Goal: Task Accomplishment & Management: Complete application form

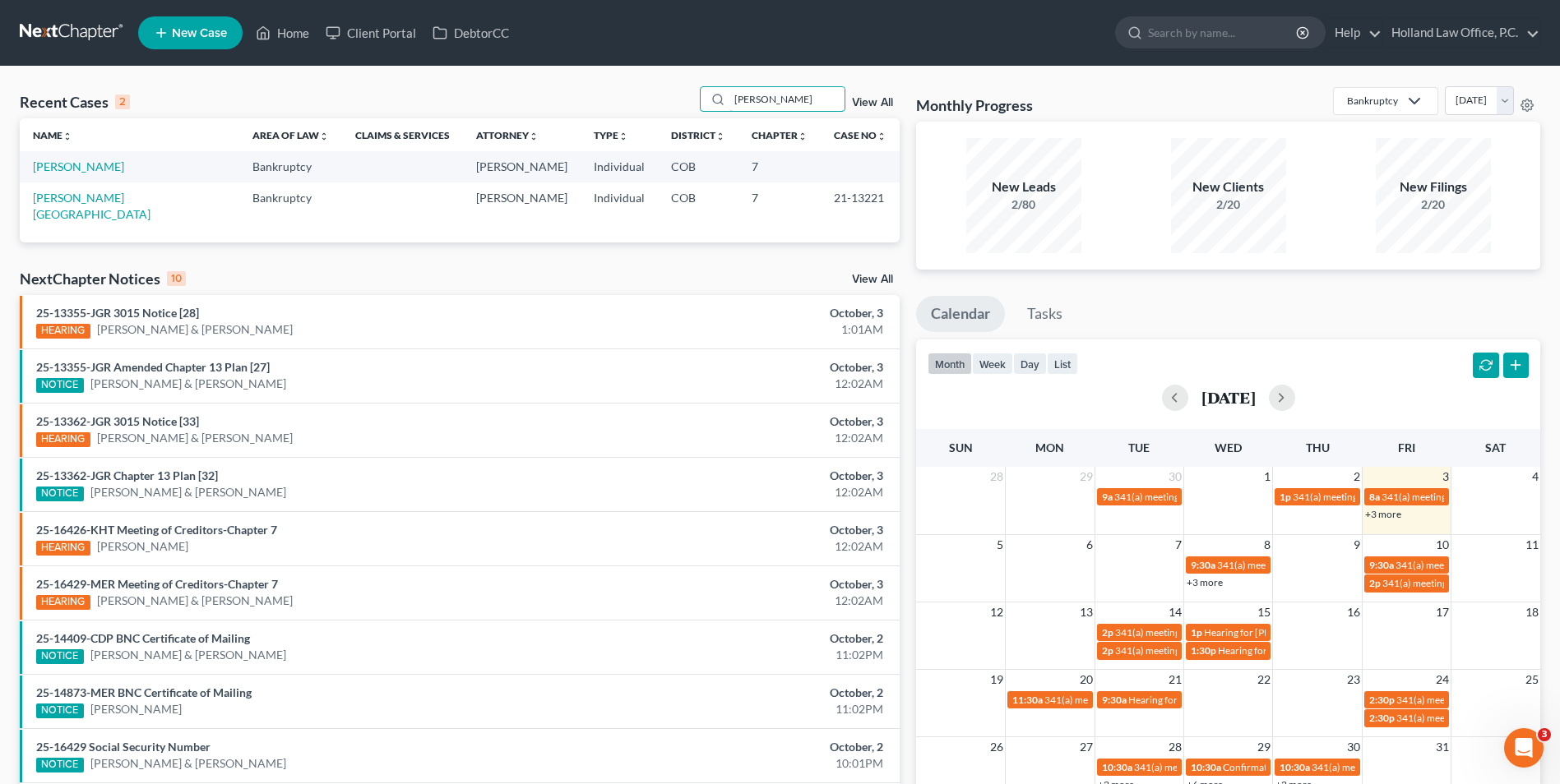
drag, startPoint x: 802, startPoint y: 103, endPoint x: 684, endPoint y: 107, distance: 118.1
click at [692, 98] on div "Recent Cases 2 [PERSON_NAME] View All" at bounding box center [460, 102] width 880 height 32
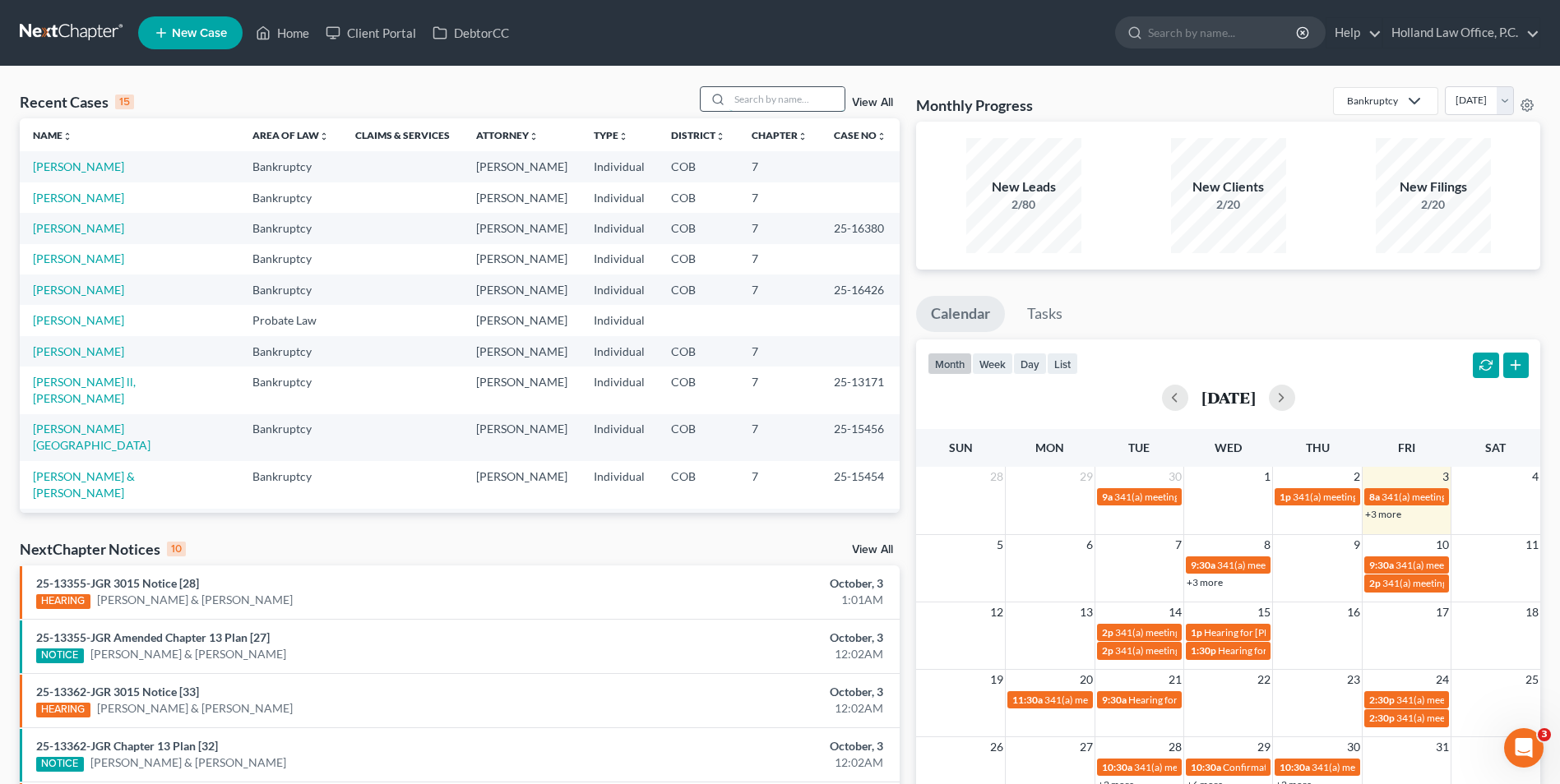
click at [746, 98] on input "search" at bounding box center [786, 99] width 115 height 24
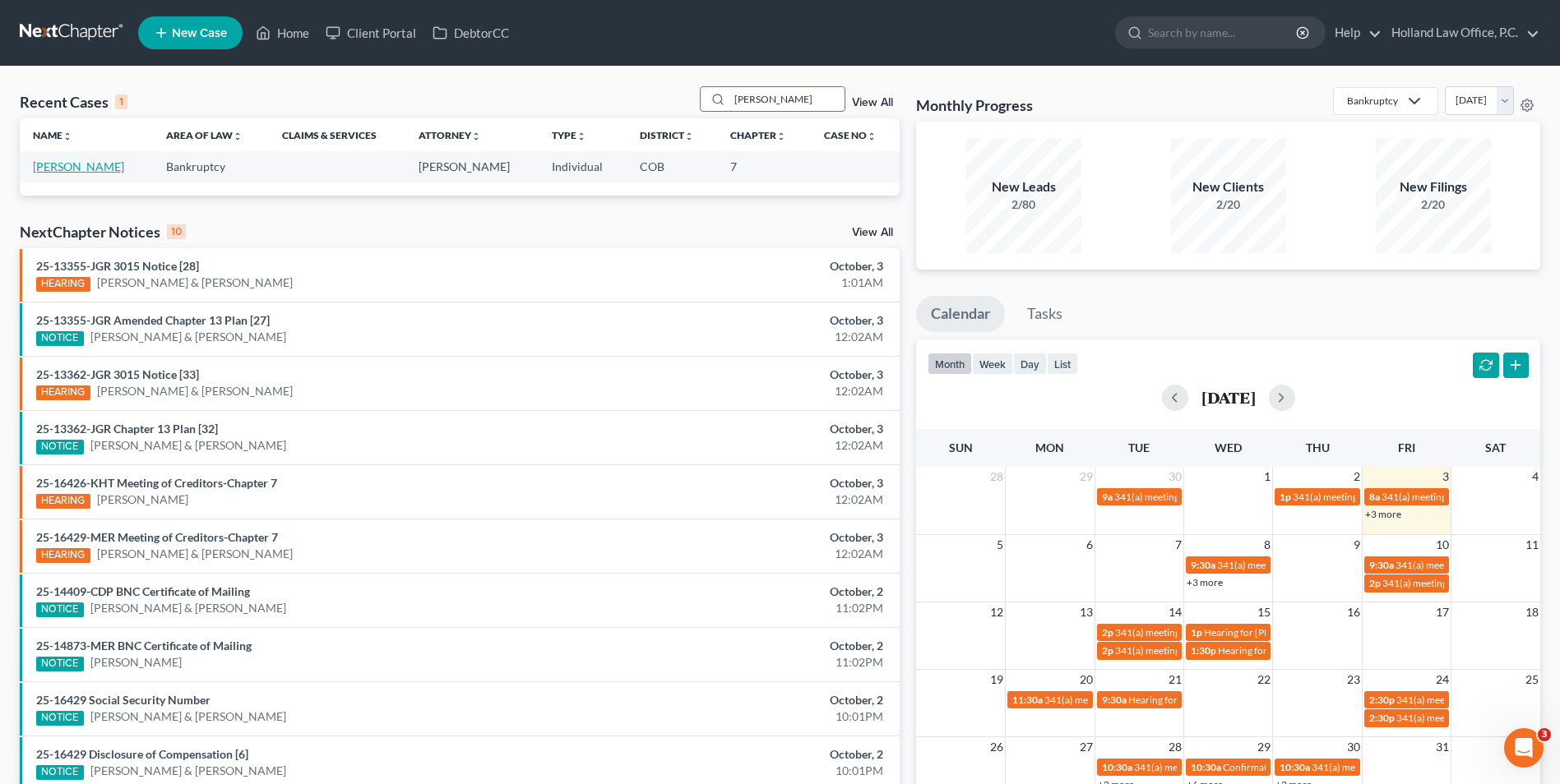
type input "[PERSON_NAME]"
click at [81, 168] on link "[PERSON_NAME]" at bounding box center [79, 167] width 91 height 14
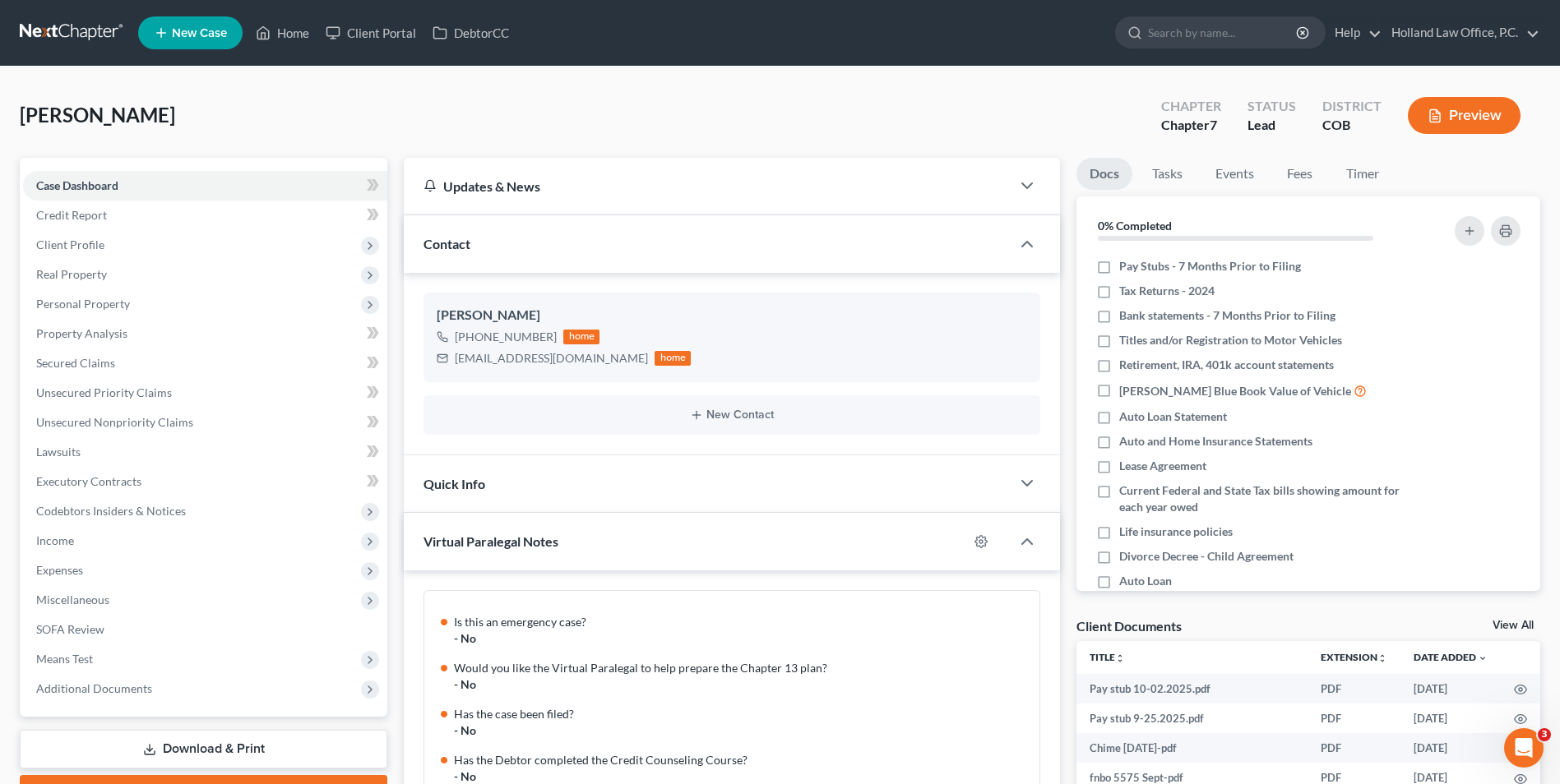
scroll to position [1425, 0]
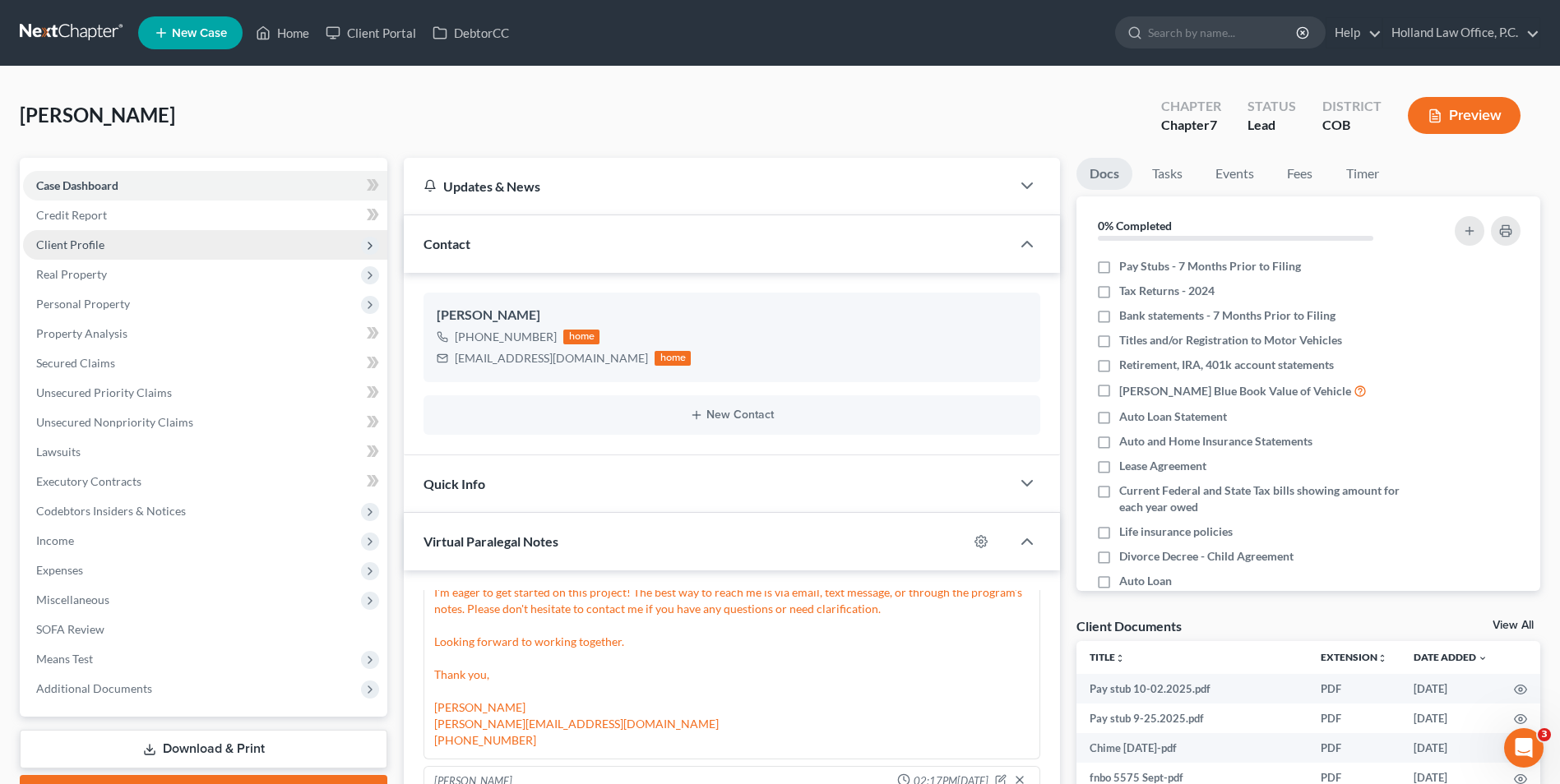
click at [102, 246] on span "Client Profile" at bounding box center [70, 244] width 68 height 14
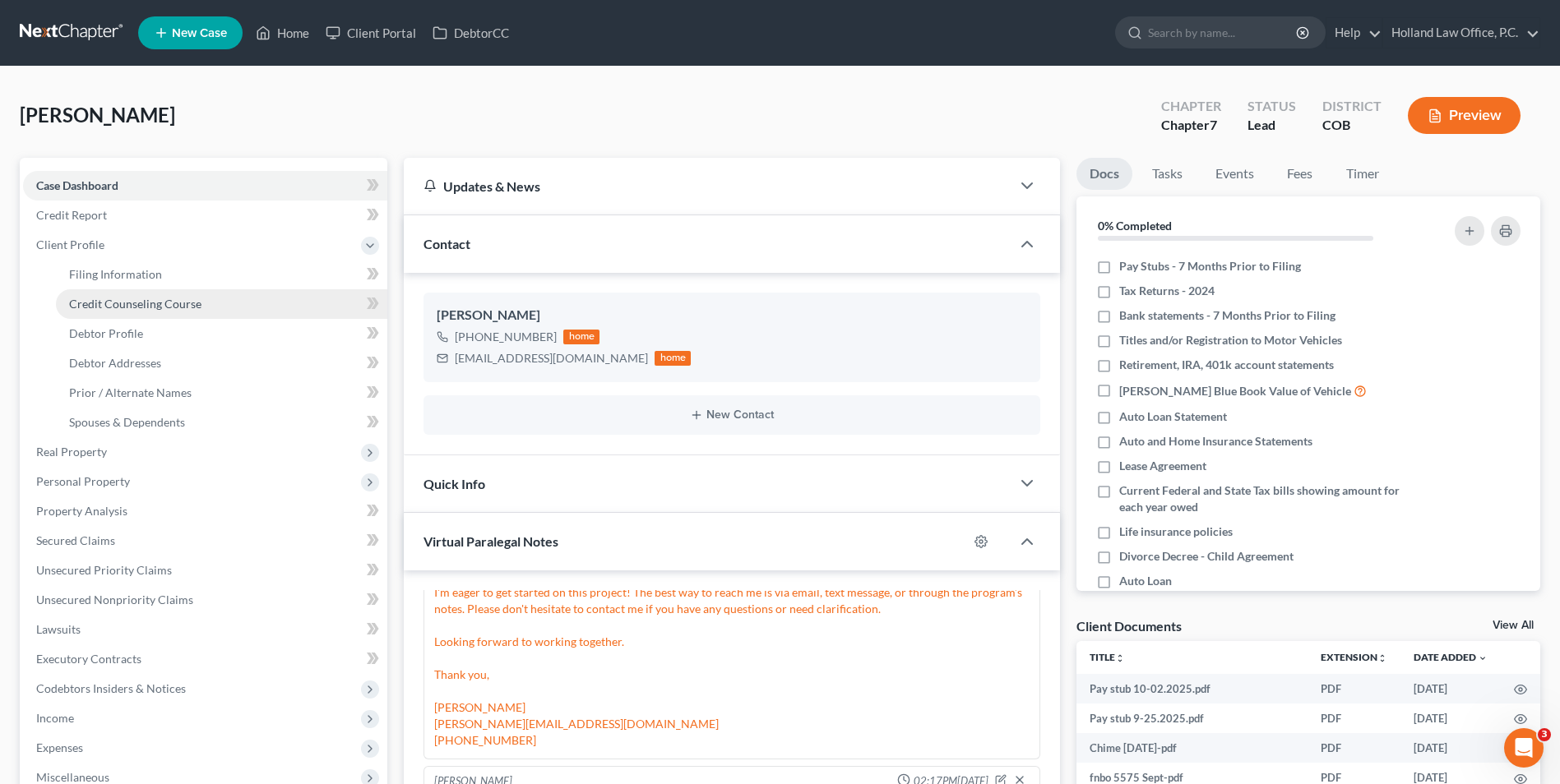
click at [111, 298] on span "Credit Counseling Course" at bounding box center [135, 303] width 133 height 14
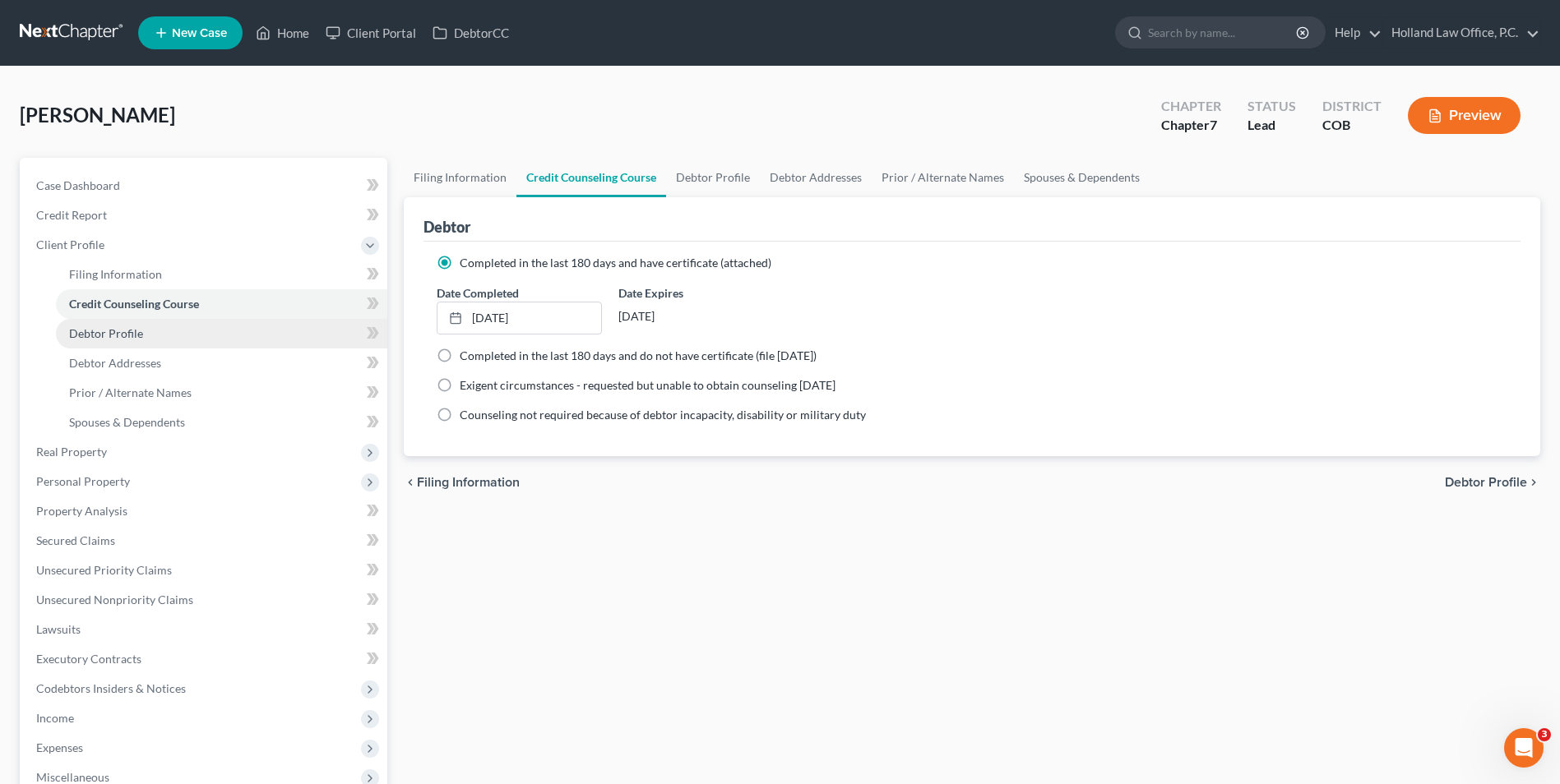
click at [116, 327] on span "Debtor Profile" at bounding box center [106, 333] width 74 height 14
select select "3"
select select "2"
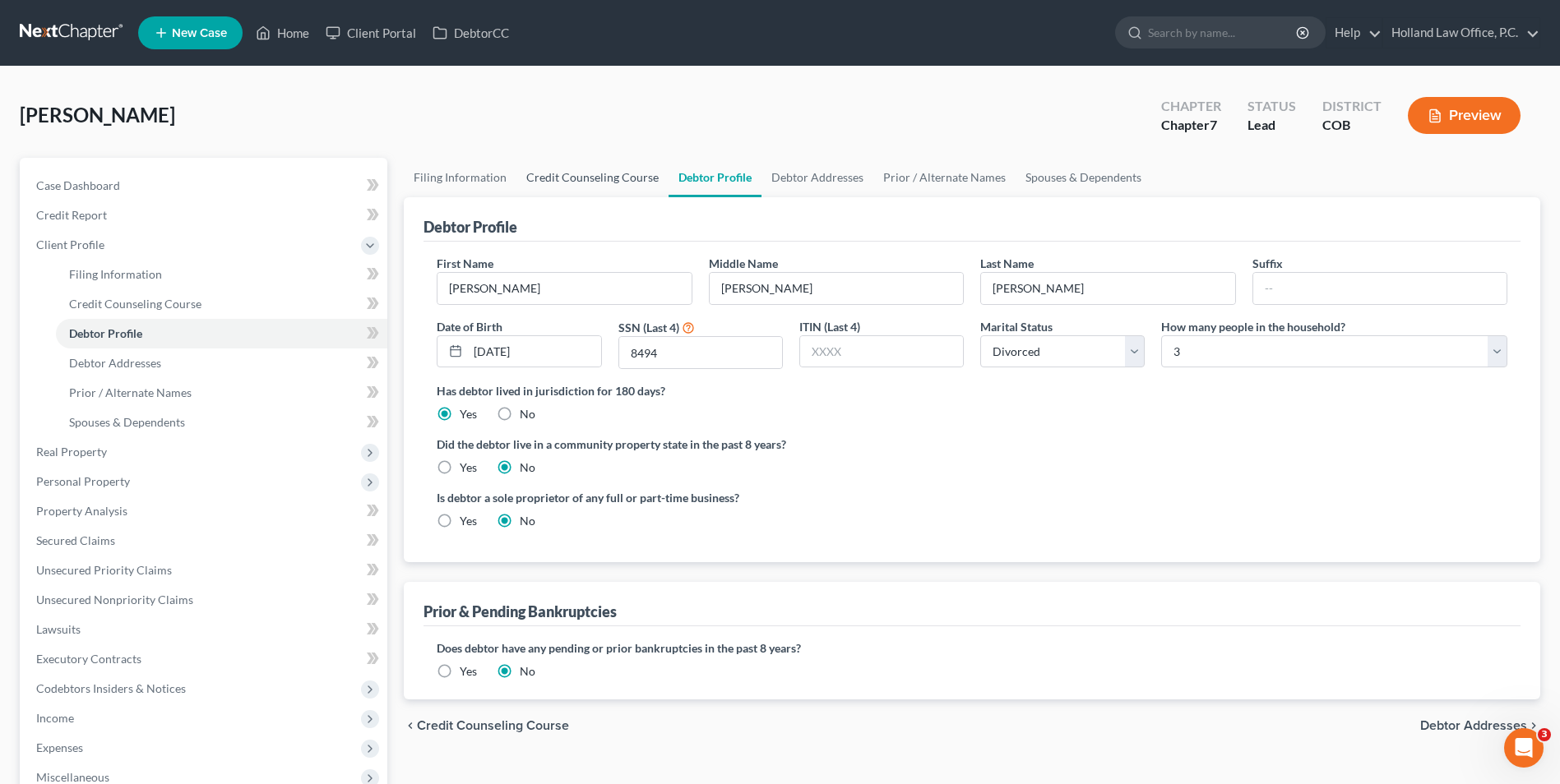
click at [595, 187] on link "Credit Counseling Course" at bounding box center [592, 177] width 152 height 40
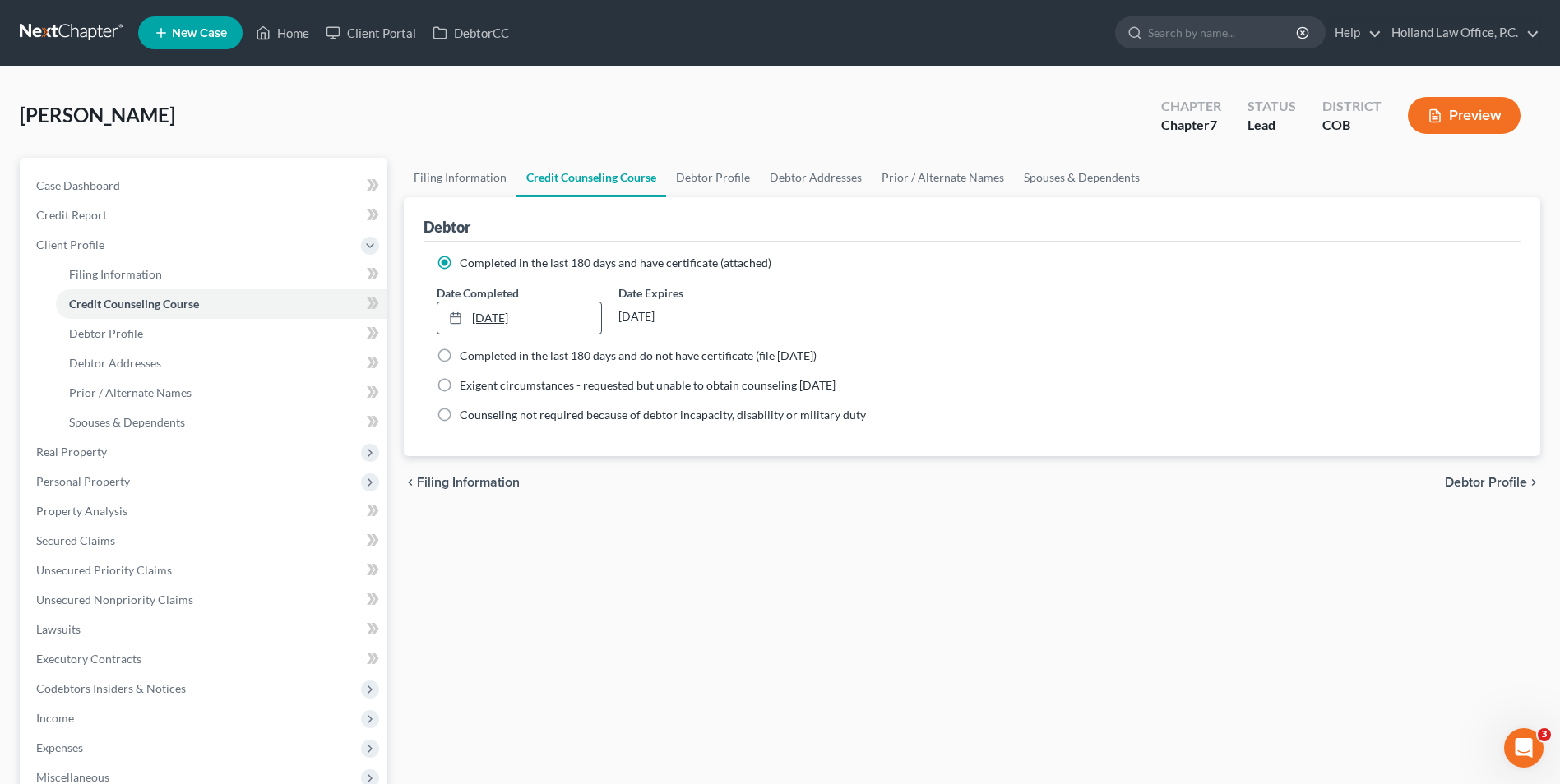
click at [515, 323] on link "[DATE]" at bounding box center [519, 318] width 163 height 31
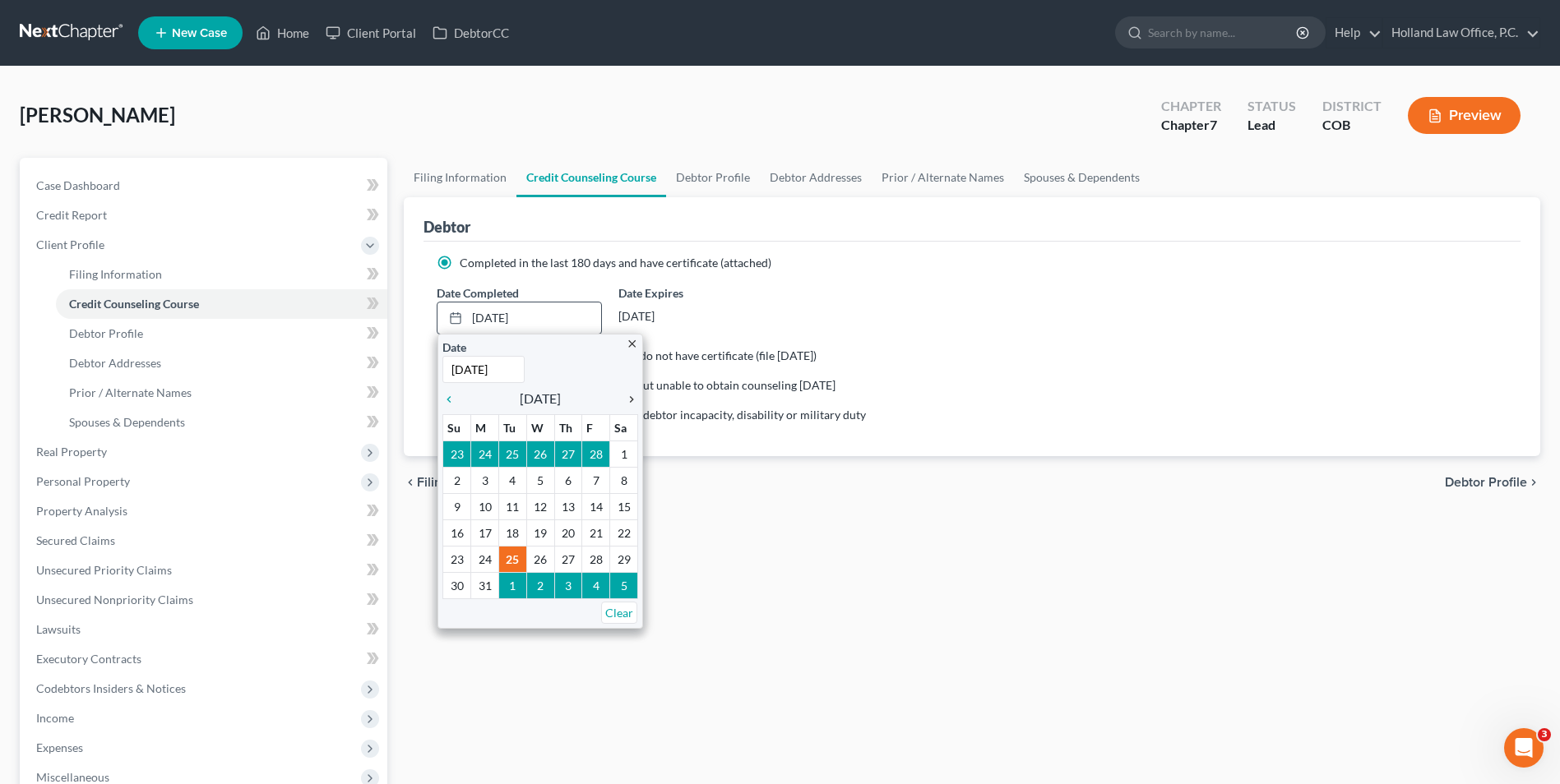
click at [621, 399] on icon "chevron_right" at bounding box center [627, 399] width 21 height 14
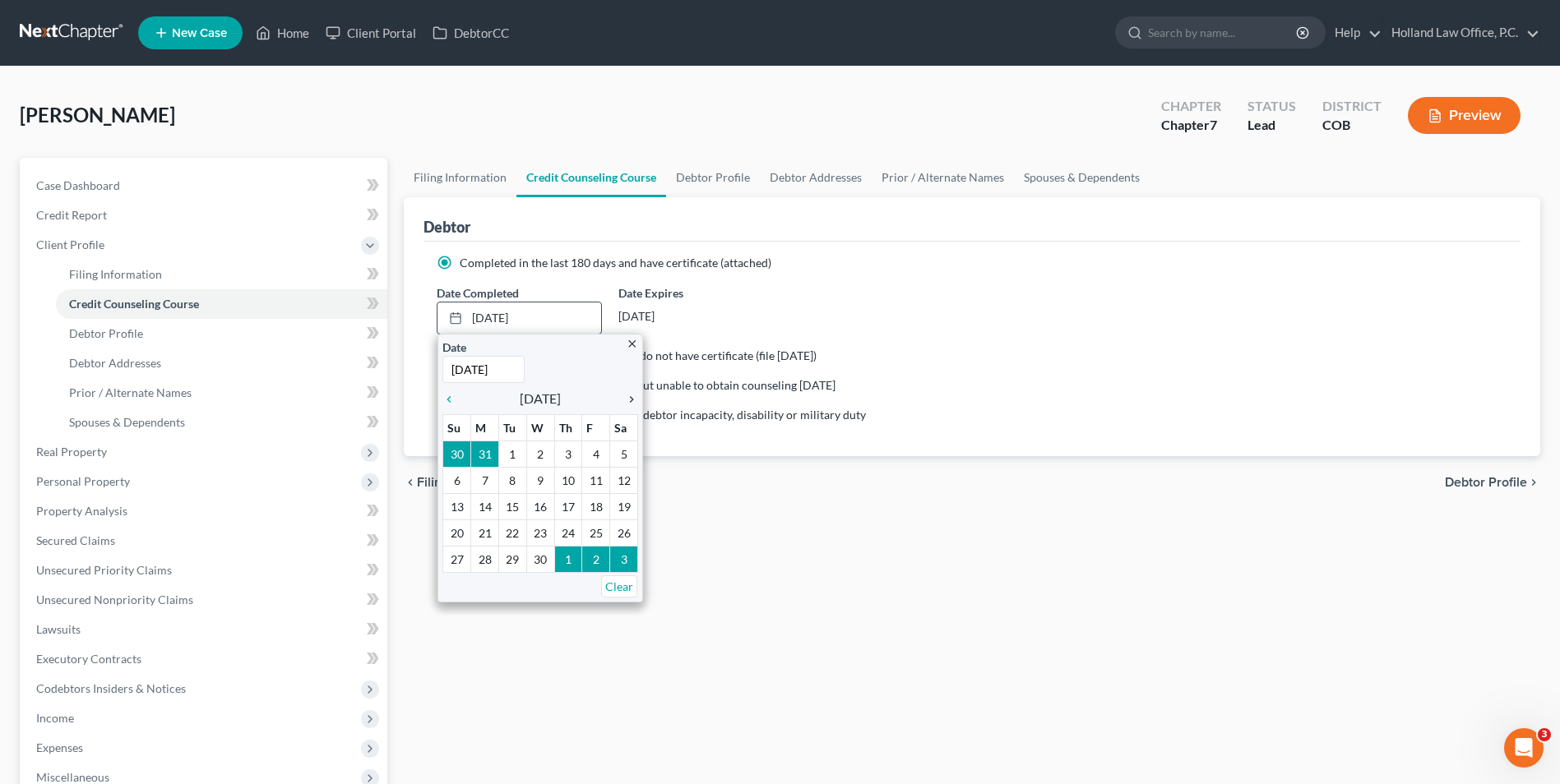
click at [621, 398] on icon "chevron_right" at bounding box center [627, 399] width 21 height 14
click at [622, 398] on icon "chevron_right" at bounding box center [627, 399] width 21 height 14
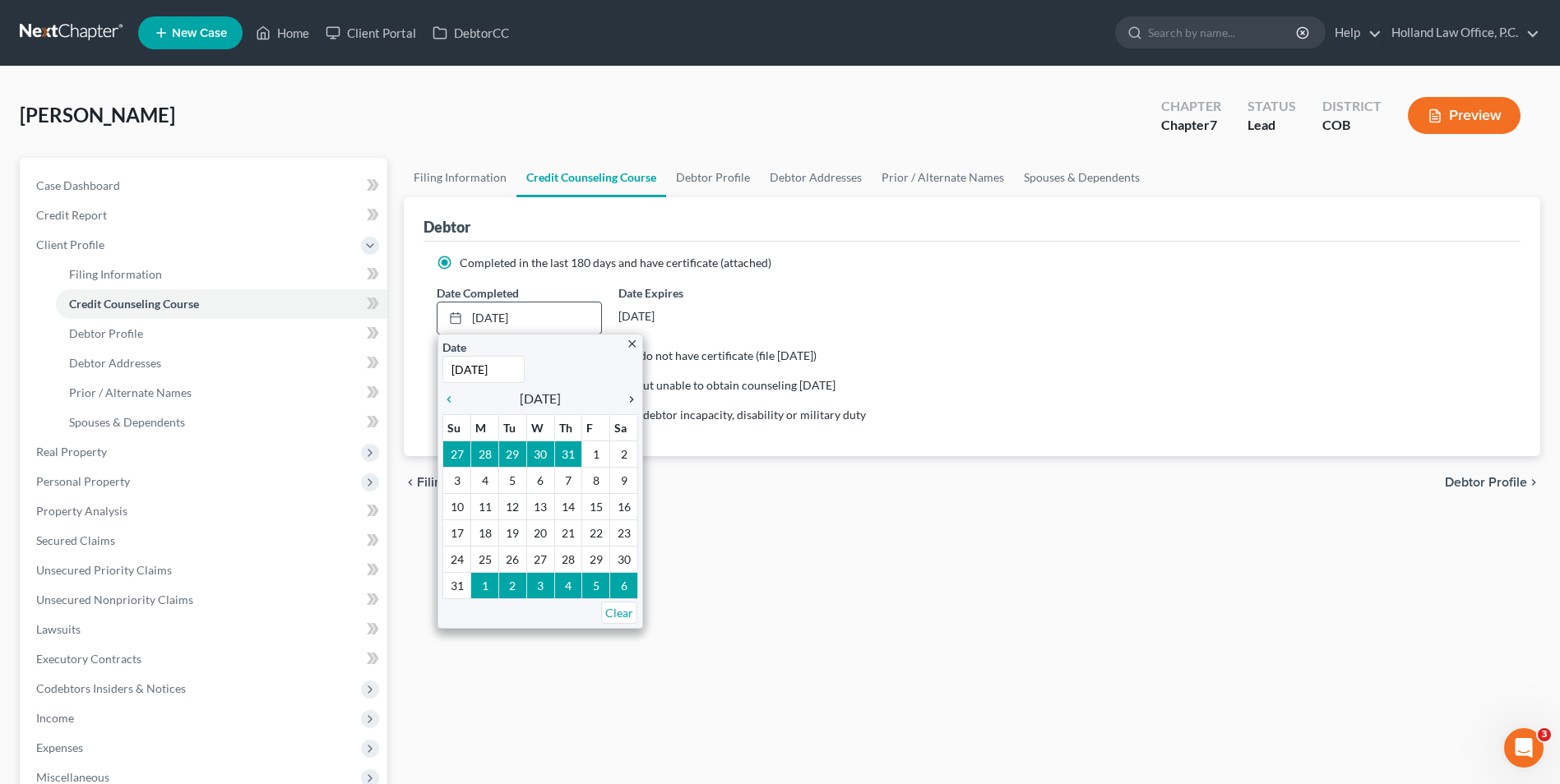
click at [622, 398] on icon "chevron_right" at bounding box center [627, 399] width 21 height 14
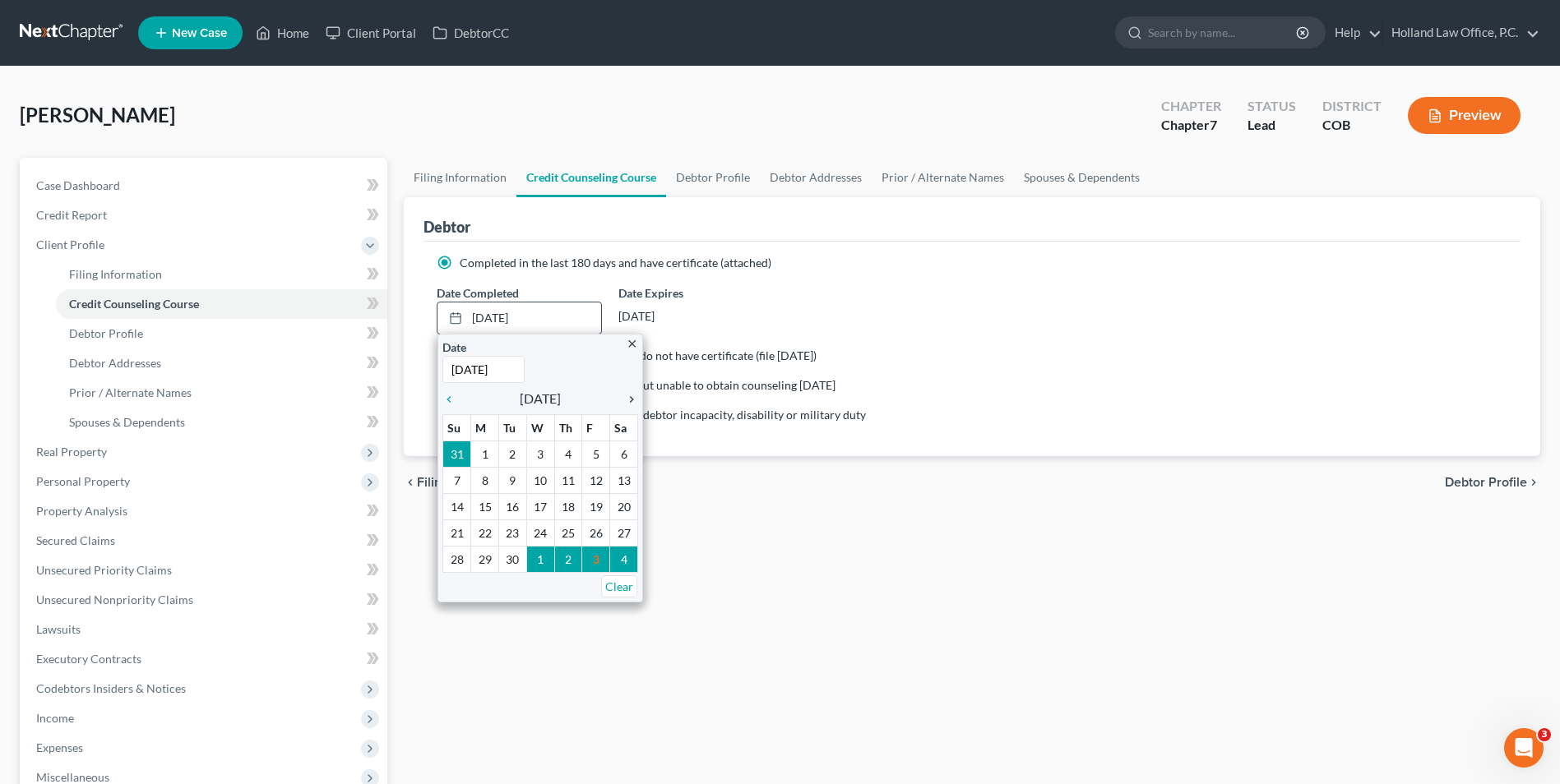
click at [622, 398] on icon "chevron_right" at bounding box center [627, 399] width 21 height 14
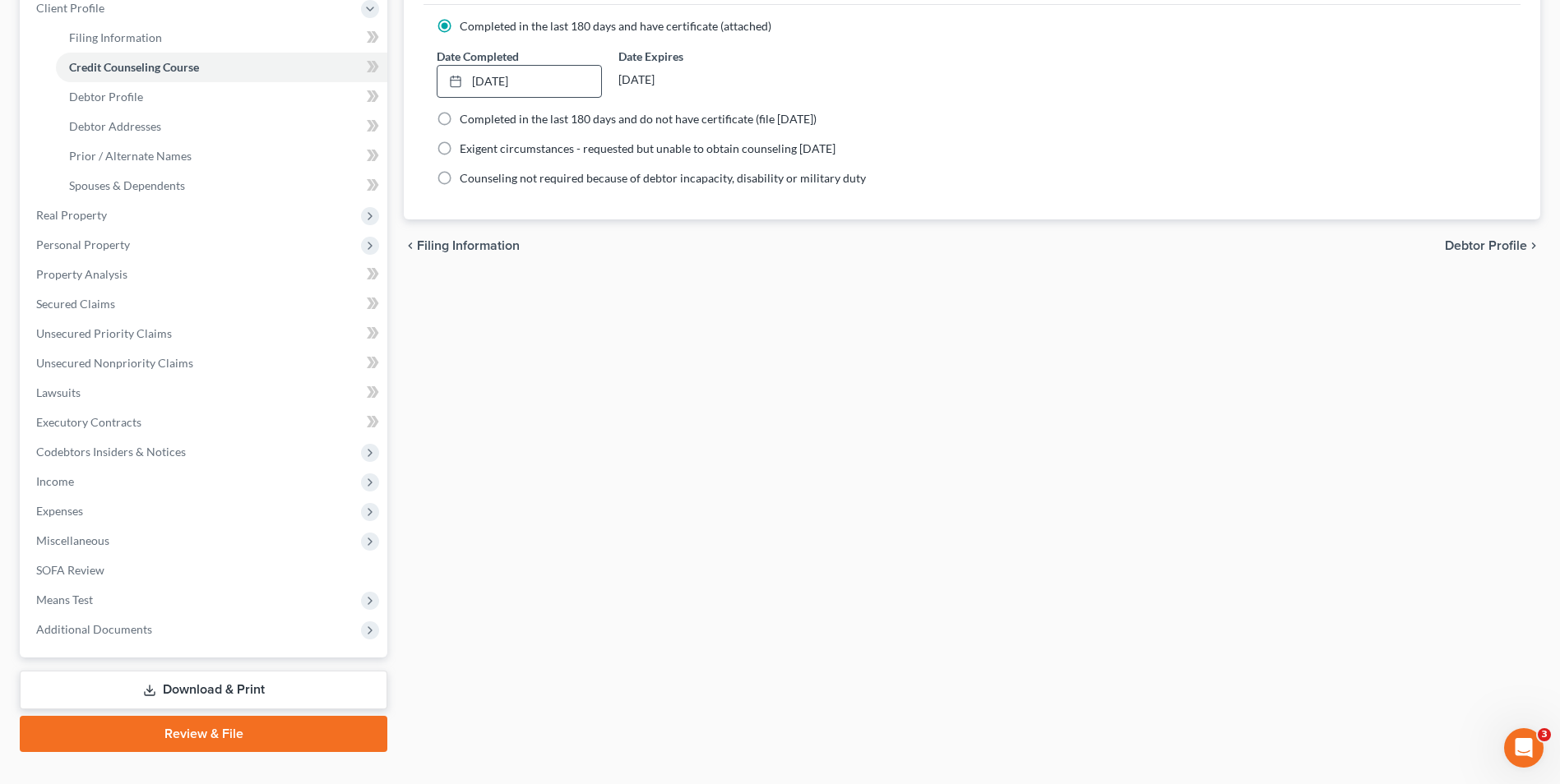
scroll to position [267, 0]
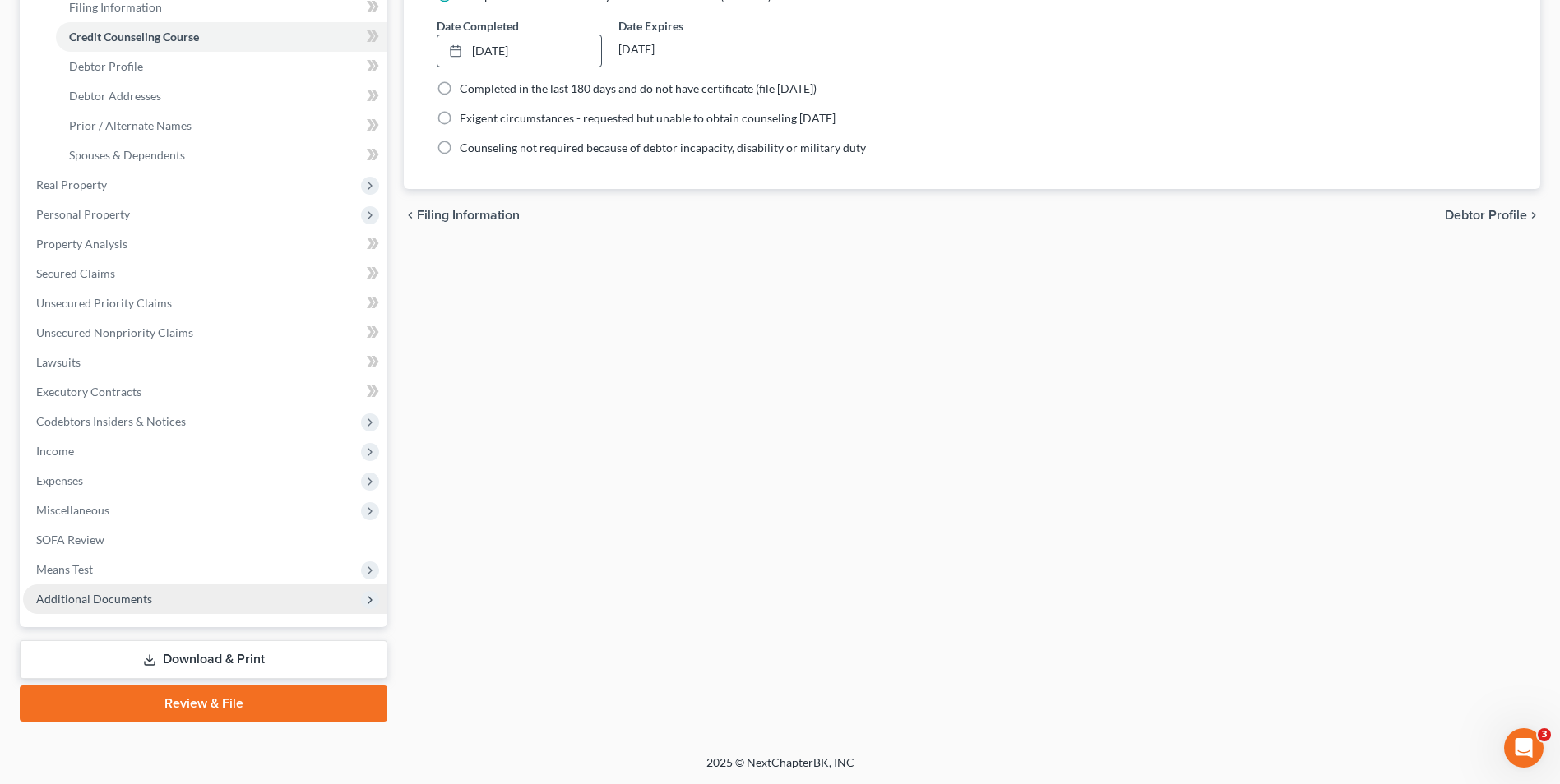
click at [73, 607] on span "Additional Documents" at bounding box center [206, 599] width 365 height 30
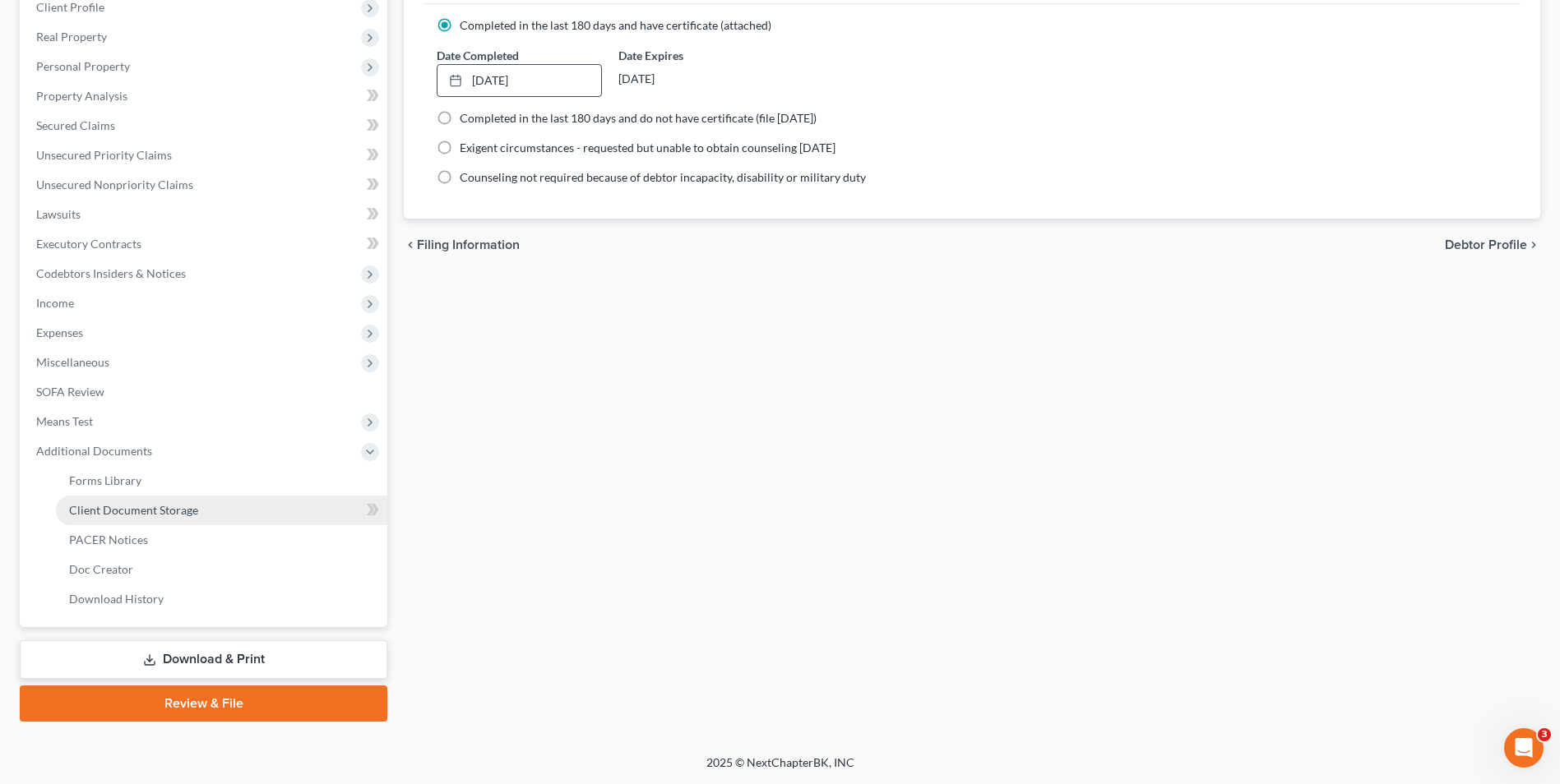
click at [128, 514] on span "Client Document Storage" at bounding box center [133, 510] width 129 height 14
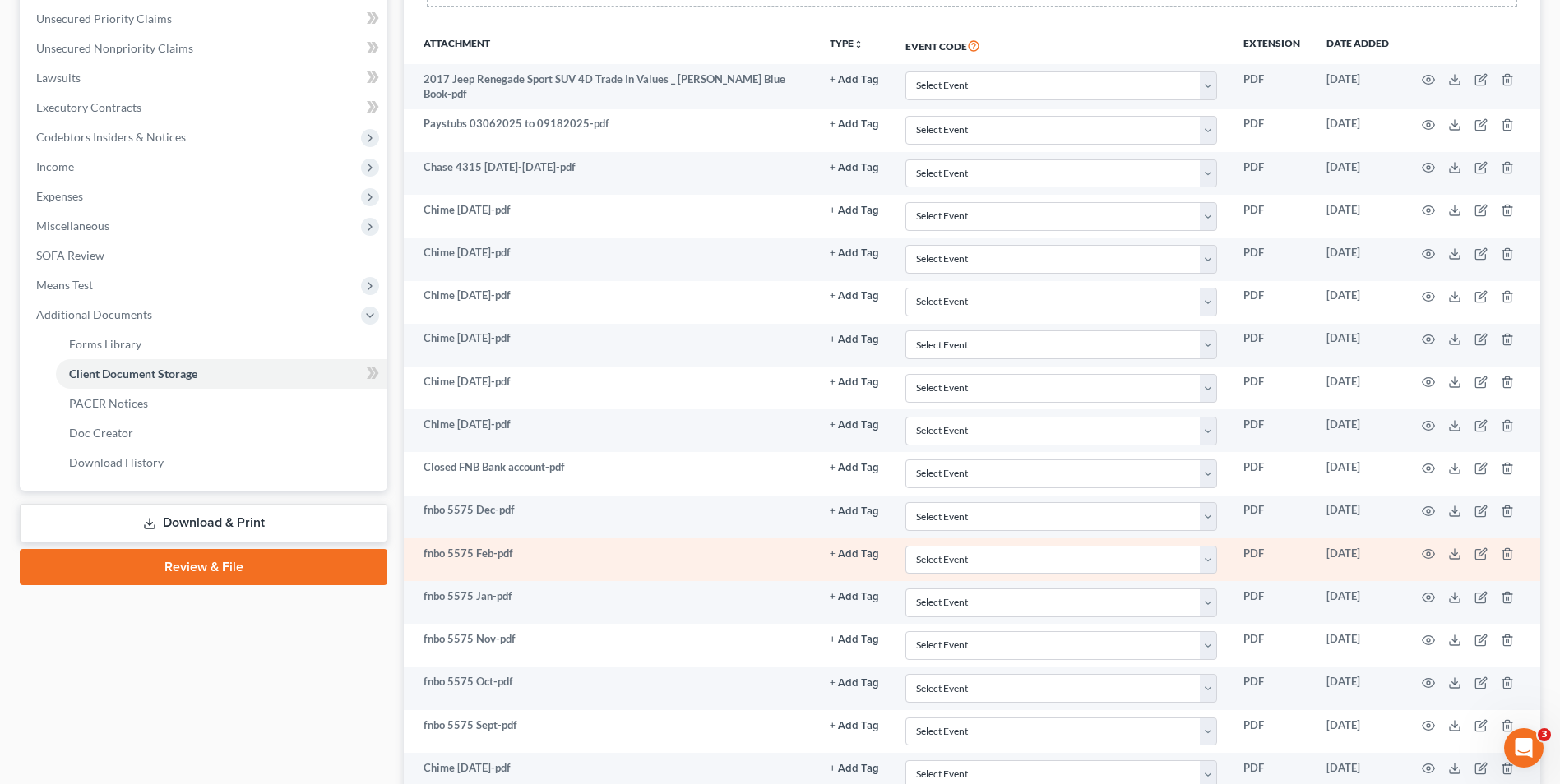
scroll to position [642, 0]
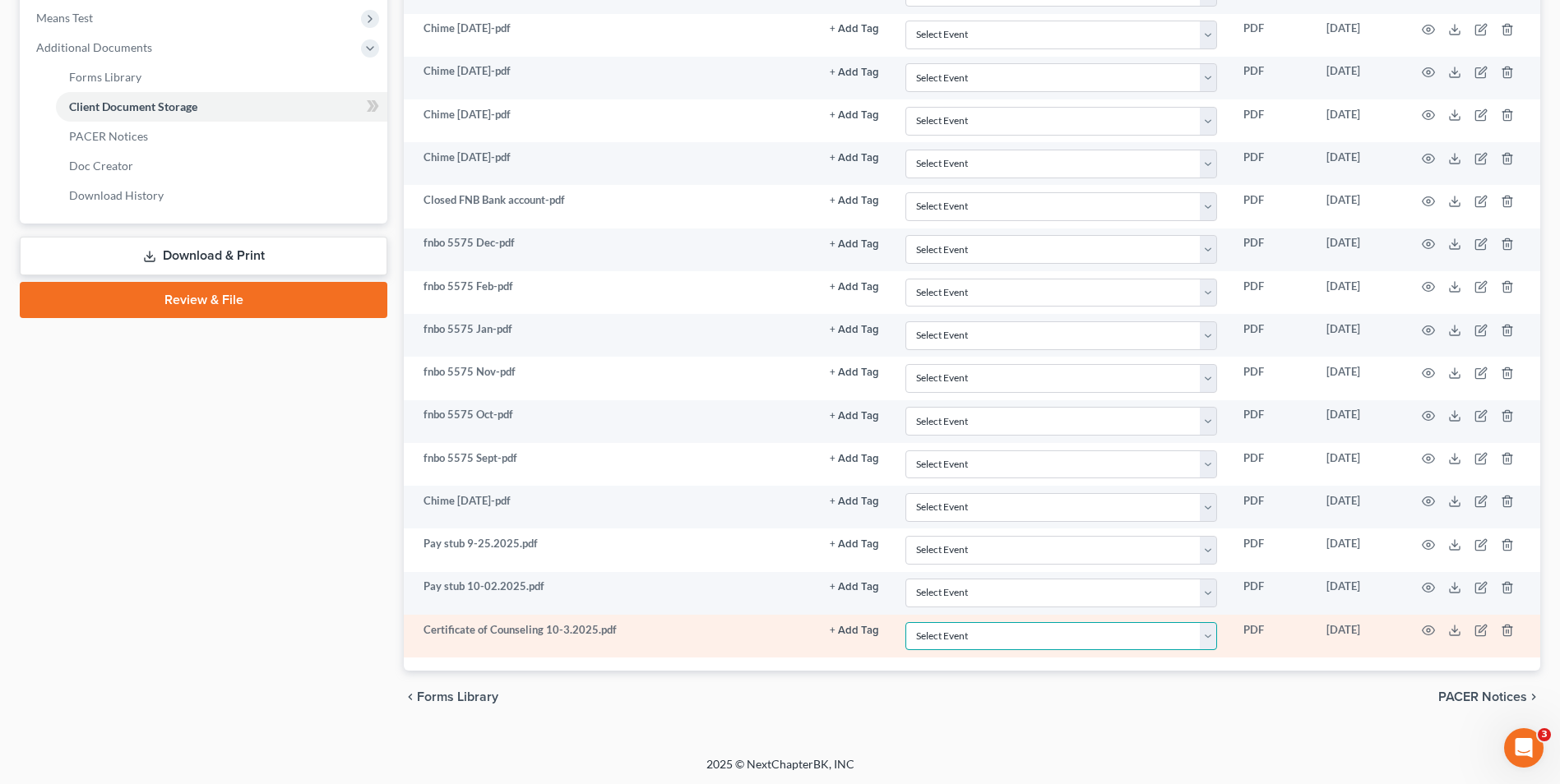
click at [1054, 648] on select "Select Event 1009-1.1 Notice of Amendments 20 Largest Unsecured Creditors Amend…" at bounding box center [1061, 637] width 311 height 29
select select "5"
click at [906, 622] on select "Select Event 1009-1.1 Notice of Amendments 20 Largest Unsecured Creditors Amend…" at bounding box center [1061, 637] width 311 height 29
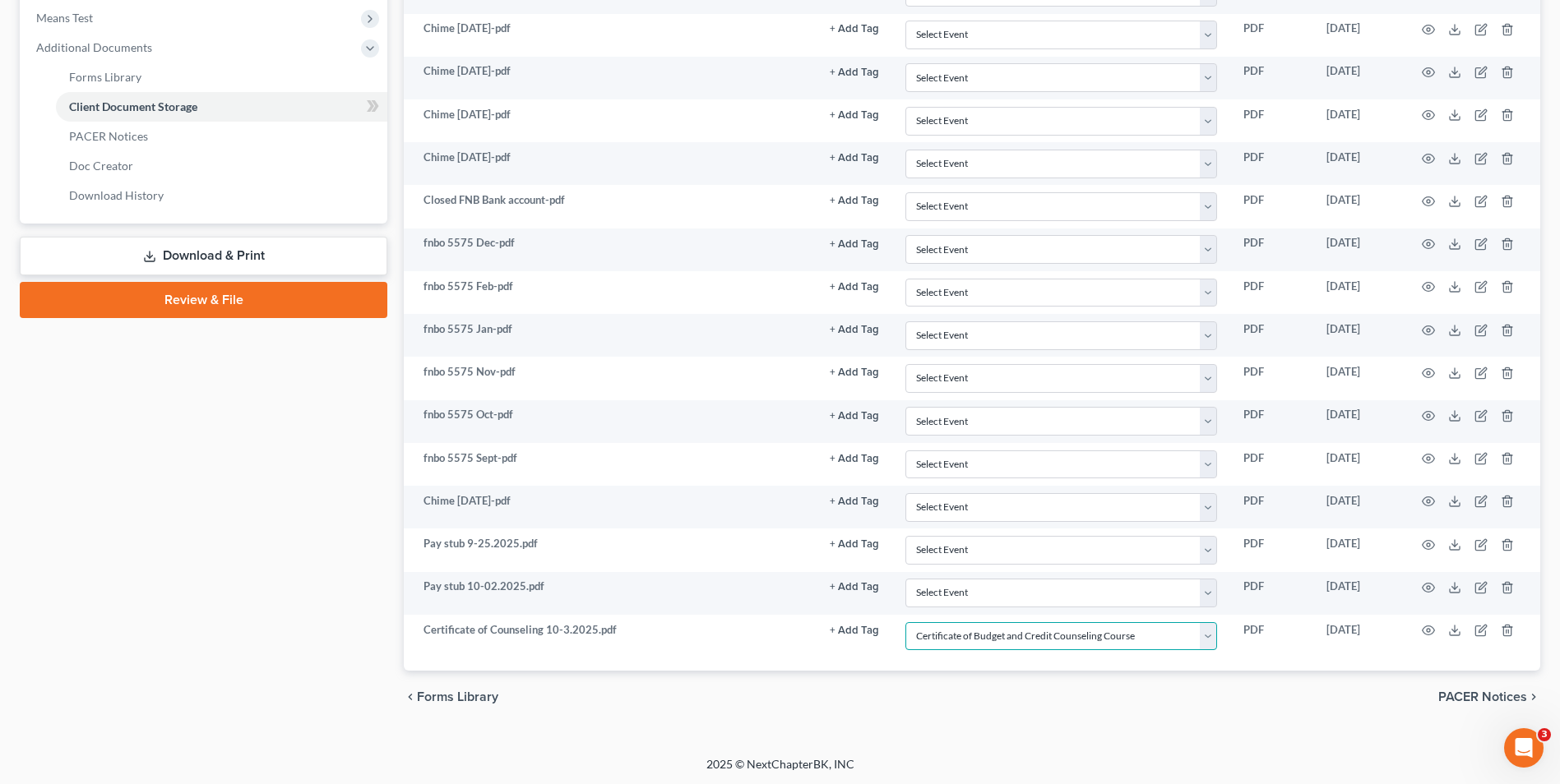
scroll to position [66, 0]
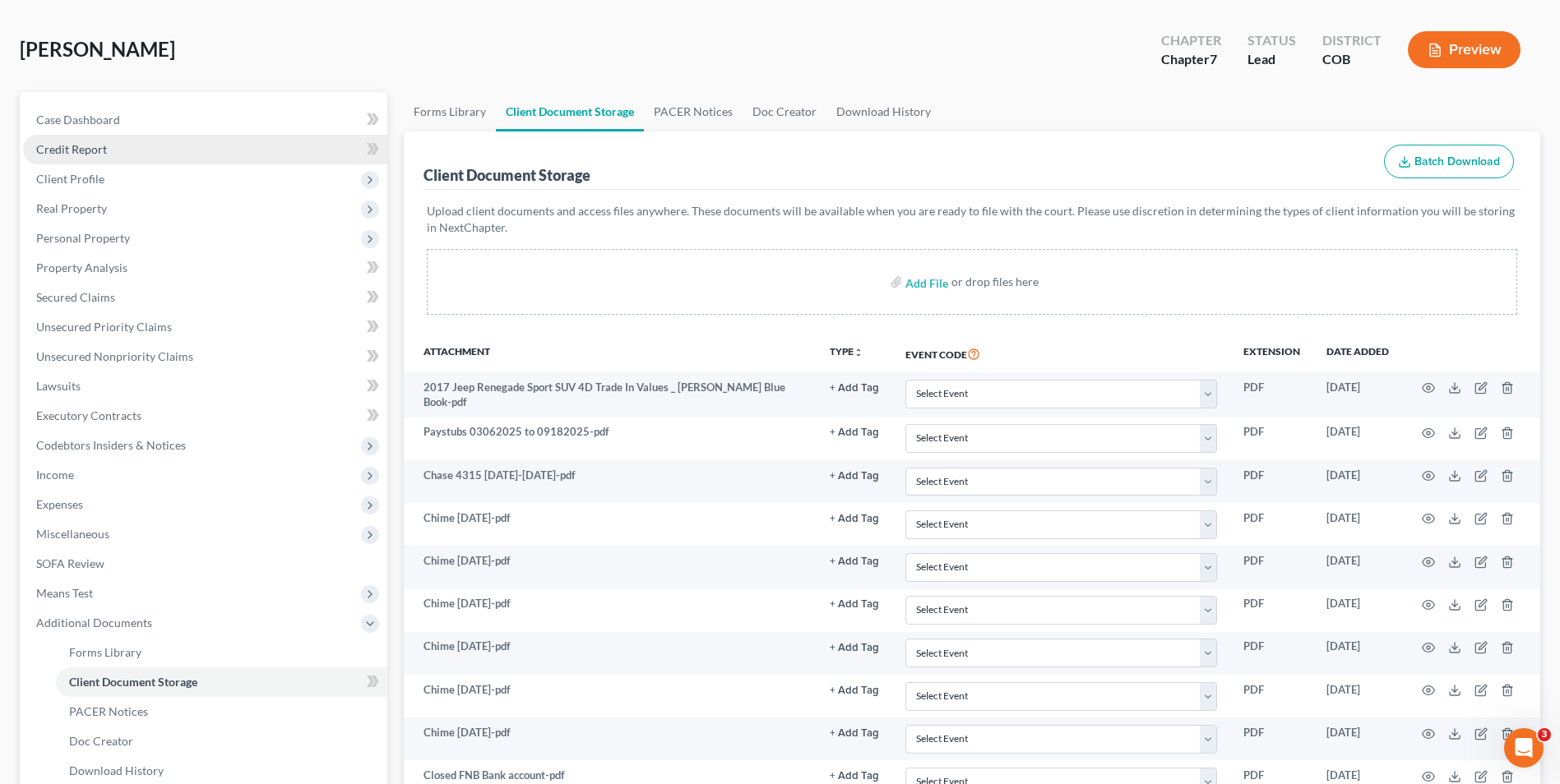
click at [174, 137] on link "Credit Report" at bounding box center [206, 149] width 365 height 30
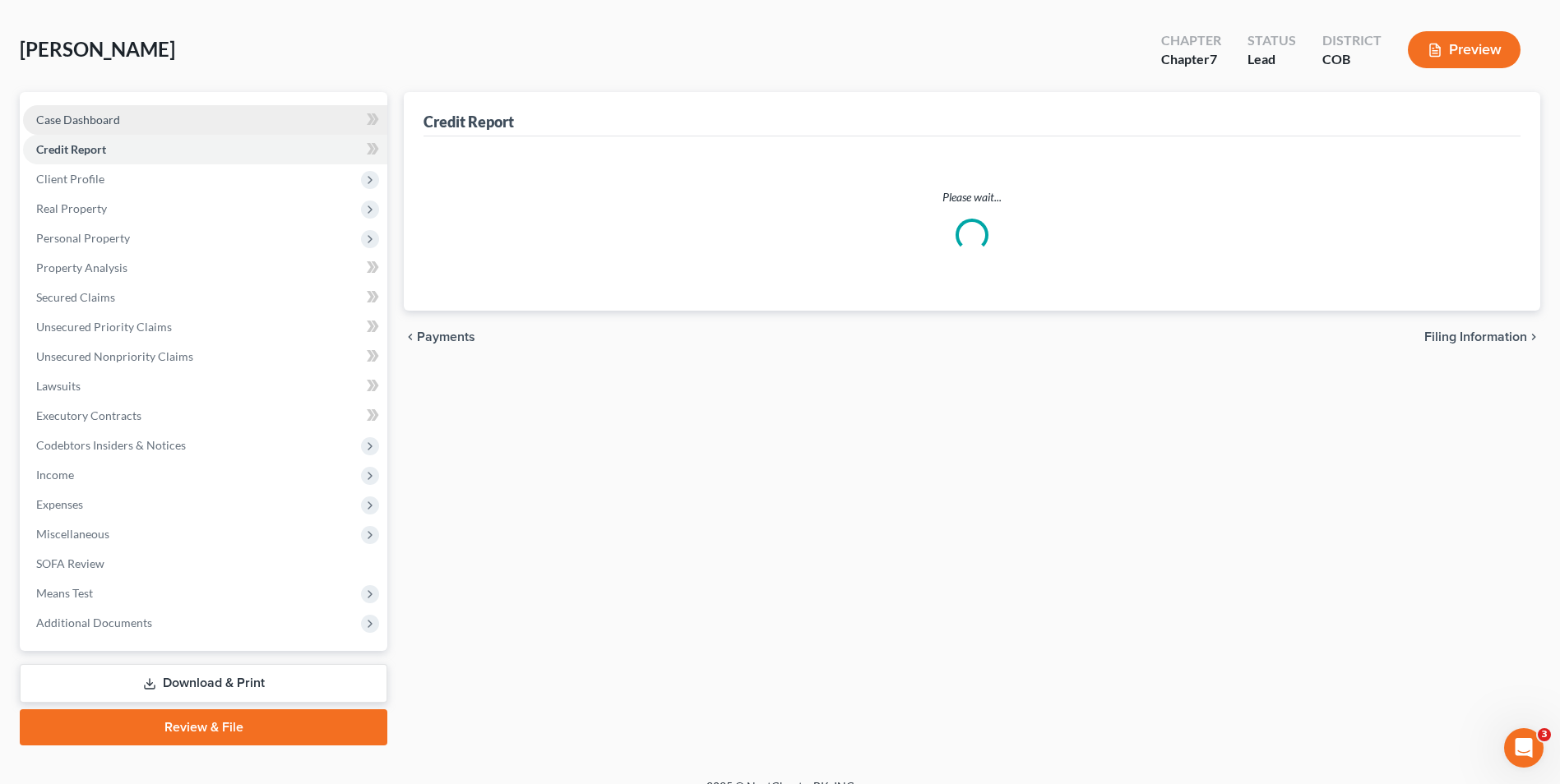
scroll to position [7, 0]
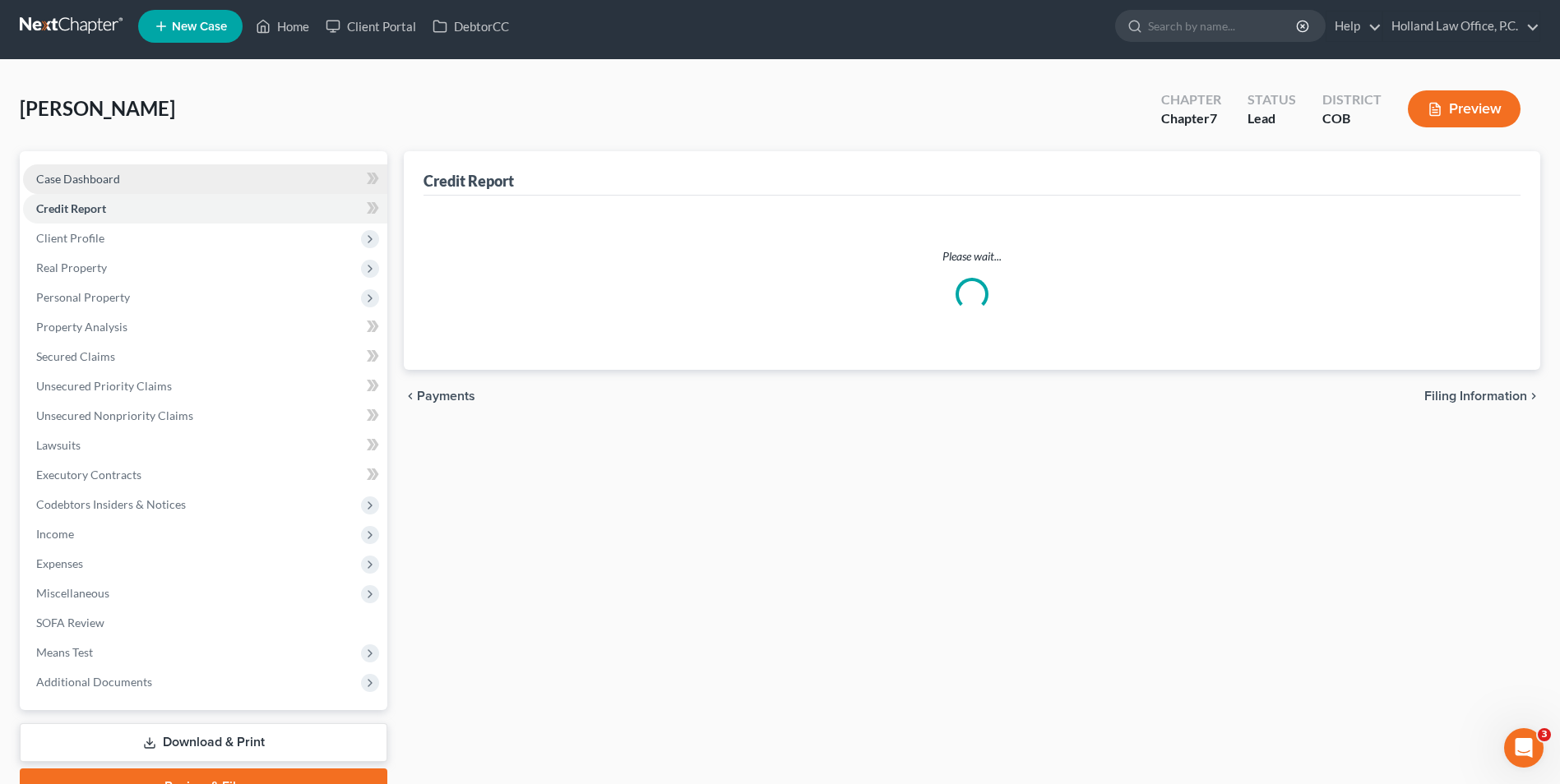
click at [179, 125] on div "[PERSON_NAME] Upgraded Chapter Chapter 7 Status Lead District COB Preview" at bounding box center [780, 115] width 1520 height 72
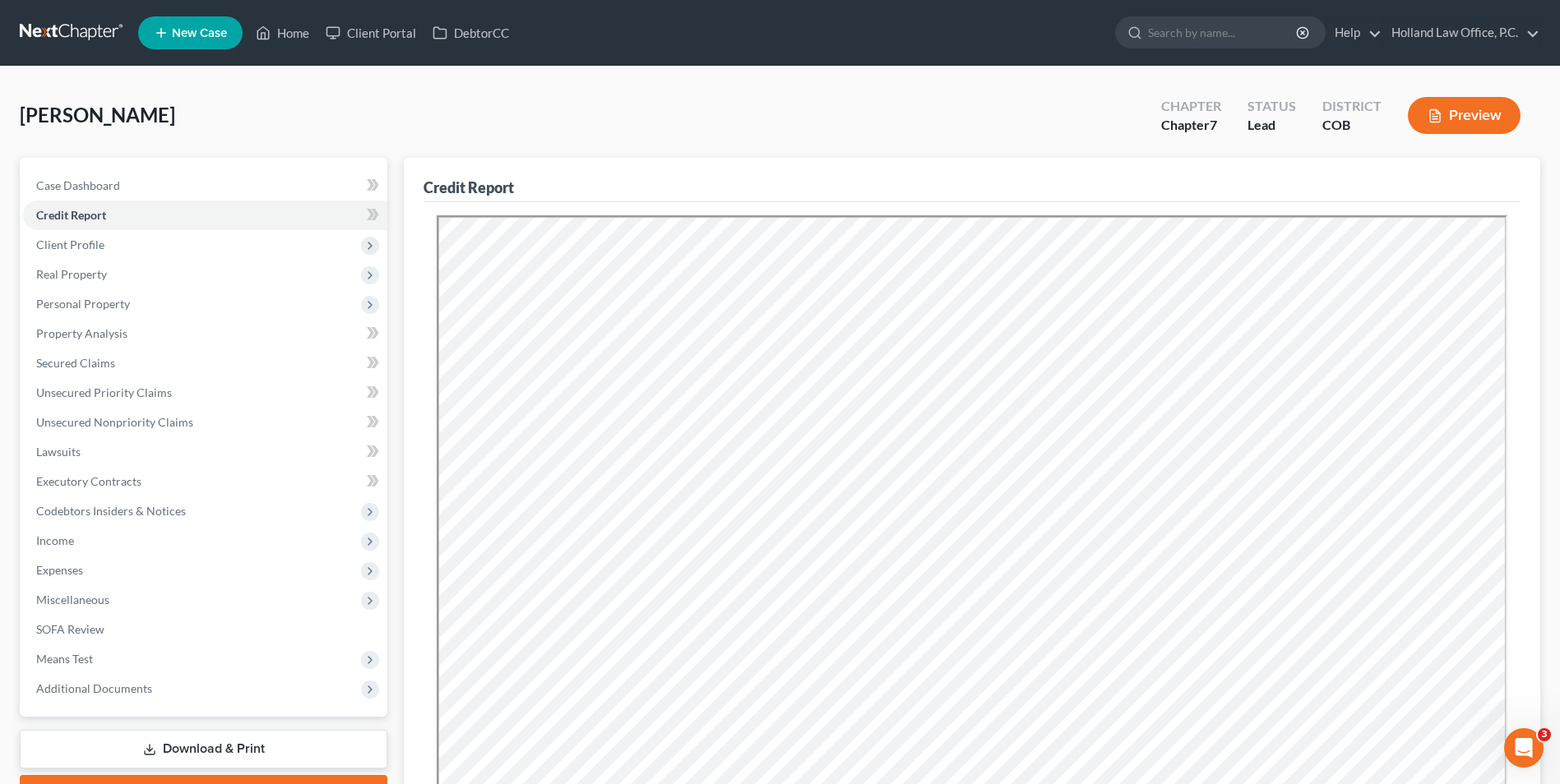
scroll to position [0, 0]
click at [282, 45] on link "Home" at bounding box center [282, 33] width 70 height 30
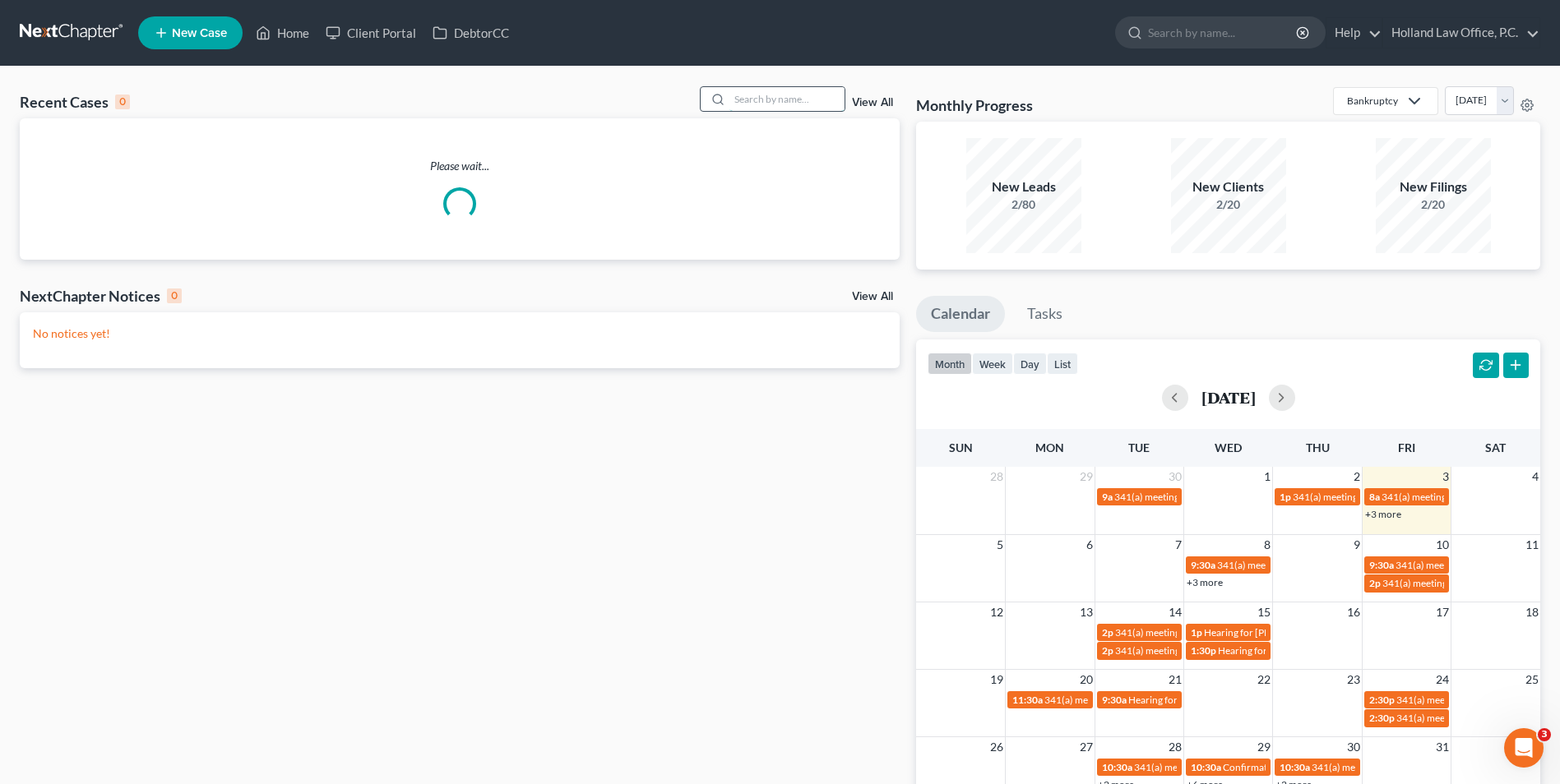
click at [761, 95] on input "search" at bounding box center [786, 99] width 115 height 24
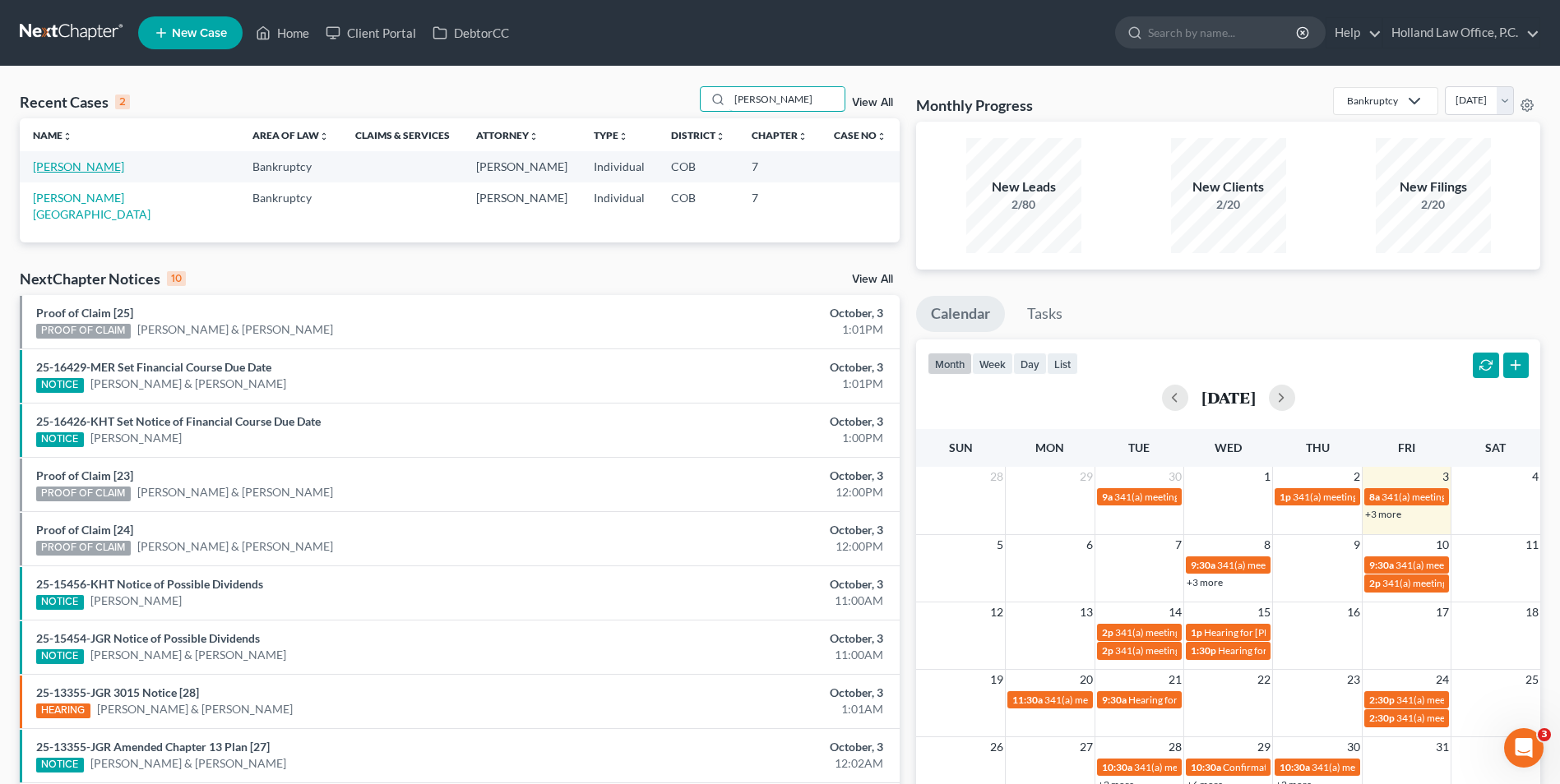
type input "[PERSON_NAME]"
click at [95, 168] on link "[PERSON_NAME]" at bounding box center [79, 167] width 91 height 14
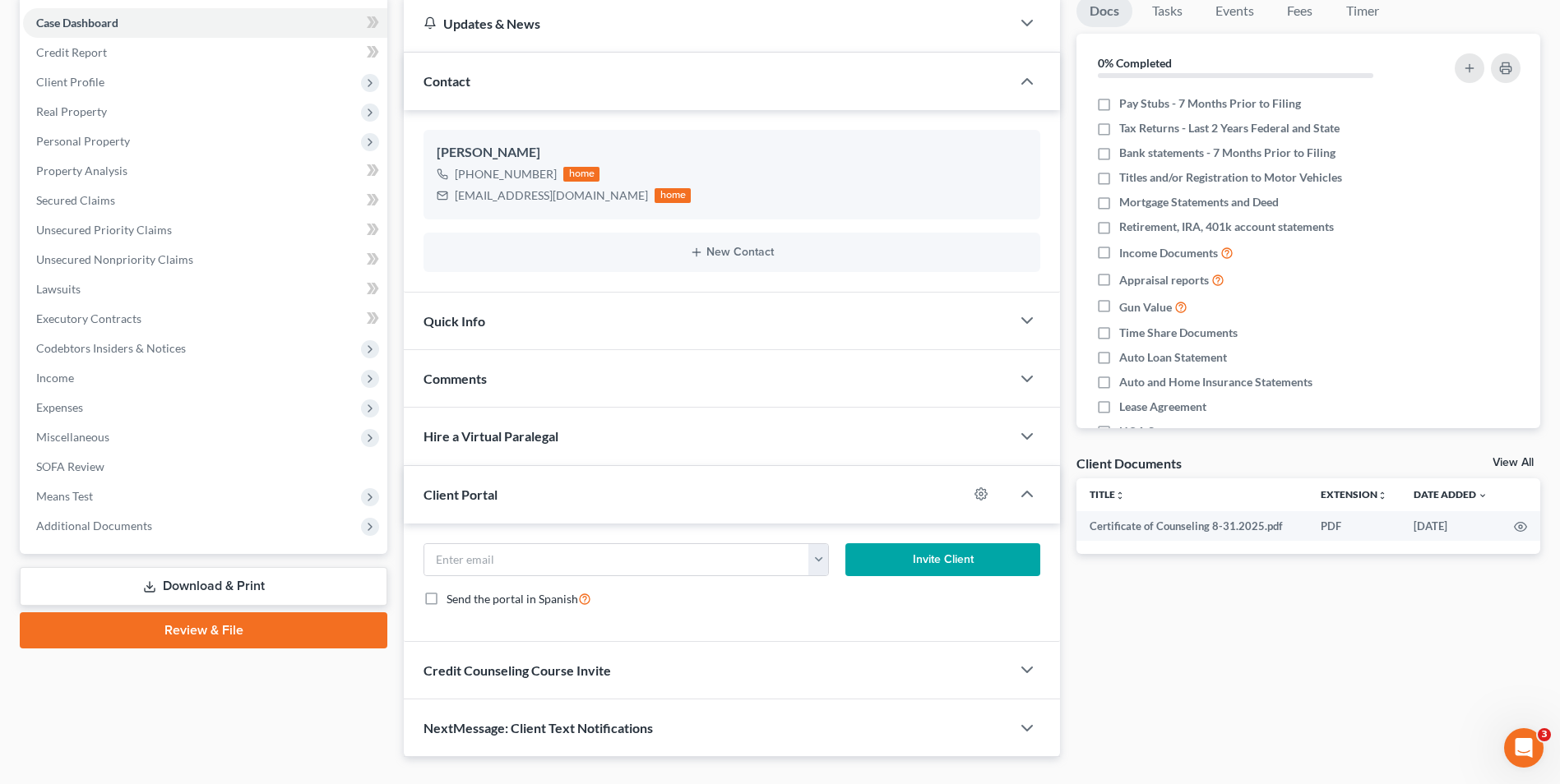
scroll to position [165, 0]
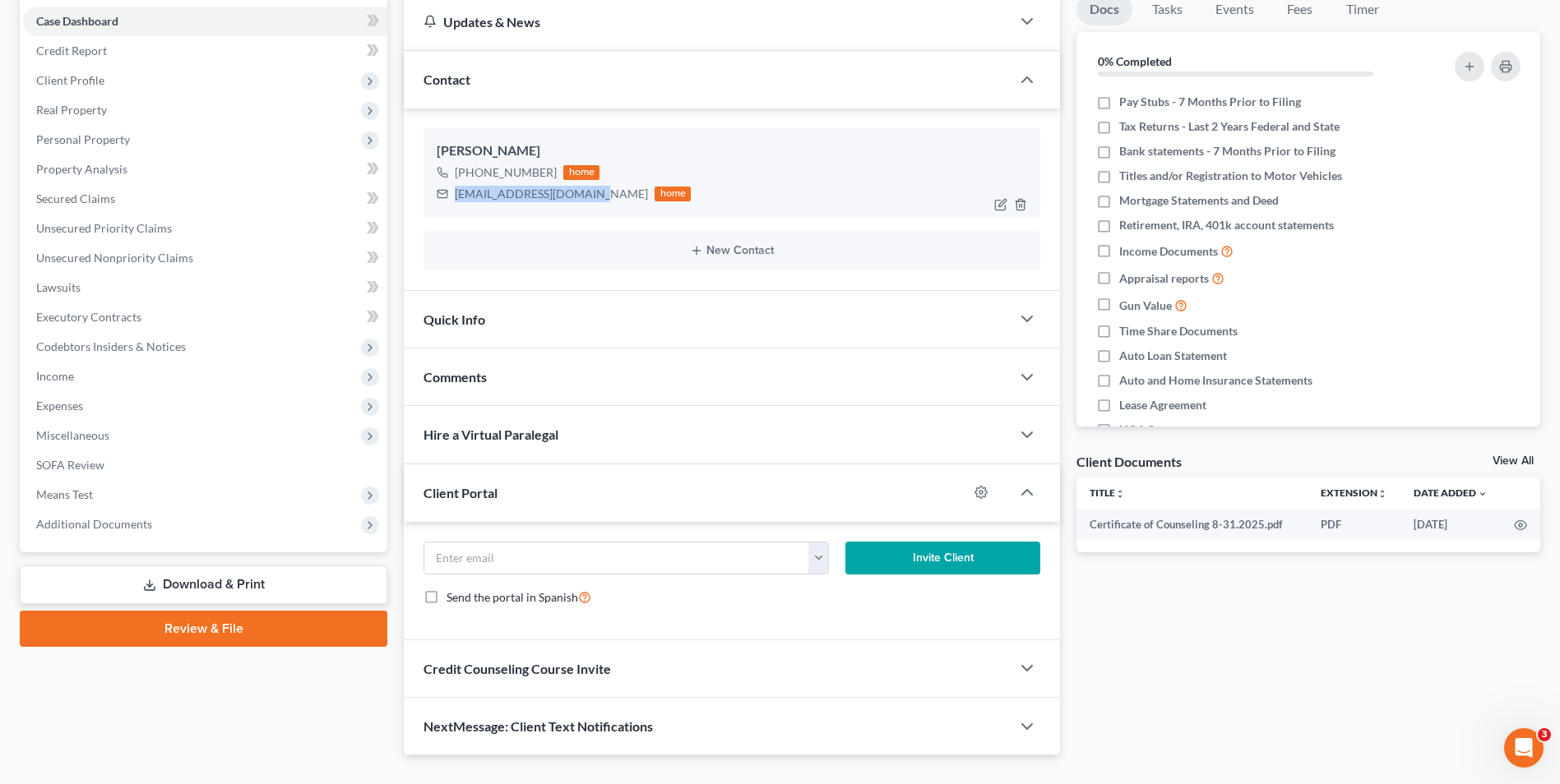
drag, startPoint x: 584, startPoint y: 192, endPoint x: 485, endPoint y: 199, distance: 99.2
click at [456, 203] on div "[EMAIL_ADDRESS][DOMAIN_NAME] home" at bounding box center [563, 194] width 254 height 21
drag, startPoint x: 485, startPoint y: 199, endPoint x: 526, endPoint y: 196, distance: 41.1
copy div "[EMAIL_ADDRESS][DOMAIN_NAME]"
drag, startPoint x: 529, startPoint y: 204, endPoint x: 560, endPoint y: 198, distance: 31.6
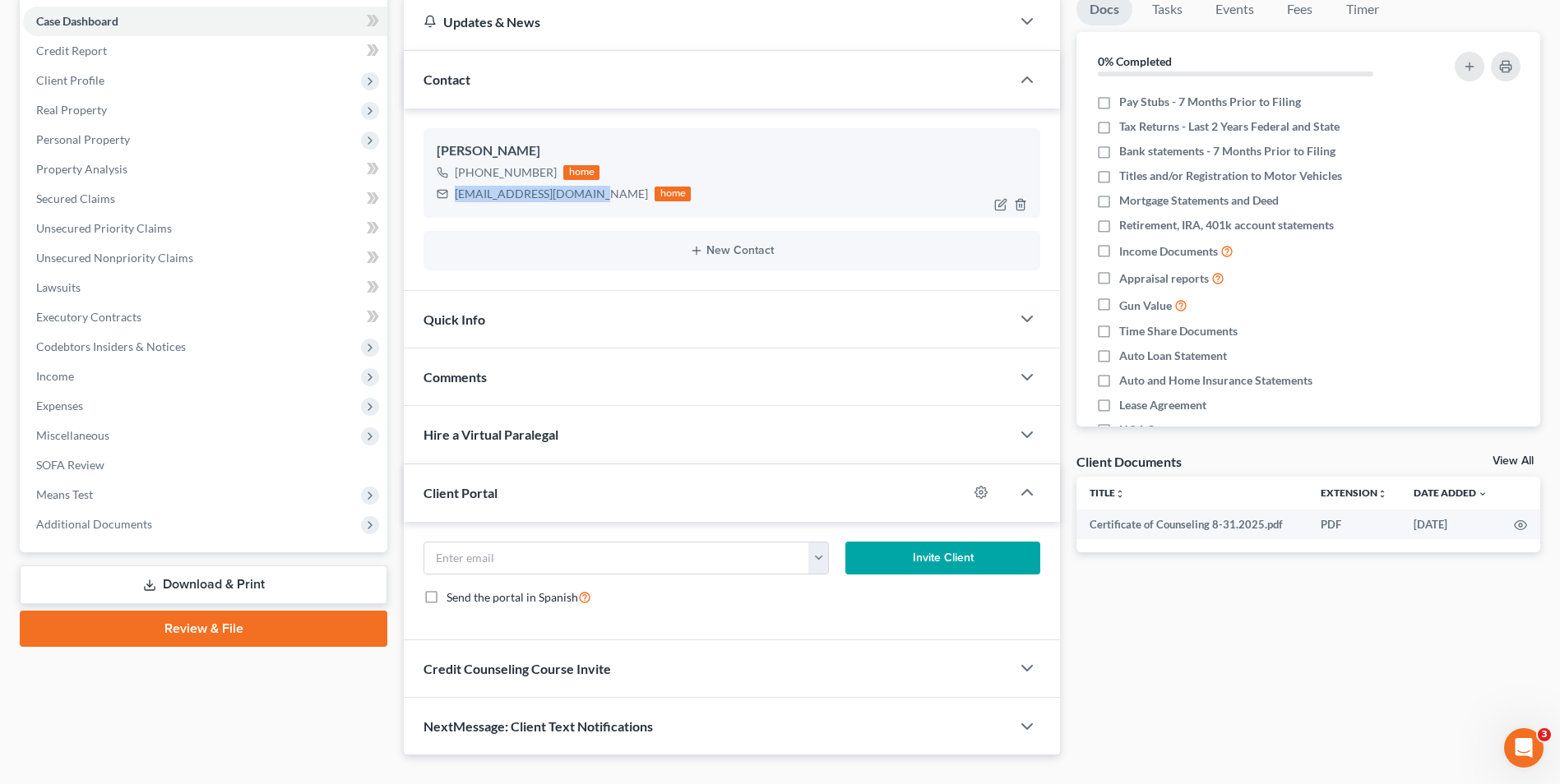
click at [529, 204] on div "[EMAIL_ADDRESS][DOMAIN_NAME] home" at bounding box center [563, 194] width 254 height 21
drag, startPoint x: 588, startPoint y: 197, endPoint x: 447, endPoint y: 199, distance: 141.0
click at [447, 199] on div "[EMAIL_ADDRESS][DOMAIN_NAME] home" at bounding box center [563, 194] width 254 height 21
copy div "[EMAIL_ADDRESS][DOMAIN_NAME]"
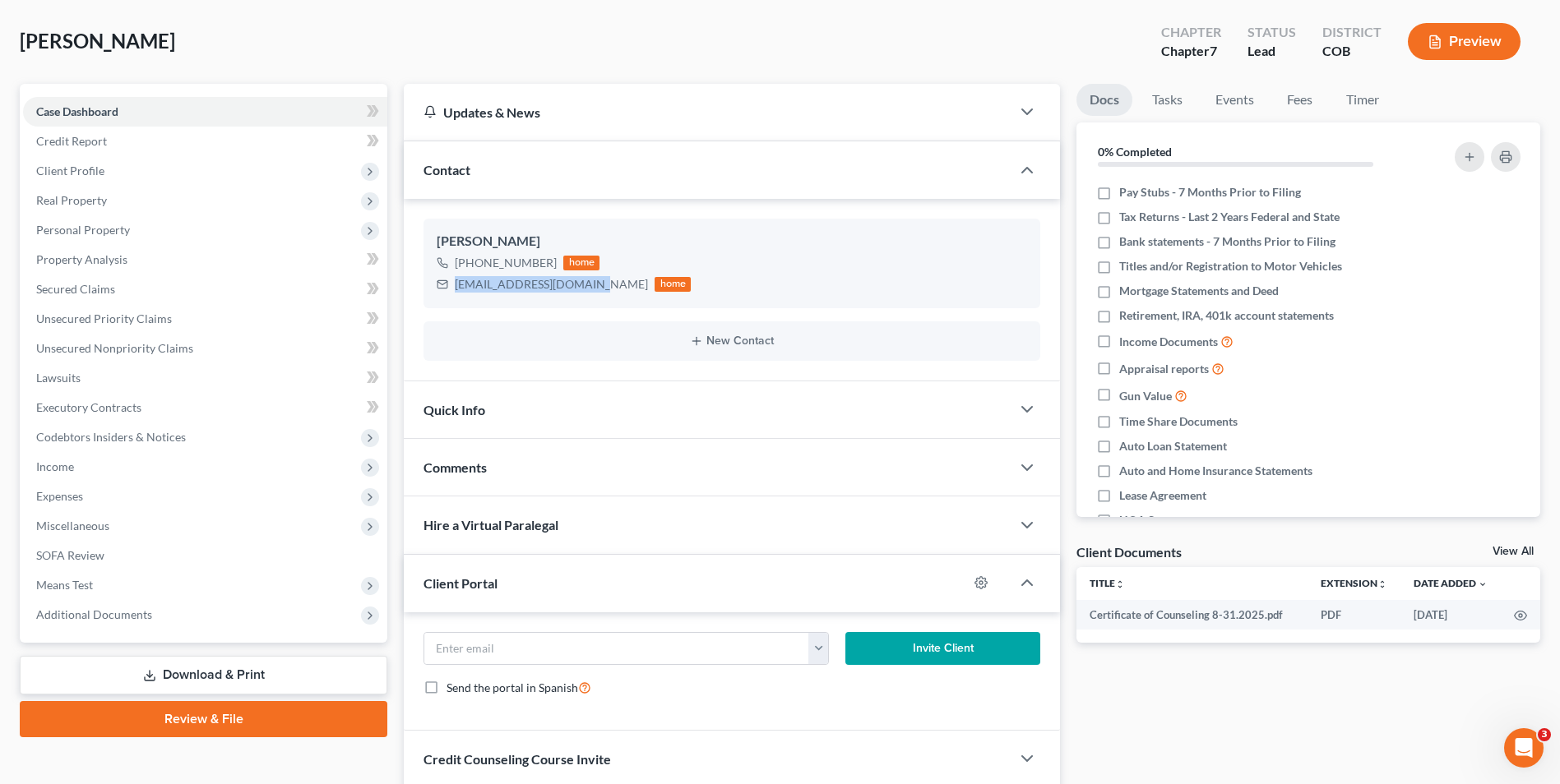
scroll to position [0, 0]
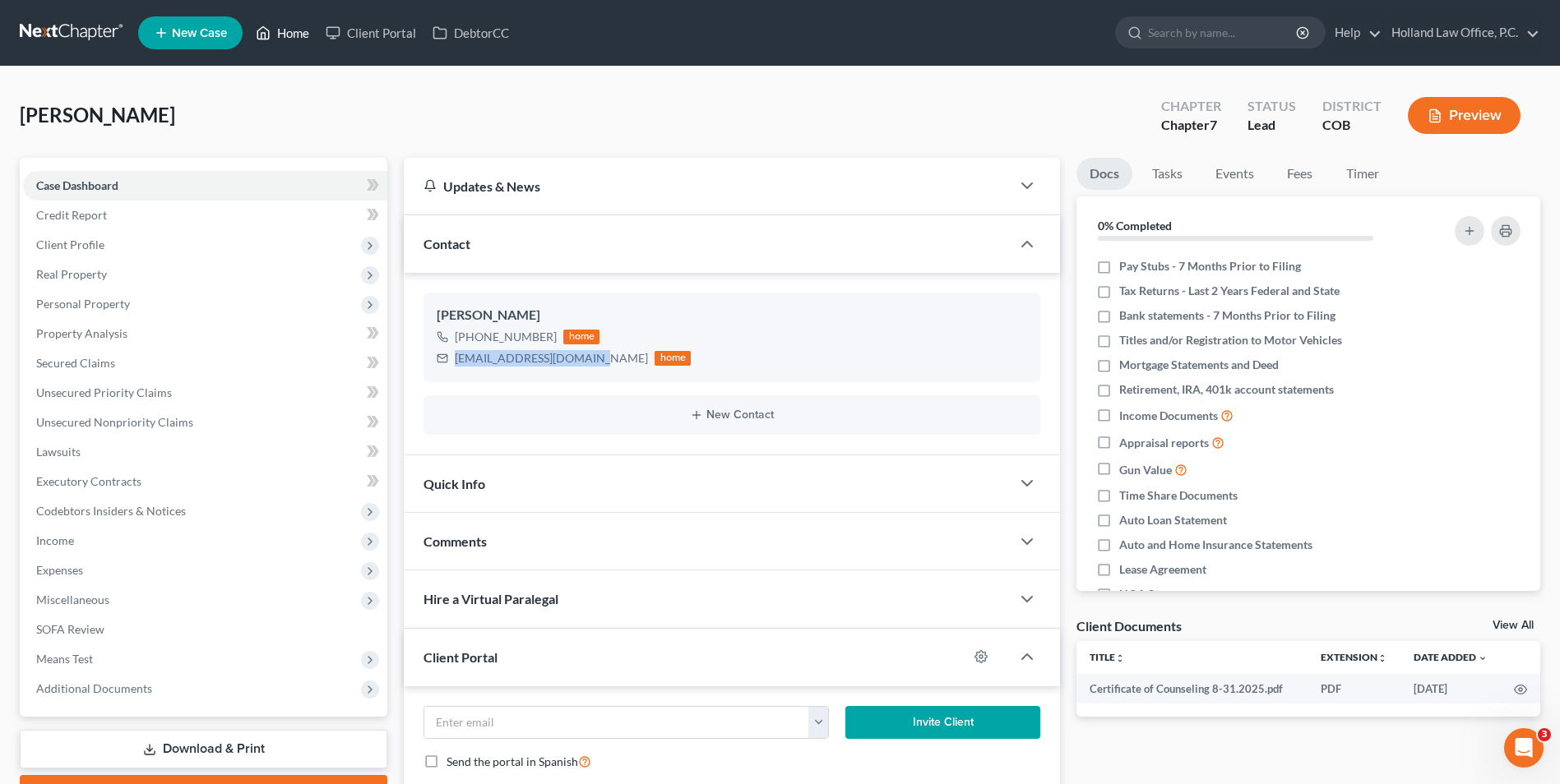
click at [280, 42] on link "Home" at bounding box center [282, 33] width 70 height 30
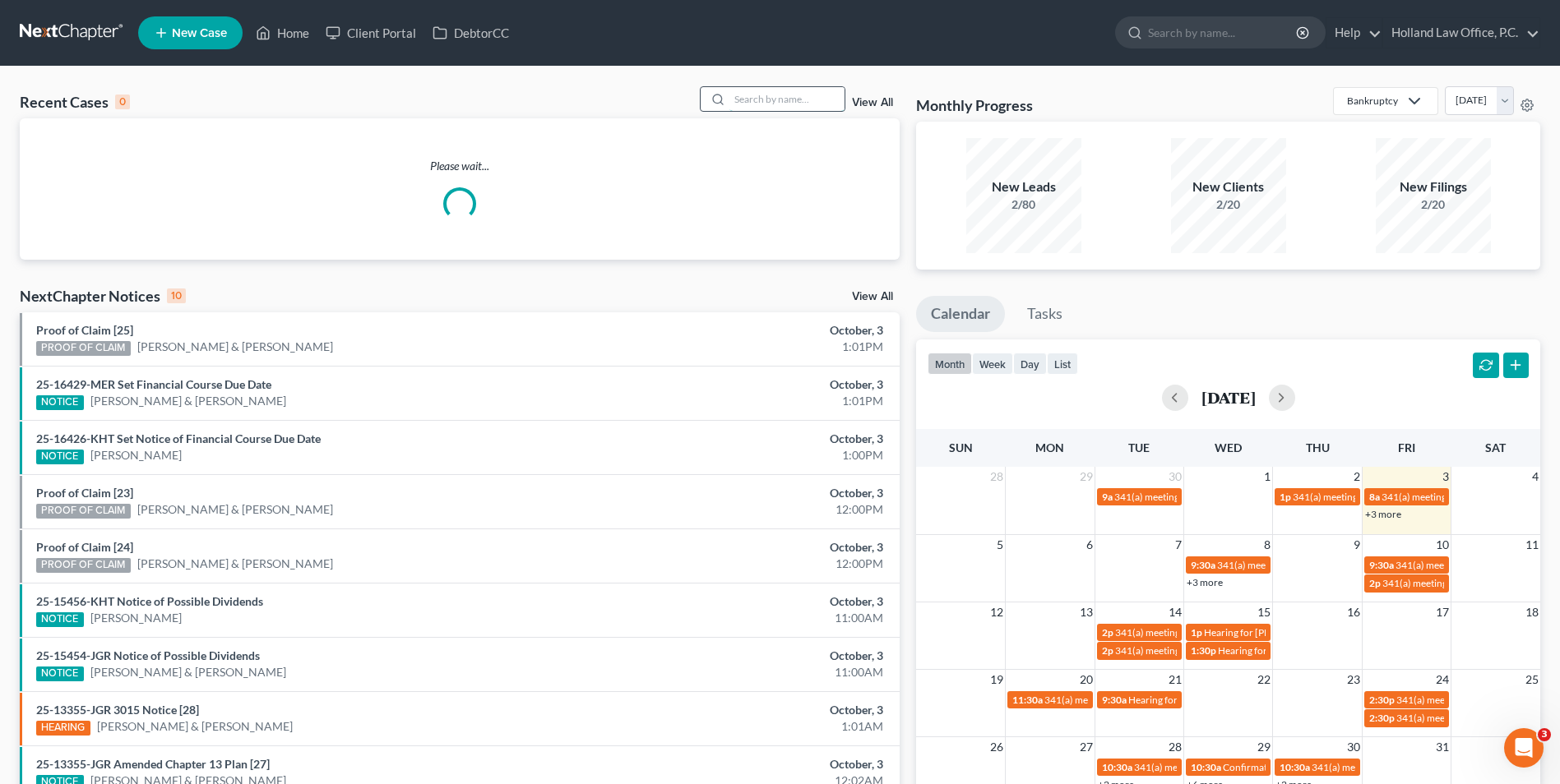
click at [745, 97] on input "search" at bounding box center [786, 99] width 115 height 24
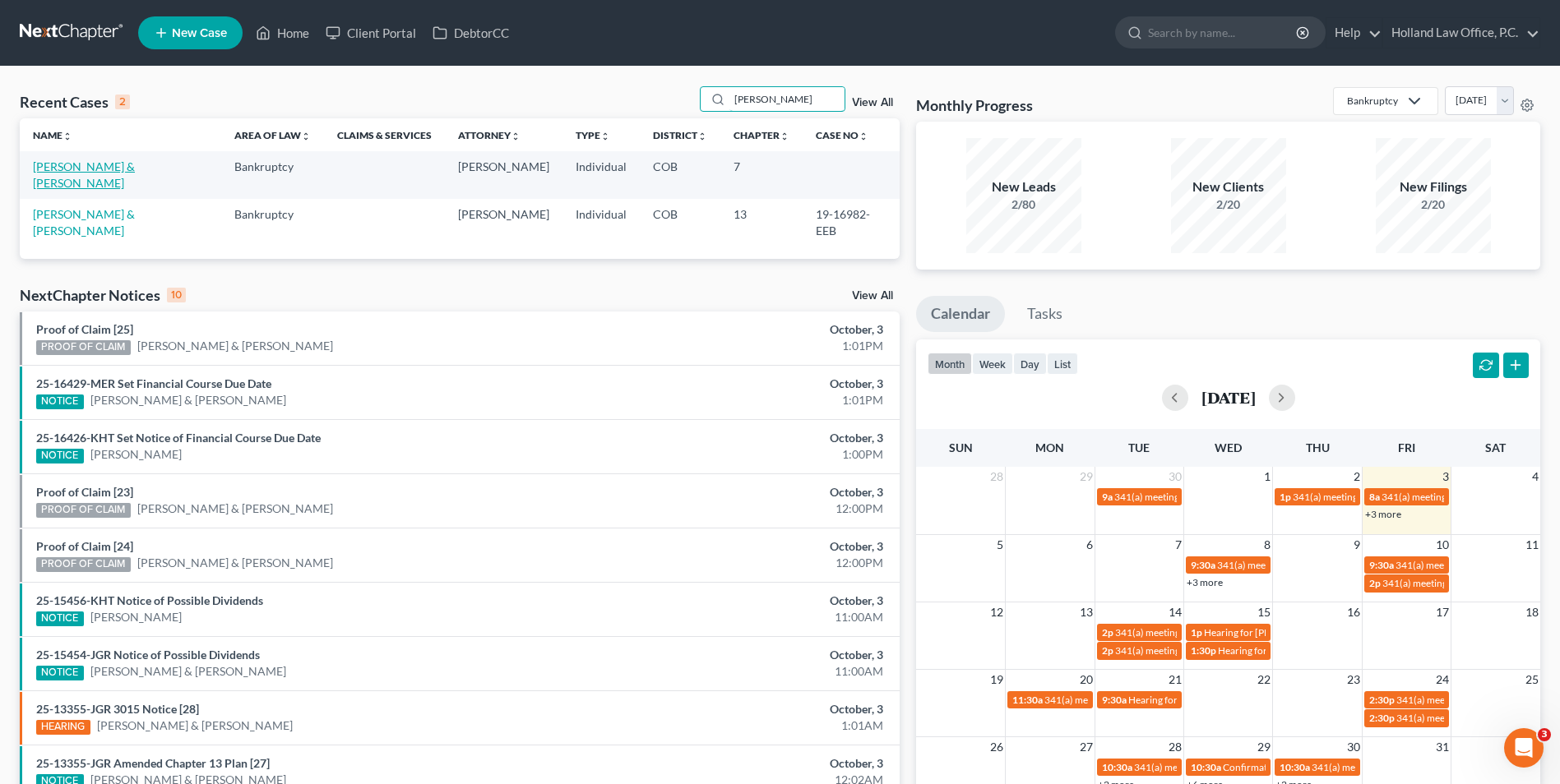
type input "[PERSON_NAME]"
click at [114, 166] on link "[PERSON_NAME] & [PERSON_NAME]" at bounding box center [83, 174] width 102 height 30
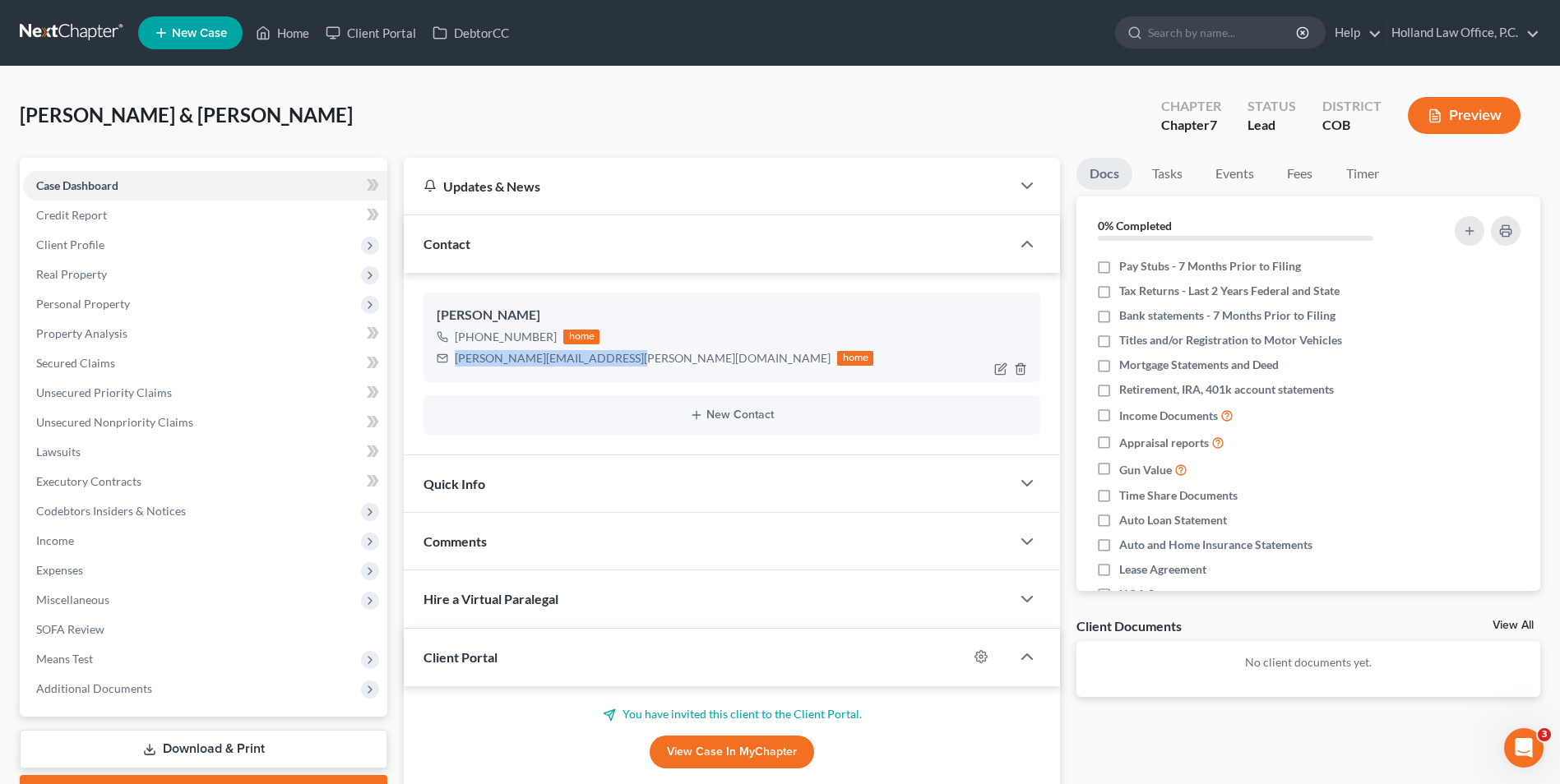
drag, startPoint x: 618, startPoint y: 359, endPoint x: 431, endPoint y: 356, distance: 187.0
click at [431, 356] on div "[PERSON_NAME] [PHONE_NUMBER] home [PERSON_NAME][EMAIL_ADDRESS][PERSON_NAME][DOM…" at bounding box center [732, 337] width 617 height 89
copy div "[PERSON_NAME][EMAIL_ADDRESS][PERSON_NAME][DOMAIN_NAME]"
click at [289, 35] on link "Home" at bounding box center [282, 33] width 70 height 30
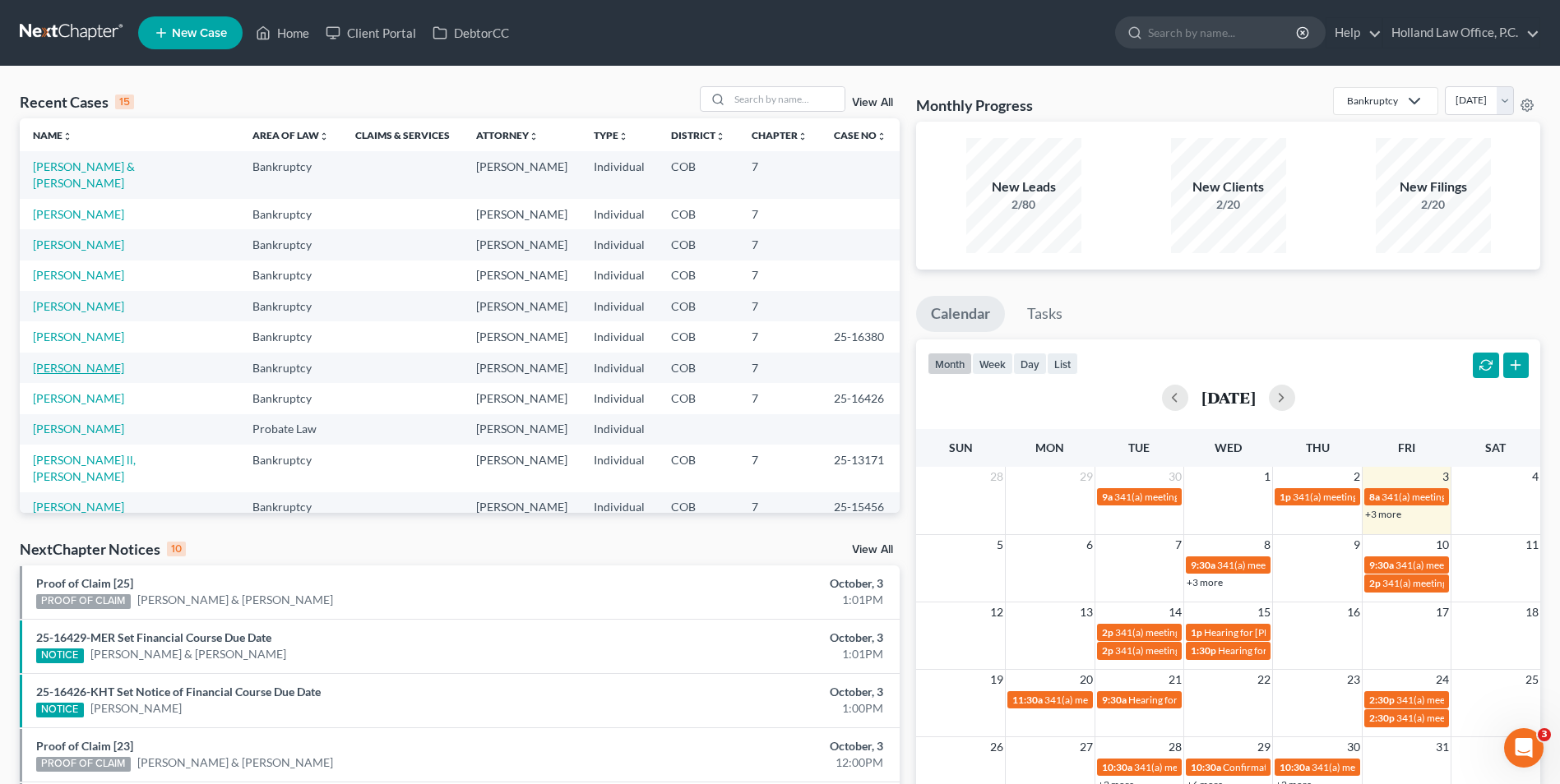
click at [104, 361] on link "[PERSON_NAME]" at bounding box center [79, 367] width 91 height 14
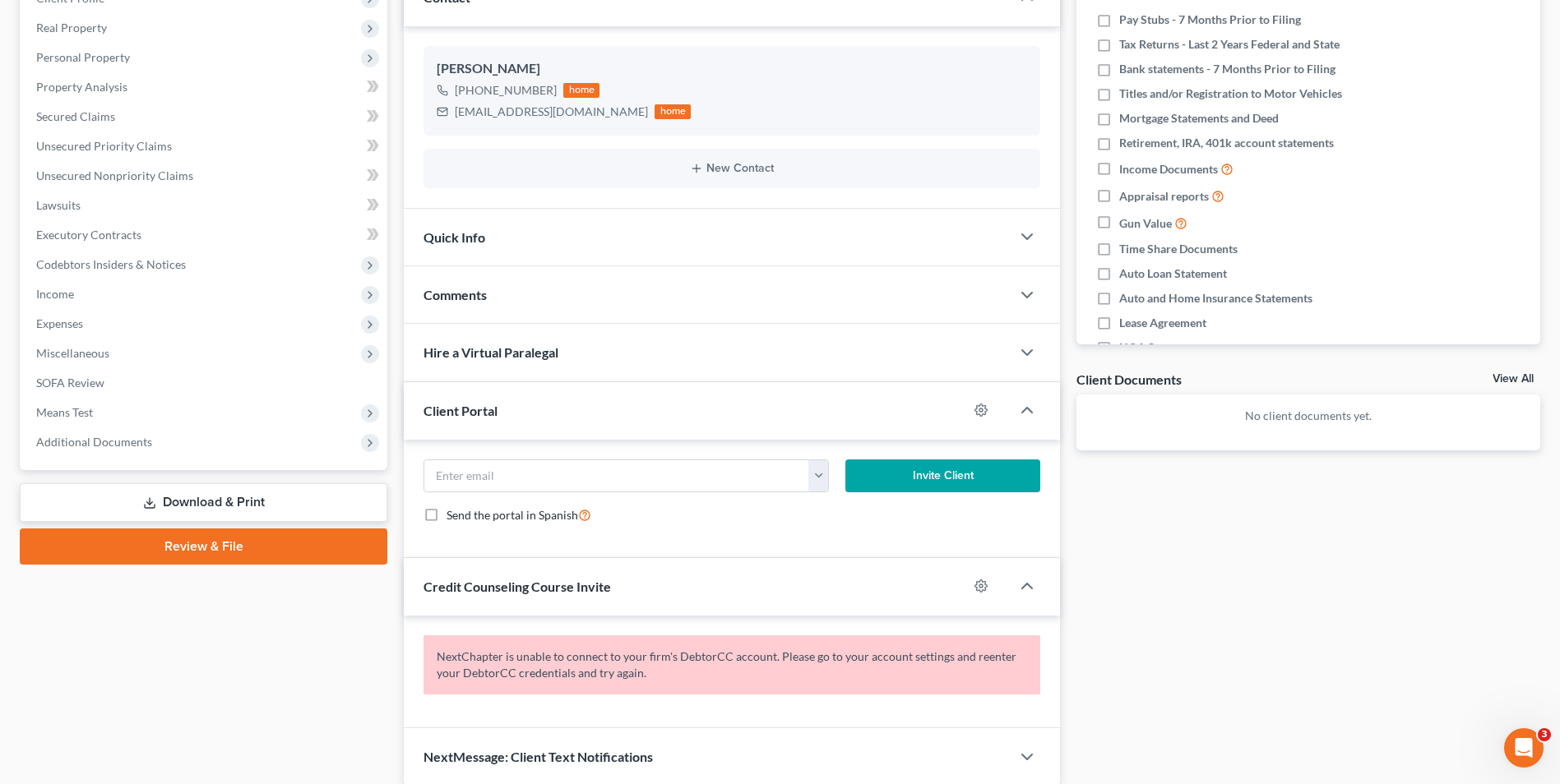
scroll to position [311, 0]
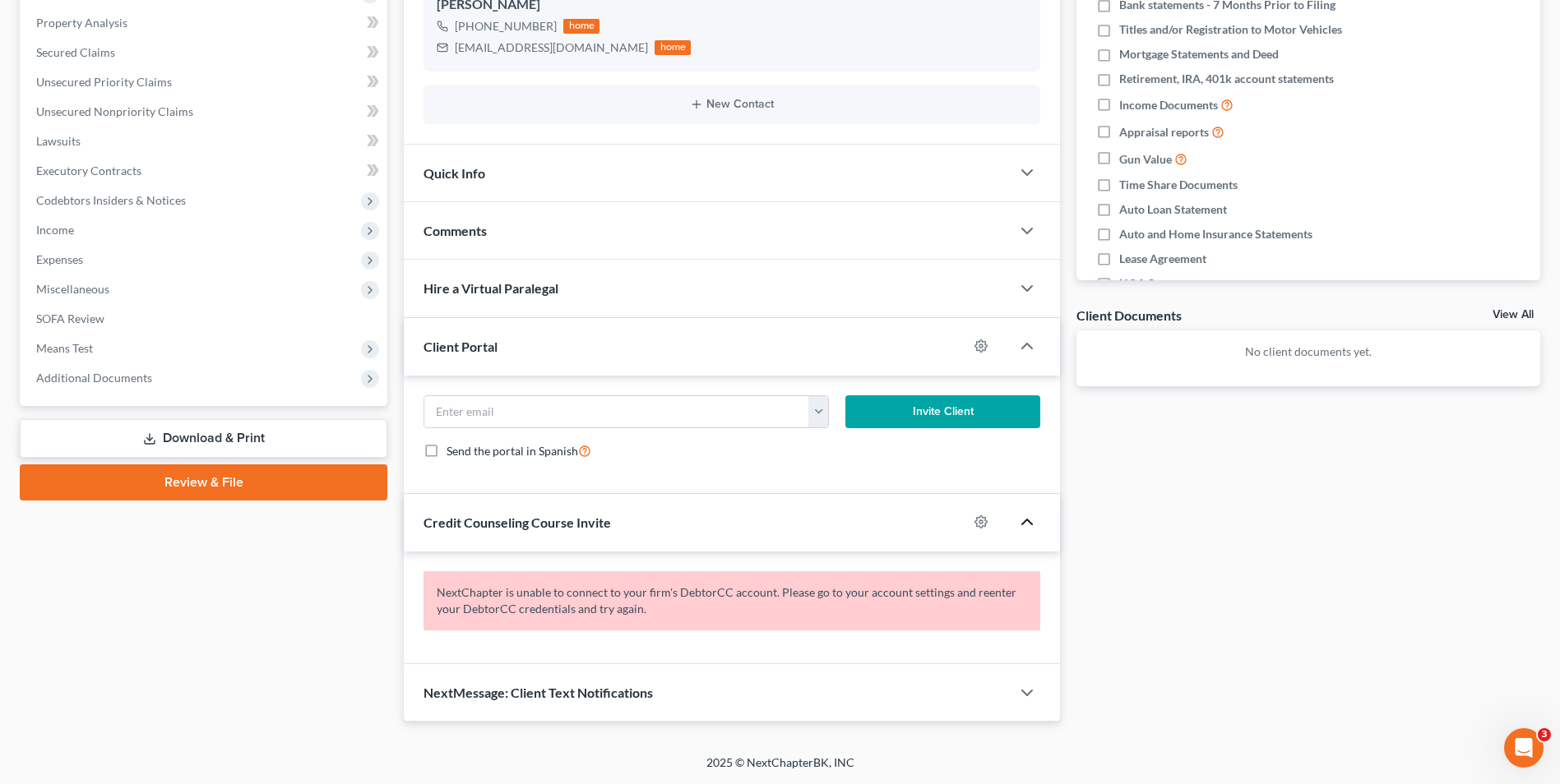
click at [1036, 527] on icon "button" at bounding box center [1027, 521] width 19 height 19
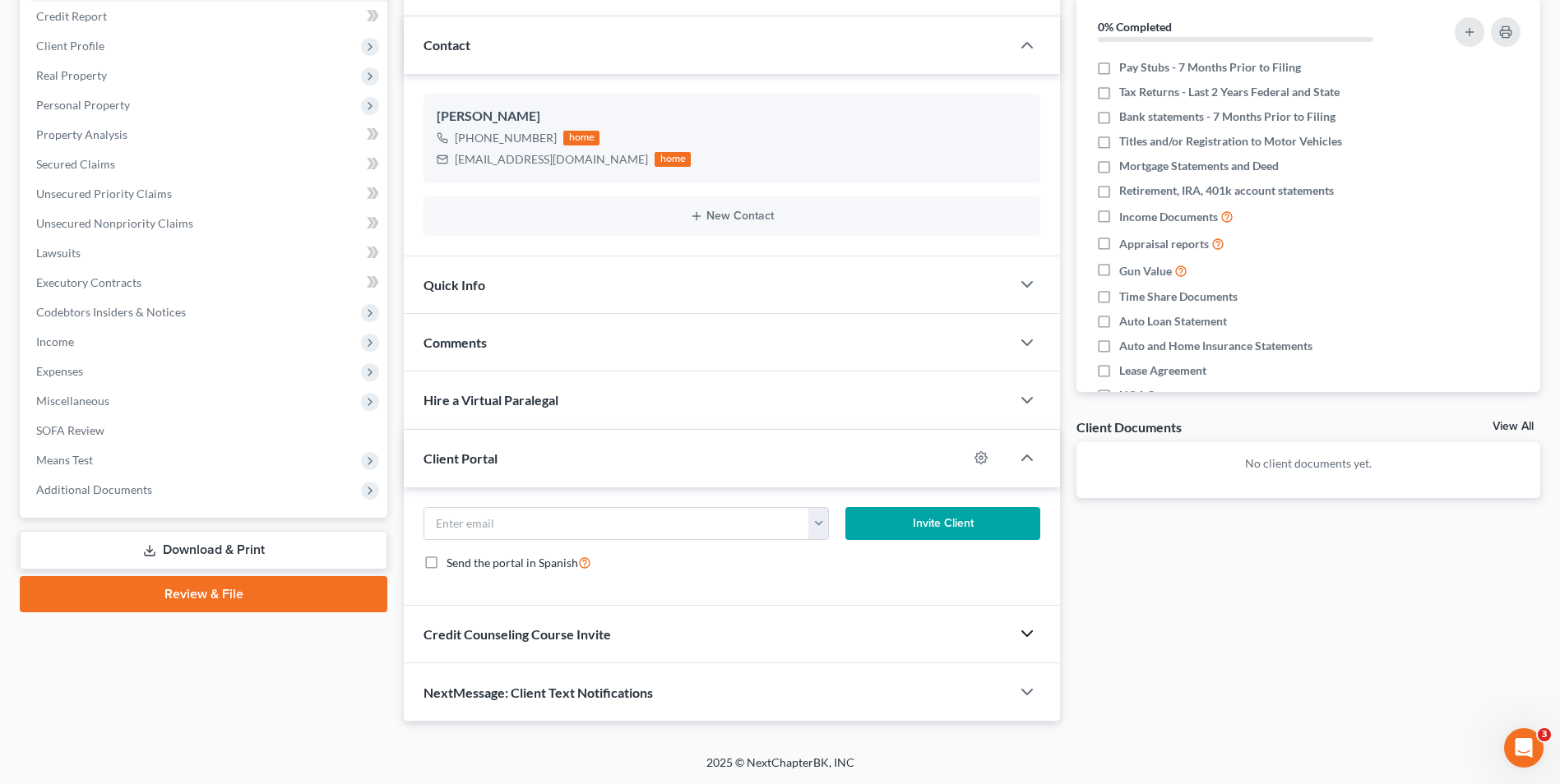
scroll to position [198, 0]
click at [1032, 640] on icon "button" at bounding box center [1027, 635] width 19 height 19
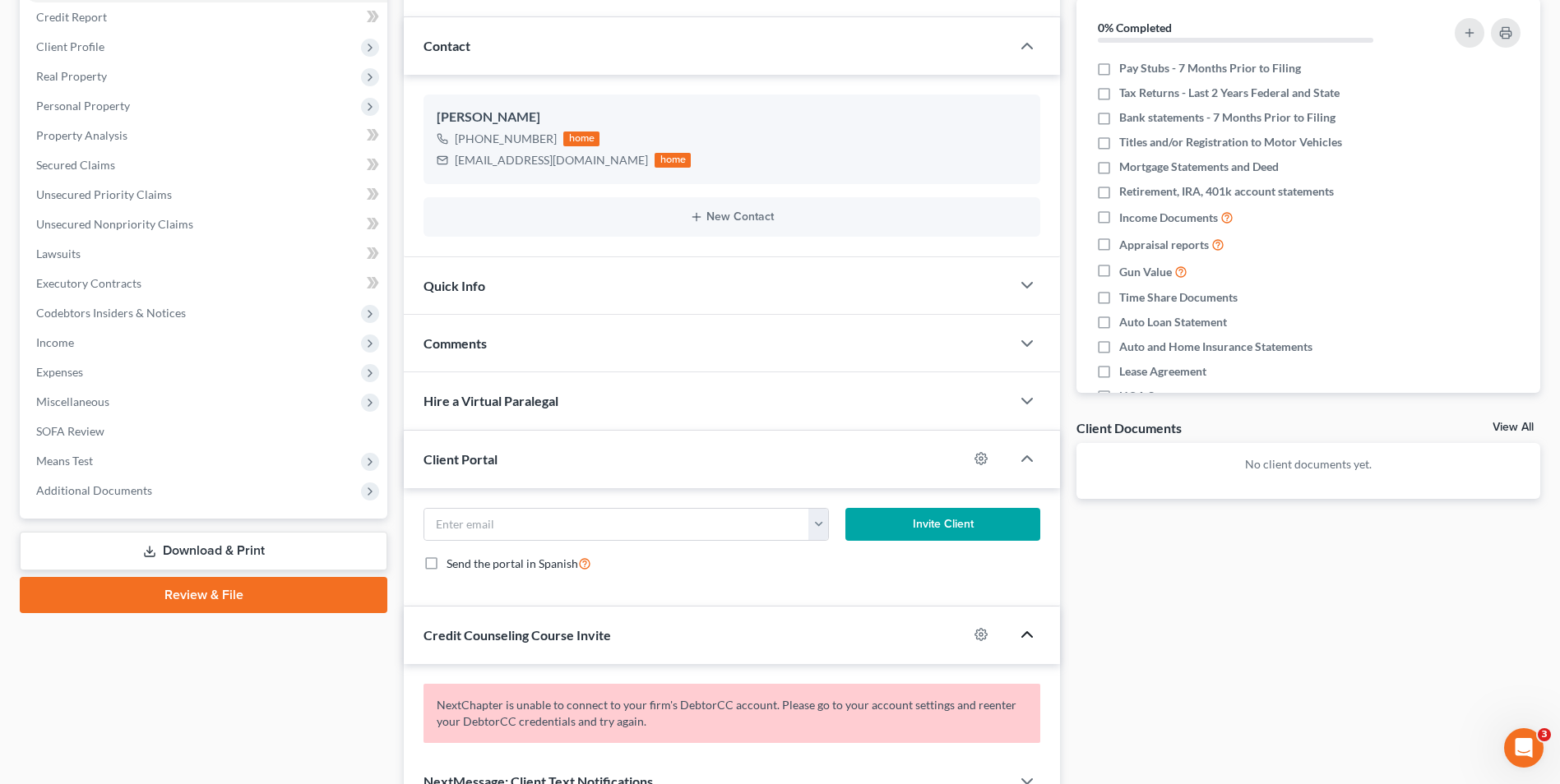
scroll to position [311, 0]
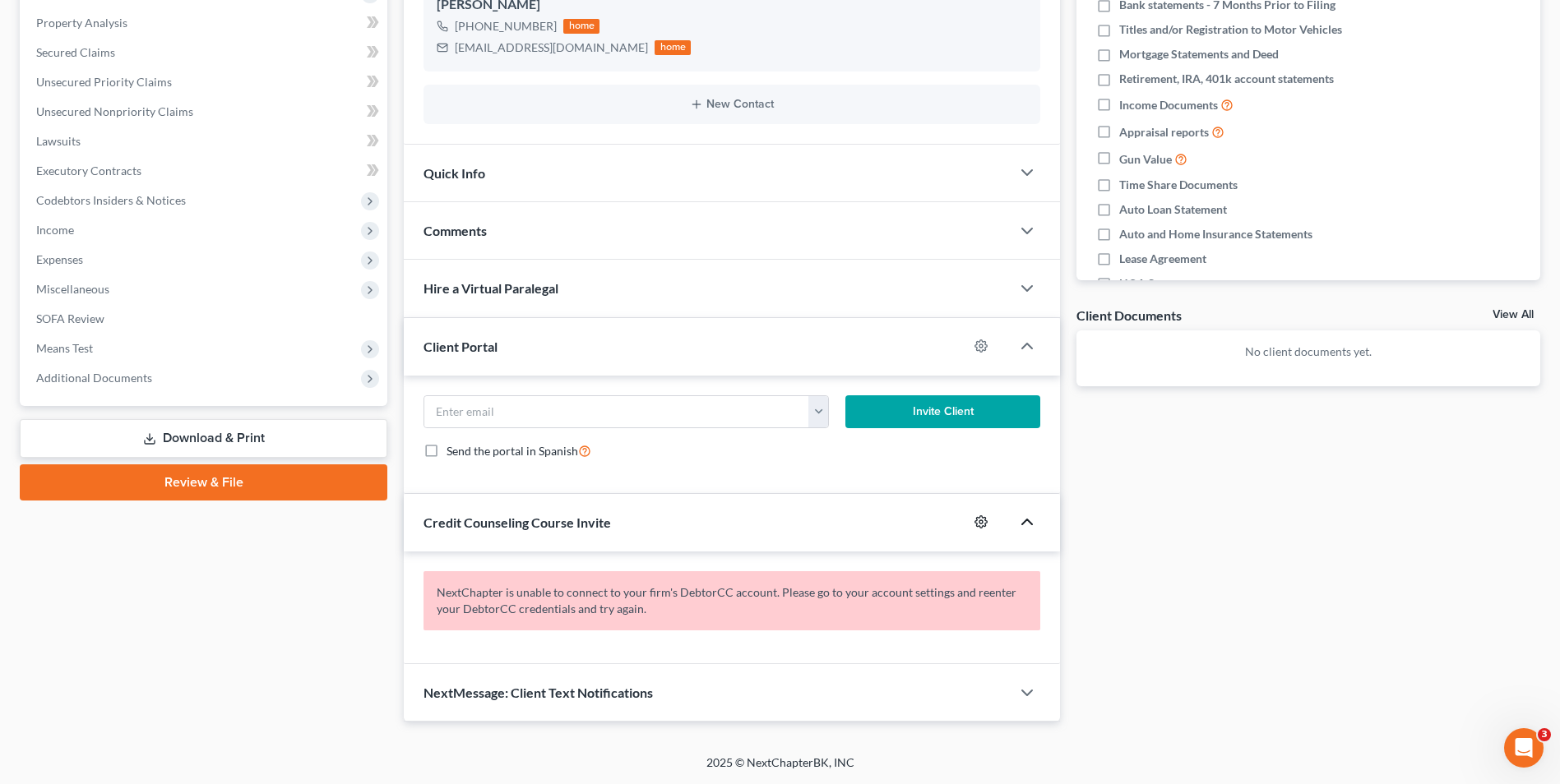
click at [980, 524] on icon "button" at bounding box center [981, 522] width 14 height 14
select select "4"
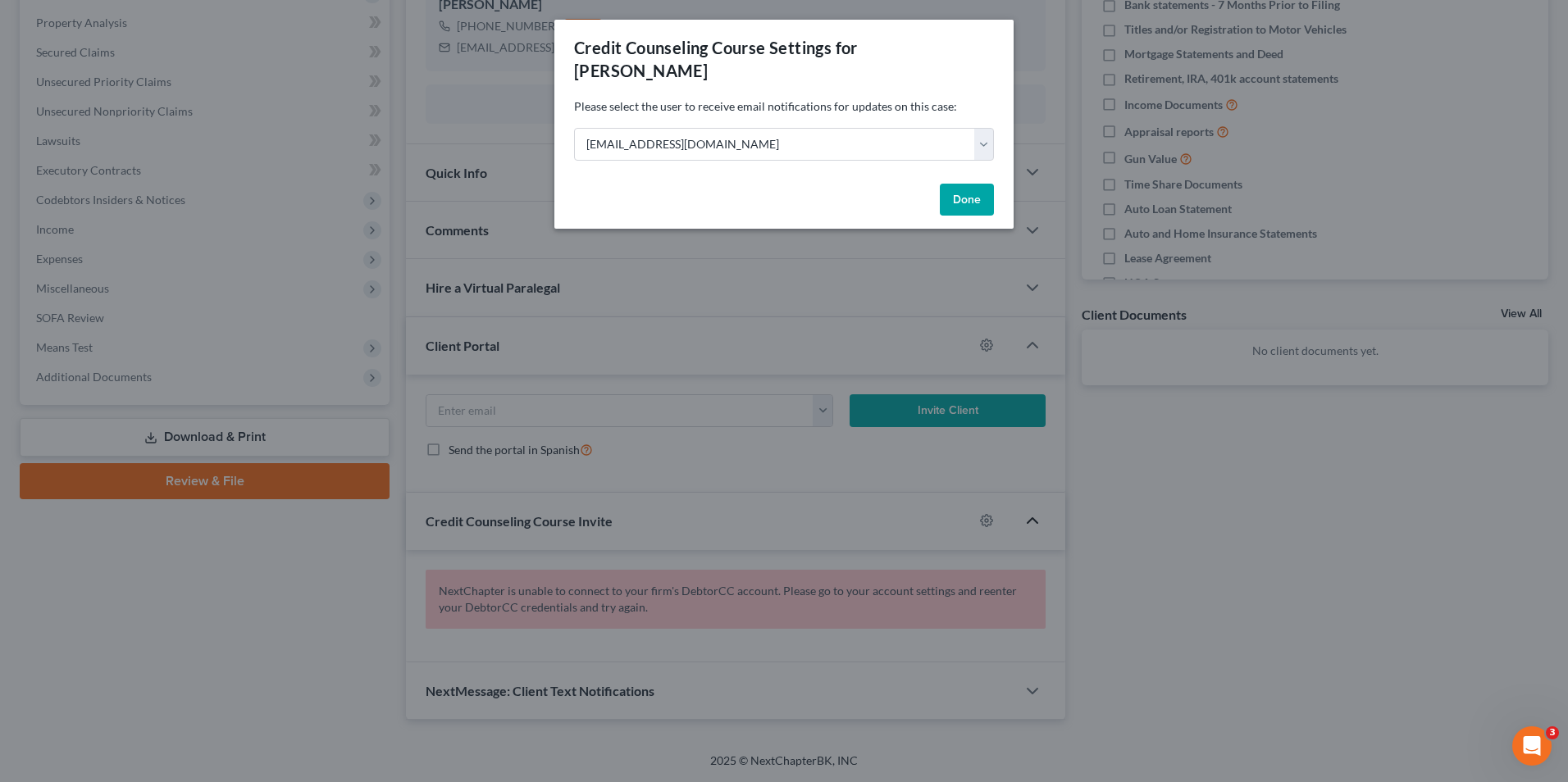
click at [961, 184] on button "Done" at bounding box center [967, 200] width 54 height 33
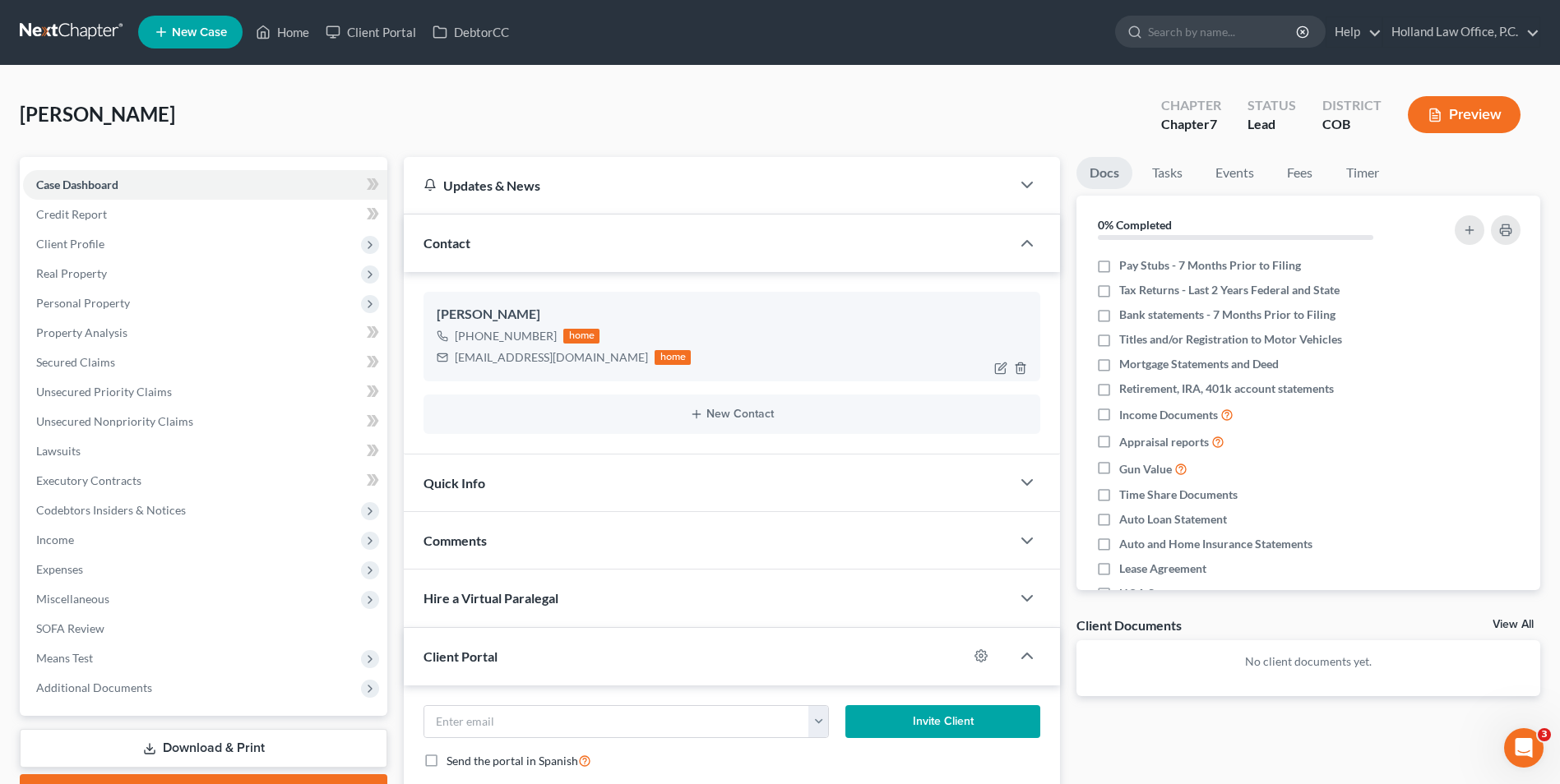
scroll to position [0, 0]
click at [295, 26] on link "Home" at bounding box center [282, 33] width 70 height 30
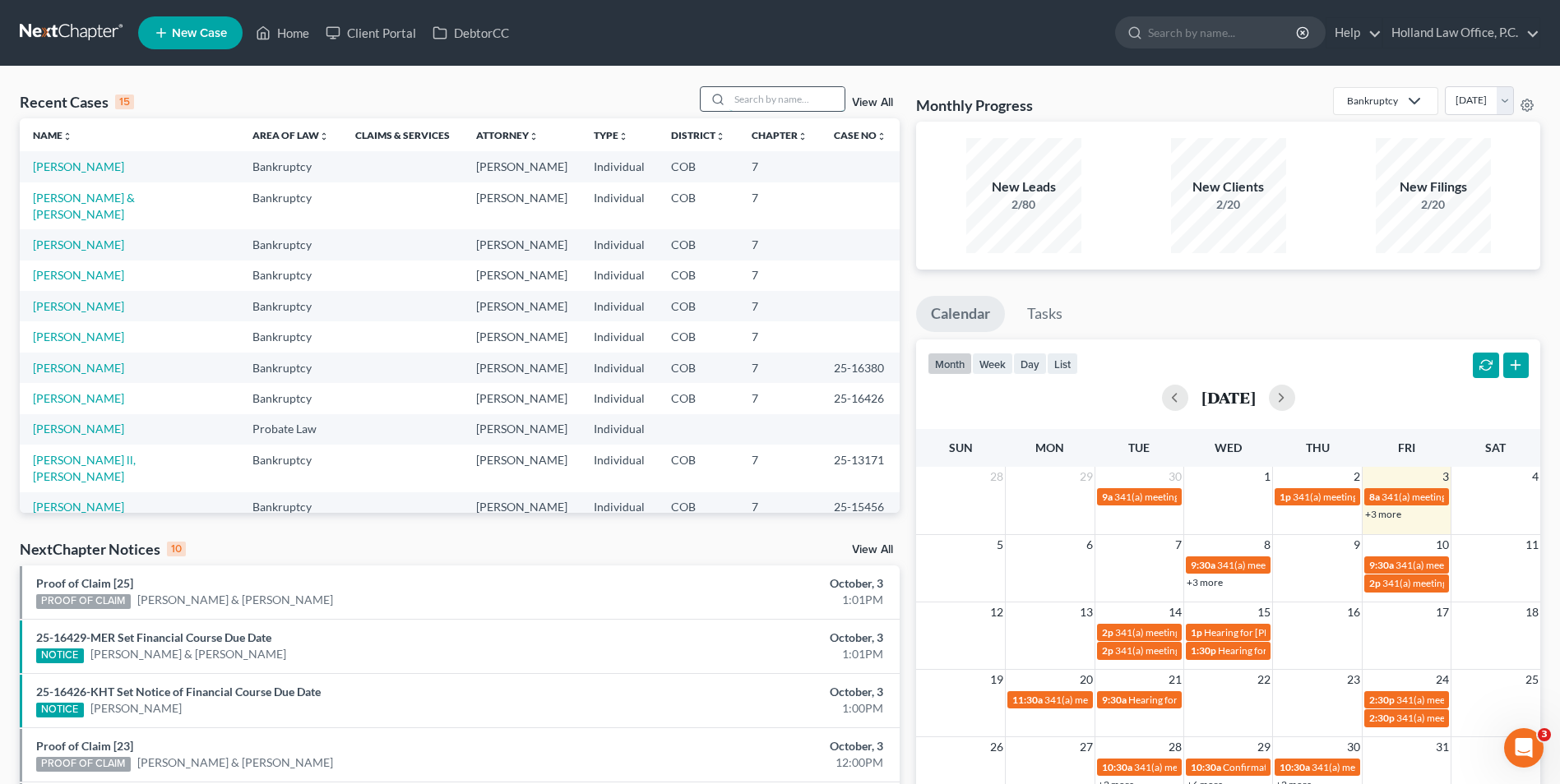
click at [799, 87] on input "search" at bounding box center [786, 99] width 115 height 24
click at [755, 97] on input "search" at bounding box center [786, 99] width 115 height 24
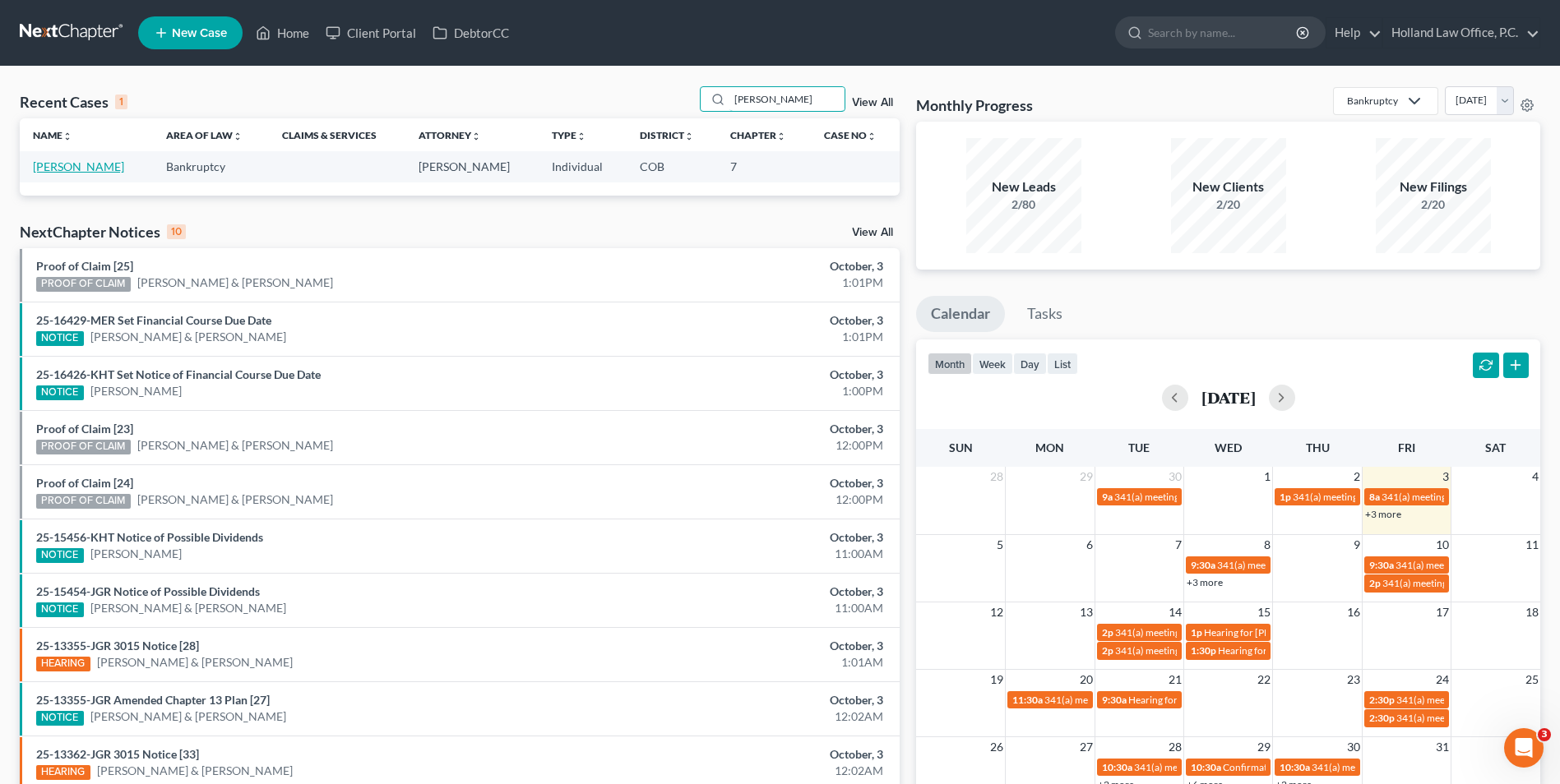
type input "[PERSON_NAME]"
click at [91, 173] on link "[PERSON_NAME]" at bounding box center [79, 167] width 91 height 14
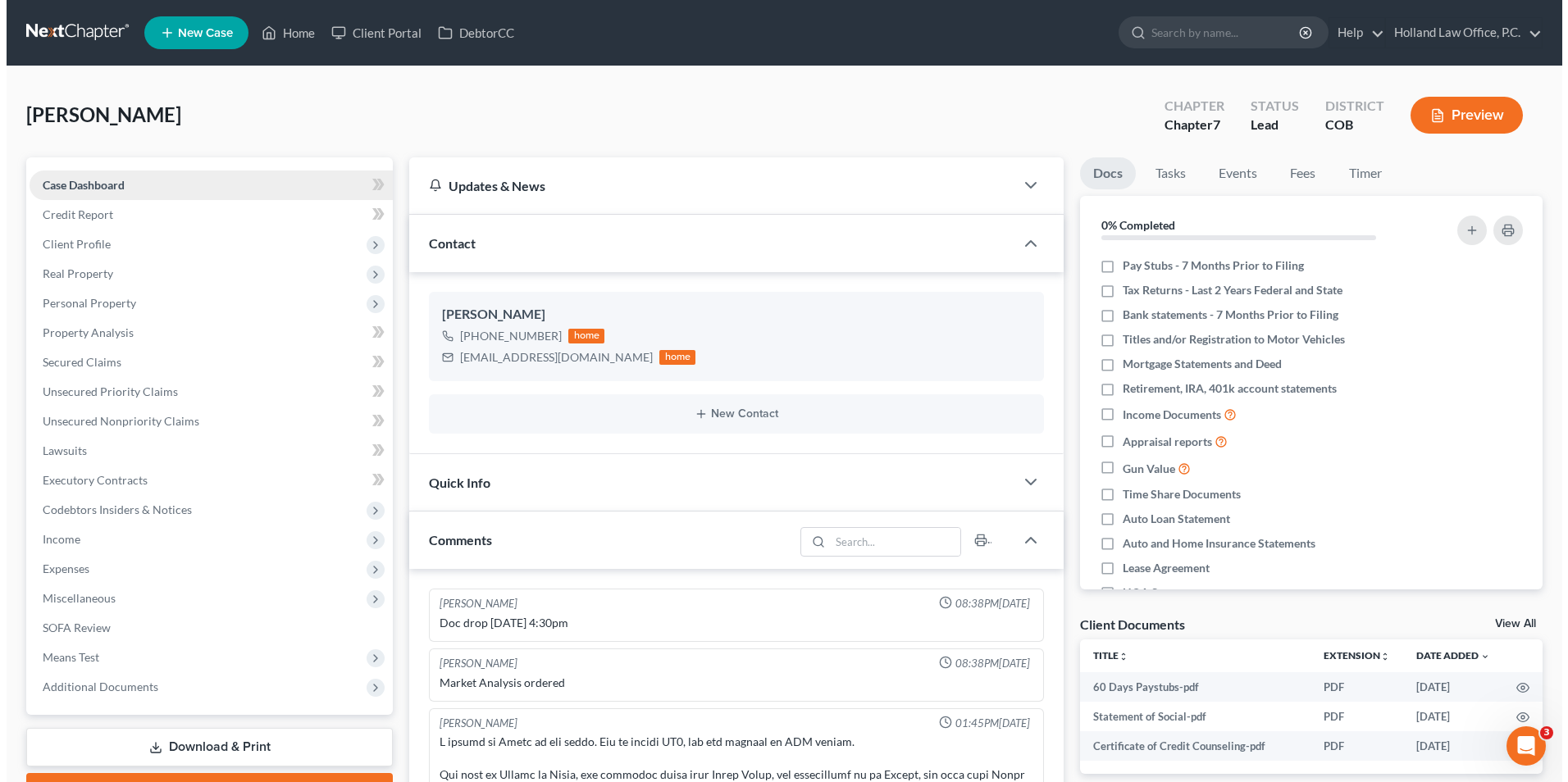
scroll to position [476, 0]
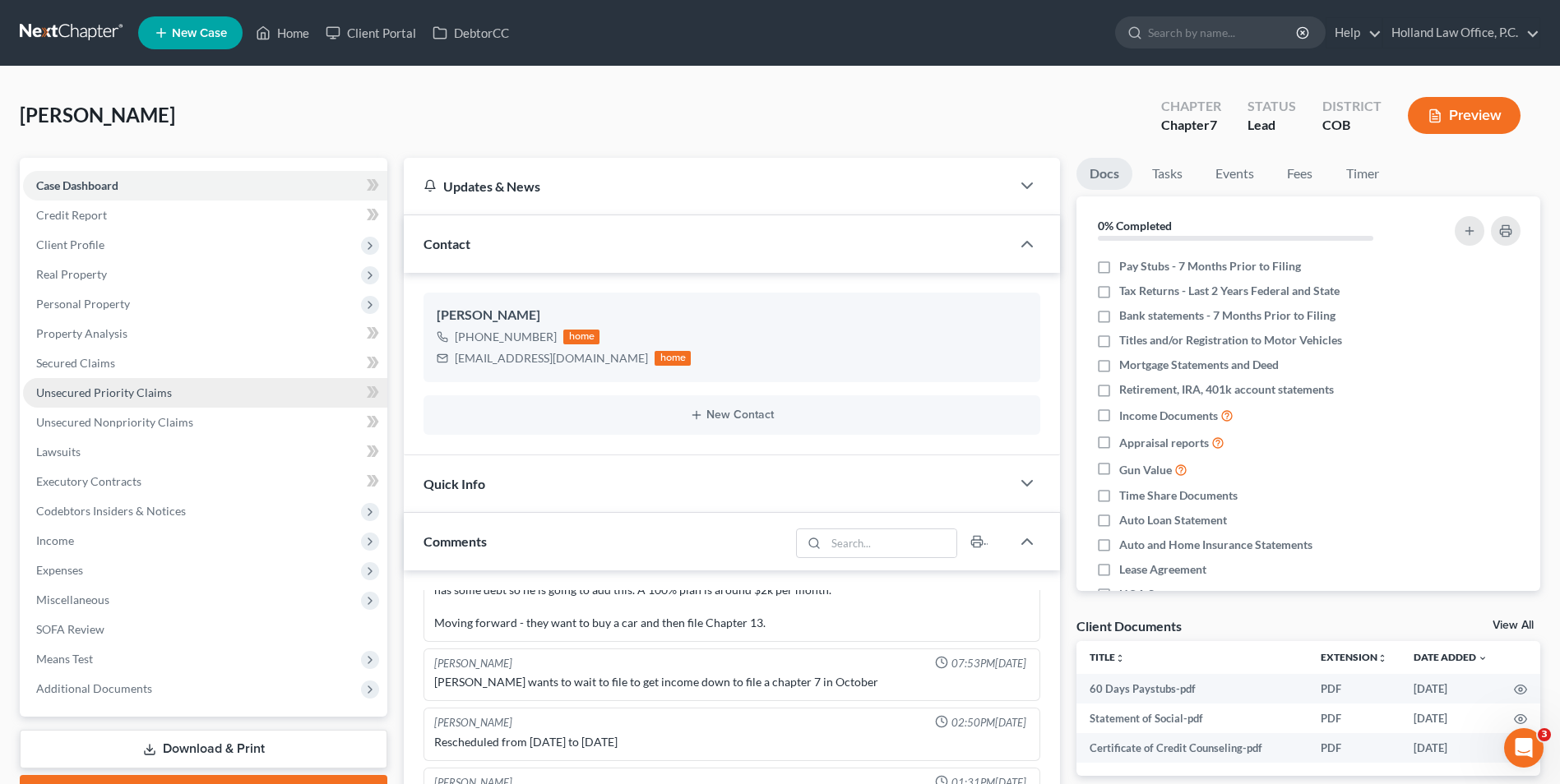
click at [102, 396] on span "Unsecured Priority Claims" at bounding box center [104, 392] width 136 height 14
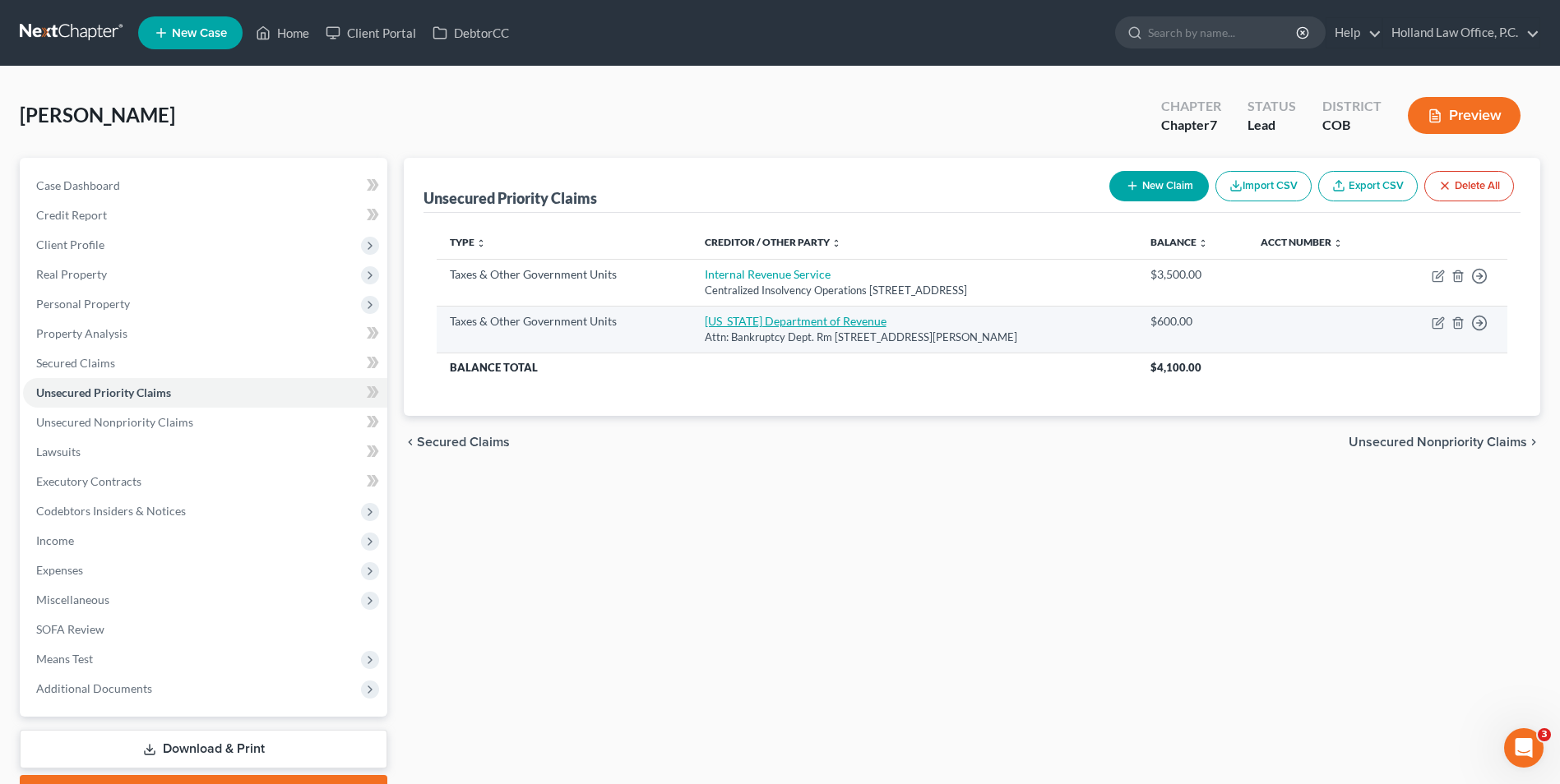
click at [750, 320] on link "[US_STATE] Department of Revenue" at bounding box center [795, 321] width 181 height 14
select select "2"
select select "5"
select select "3"
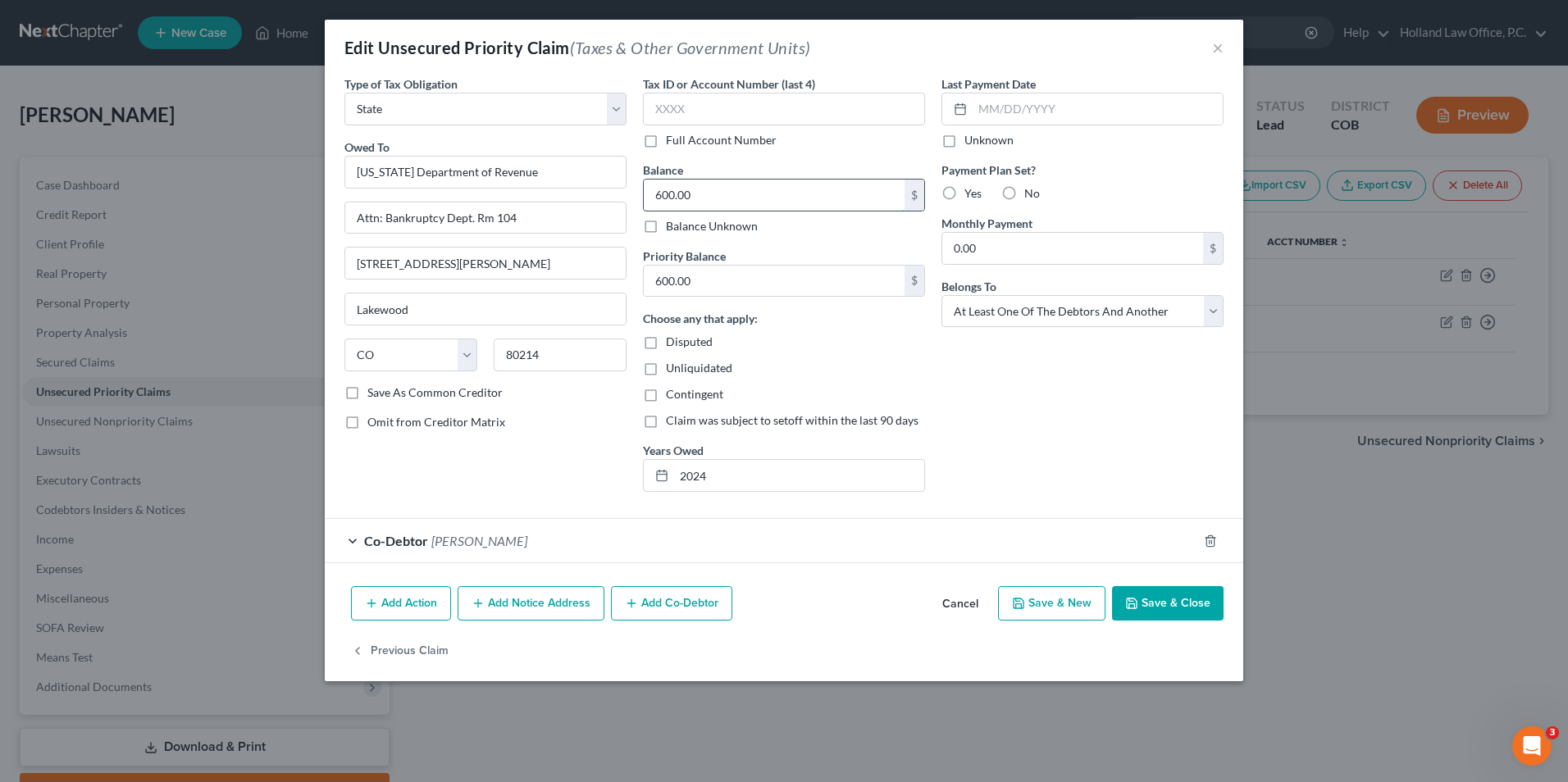
click at [708, 197] on input "600.00" at bounding box center [774, 195] width 261 height 31
type input "298.00"
click at [706, 289] on input "600.00" at bounding box center [774, 281] width 261 height 31
type input "298.00"
click at [1183, 603] on button "Save & Close" at bounding box center [1167, 603] width 111 height 35
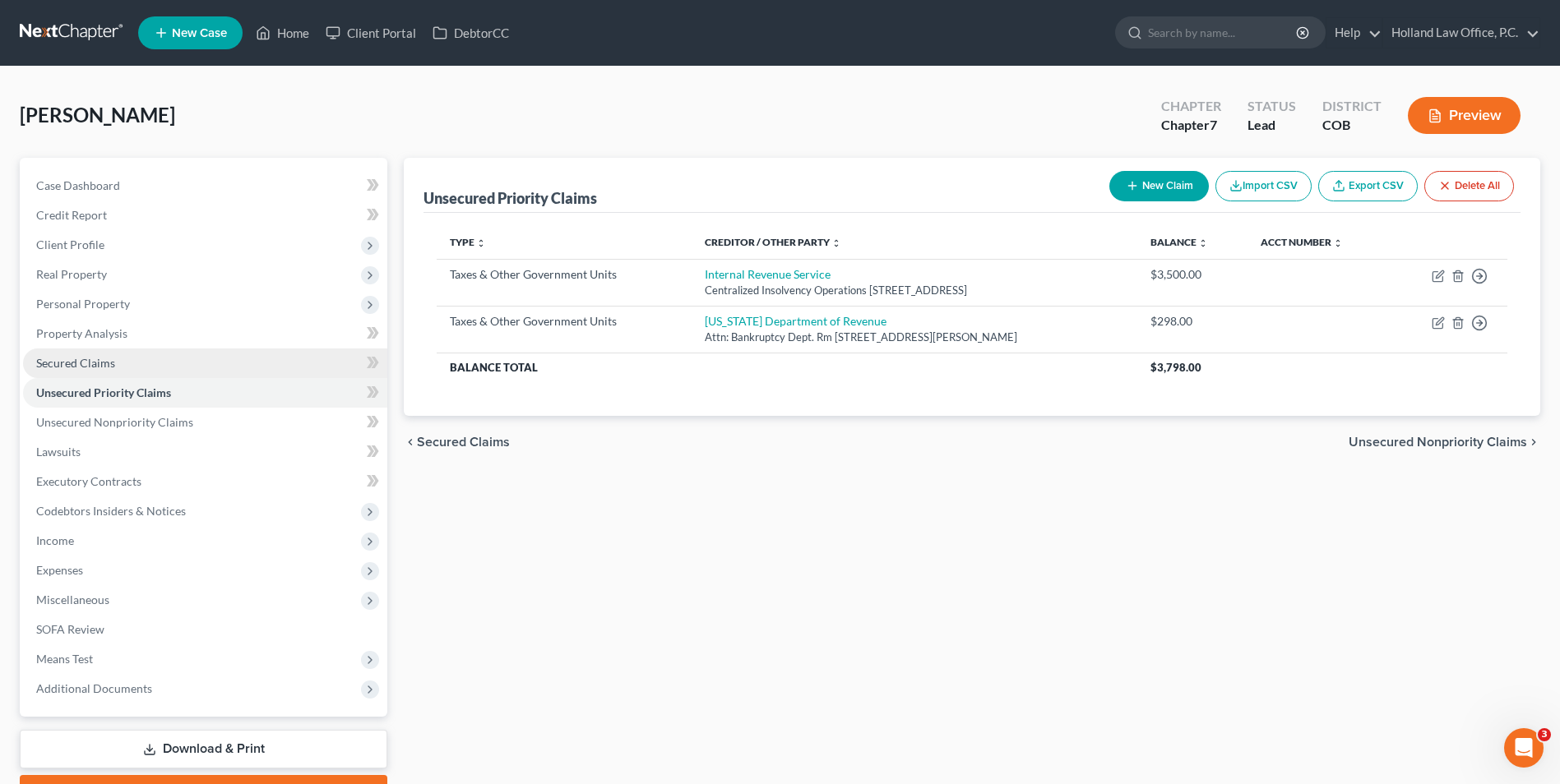
click at [111, 366] on span "Secured Claims" at bounding box center [75, 362] width 79 height 14
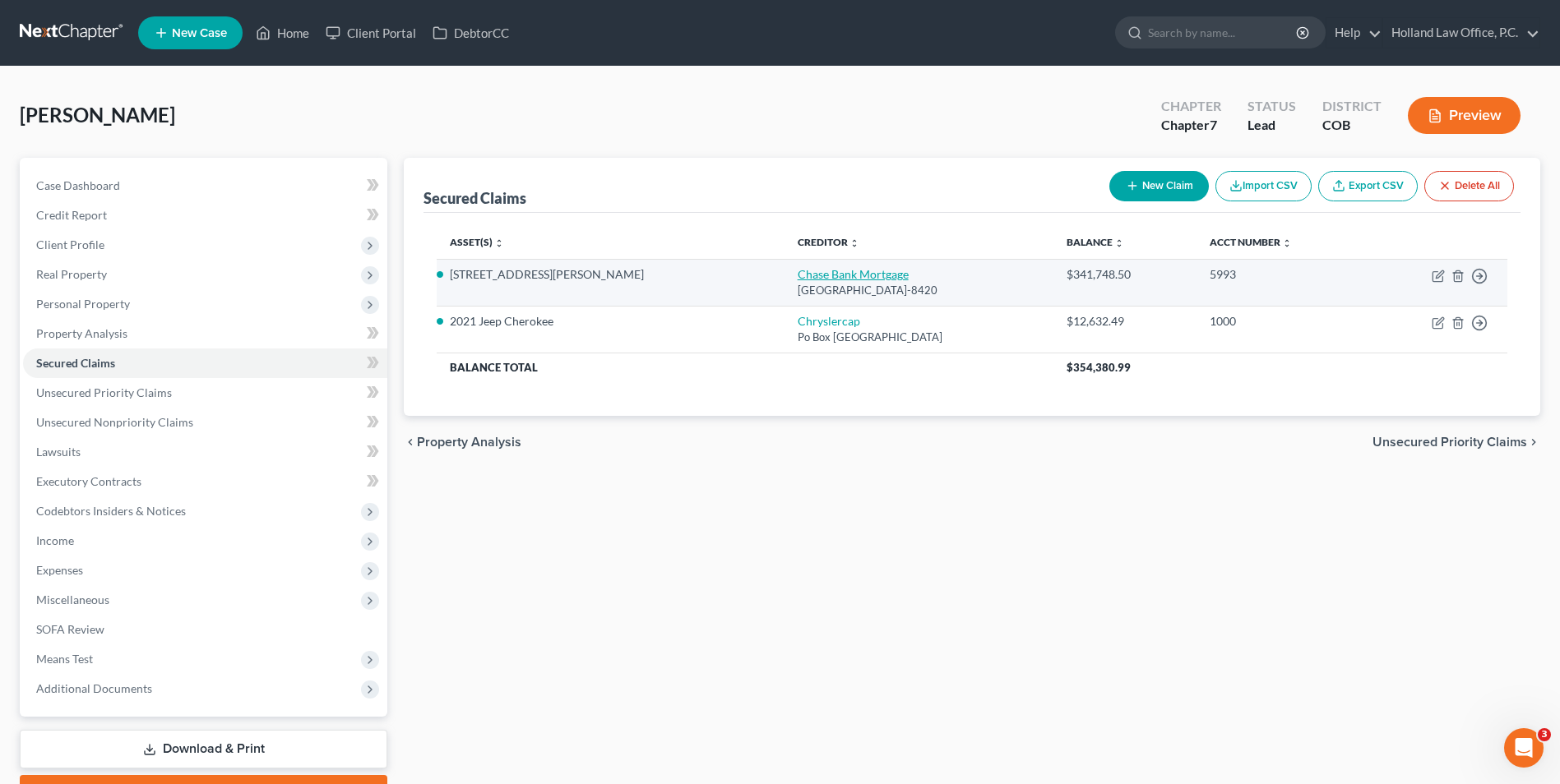
click at [798, 275] on link "Chase Bank Mortgage" at bounding box center [853, 274] width 111 height 14
select select "3"
select select "4"
select select "3"
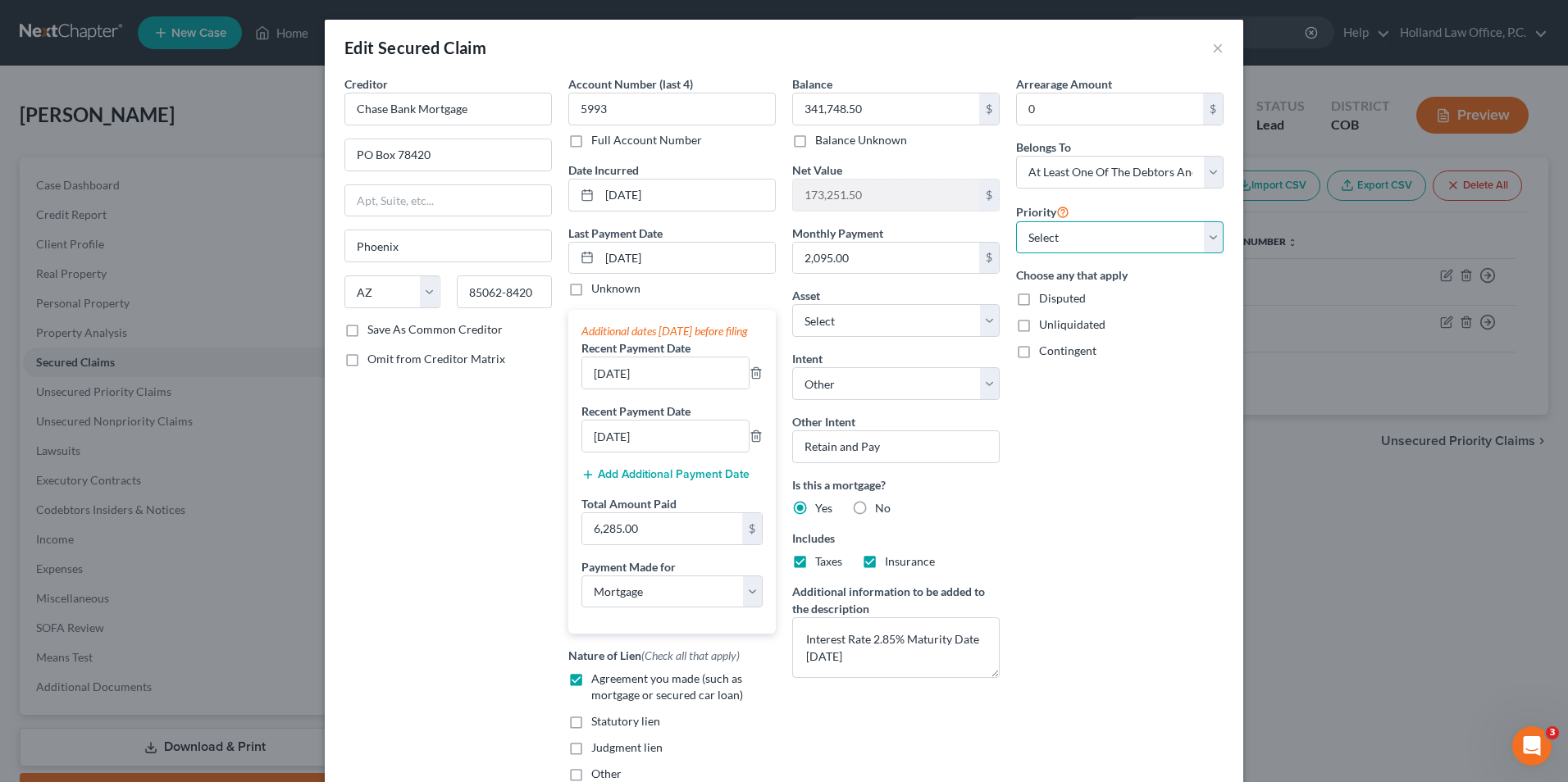
click at [1070, 235] on select "Select 1st 2nd 3rd 4th 5th 6th 7th 8th 9th 10th 11th 12th 13th 14th 15th 16th 1…" at bounding box center [1119, 238] width 208 height 33
click at [1067, 238] on select "Select 1st 2nd 3rd 4th 5th 6th 7th 8th 9th 10th 11th 12th 13th 14th 15th 16th 1…" at bounding box center [1119, 238] width 208 height 33
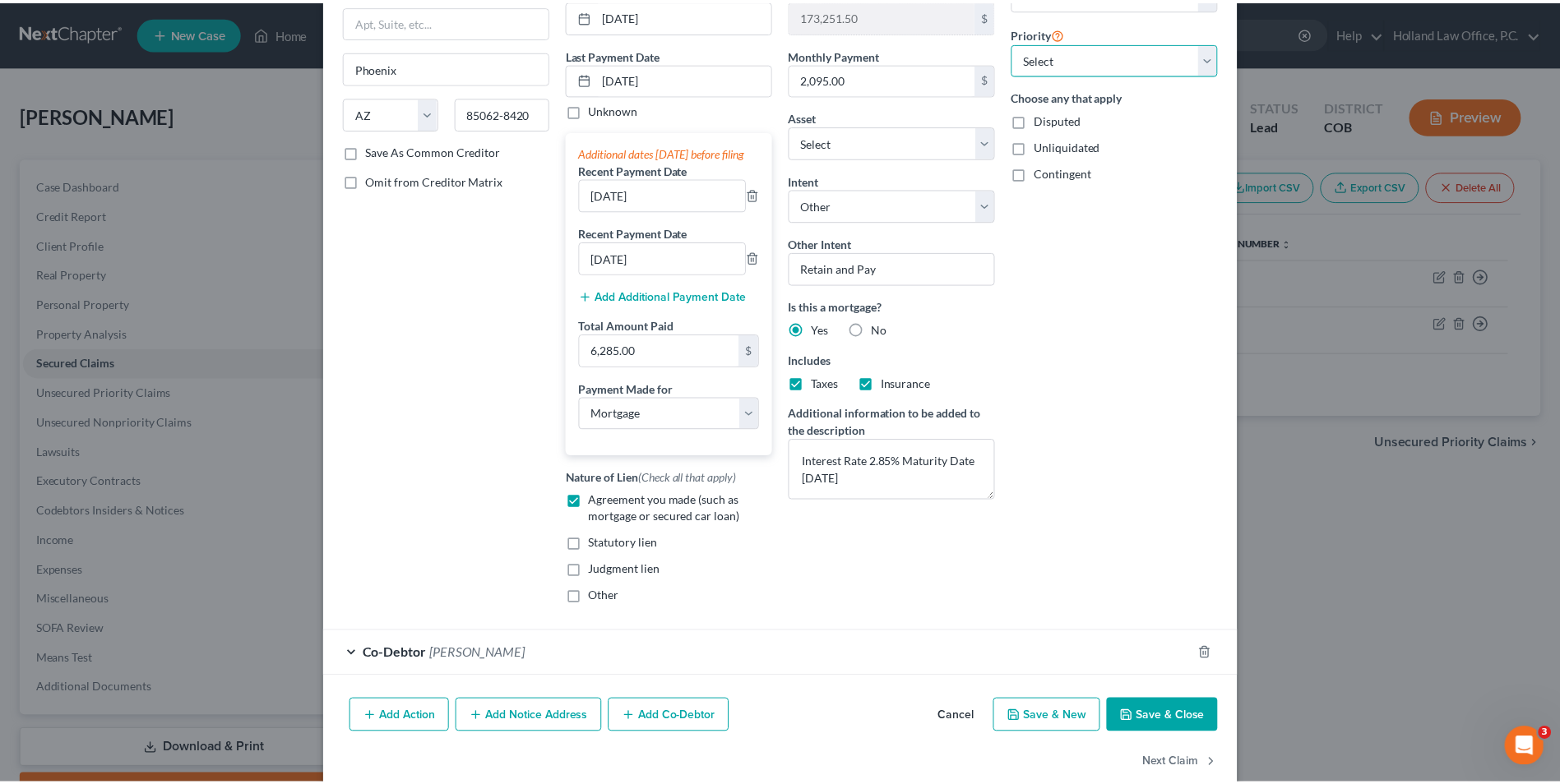
scroll to position [226, 0]
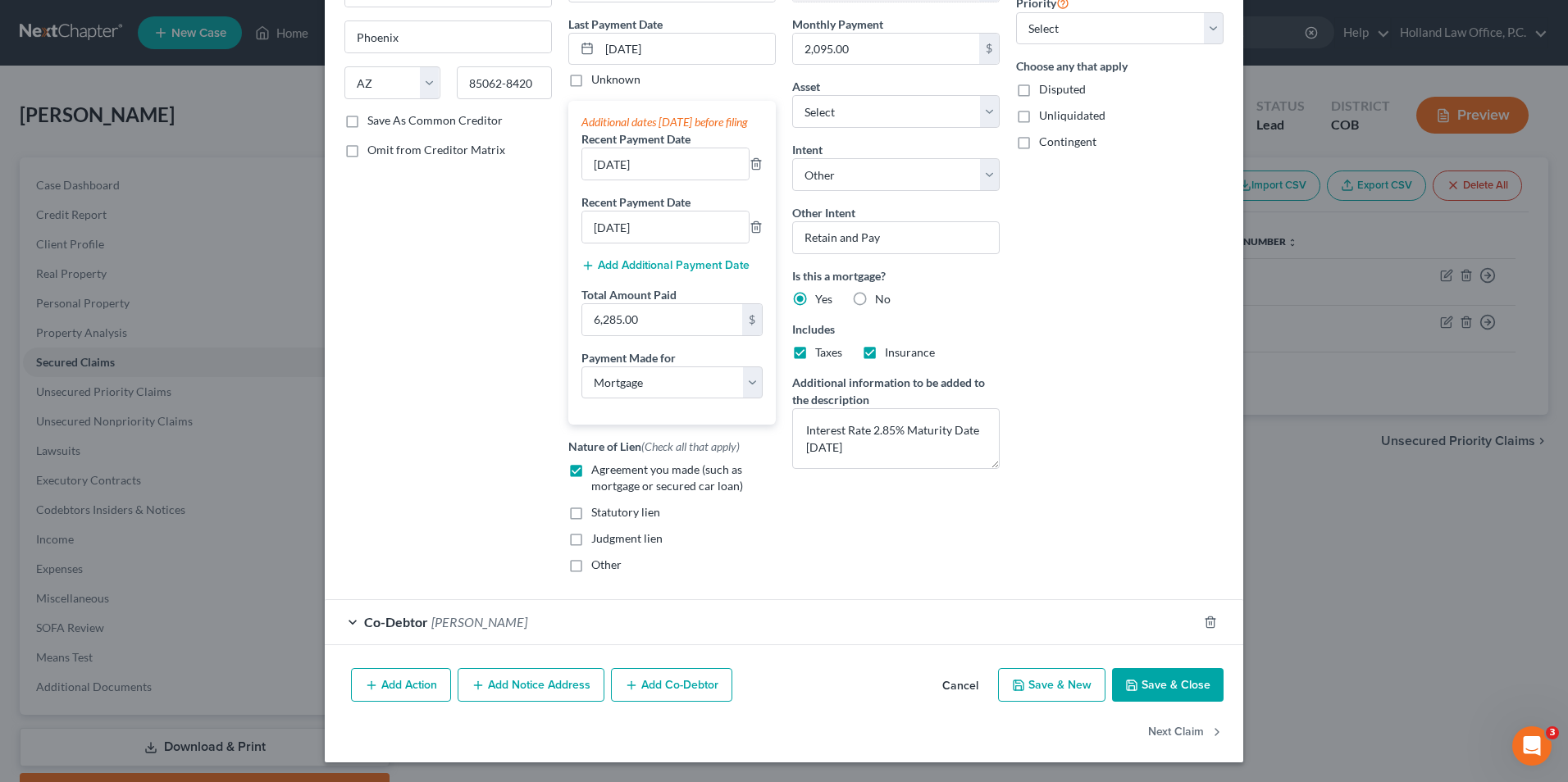
click at [1164, 682] on button "Save & Close" at bounding box center [1167, 685] width 111 height 35
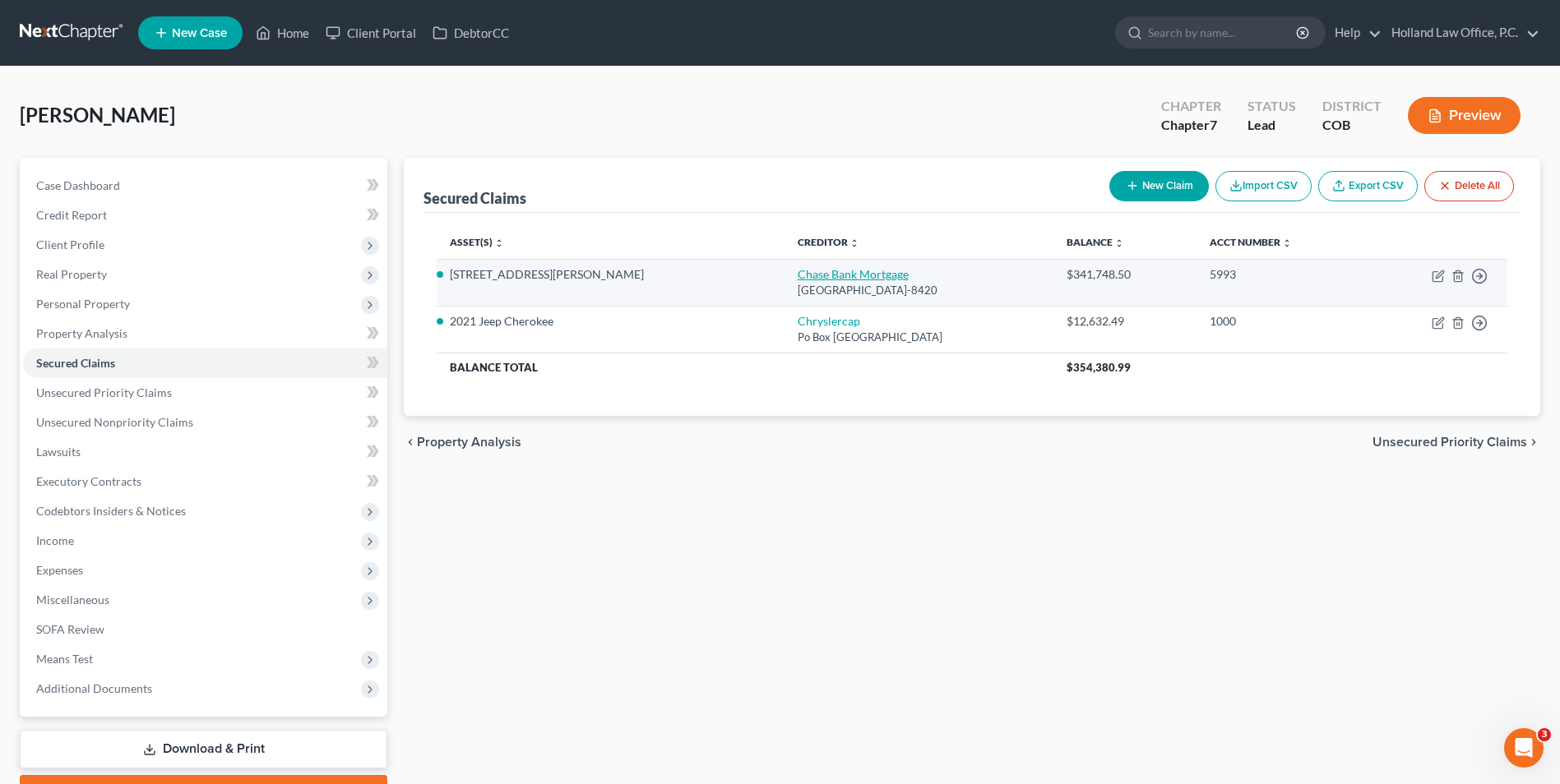
click at [798, 268] on link "Chase Bank Mortgage" at bounding box center [853, 274] width 111 height 14
select select "3"
select select "4"
select select "3"
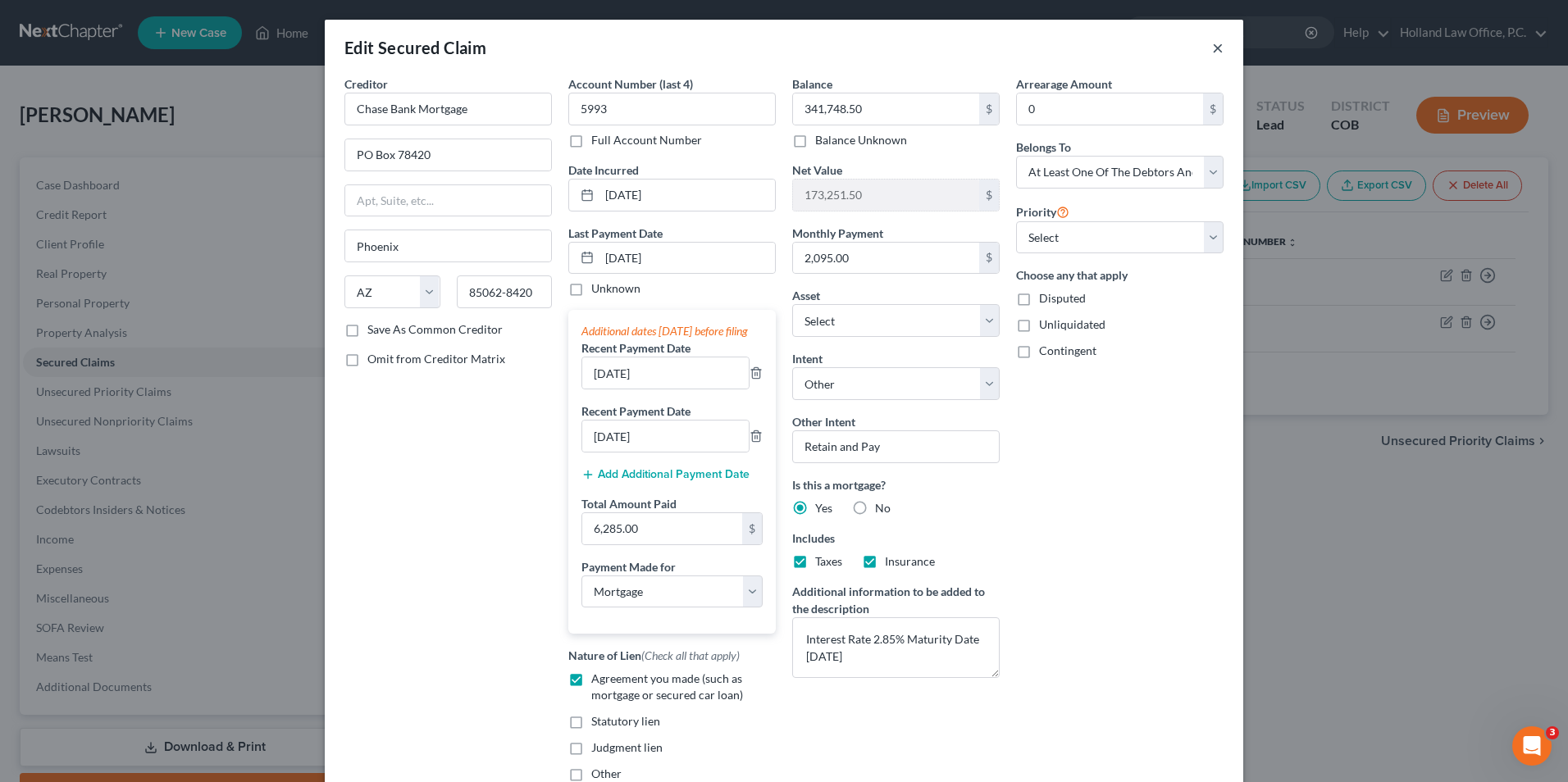
drag, startPoint x: 655, startPoint y: 435, endPoint x: 1214, endPoint y: 52, distance: 677.6
click at [1214, 52] on button "×" at bounding box center [1218, 47] width 12 height 19
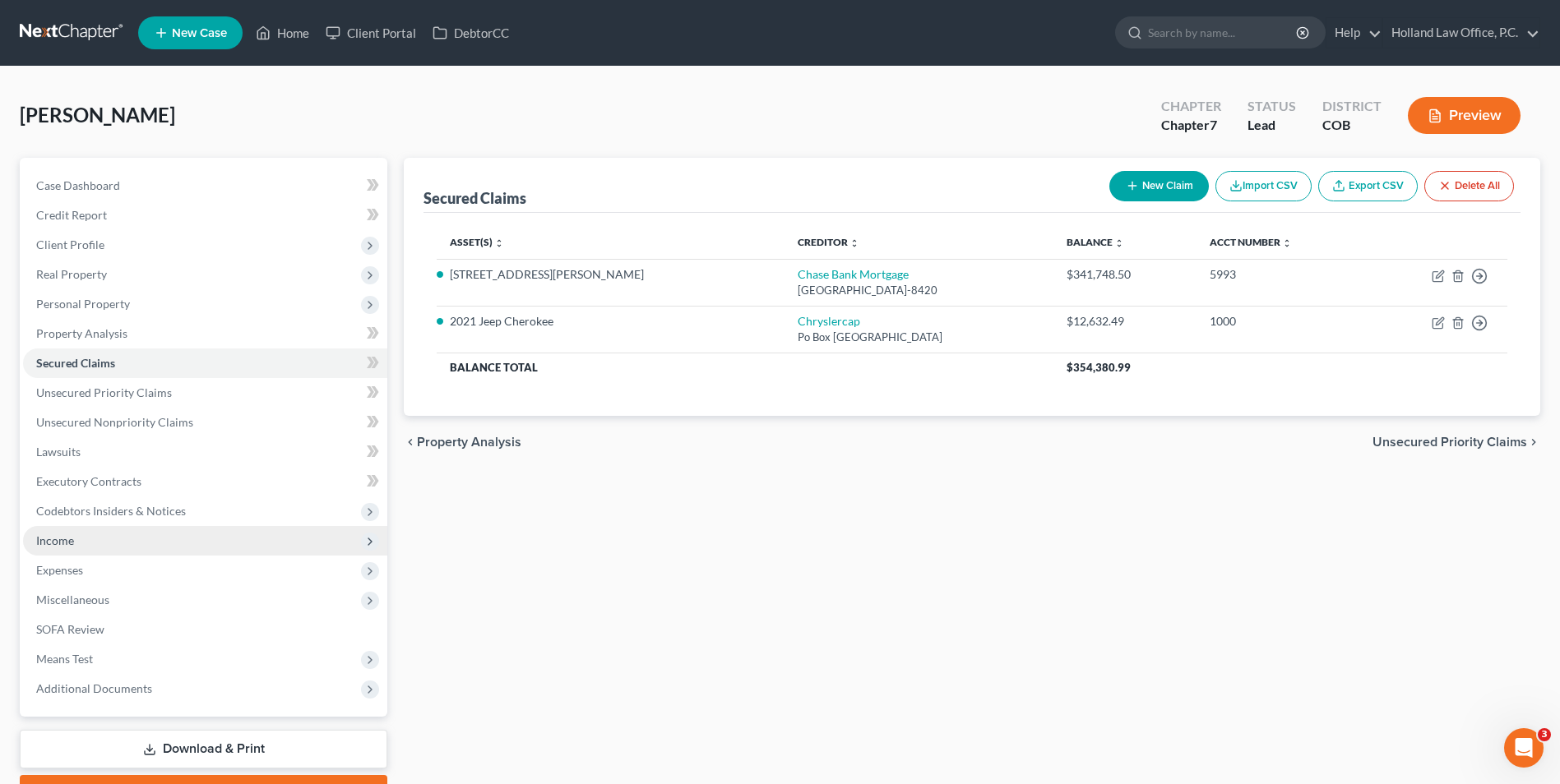
click at [51, 549] on span "Income" at bounding box center [206, 541] width 365 height 30
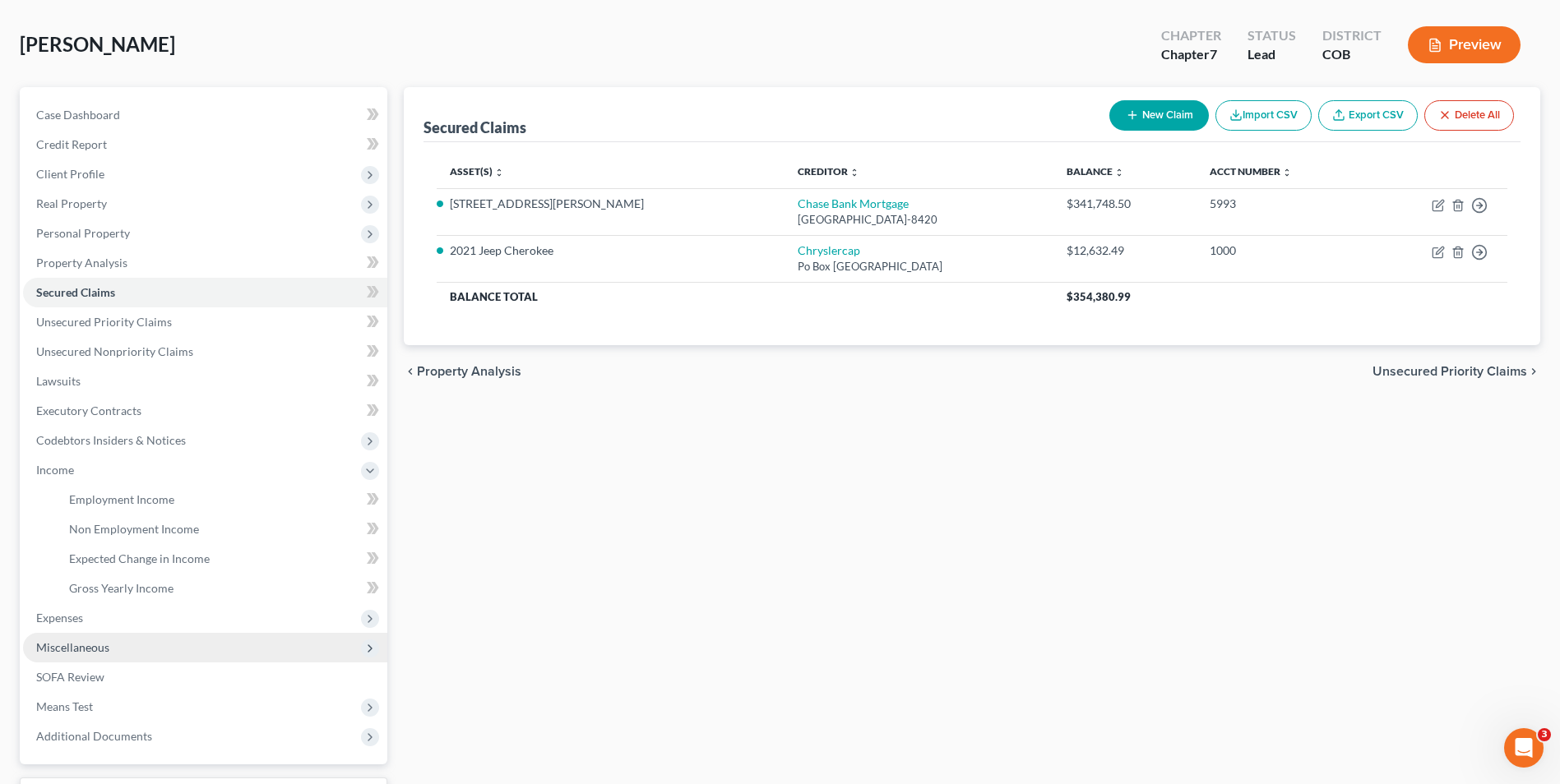
scroll to position [165, 0]
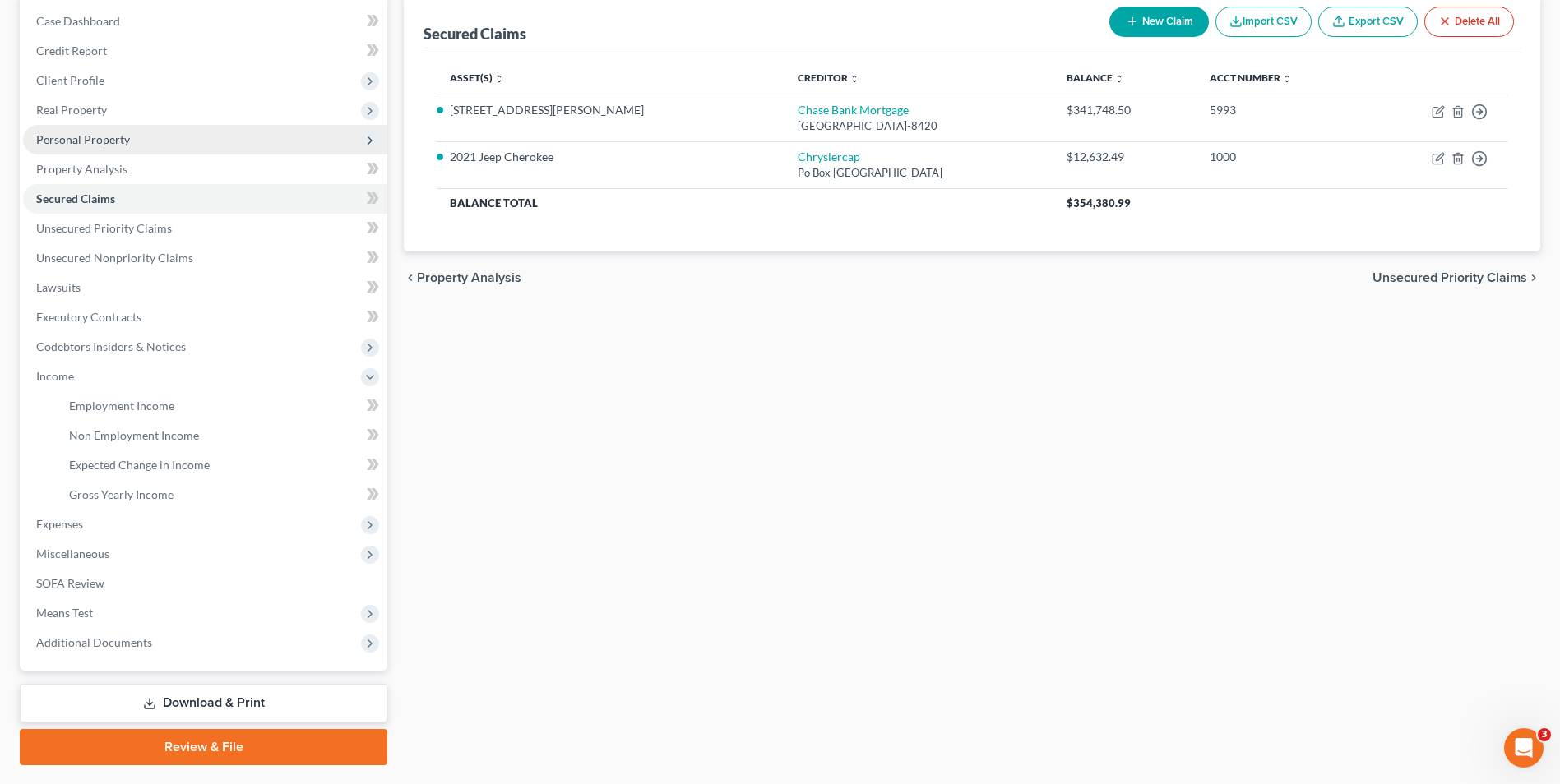
click at [101, 134] on span "Personal Property" at bounding box center [82, 140] width 94 height 14
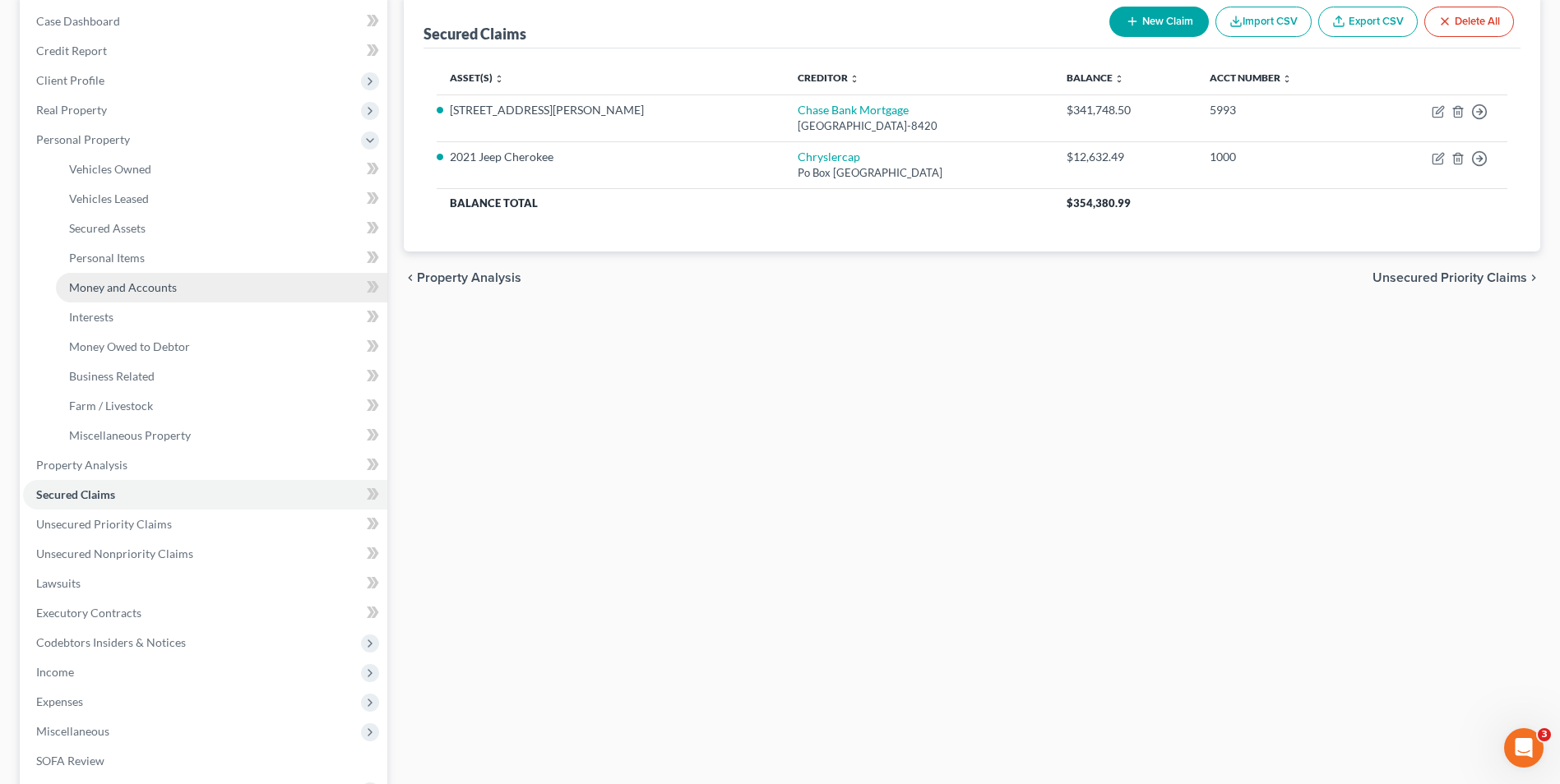
click at [140, 285] on span "Money and Accounts" at bounding box center [122, 287] width 108 height 14
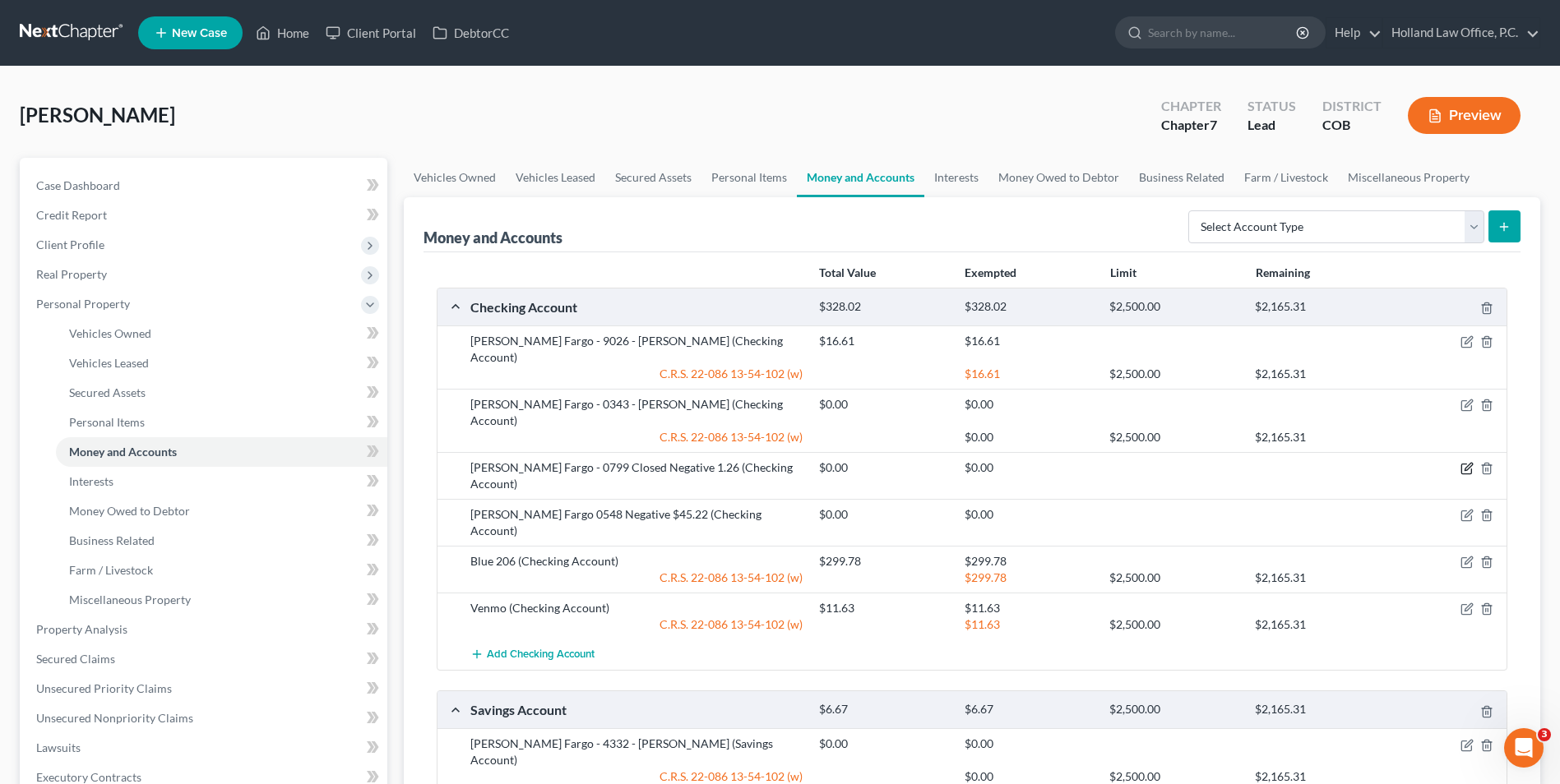
scroll to position [255, 0]
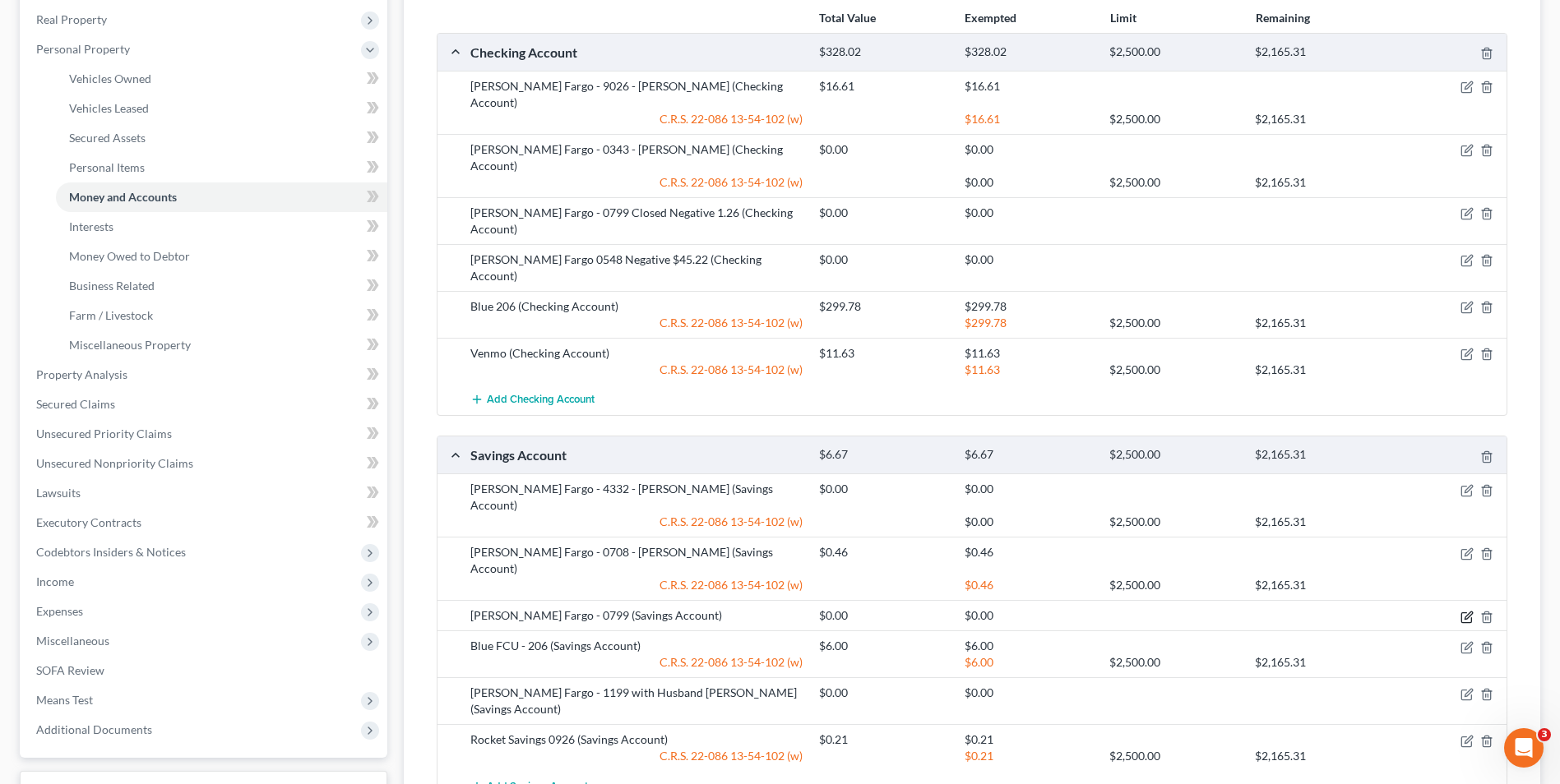
click at [1461, 612] on icon "button" at bounding box center [1466, 617] width 10 height 10
select select "38"
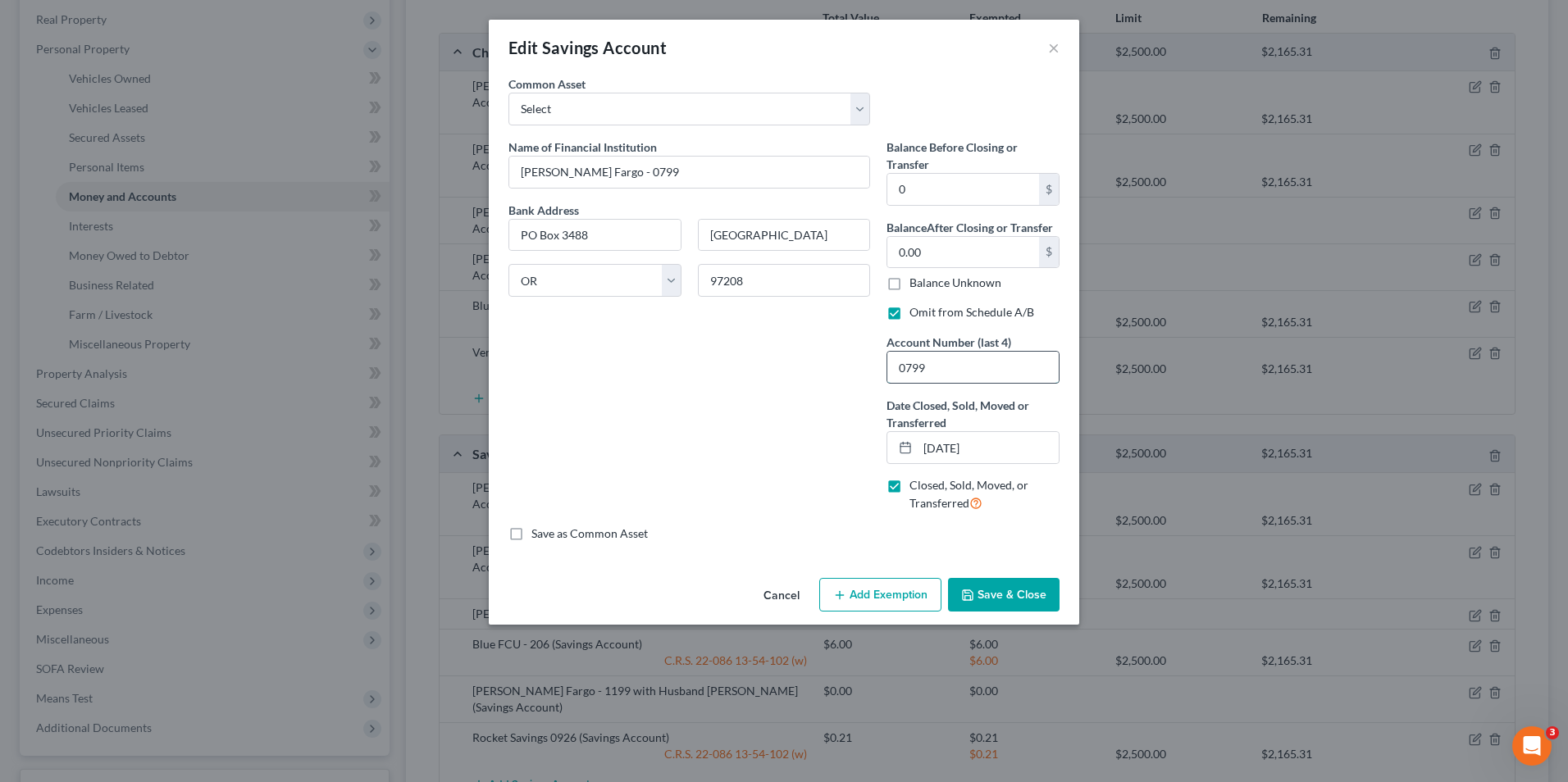
click at [948, 361] on input "0799" at bounding box center [973, 367] width 171 height 31
drag, startPoint x: 948, startPoint y: 361, endPoint x: 857, endPoint y: 355, distance: 91.2
click at [857, 355] on div "Name of Financial Institution * [PERSON_NAME] Fargo - 0799 Bank Address [GEOGRA…" at bounding box center [783, 332] width 567 height 387
type input "1199"
drag, startPoint x: 625, startPoint y: 175, endPoint x: 595, endPoint y: 172, distance: 30.1
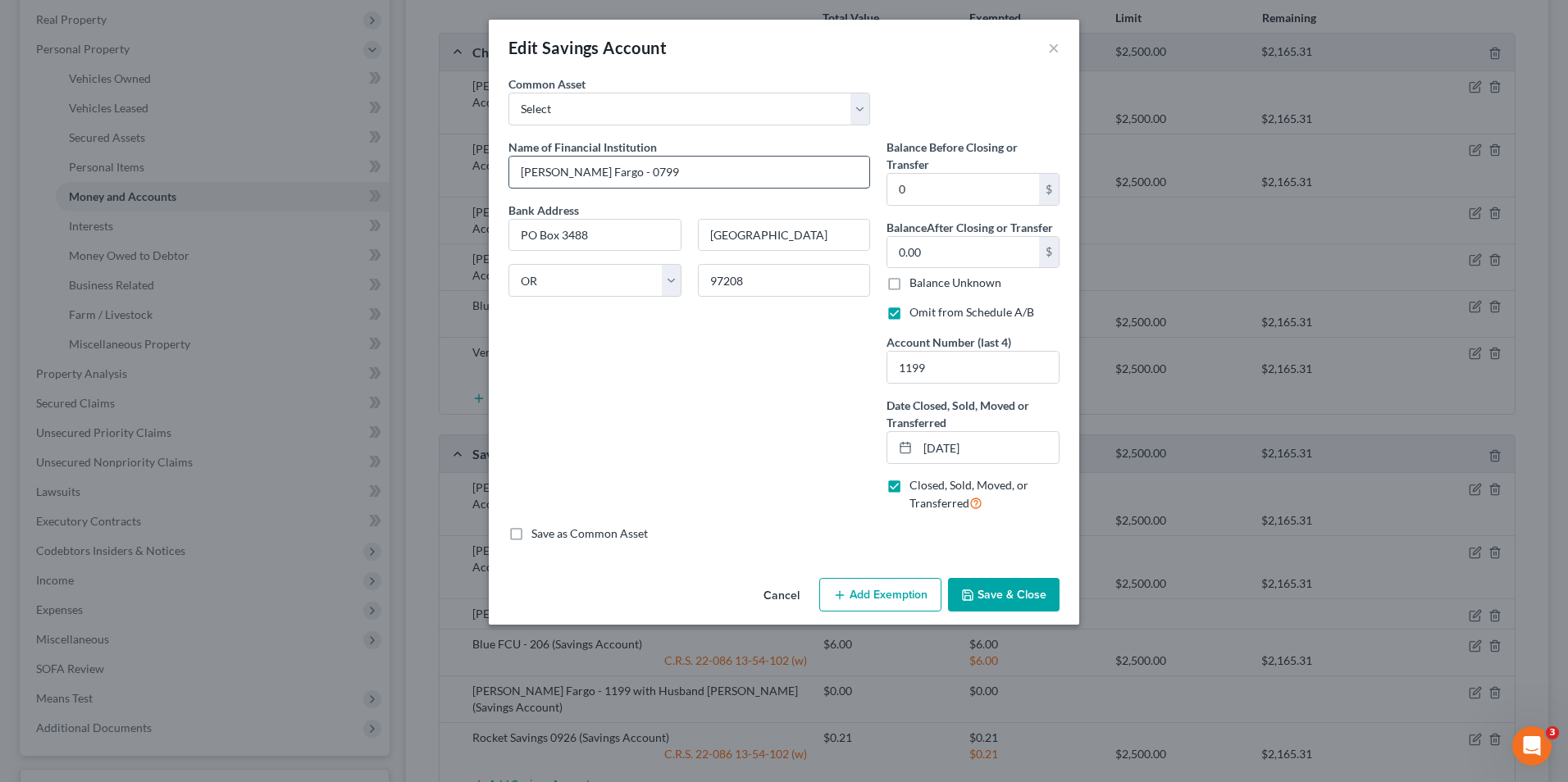
click at [595, 172] on input "[PERSON_NAME] Fargo - 0799" at bounding box center [689, 172] width 360 height 31
type input "[PERSON_NAME] Fargo - 1199"
click at [974, 590] on icon "button" at bounding box center [968, 595] width 14 height 14
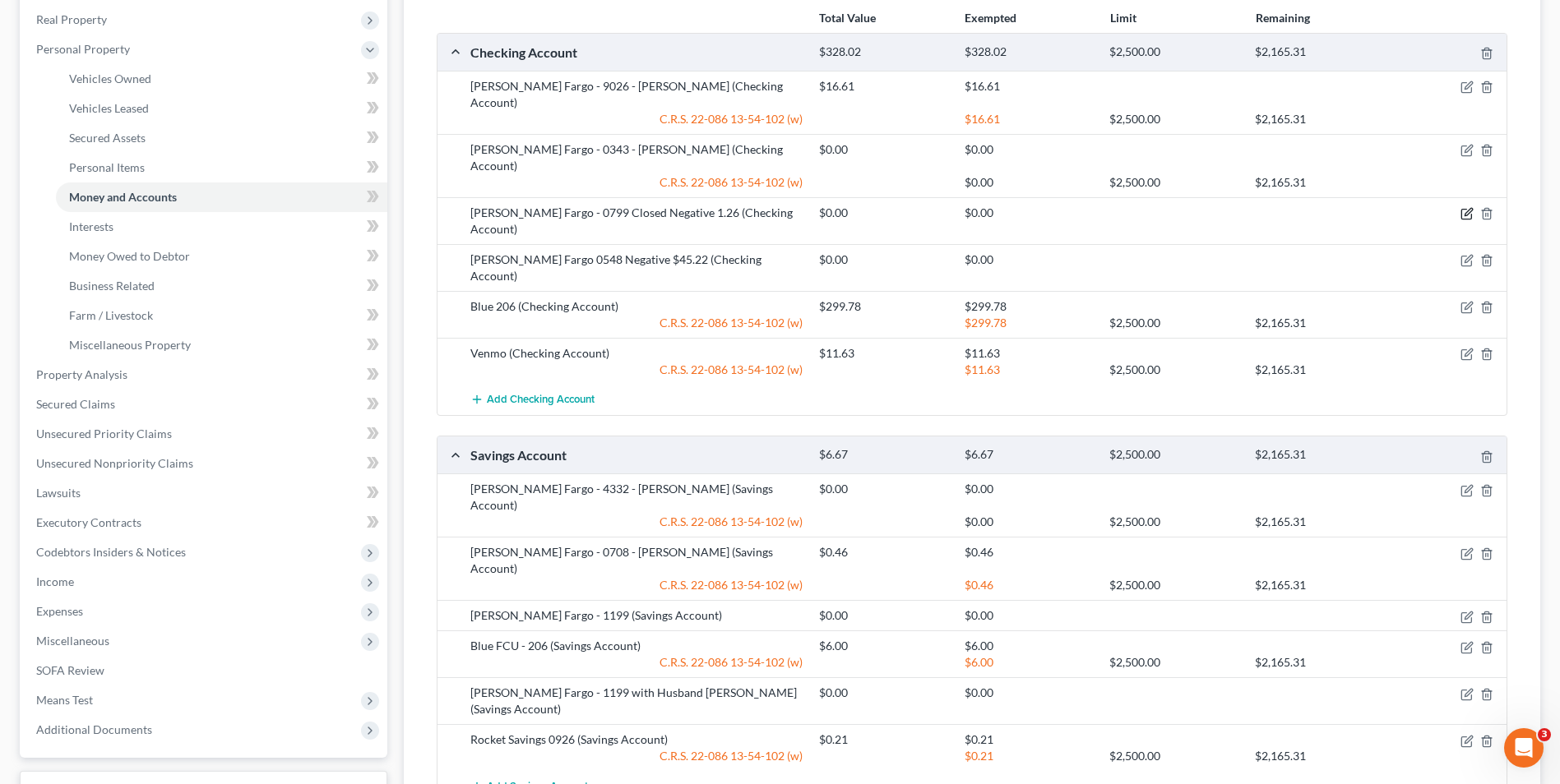
click at [1471, 208] on icon "button" at bounding box center [1469, 212] width 8 height 8
select select "38"
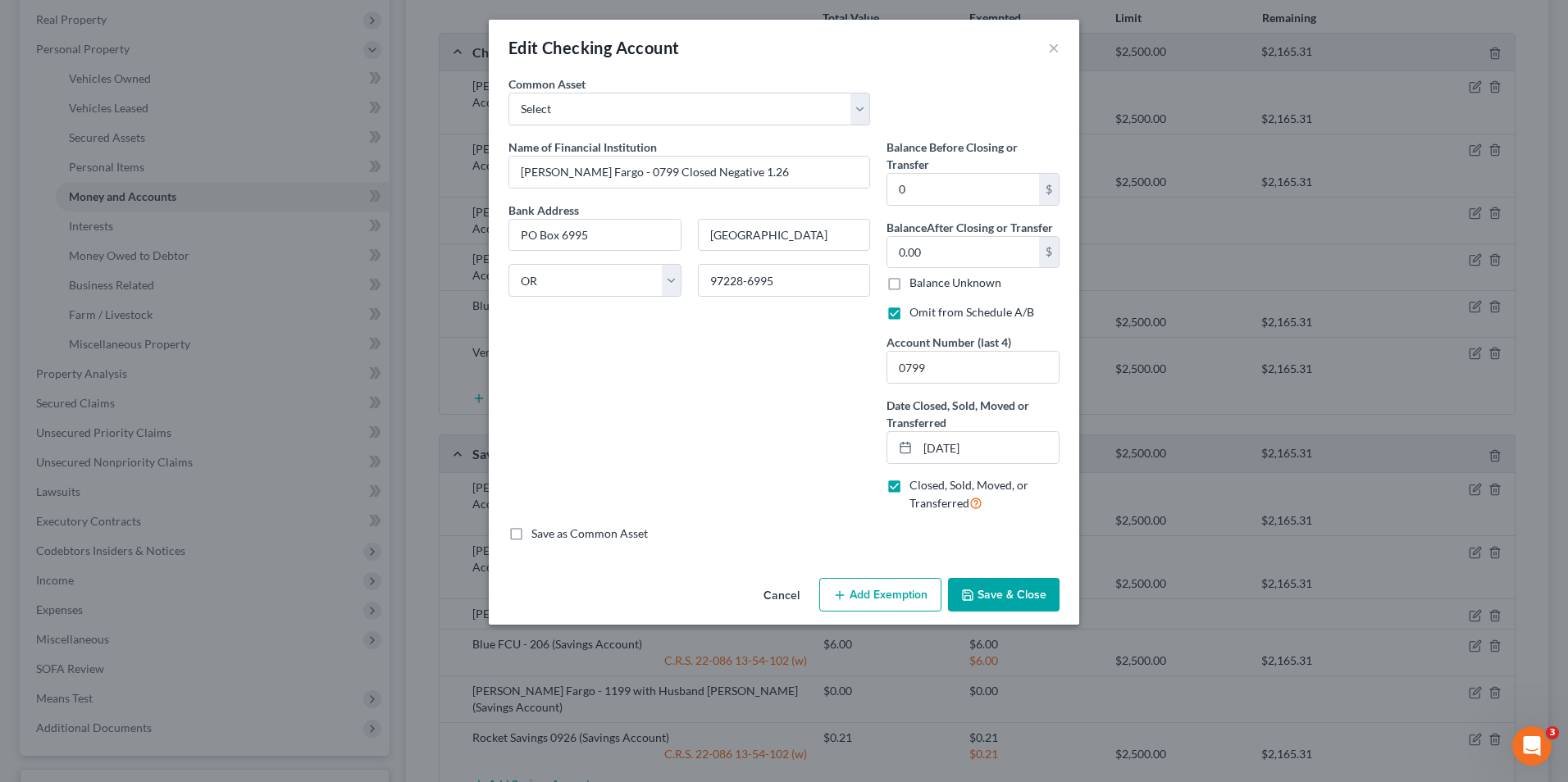
click at [1025, 590] on button "Save & Close" at bounding box center [1003, 595] width 111 height 35
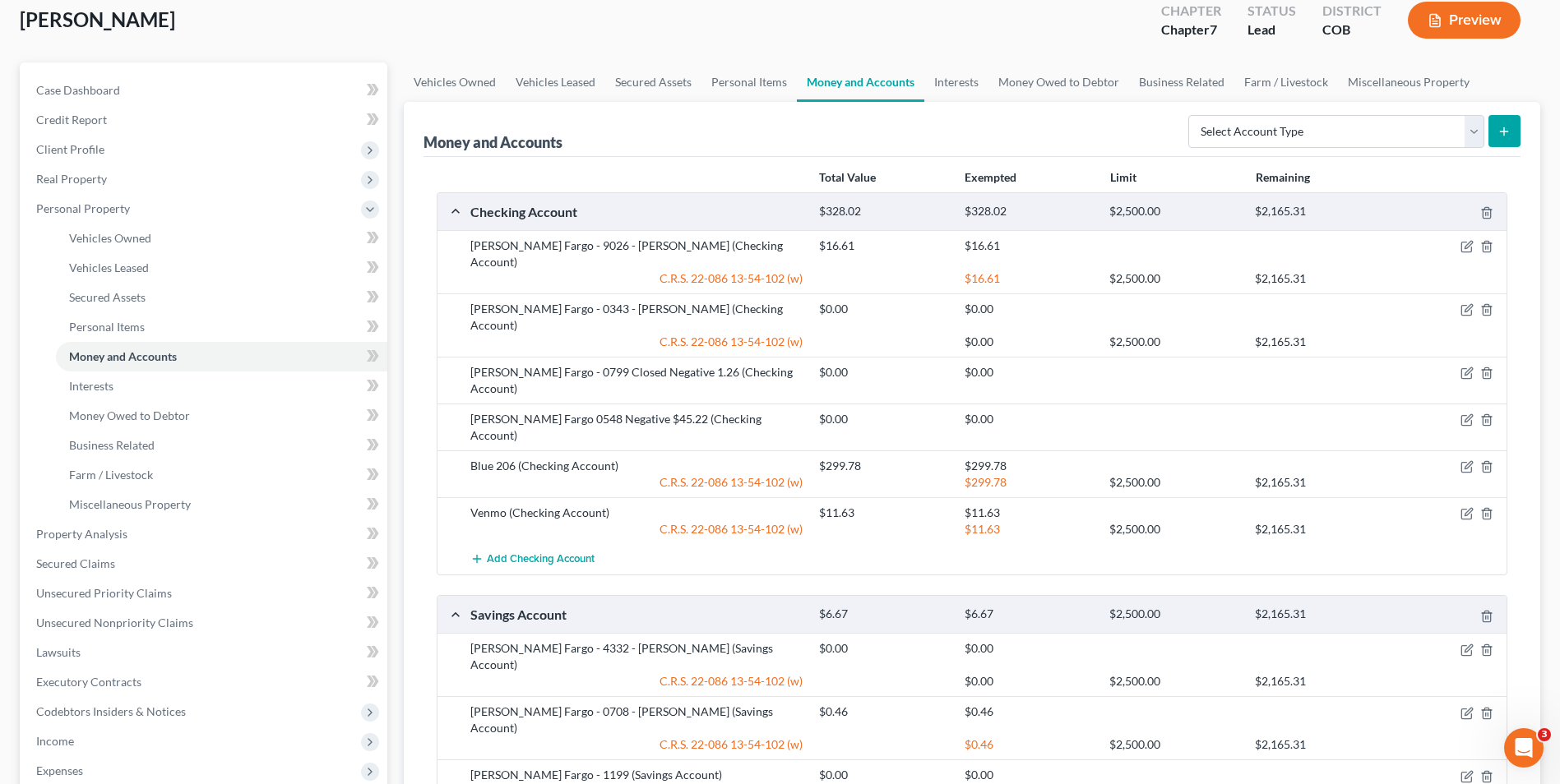
scroll to position [90, 0]
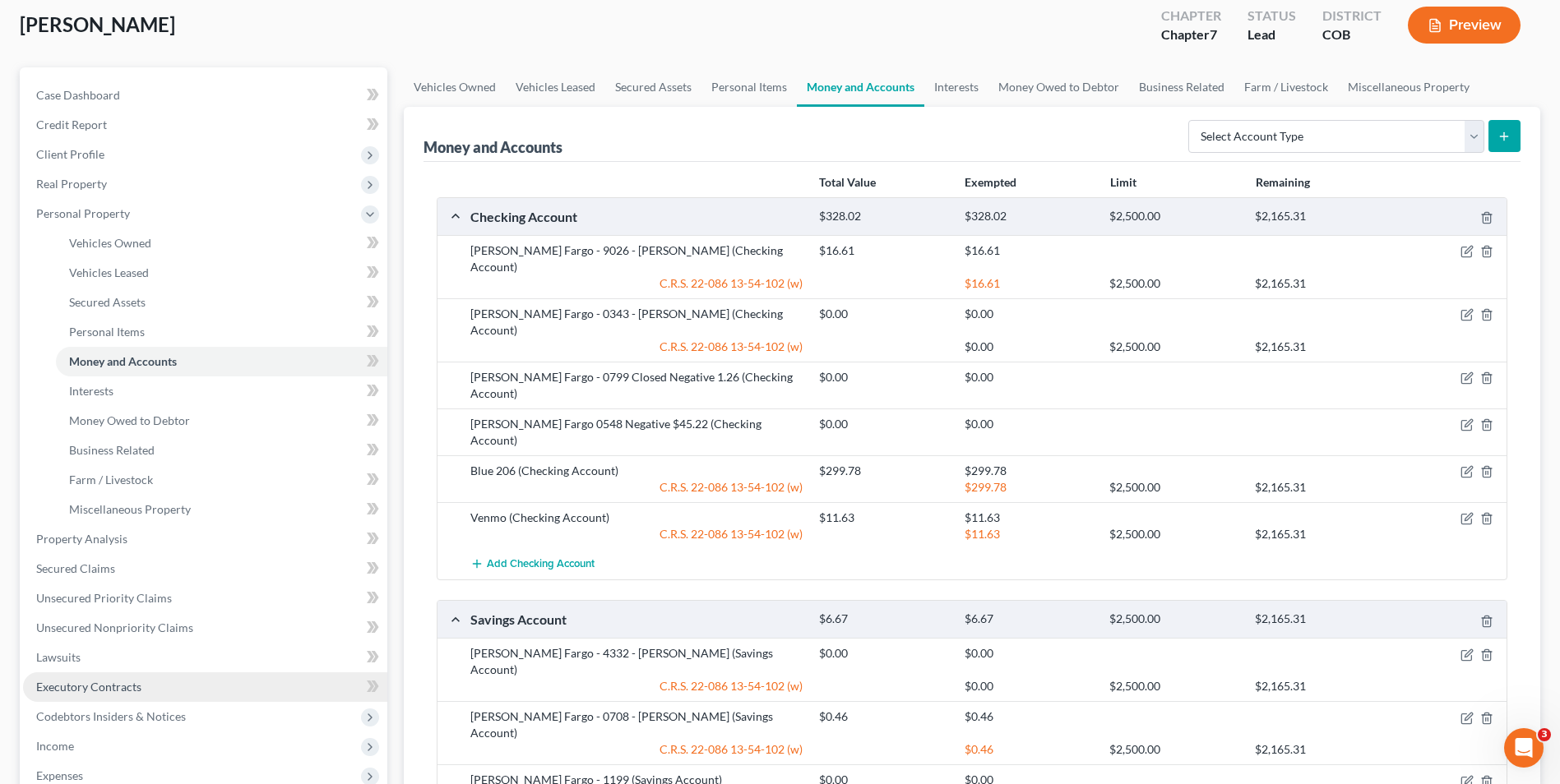
click at [106, 687] on span "Executory Contracts" at bounding box center [88, 686] width 106 height 14
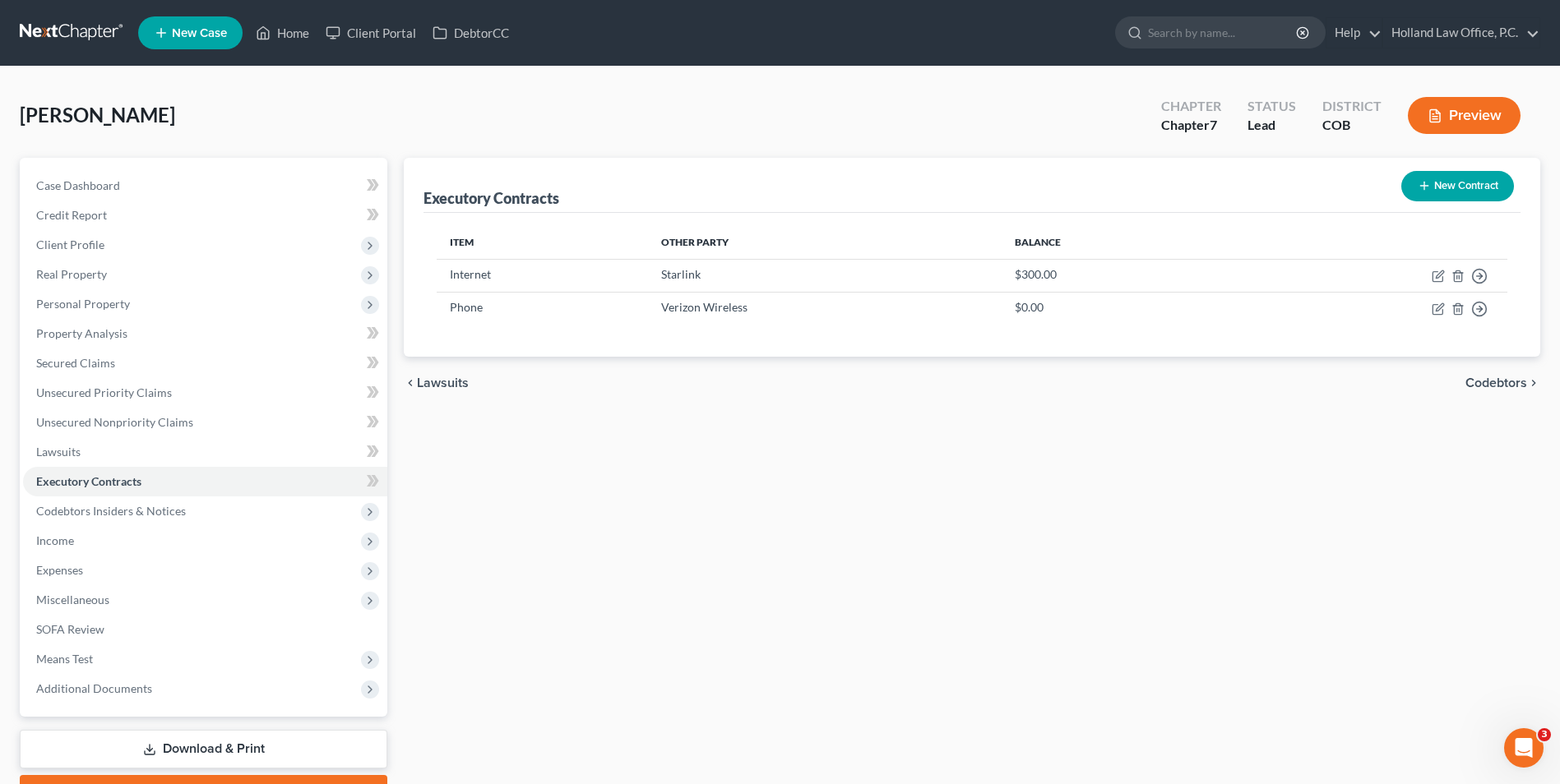
click at [1467, 121] on button "Preview" at bounding box center [1464, 115] width 112 height 37
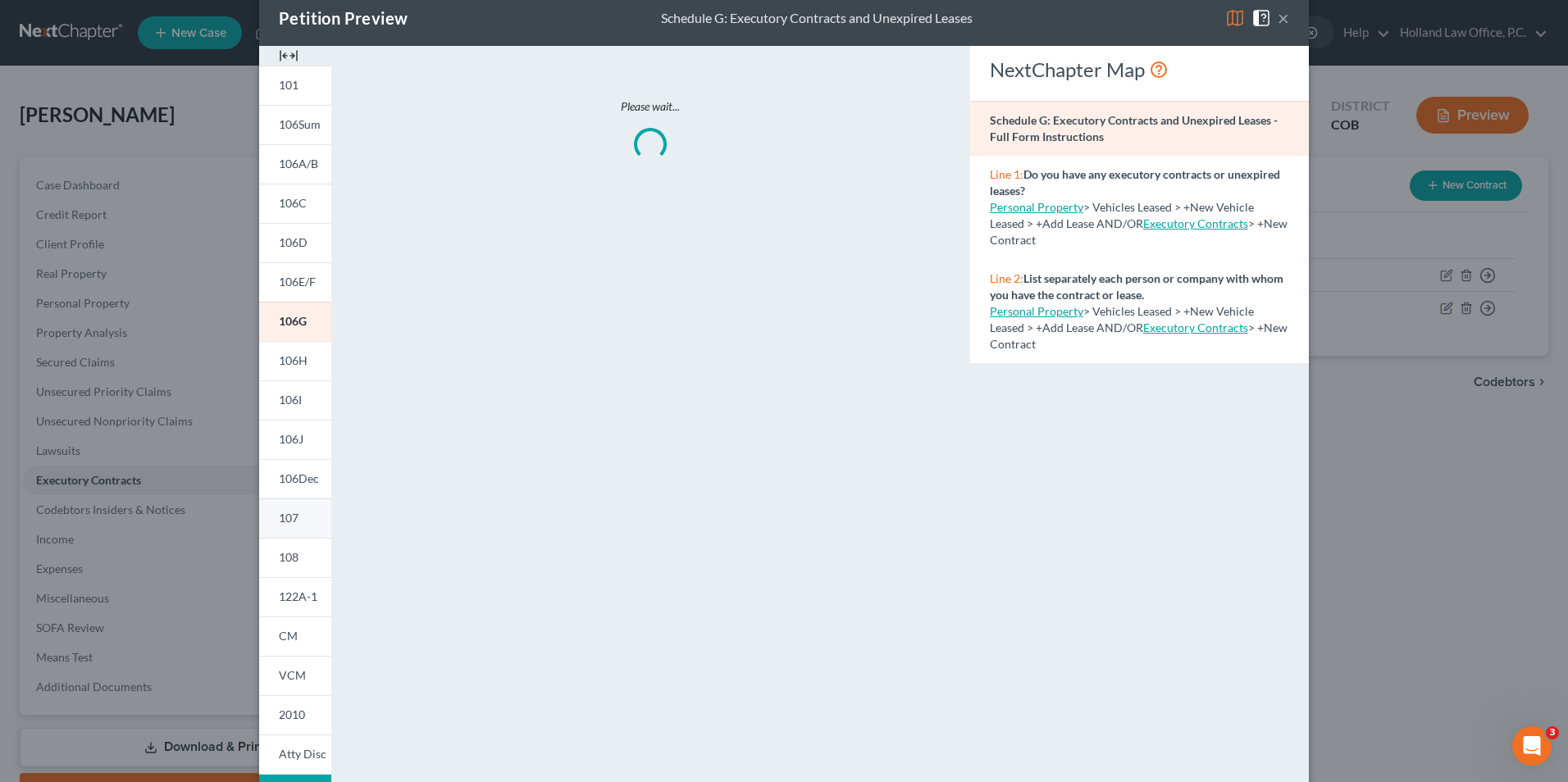
scroll to position [82, 0]
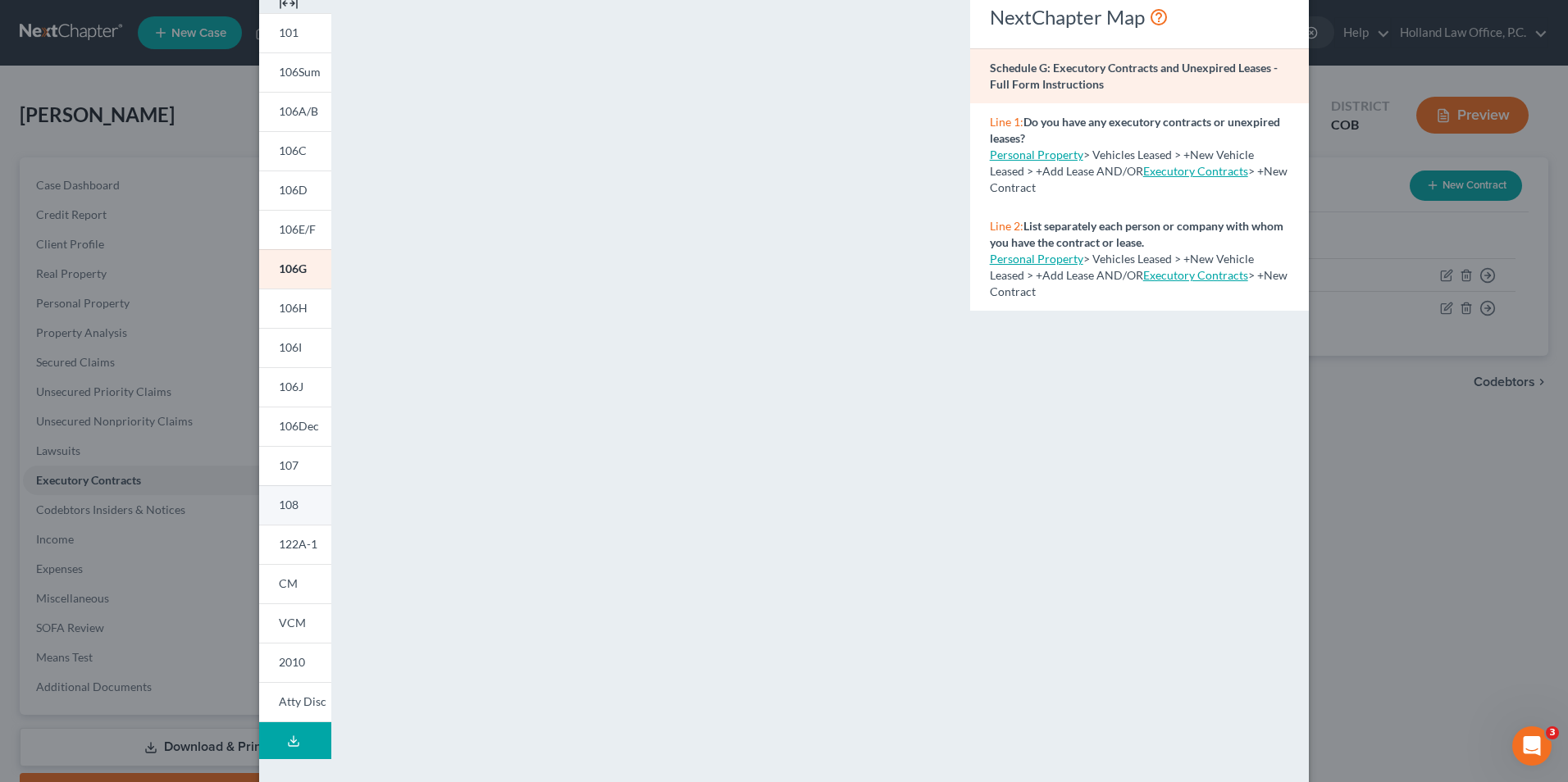
click at [310, 513] on link "108" at bounding box center [295, 505] width 73 height 40
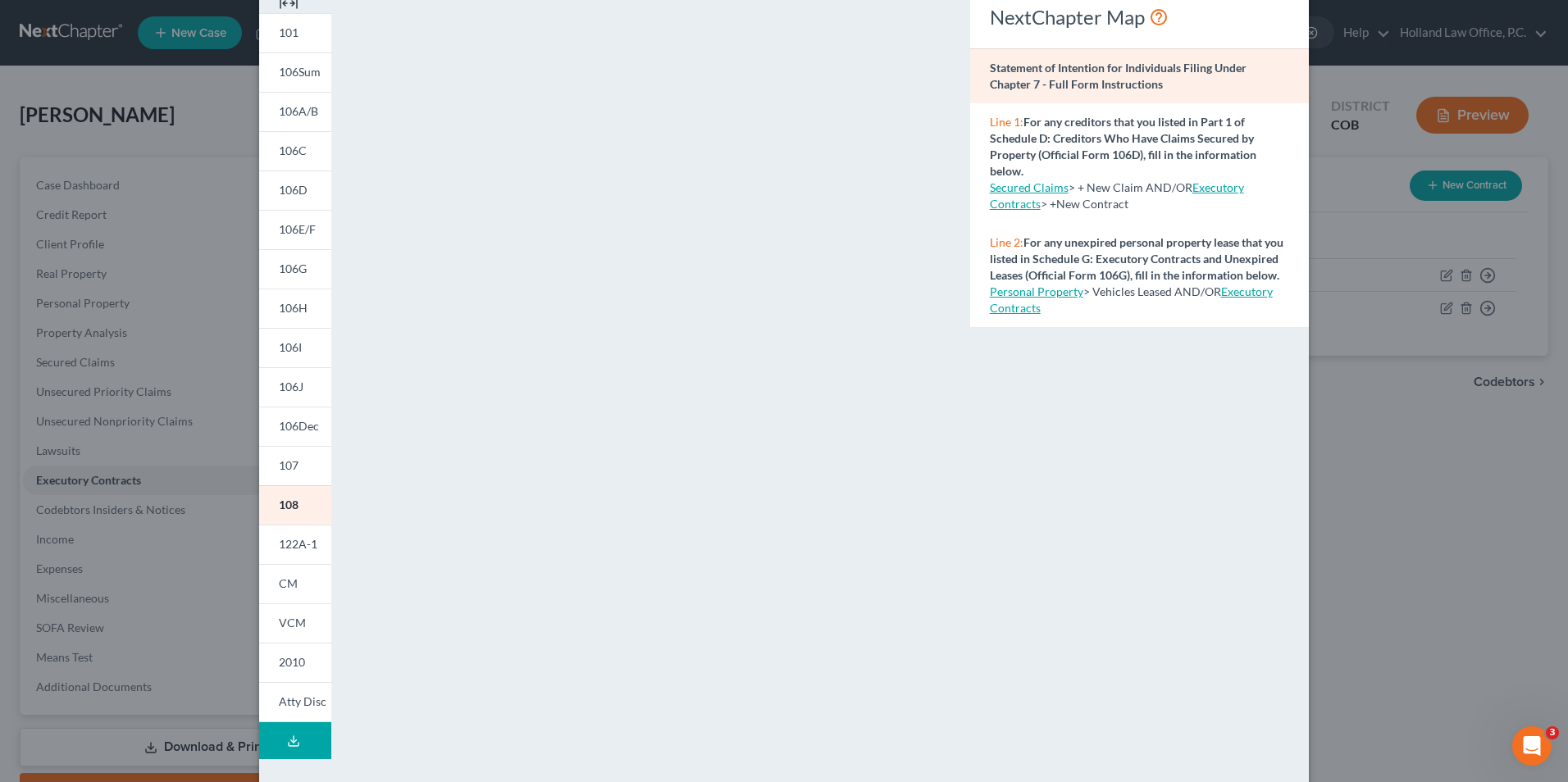
click at [1389, 345] on div "Petition Preview Statement of Intention for Individuals Filing Under Chapter 7 …" at bounding box center [784, 391] width 1568 height 782
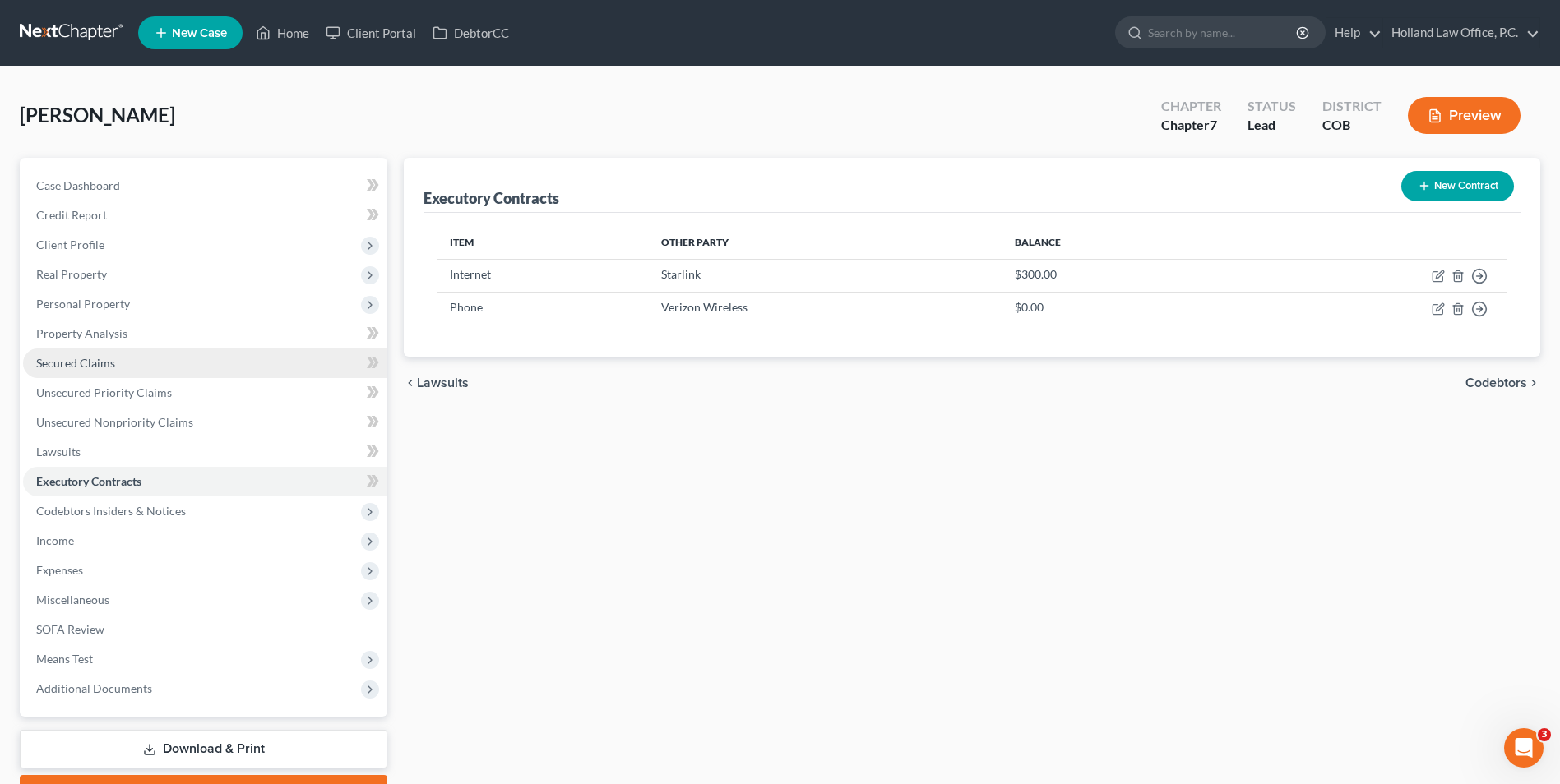
click at [80, 373] on link "Secured Claims" at bounding box center [206, 363] width 365 height 30
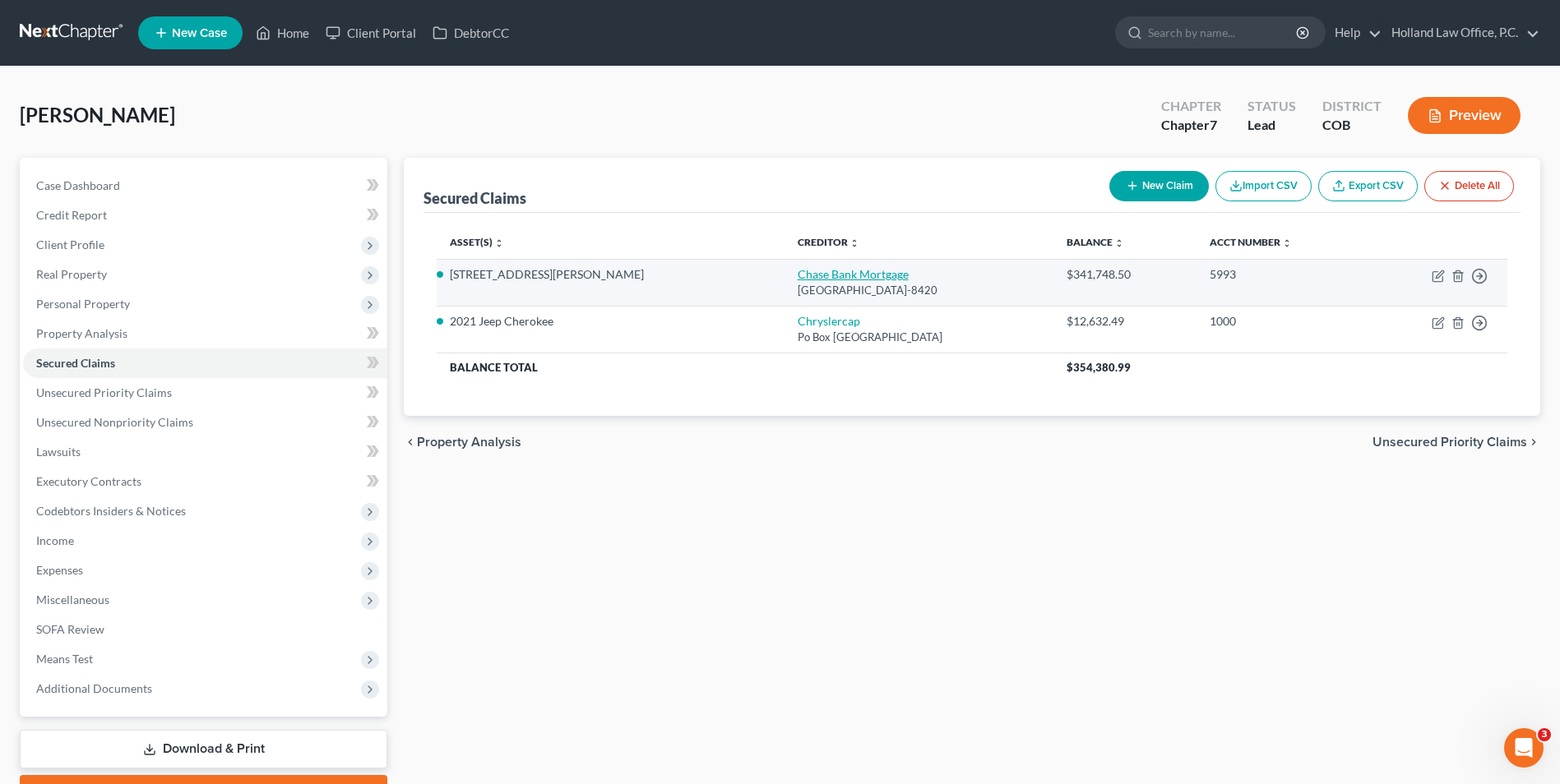
click at [798, 275] on link "Chase Bank Mortgage" at bounding box center [853, 274] width 111 height 14
select select "3"
select select "4"
select select "3"
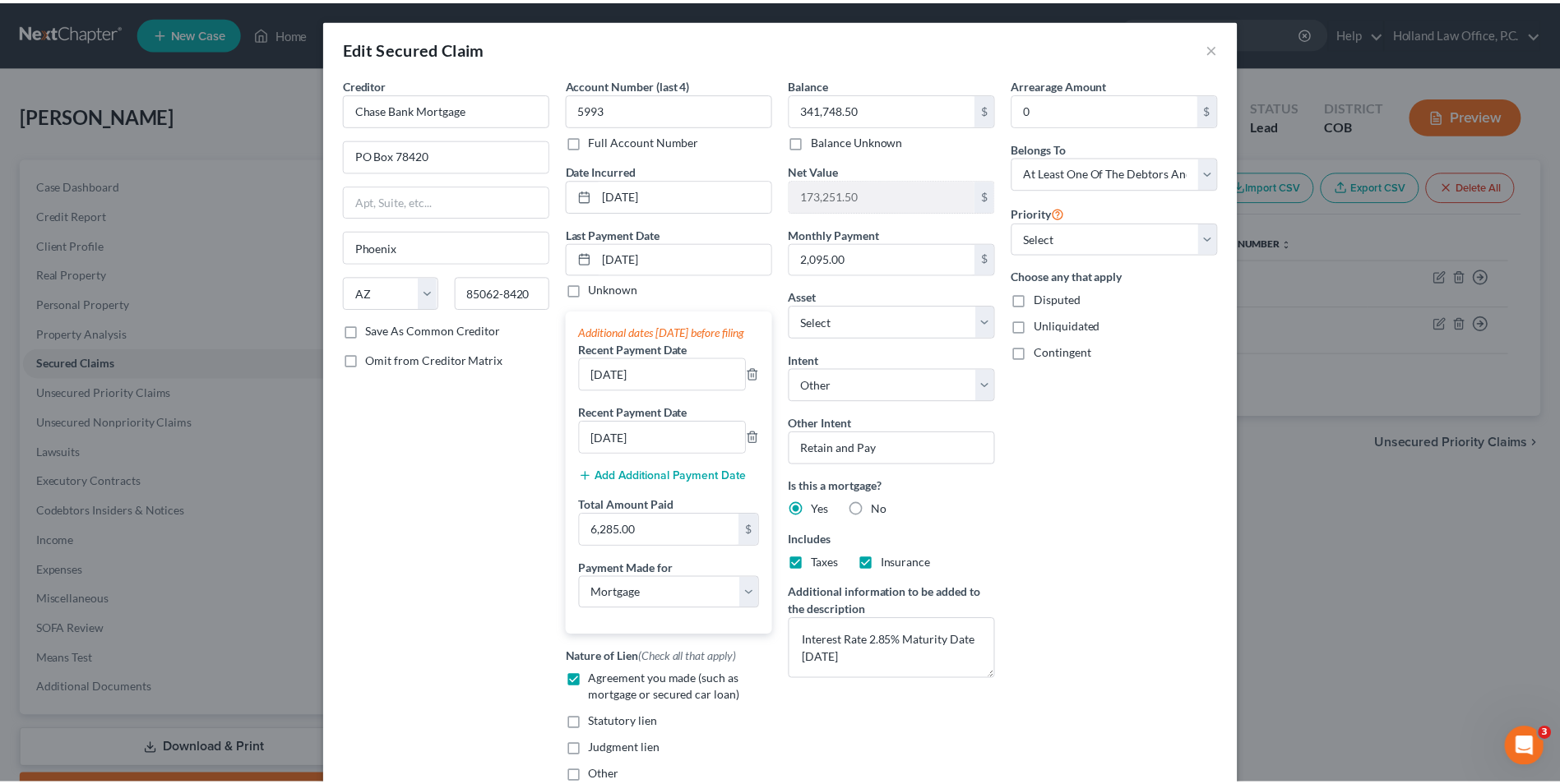
scroll to position [226, 0]
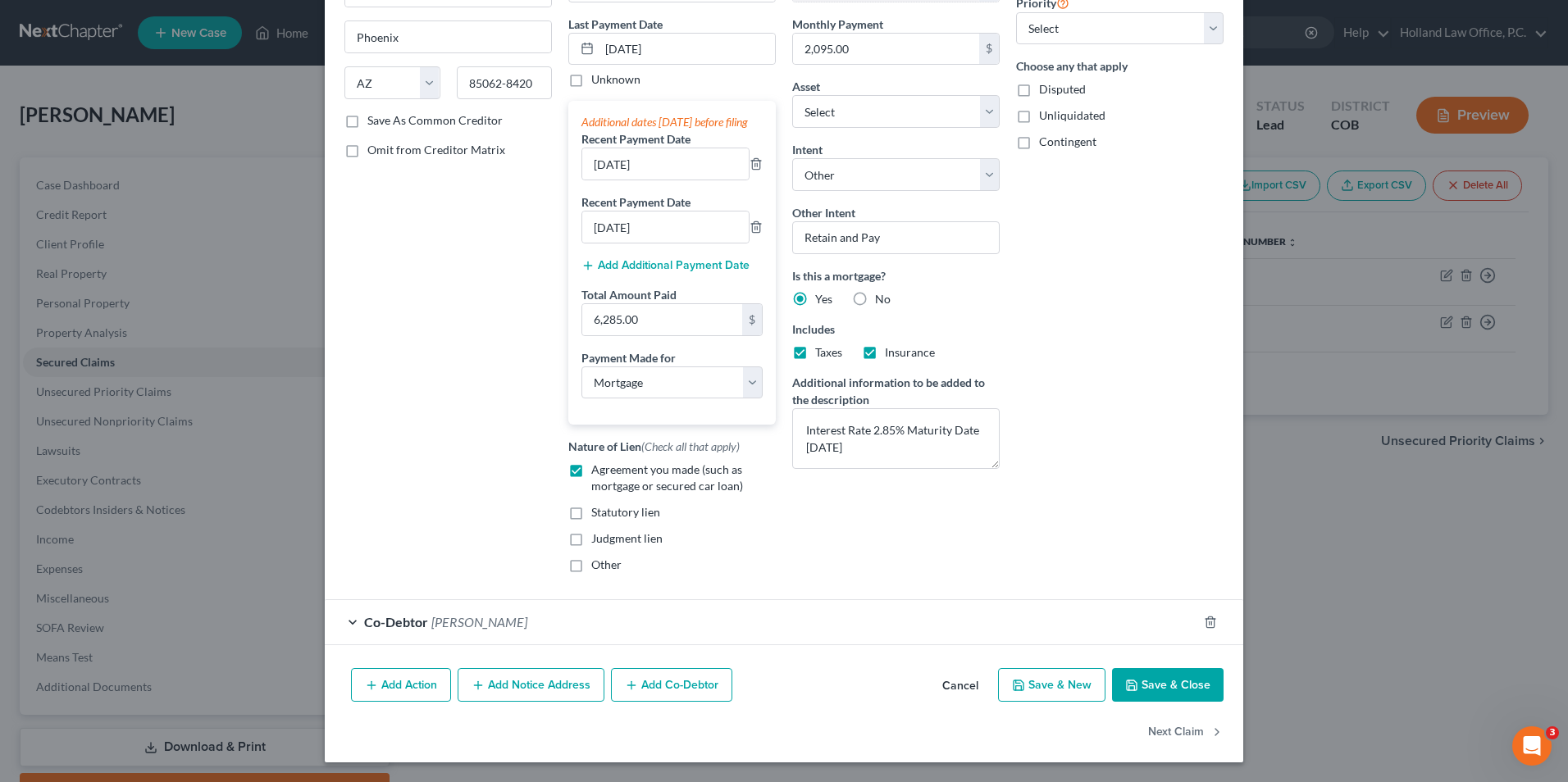
click at [1184, 673] on button "Save & Close" at bounding box center [1167, 685] width 111 height 35
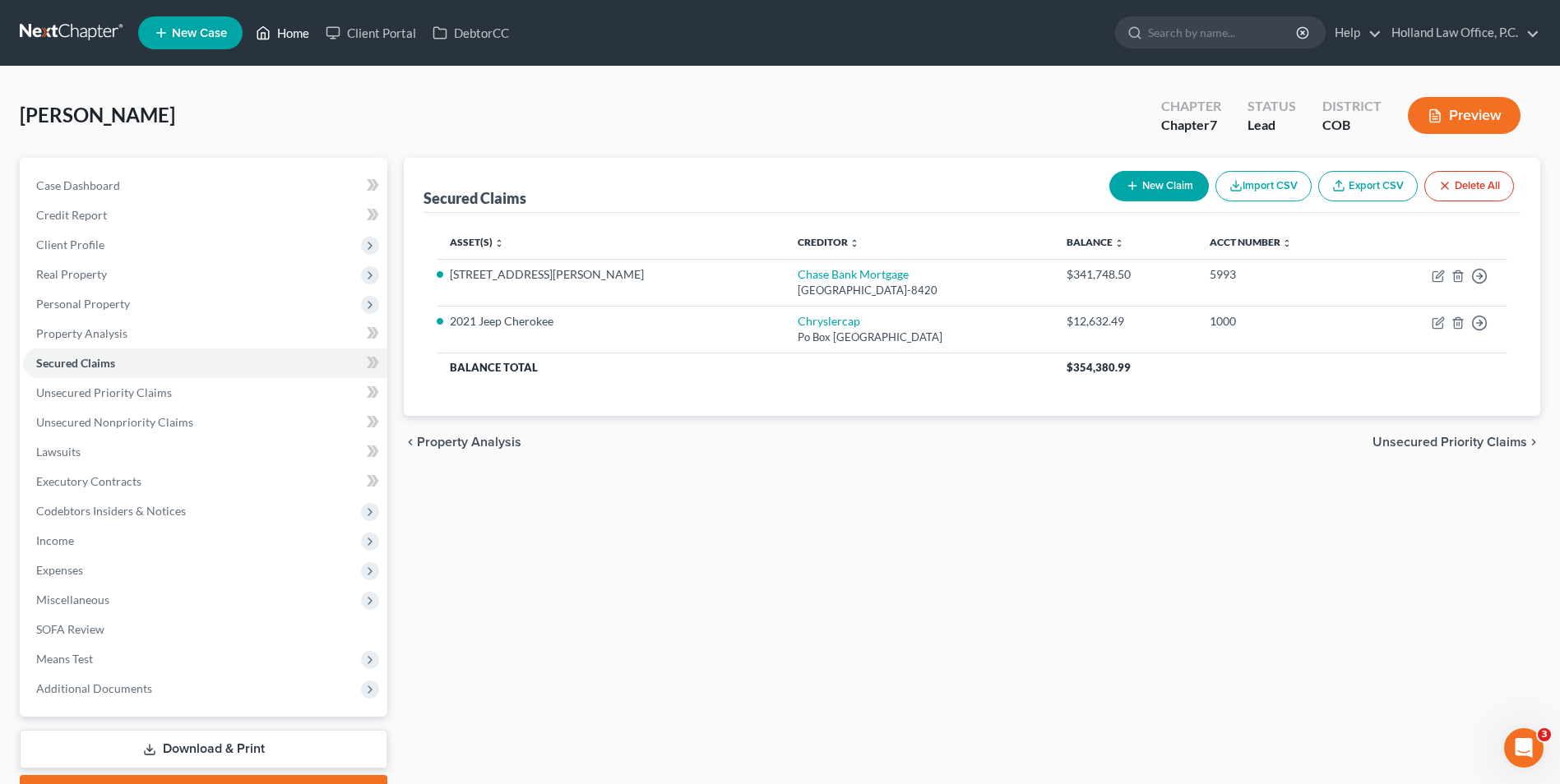
click at [288, 28] on link "Home" at bounding box center [282, 33] width 70 height 30
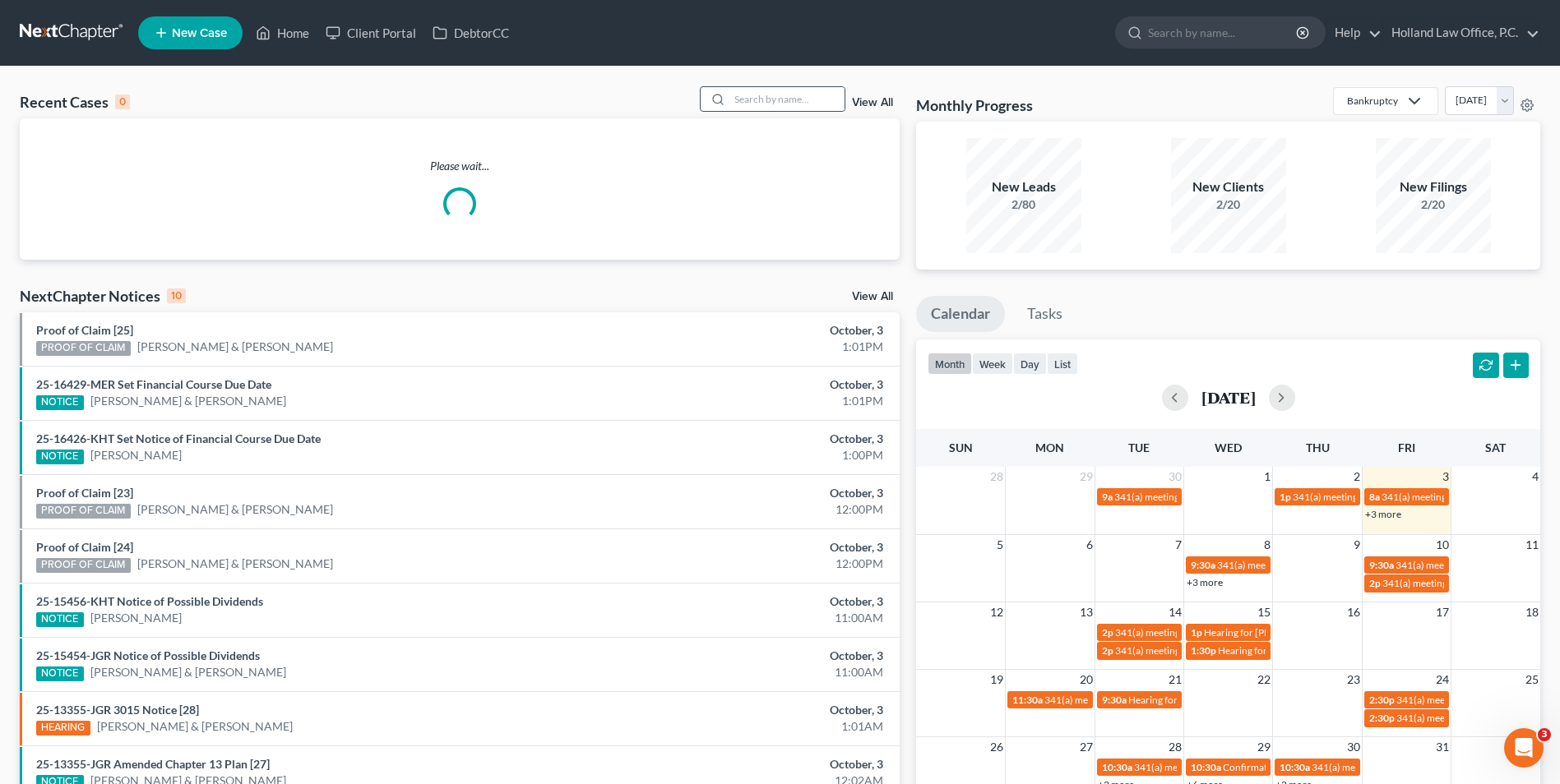
click at [722, 99] on circle at bounding box center [716, 99] width 9 height 9
click at [746, 98] on input "search" at bounding box center [786, 99] width 115 height 24
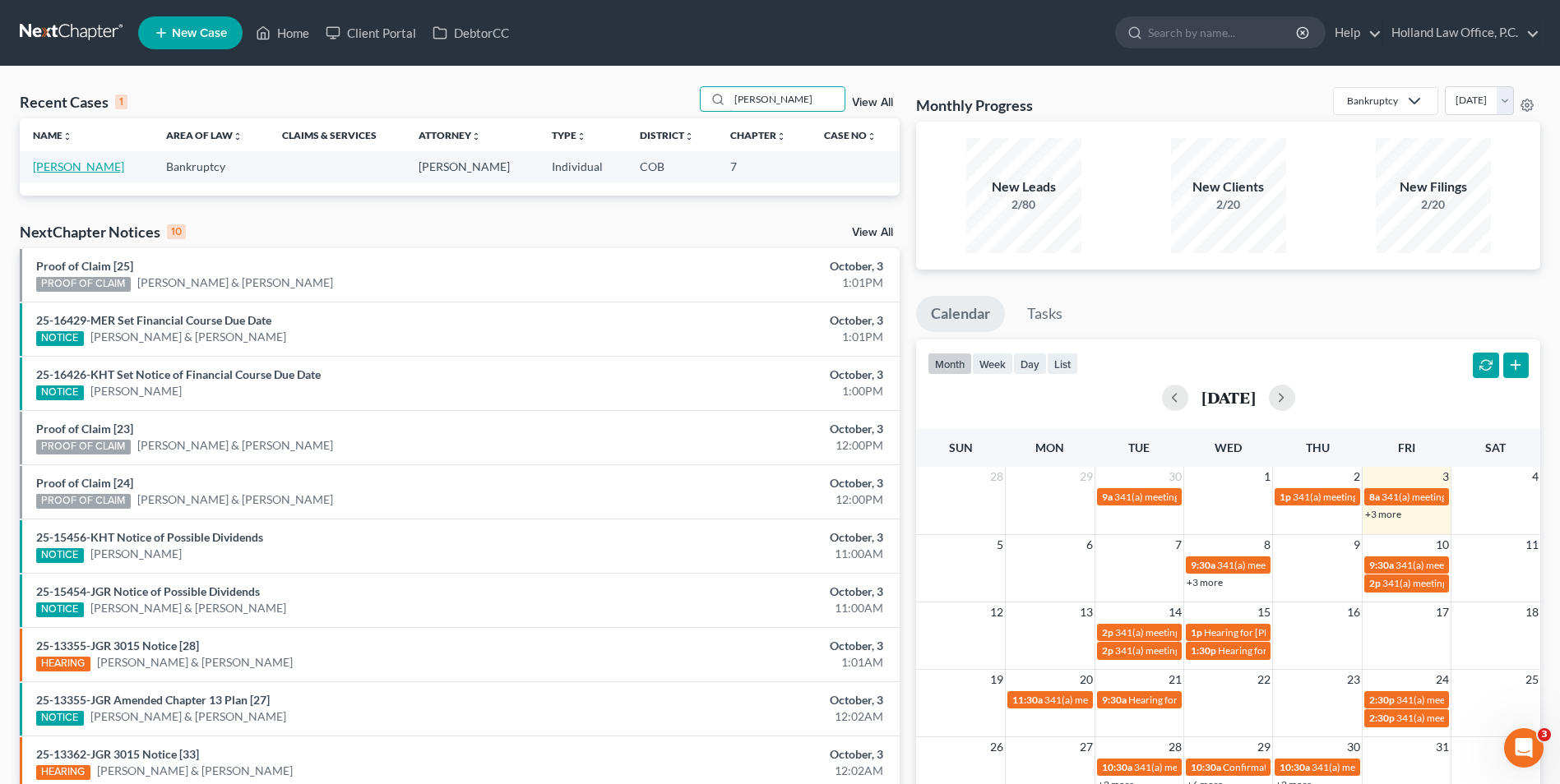
type input "[PERSON_NAME]"
click at [84, 164] on link "[PERSON_NAME]" at bounding box center [79, 167] width 91 height 14
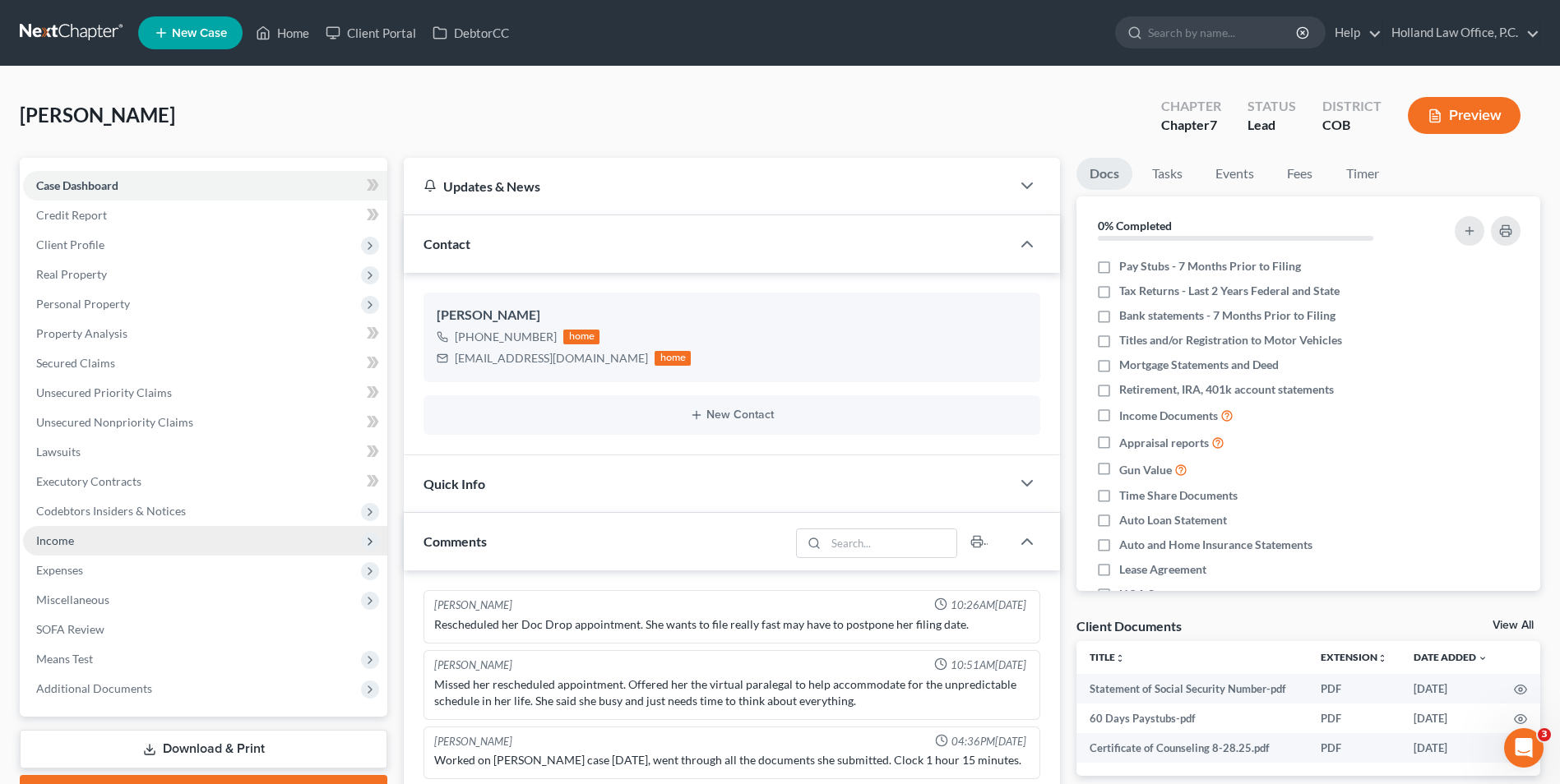
click at [59, 548] on span "Income" at bounding box center [206, 541] width 365 height 30
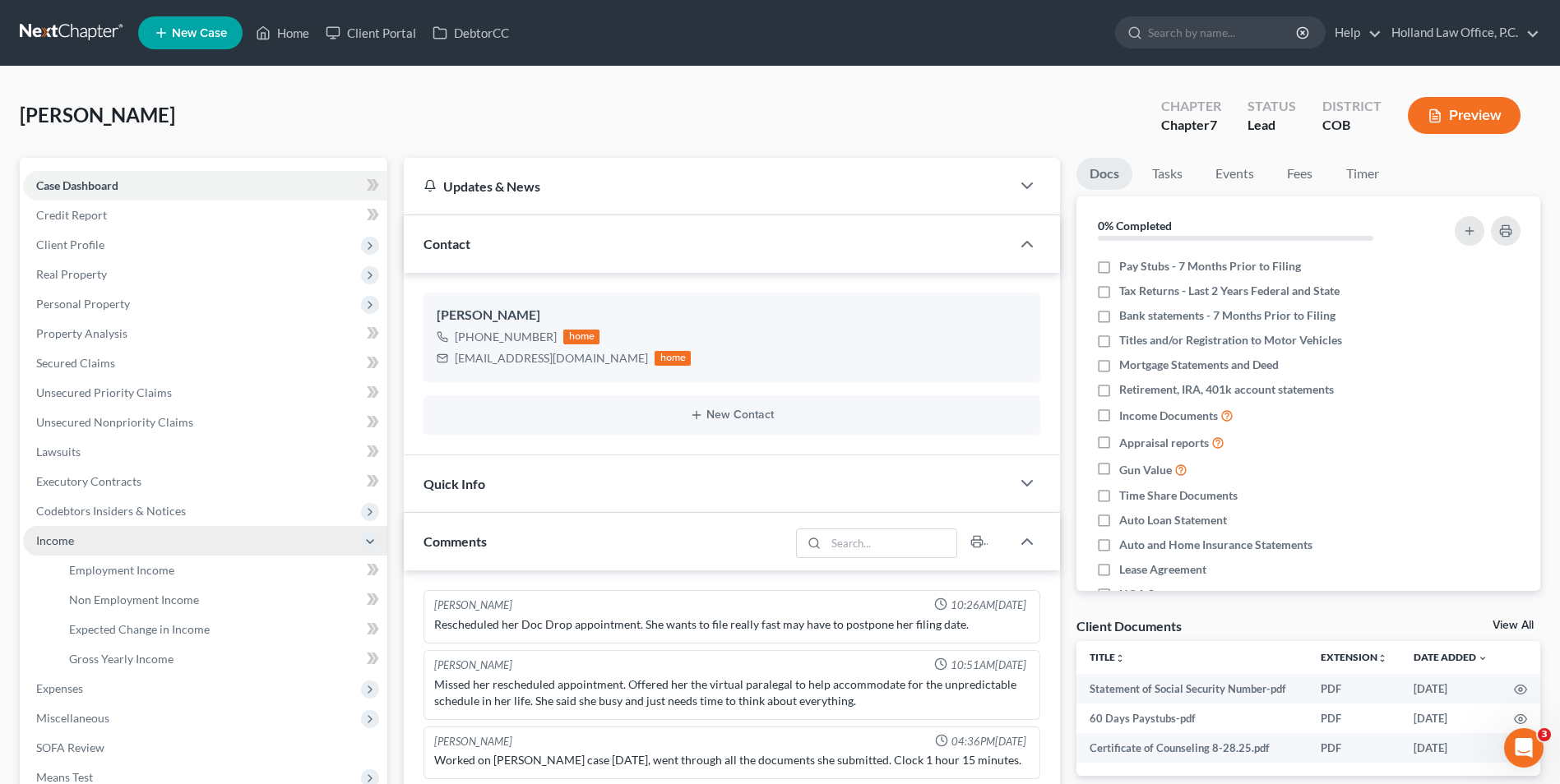
scroll to position [46, 0]
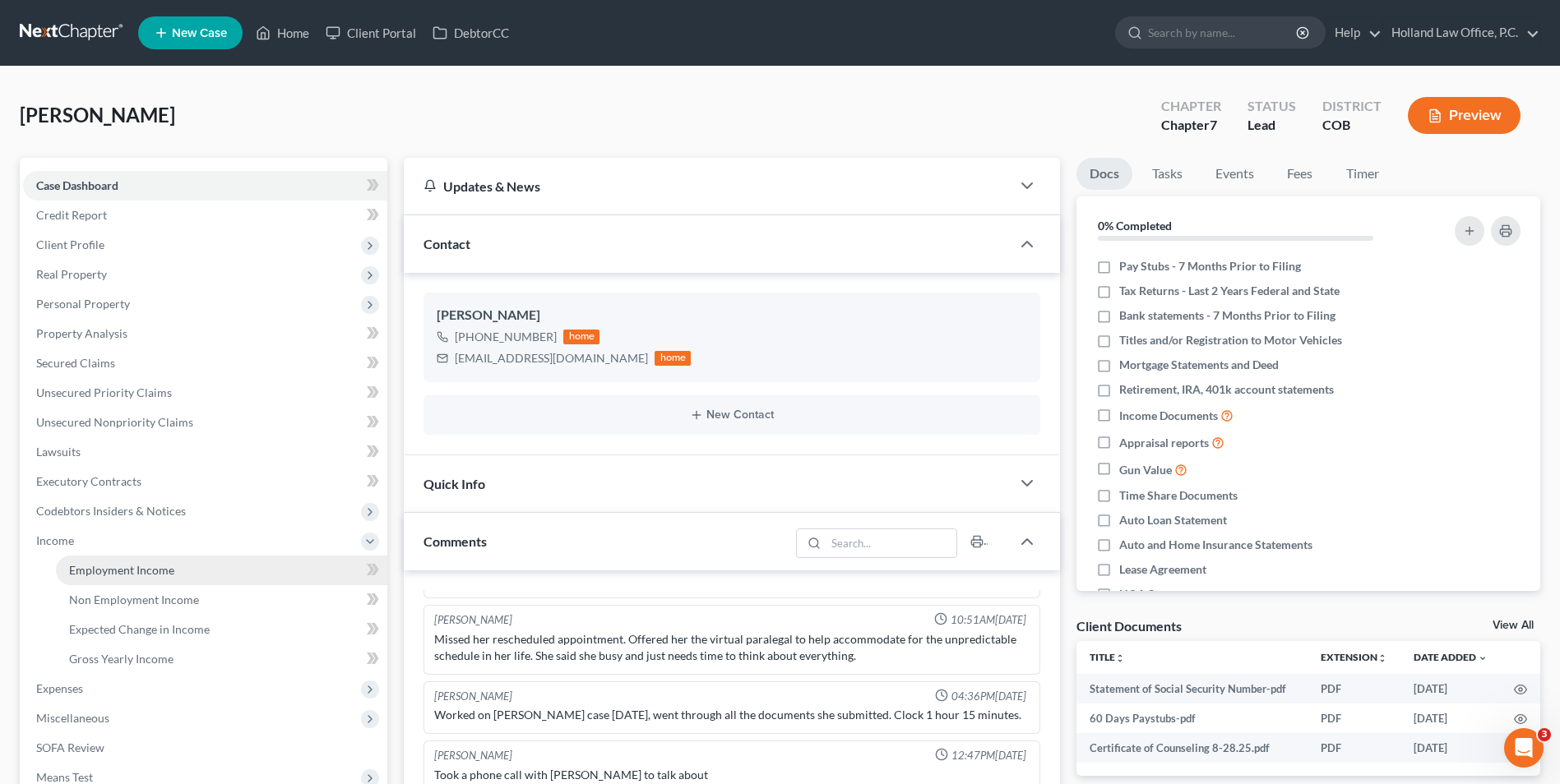
click at [98, 560] on link "Employment Income" at bounding box center [222, 570] width 332 height 30
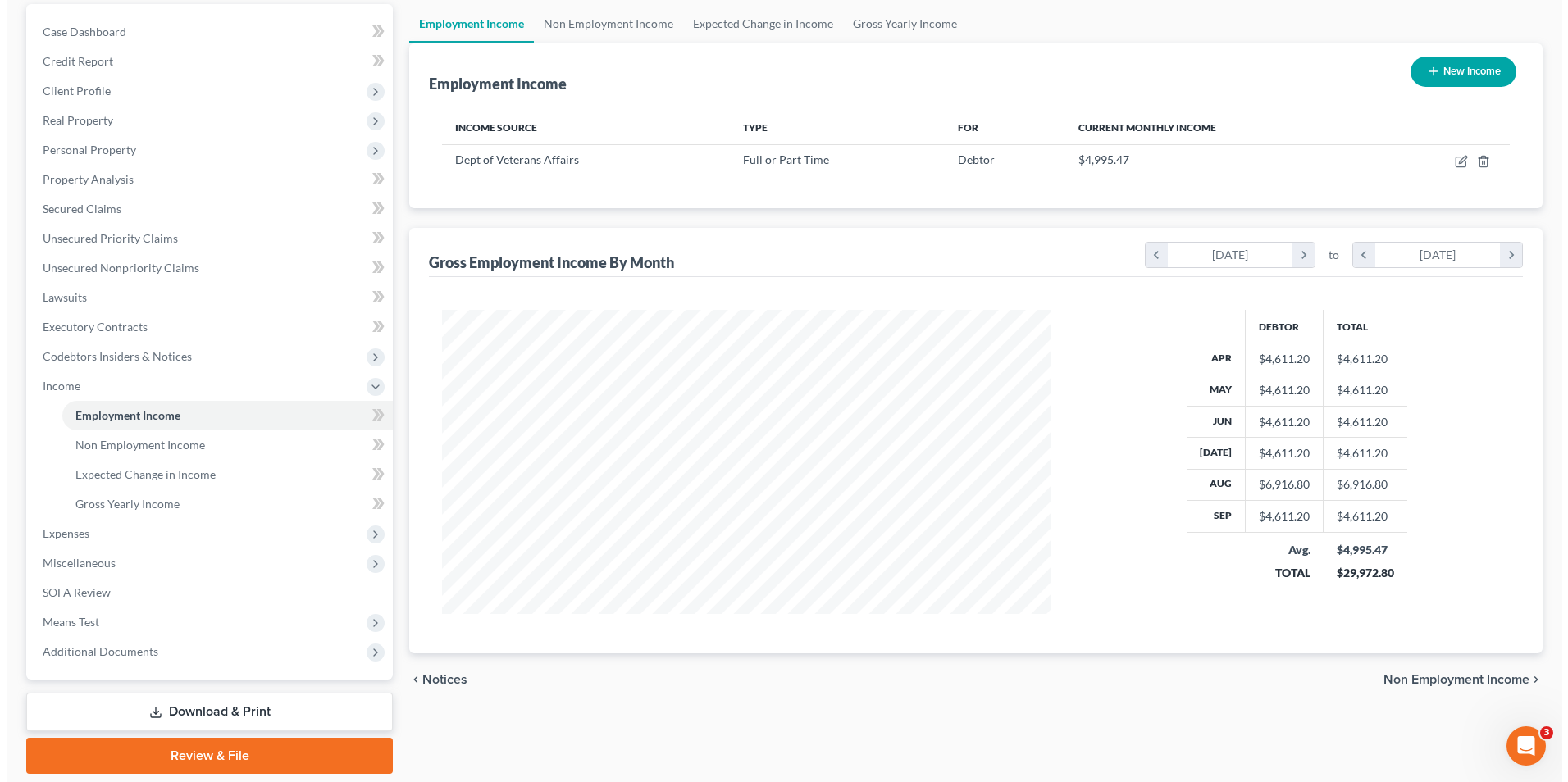
scroll to position [164, 0]
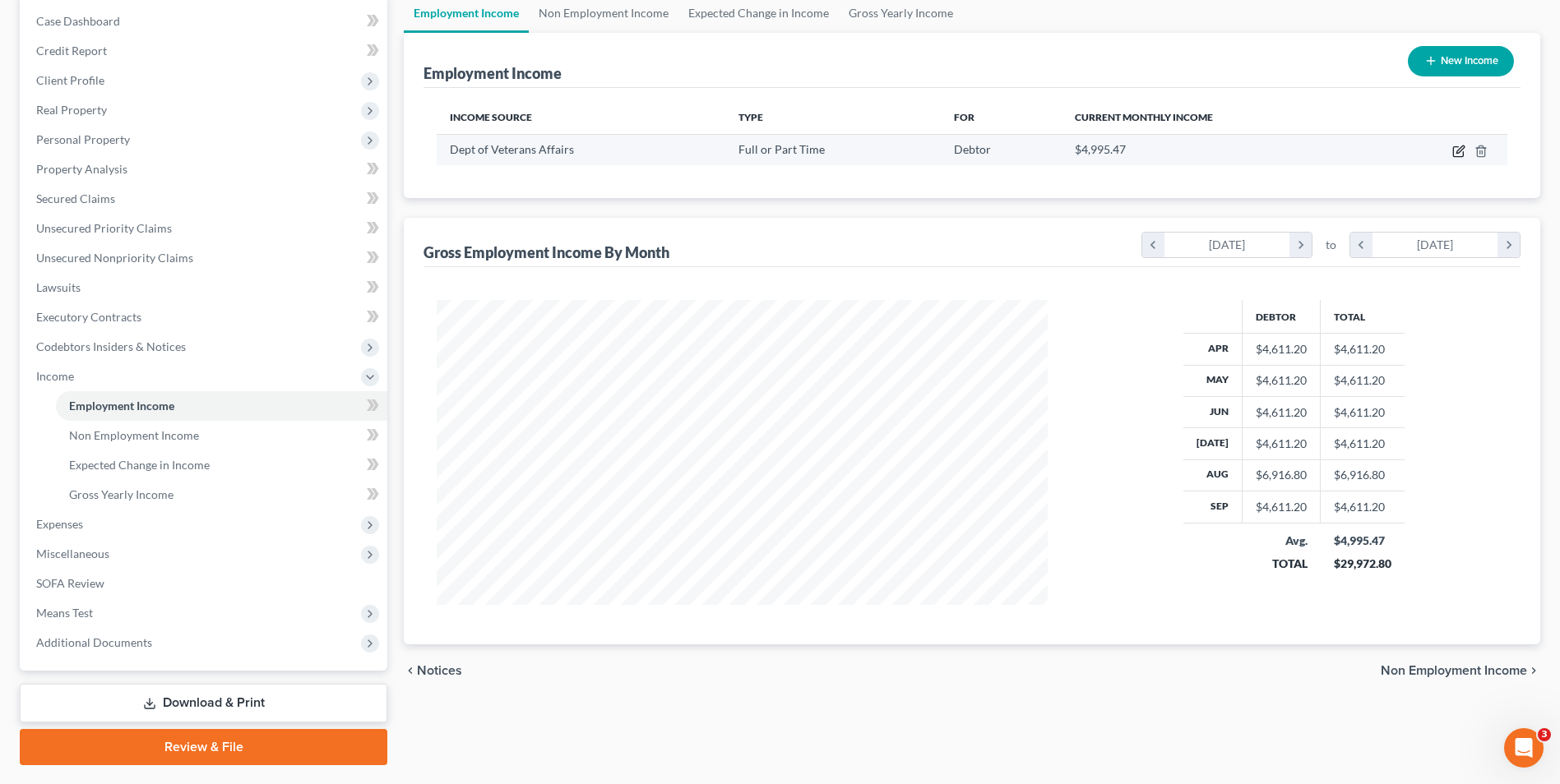
click at [1458, 155] on icon "button" at bounding box center [1459, 151] width 14 height 14
select select "0"
select select "8"
select select "2"
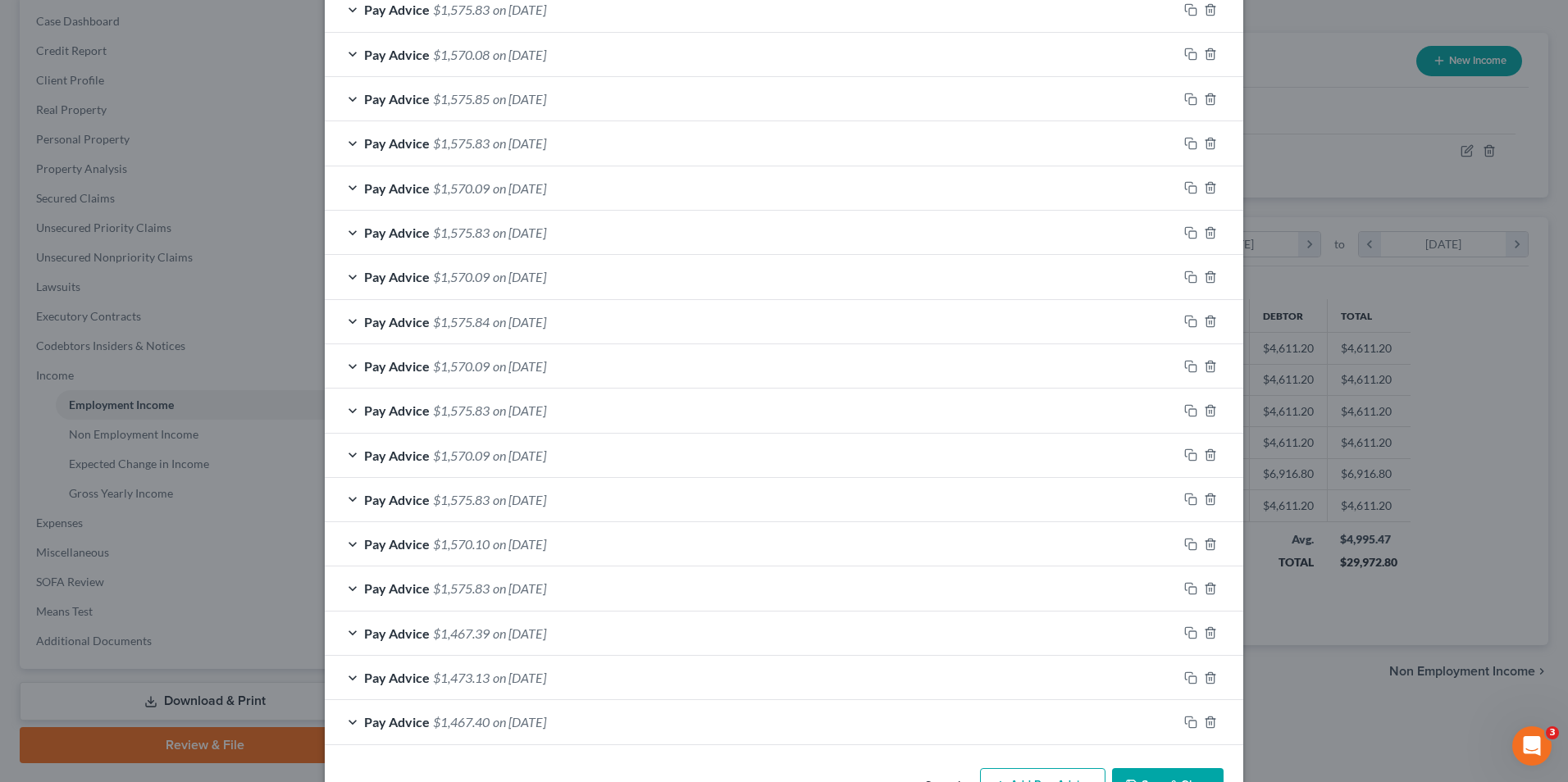
scroll to position [540, 0]
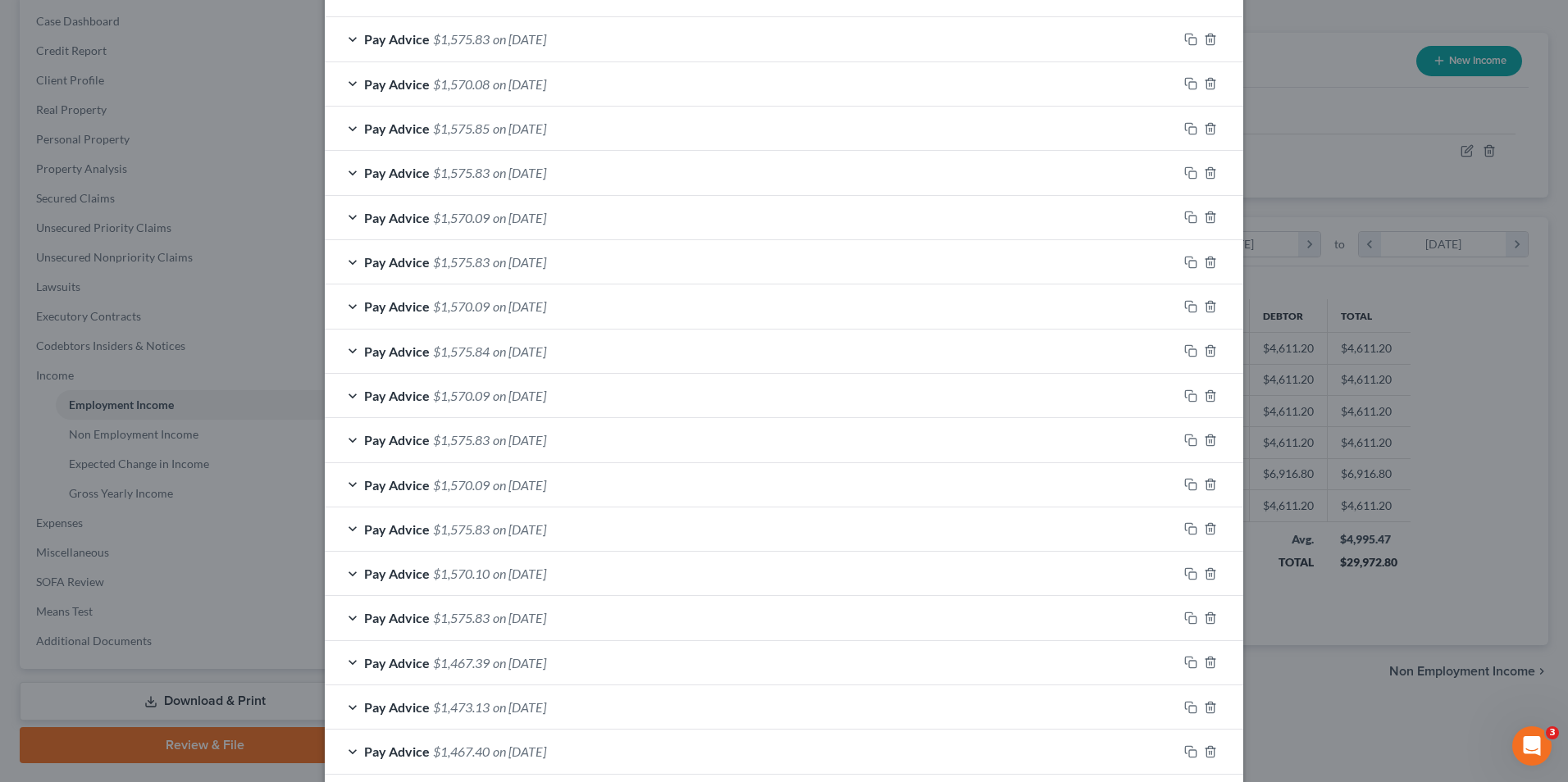
click at [546, 348] on span "on [DATE]" at bounding box center [519, 351] width 53 height 15
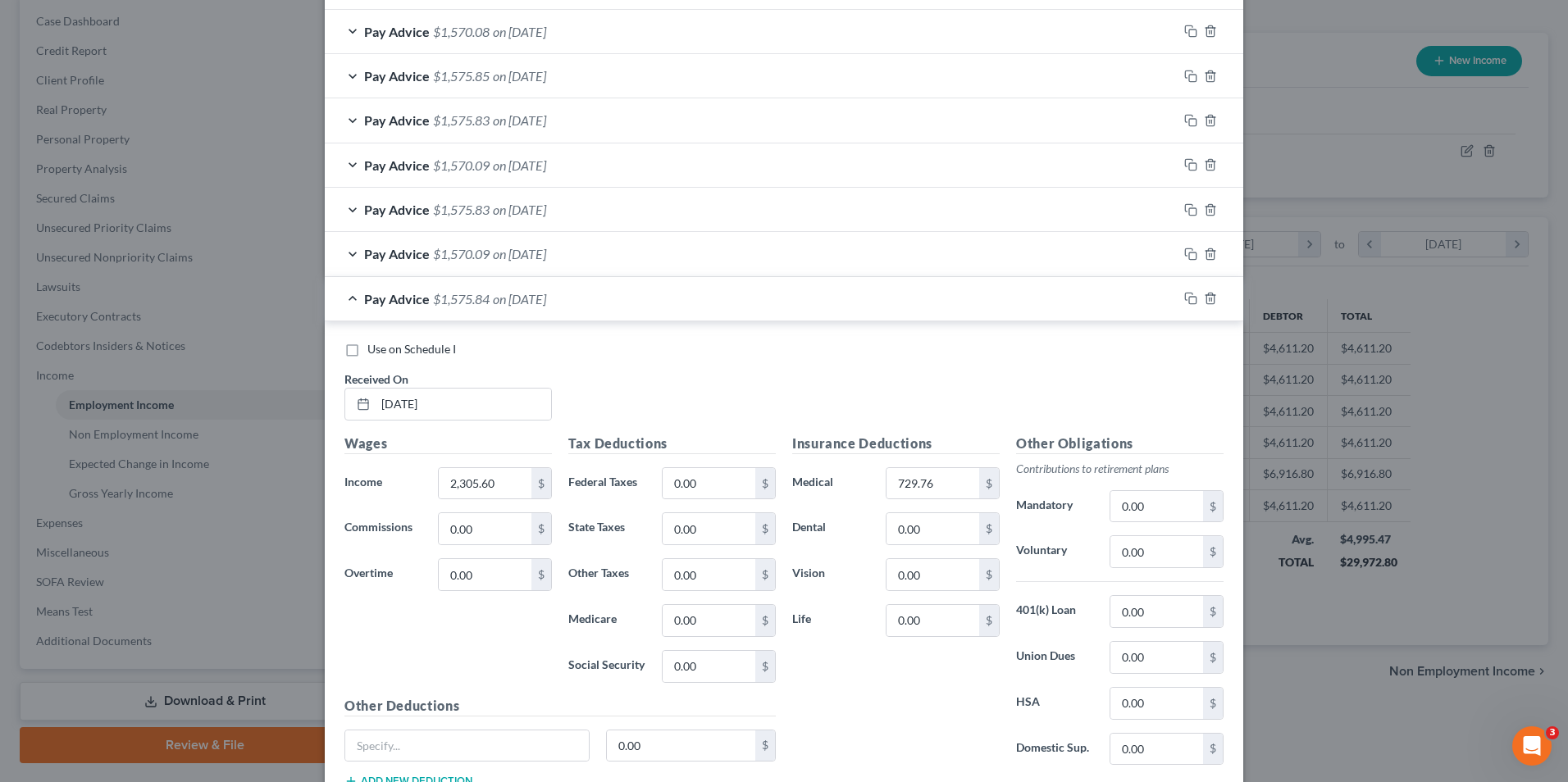
scroll to position [623, 0]
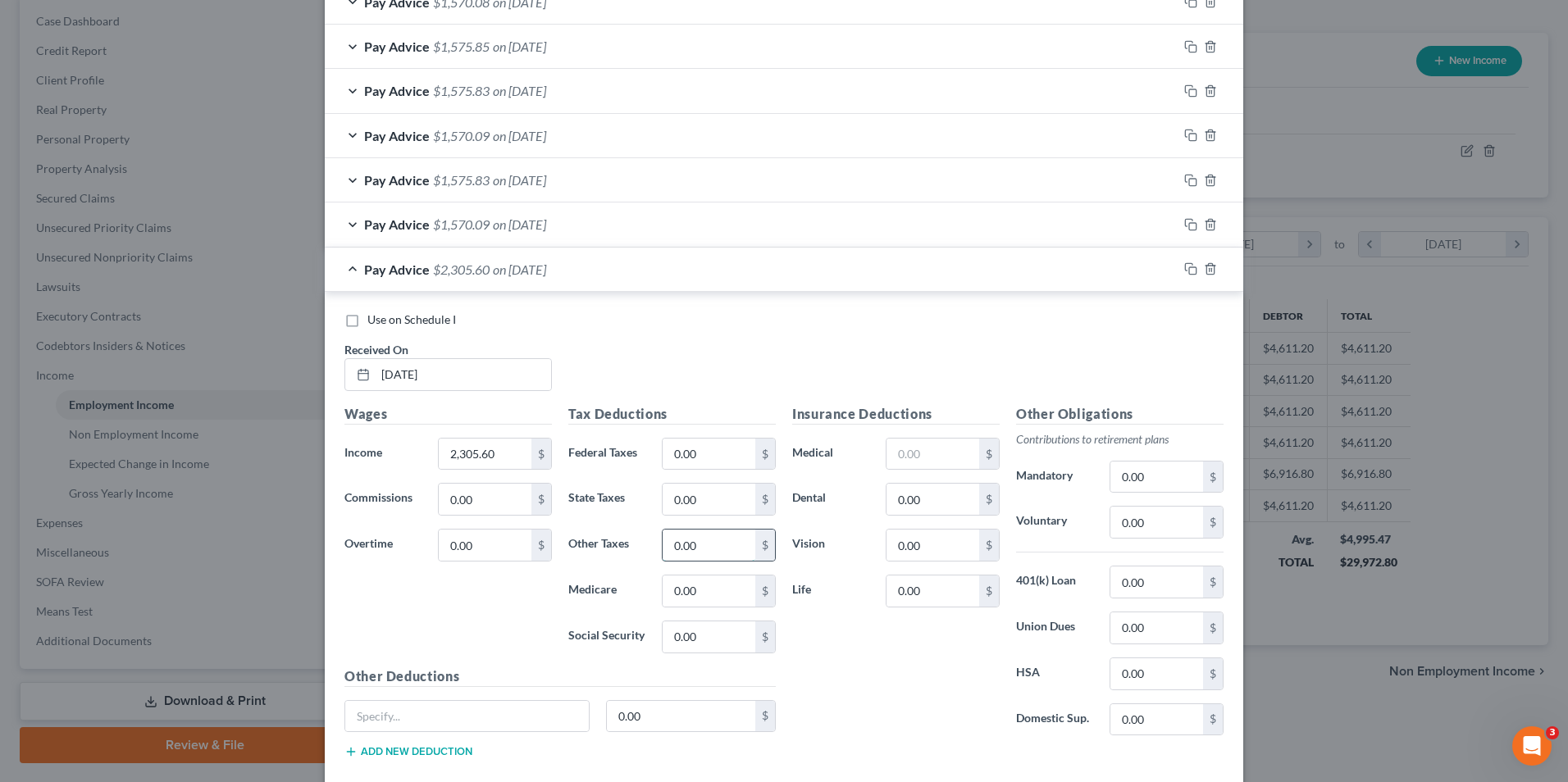
click at [685, 543] on input "0.00" at bounding box center [709, 545] width 93 height 31
type input "113.16"
drag, startPoint x: 748, startPoint y: 542, endPoint x: 640, endPoint y: 545, distance: 108.0
click at [640, 545] on div "Other Taxes 113.16 $" at bounding box center [672, 545] width 224 height 33
drag, startPoint x: 642, startPoint y: 545, endPoint x: 702, endPoint y: 439, distance: 121.8
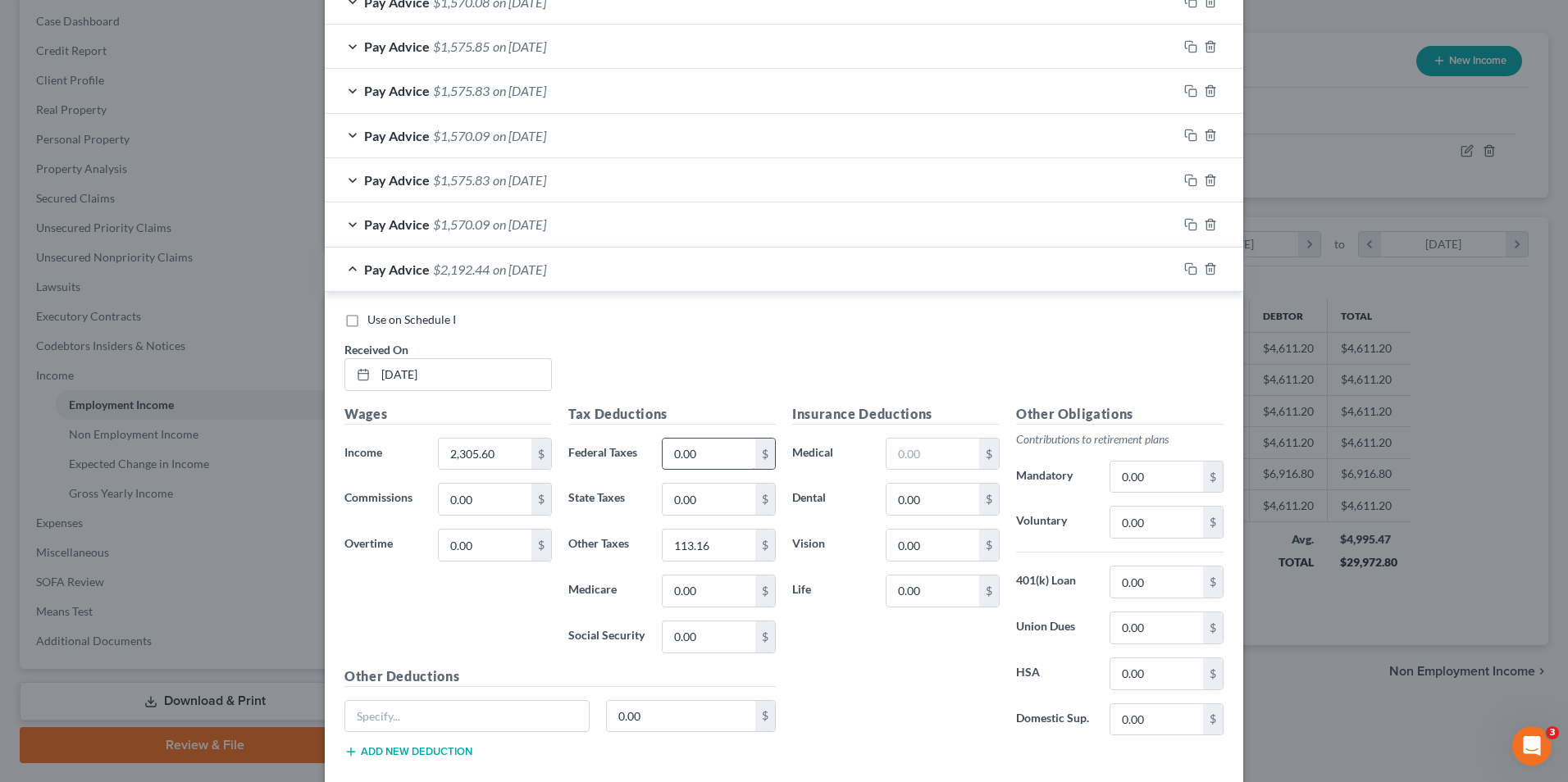
click at [702, 439] on input "0.00" at bounding box center [709, 454] width 93 height 31
type input "175.00"
click at [716, 547] on input "113.16" at bounding box center [709, 545] width 93 height 31
click at [715, 506] on input "0.00" at bounding box center [709, 499] width 93 height 31
type input "84.00"
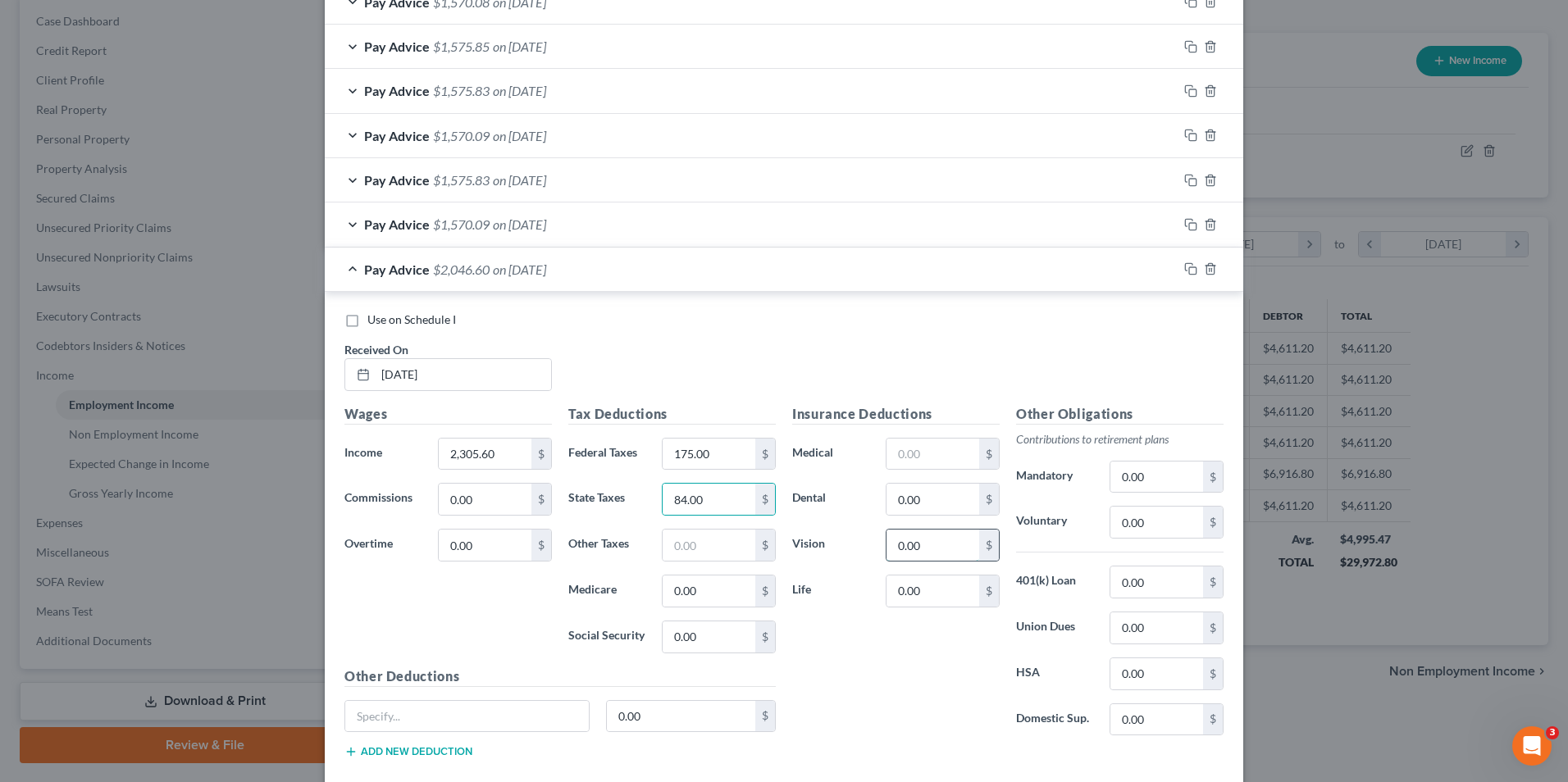
click at [903, 548] on input "0.00" at bounding box center [933, 545] width 93 height 31
type input "3.56"
click at [929, 500] on input "0.00" at bounding box center [933, 499] width 93 height 31
type input "27.14"
click at [1155, 474] on input "0.00" at bounding box center [1157, 478] width 93 height 31
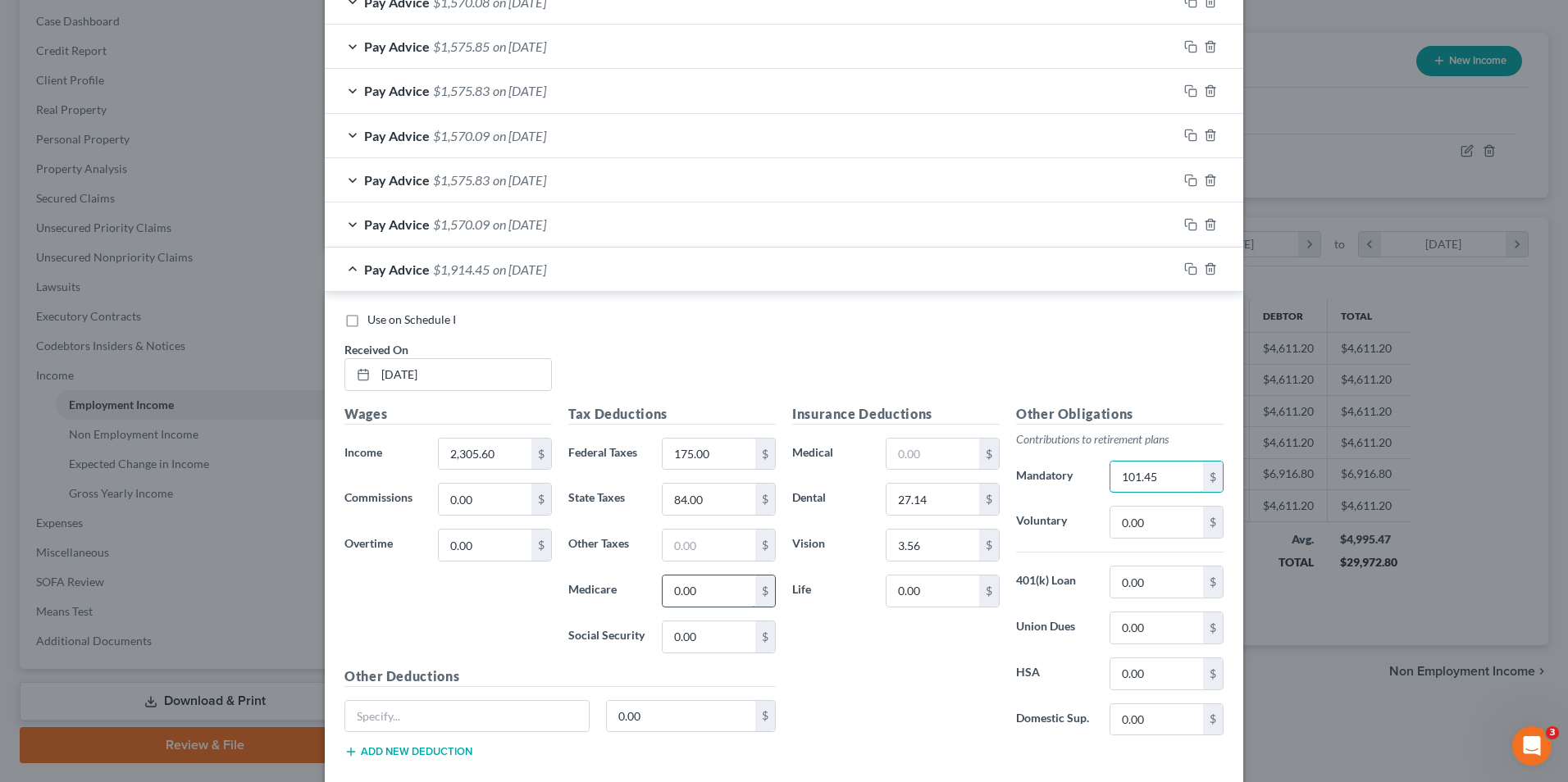
type input "101.45"
click at [666, 594] on input "0.00" at bounding box center [709, 591] width 93 height 31
type input "31.35"
click at [730, 553] on input "text" at bounding box center [709, 545] width 93 height 31
click at [703, 543] on input "text" at bounding box center [709, 545] width 93 height 31
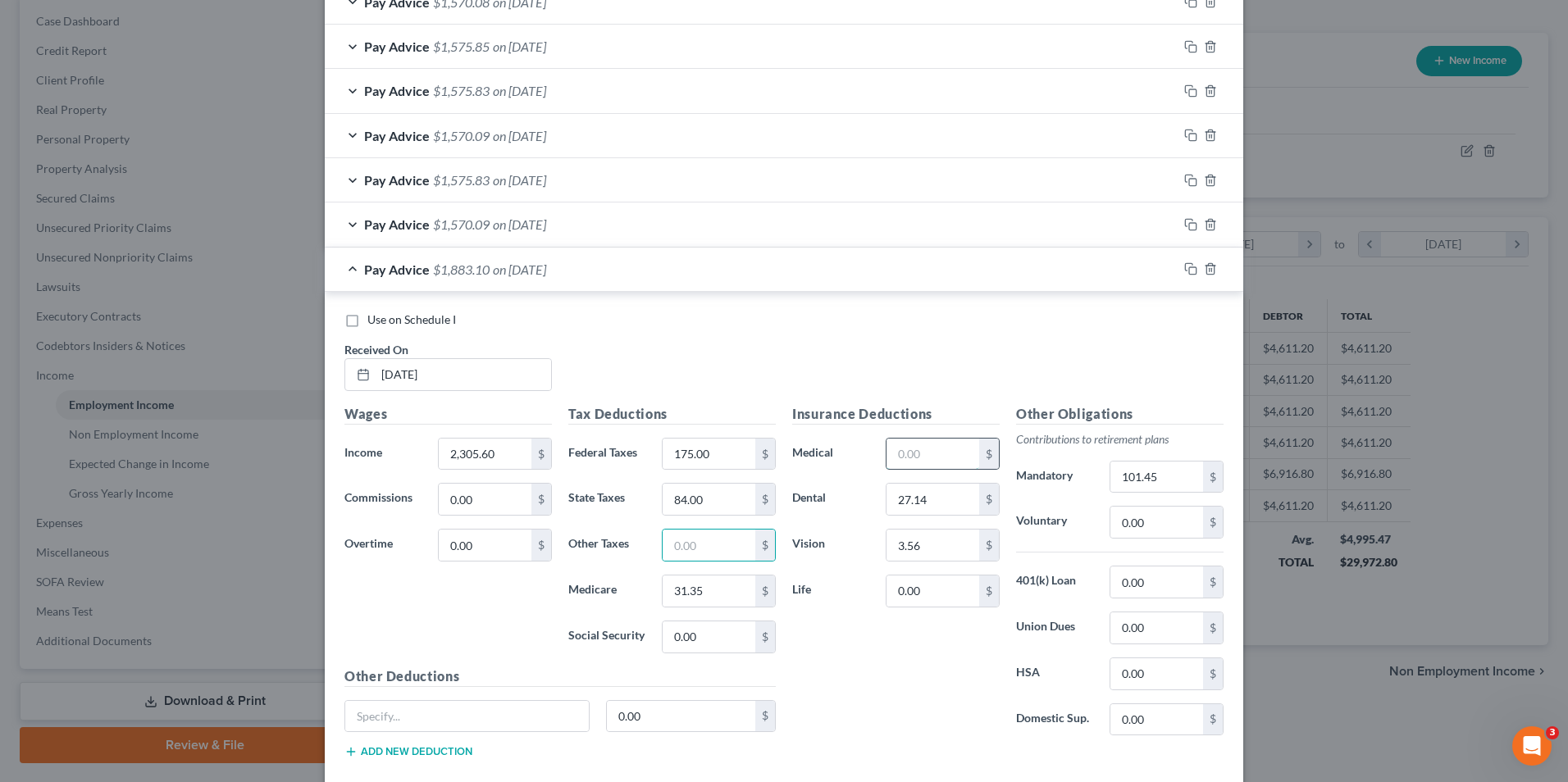
click at [921, 455] on input "text" at bounding box center [933, 454] width 93 height 31
click at [909, 441] on input "text" at bounding box center [933, 454] width 93 height 31
drag, startPoint x: 927, startPoint y: 417, endPoint x: 885, endPoint y: 415, distance: 42.0
click at [885, 415] on h5 "Insurance Deductions" at bounding box center [895, 414] width 208 height 20
drag, startPoint x: 894, startPoint y: 413, endPoint x: 1032, endPoint y: 404, distance: 138.3
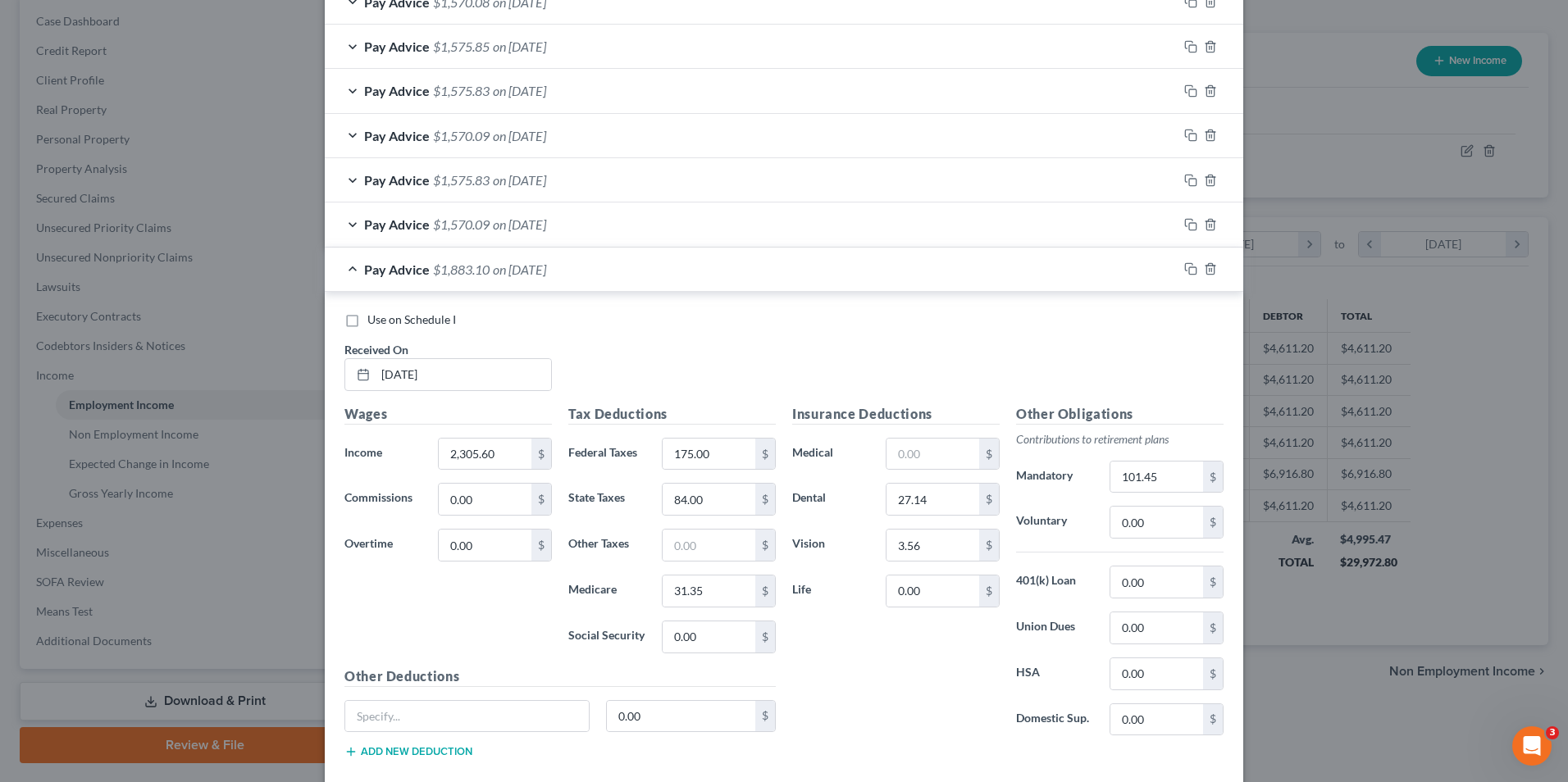
click at [1032, 404] on h5 "Other Obligations" at bounding box center [1119, 414] width 208 height 20
click at [725, 631] on input "0.00" at bounding box center [709, 637] width 93 height 31
type input "134.02"
click at [878, 456] on div "$" at bounding box center [943, 454] width 131 height 33
click at [913, 461] on input "text" at bounding box center [933, 454] width 93 height 31
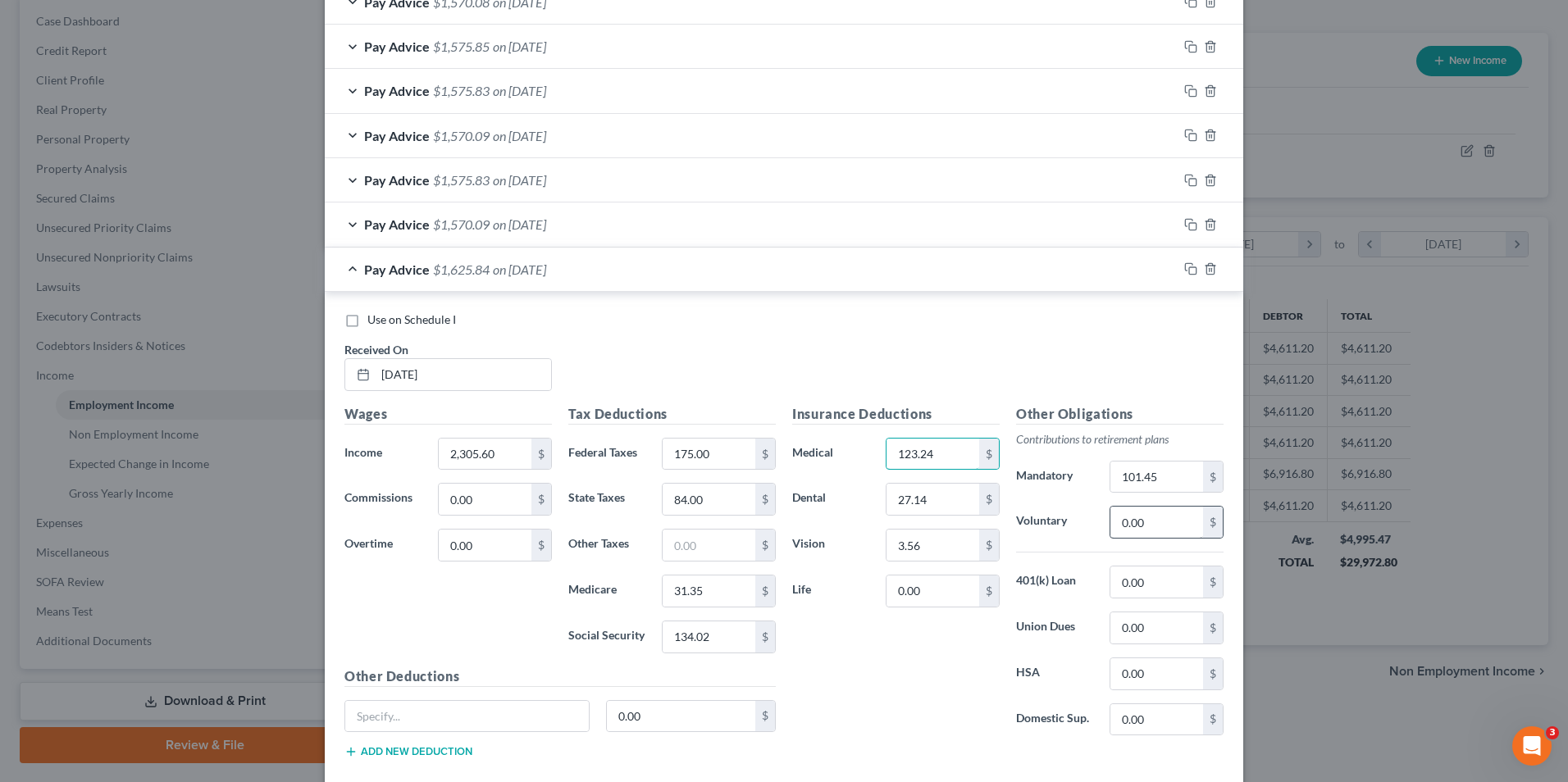
type input "123.24"
click at [1142, 530] on input "0.00" at bounding box center [1157, 522] width 93 height 31
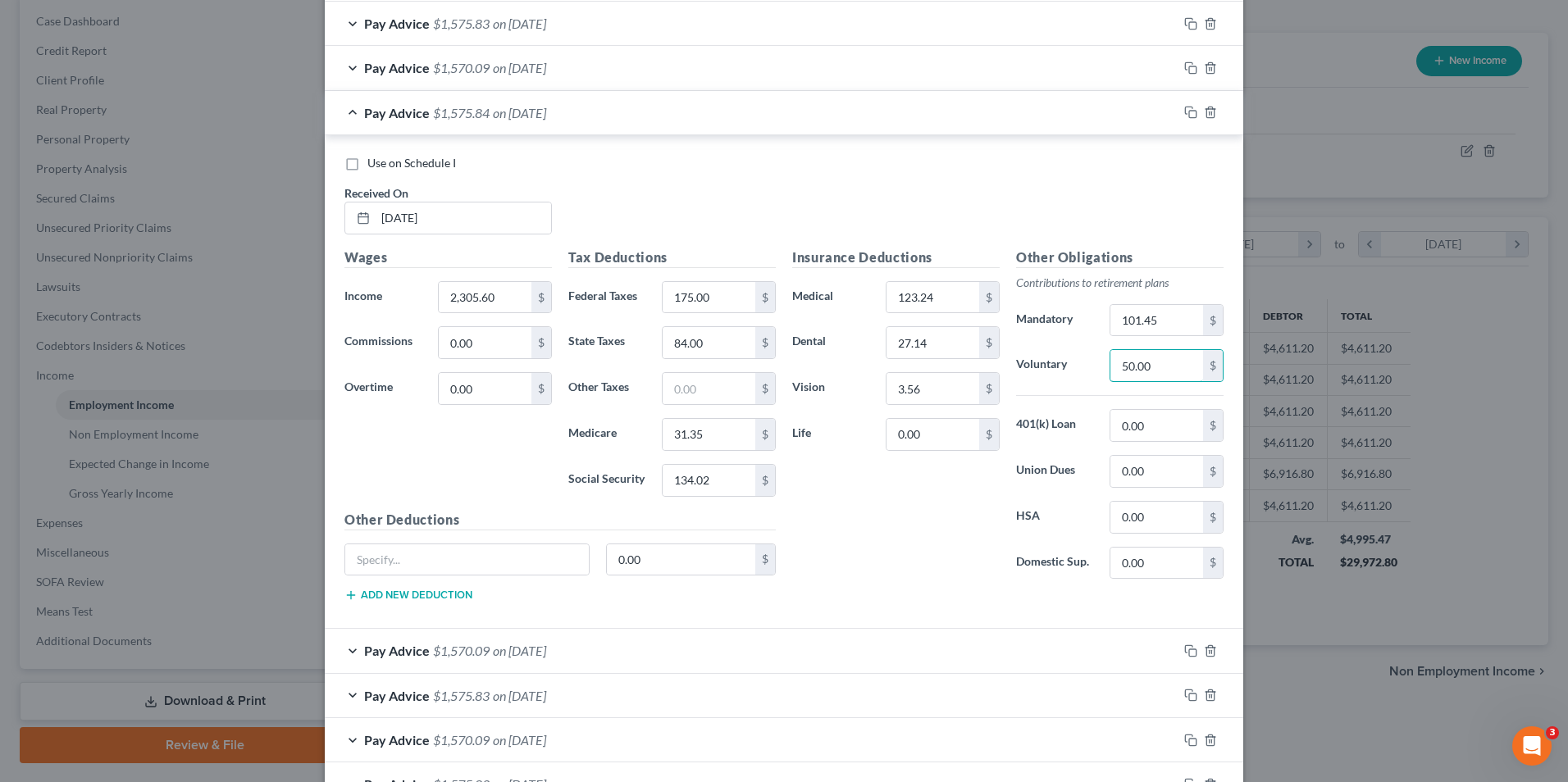
scroll to position [786, 0]
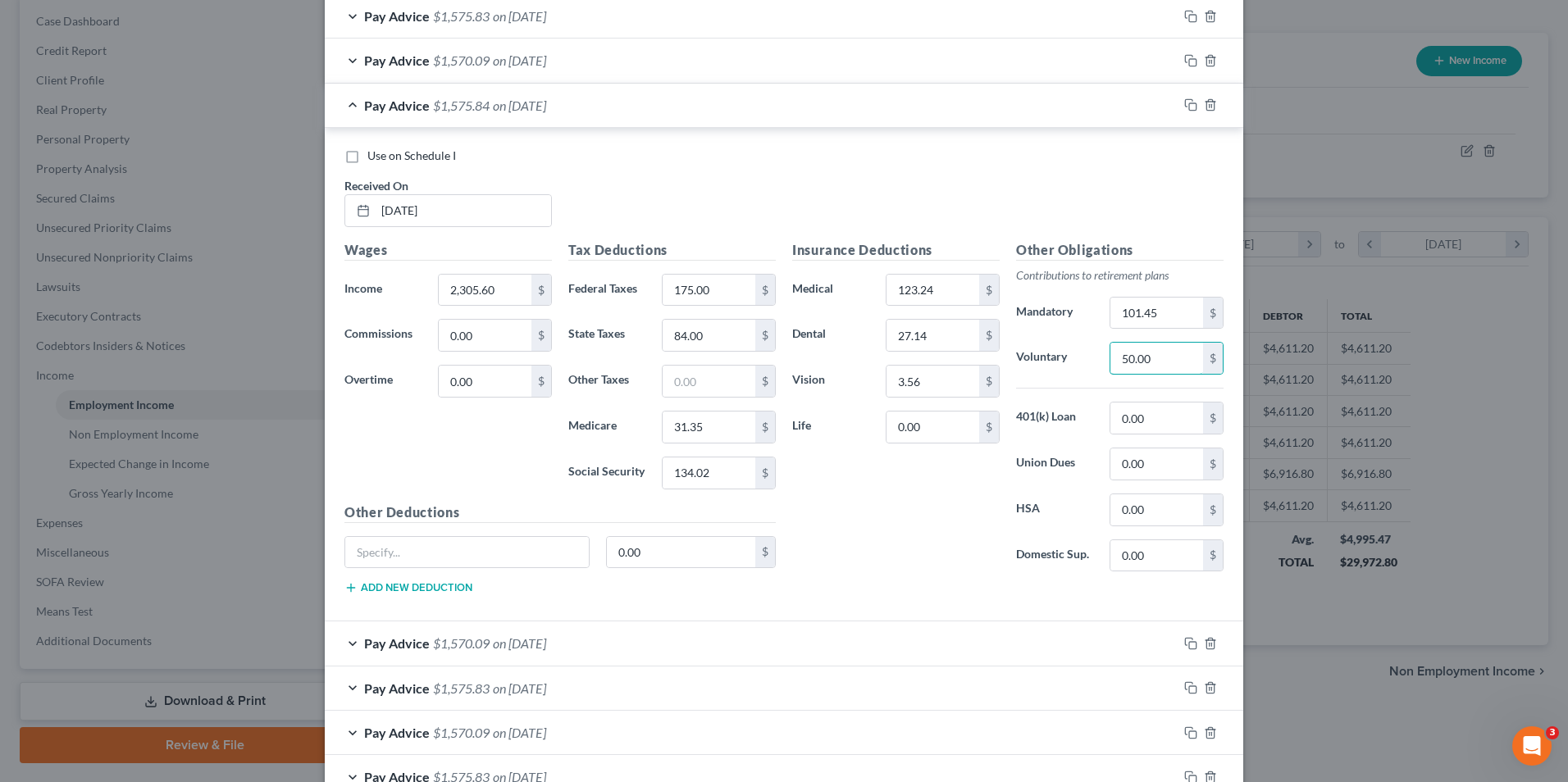
type input "50.00"
click at [586, 641] on div "Pay Advice $1,570.09 on [DATE]" at bounding box center [751, 643] width 853 height 43
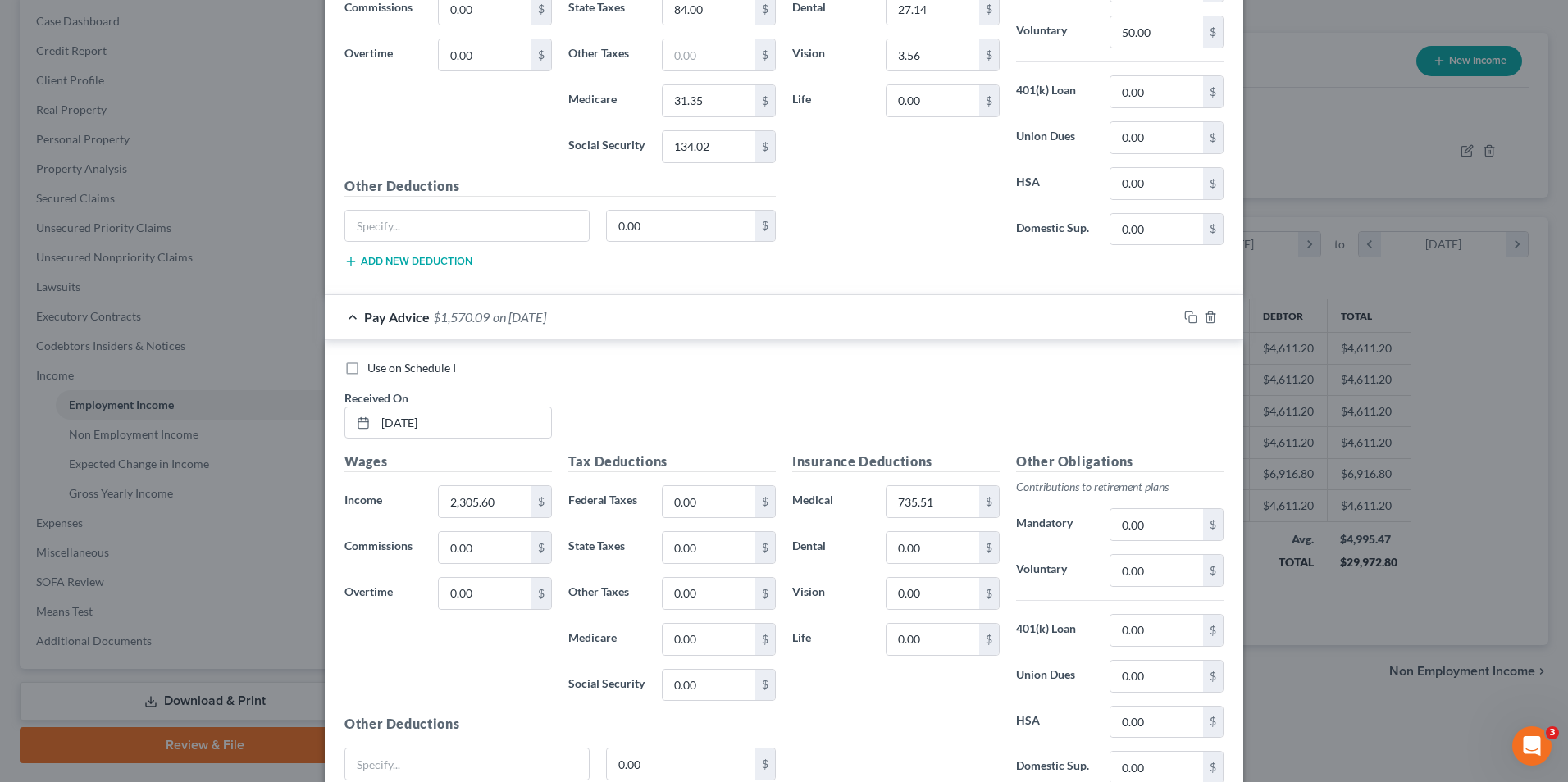
scroll to position [1115, 0]
click at [943, 506] on input "735.51" at bounding box center [933, 500] width 93 height 31
type input "123.24"
click at [697, 635] on input "0.00" at bounding box center [709, 638] width 93 height 31
type input "31.34"
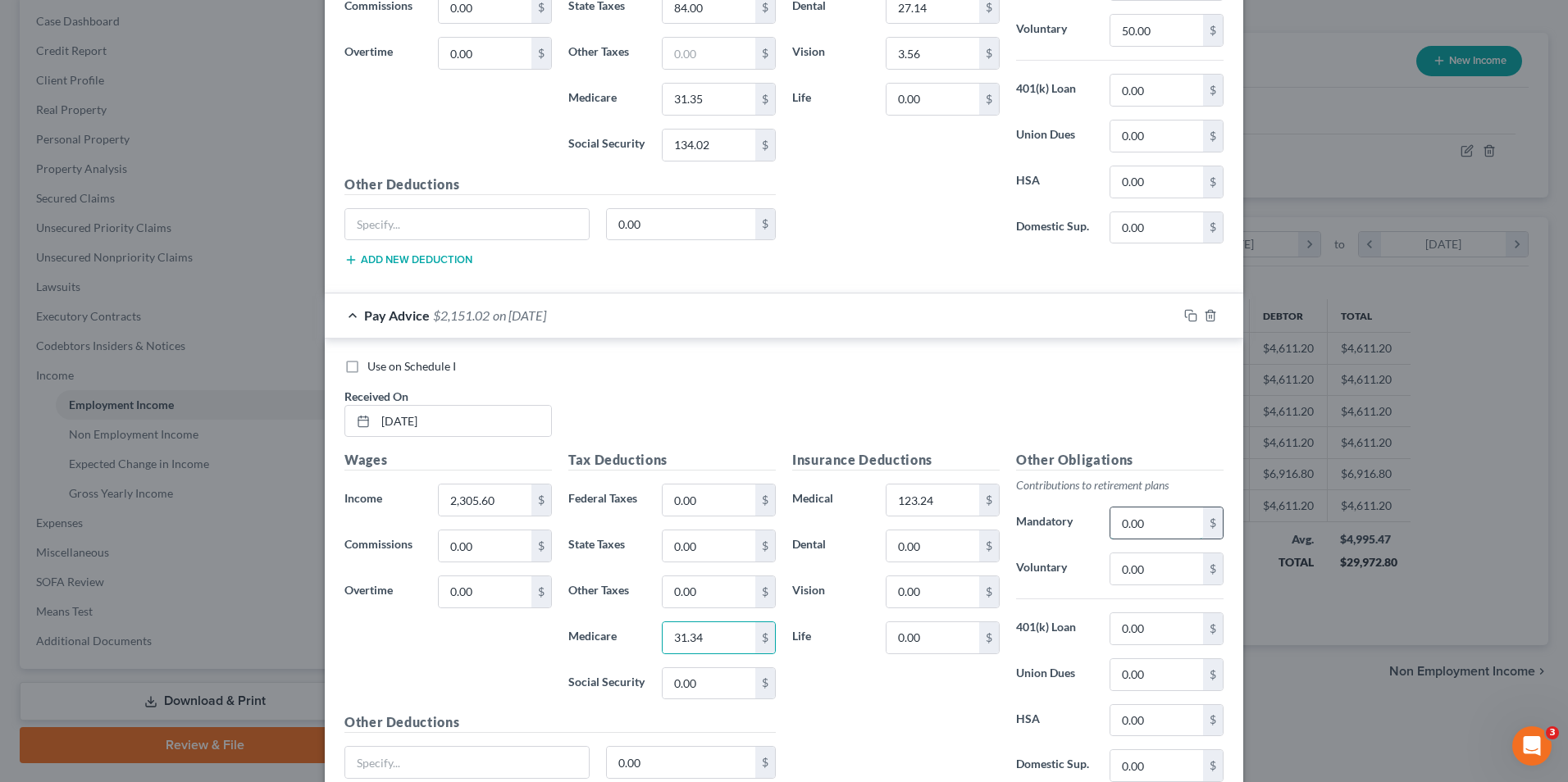
click at [1138, 520] on input "0.00" at bounding box center [1157, 523] width 93 height 31
type input "101.45"
click at [721, 603] on input "0.00" at bounding box center [709, 592] width 93 height 31
type input "5.75"
click at [940, 558] on input "0.00" at bounding box center [933, 546] width 93 height 31
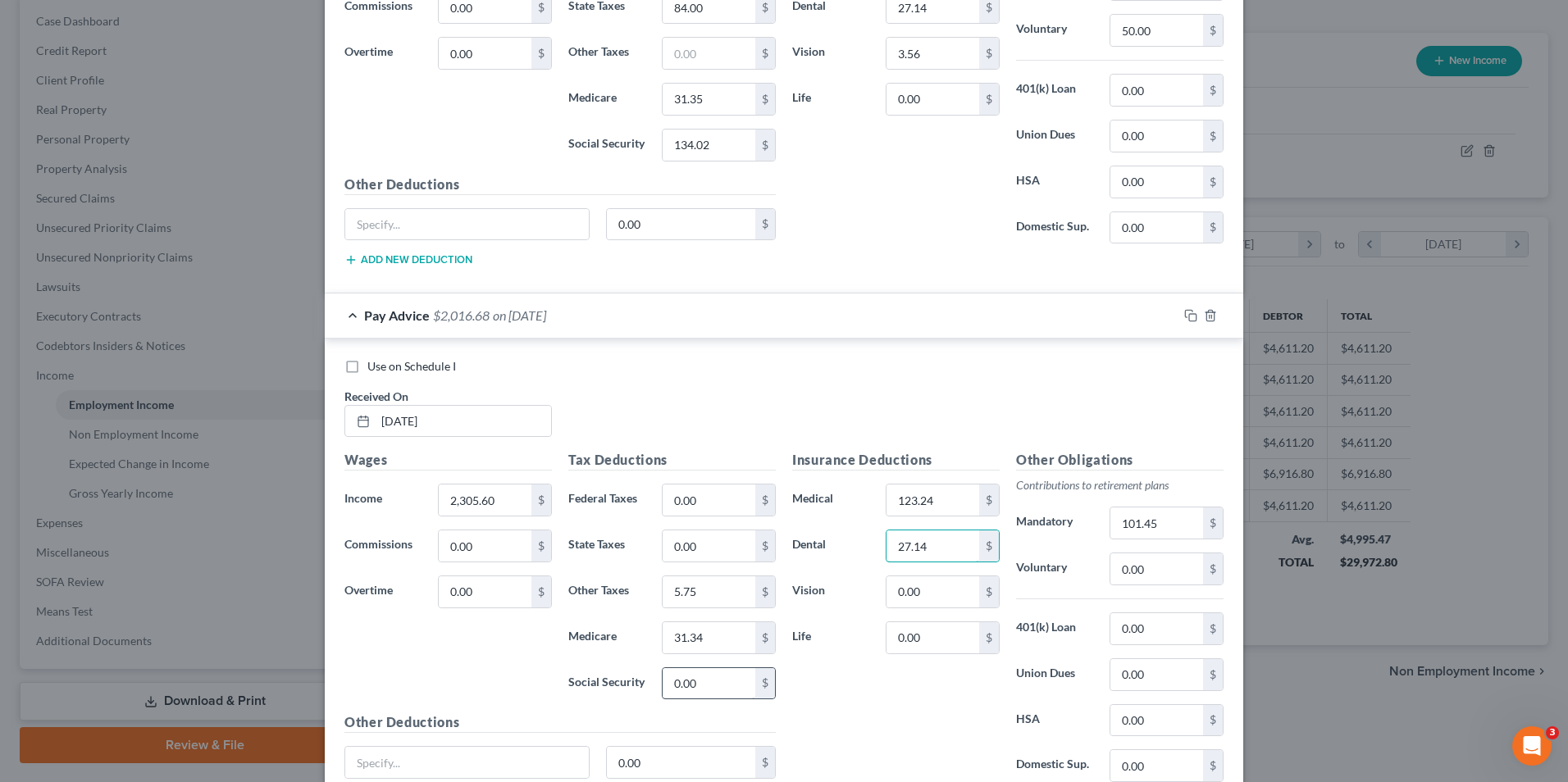
type input "27.14"
click at [710, 681] on input "0.00" at bounding box center [709, 683] width 93 height 31
type input "134.03"
click at [713, 508] on input "0.00" at bounding box center [709, 500] width 93 height 31
type input "175.00"
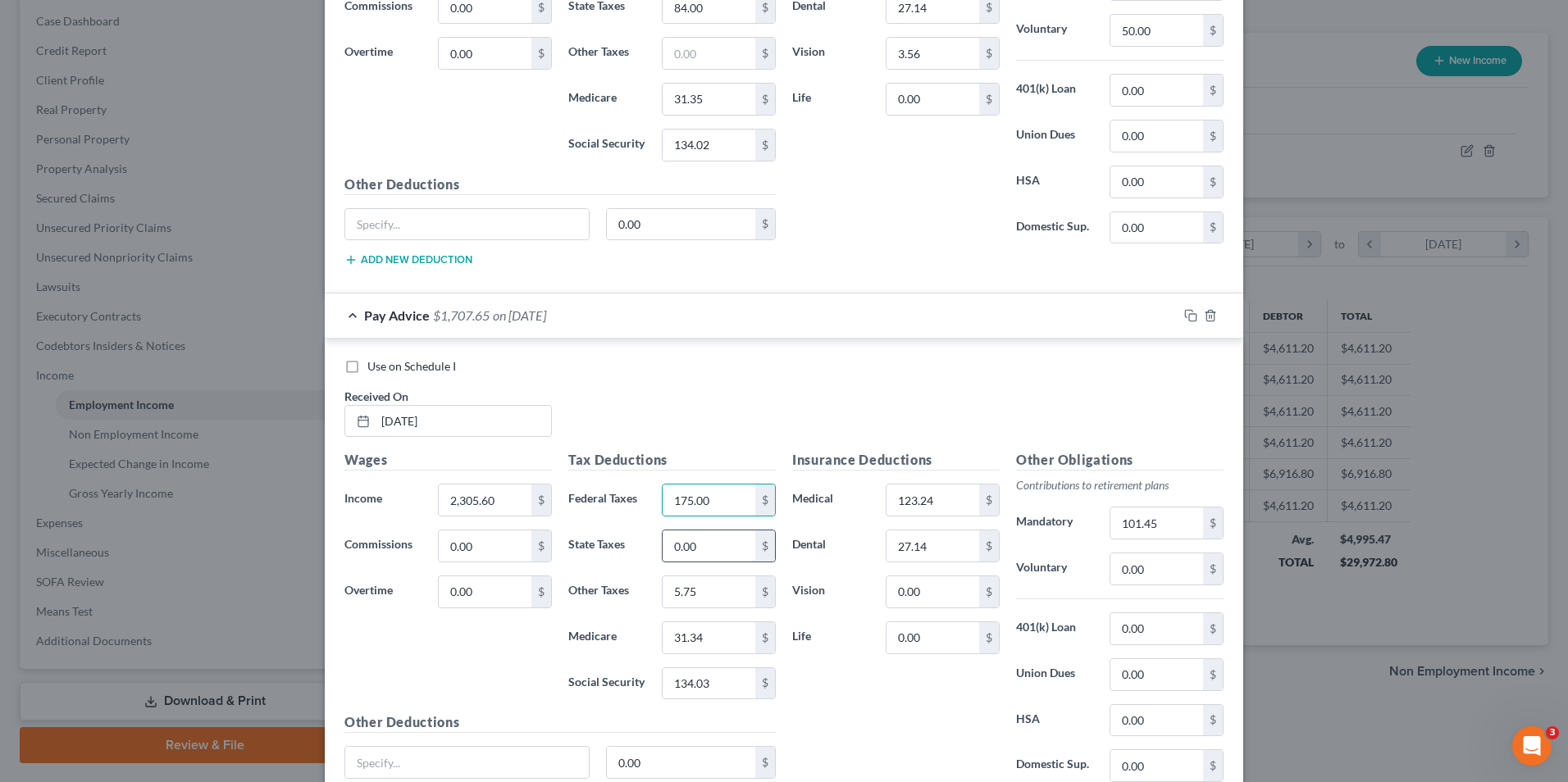
click at [734, 557] on input "0.00" at bounding box center [709, 546] width 93 height 31
type input "84.00"
click at [1160, 581] on input "0.00" at bounding box center [1157, 569] width 93 height 31
type input "50.00"
click at [929, 647] on input "0.00" at bounding box center [933, 638] width 93 height 31
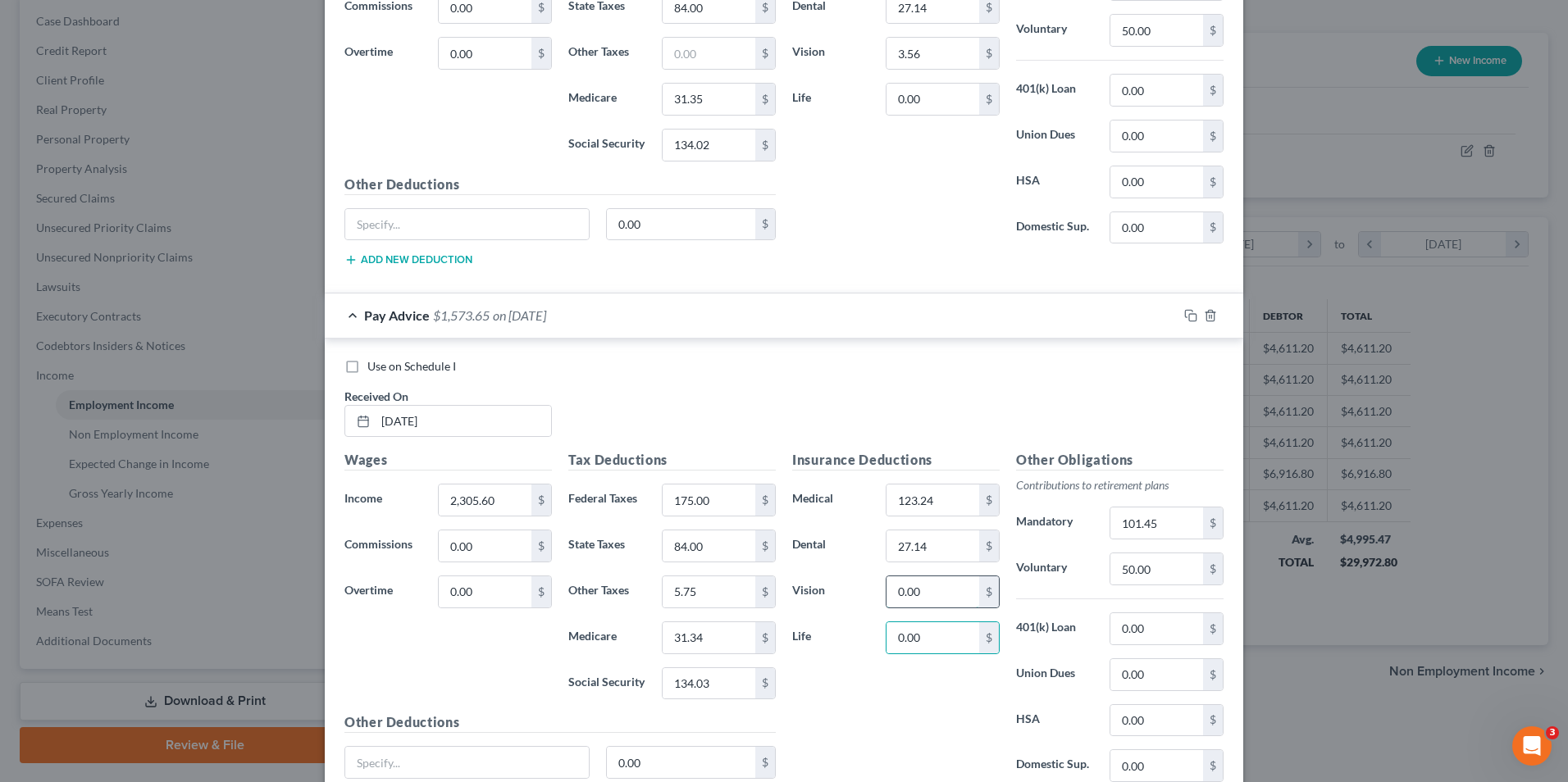
click at [932, 607] on input "0.00" at bounding box center [933, 592] width 93 height 31
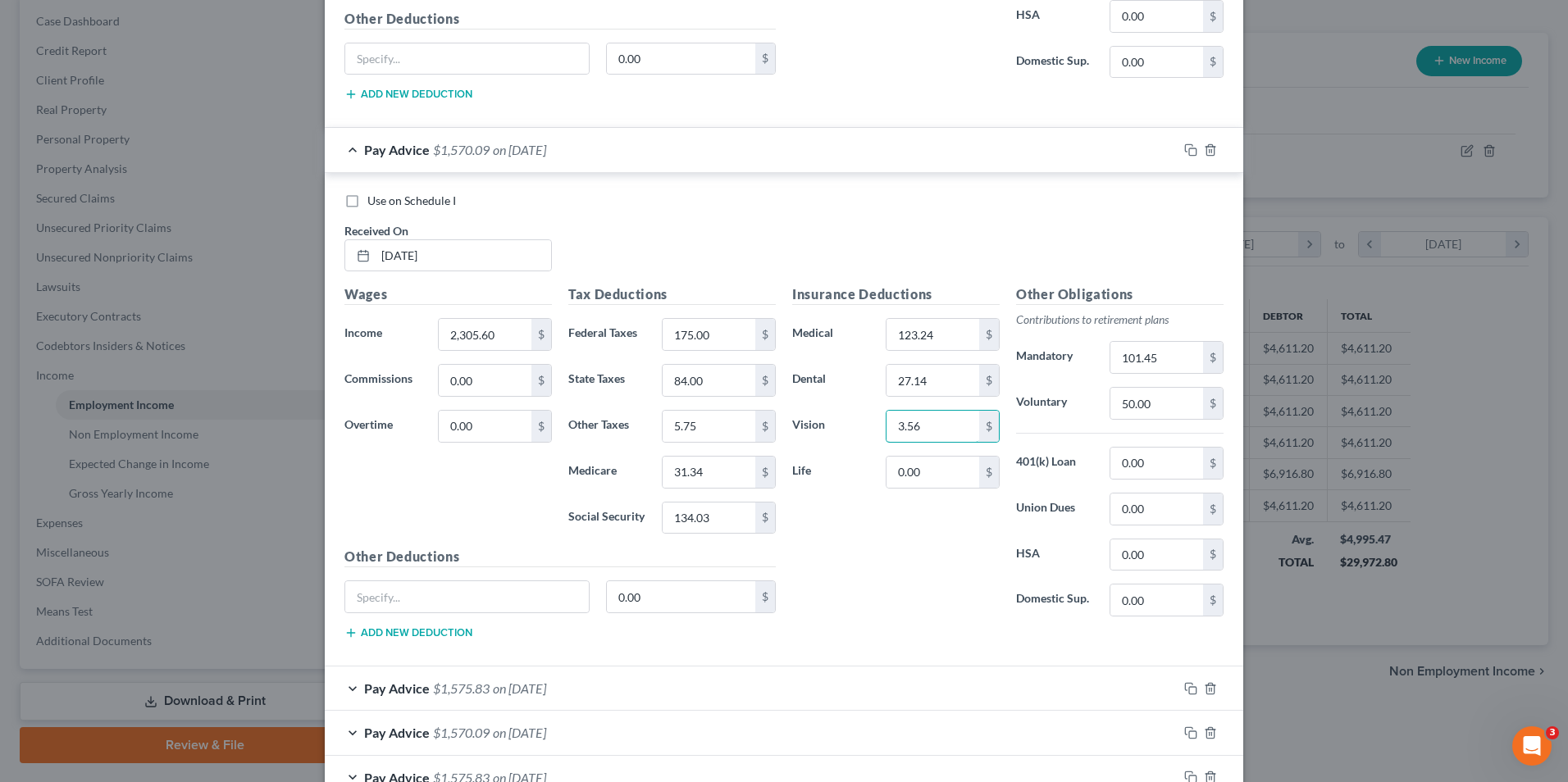
scroll to position [1278, 0]
type input "3.56"
click at [592, 154] on div "Pay Advice $1,570.09 on [DATE]" at bounding box center [751, 151] width 853 height 43
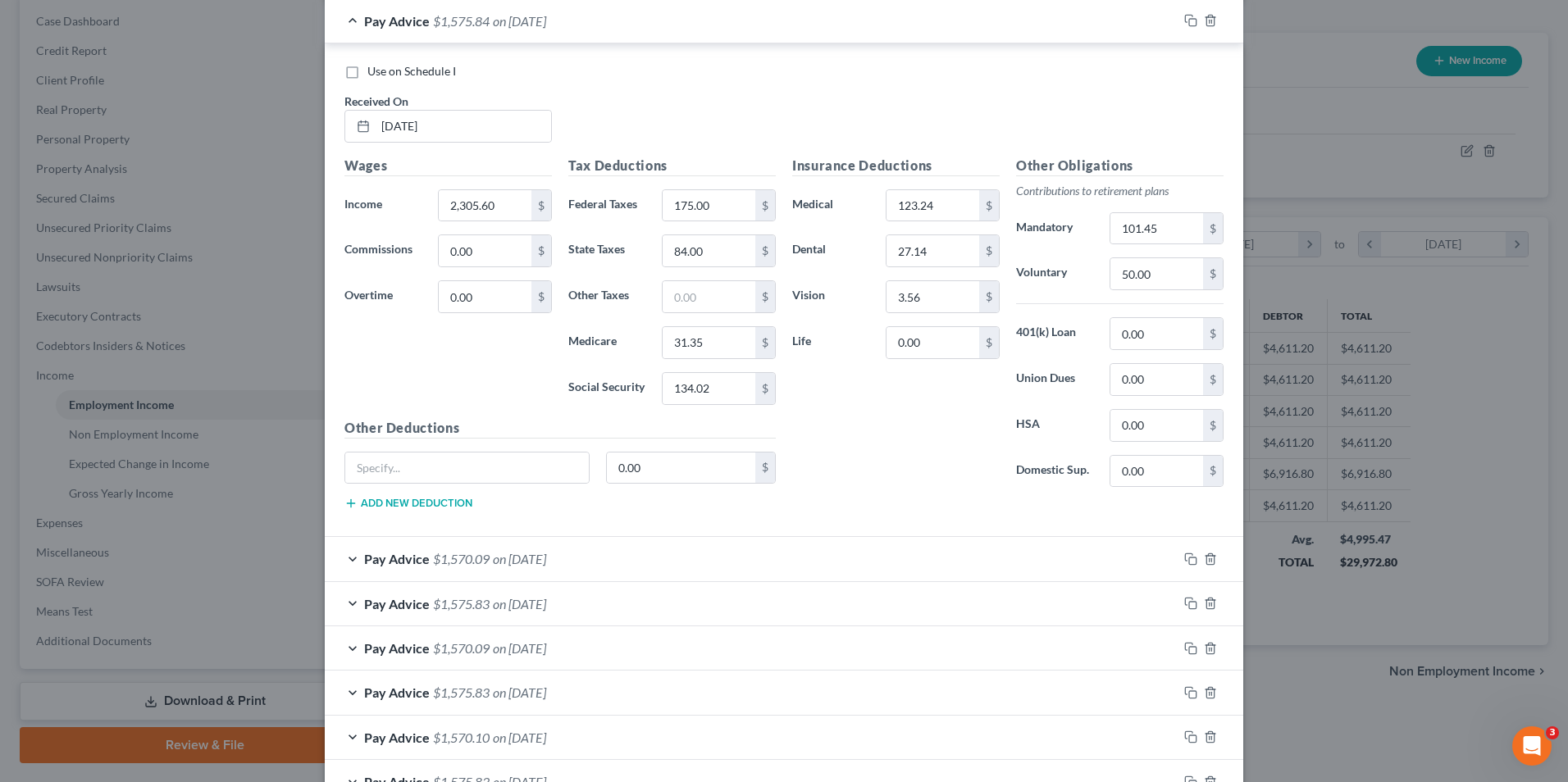
click at [599, 33] on div "Pay Advice $1,575.84 on [DATE]" at bounding box center [751, 20] width 853 height 43
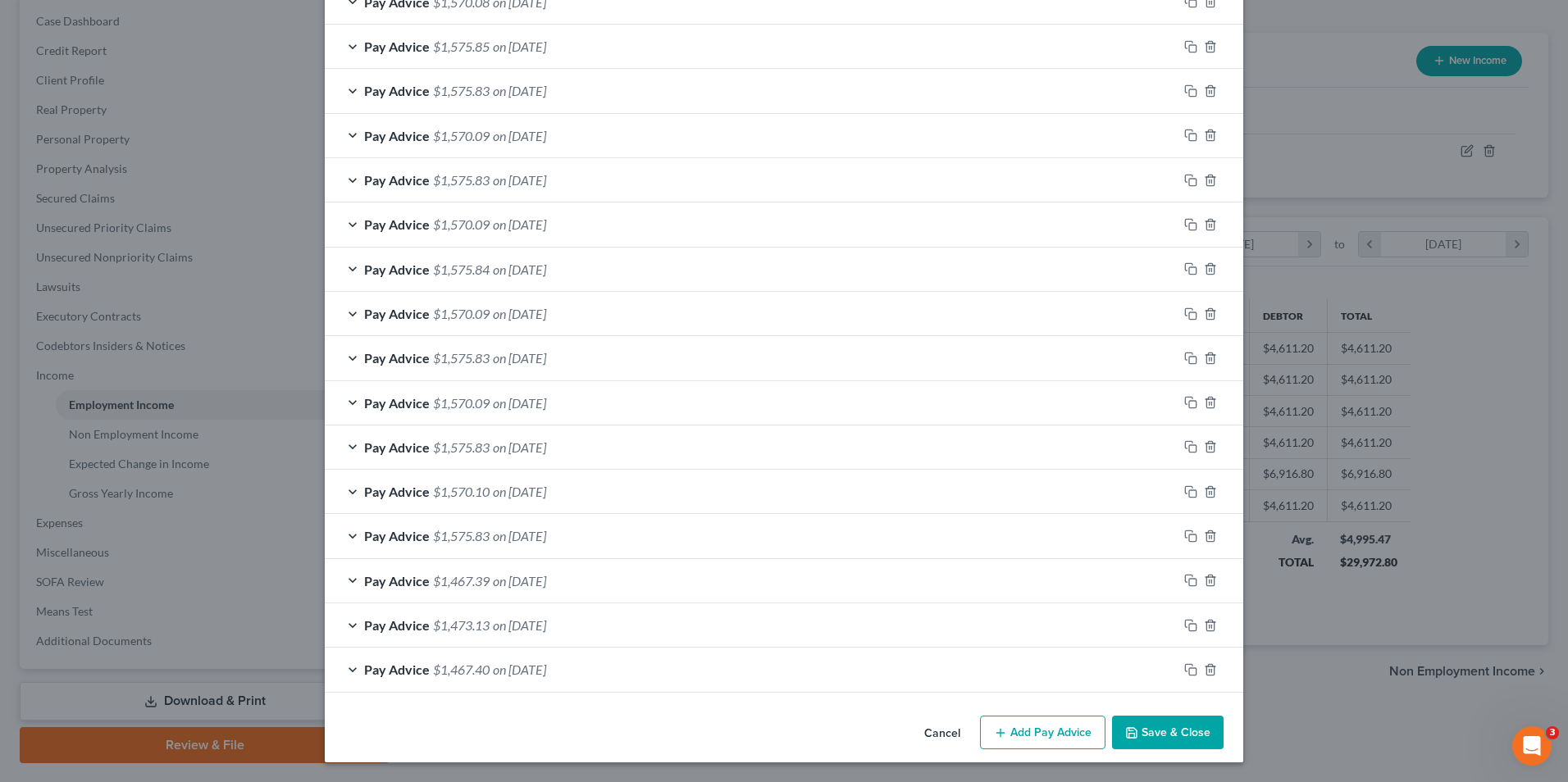
click at [996, 358] on div "Pay Advice $1,575.83 on [DATE]" at bounding box center [751, 358] width 853 height 43
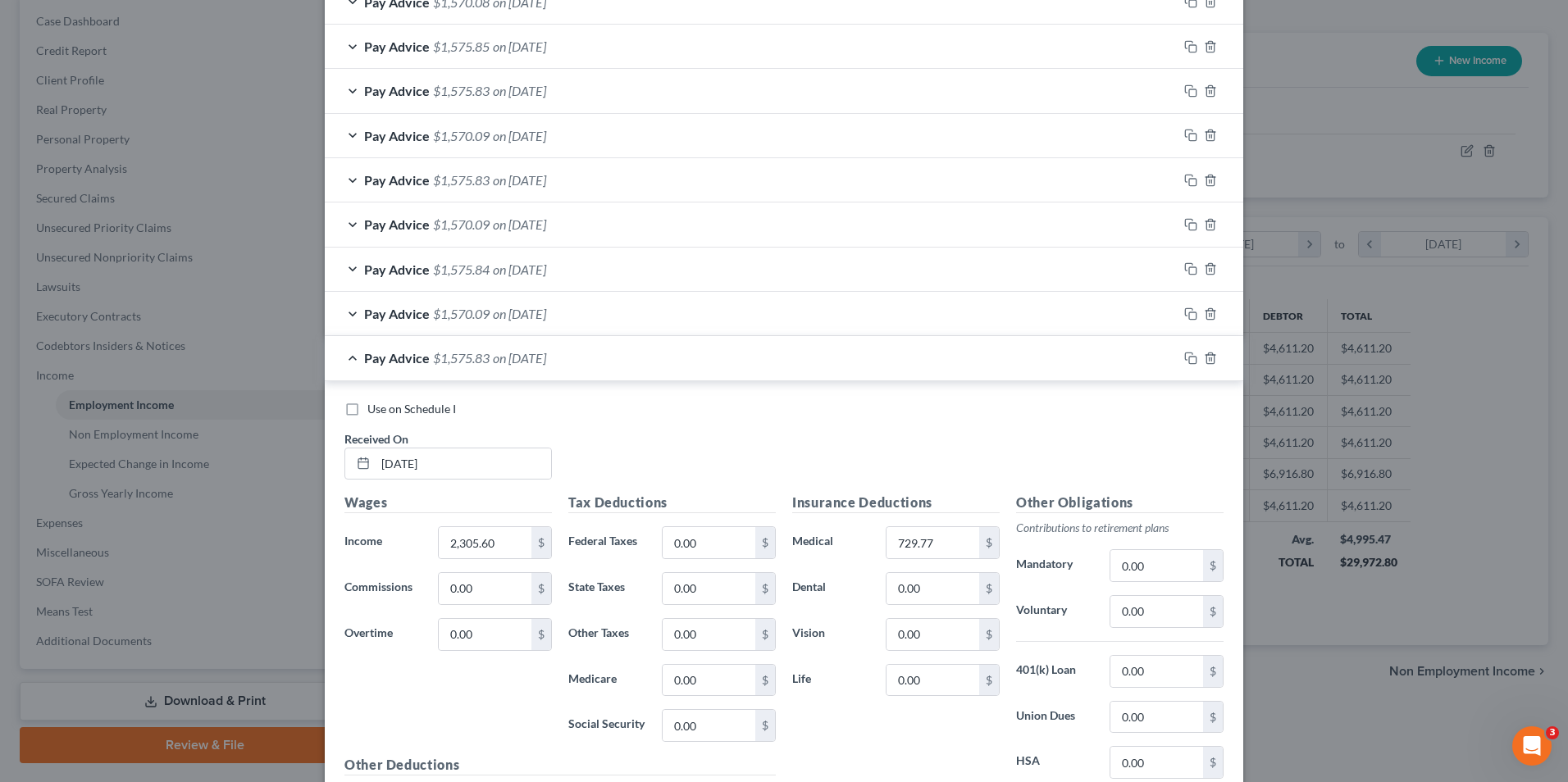
scroll to position [871, 0]
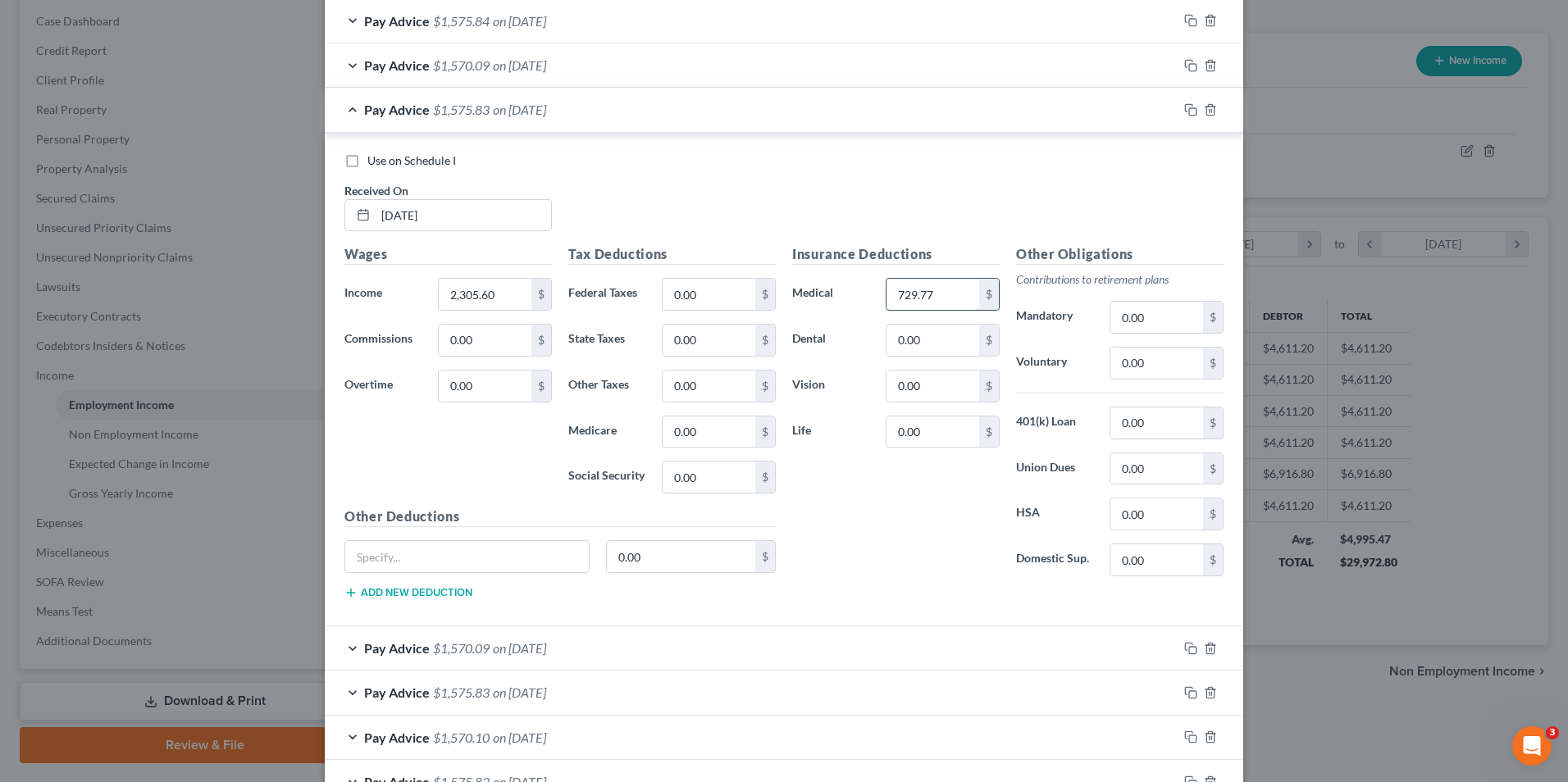
click at [936, 293] on input "729.77" at bounding box center [933, 294] width 93 height 31
type input "123.24"
click at [714, 293] on input "0.00" at bounding box center [709, 294] width 93 height 31
click at [694, 427] on input "0.00" at bounding box center [709, 432] width 93 height 31
type input "31.35"
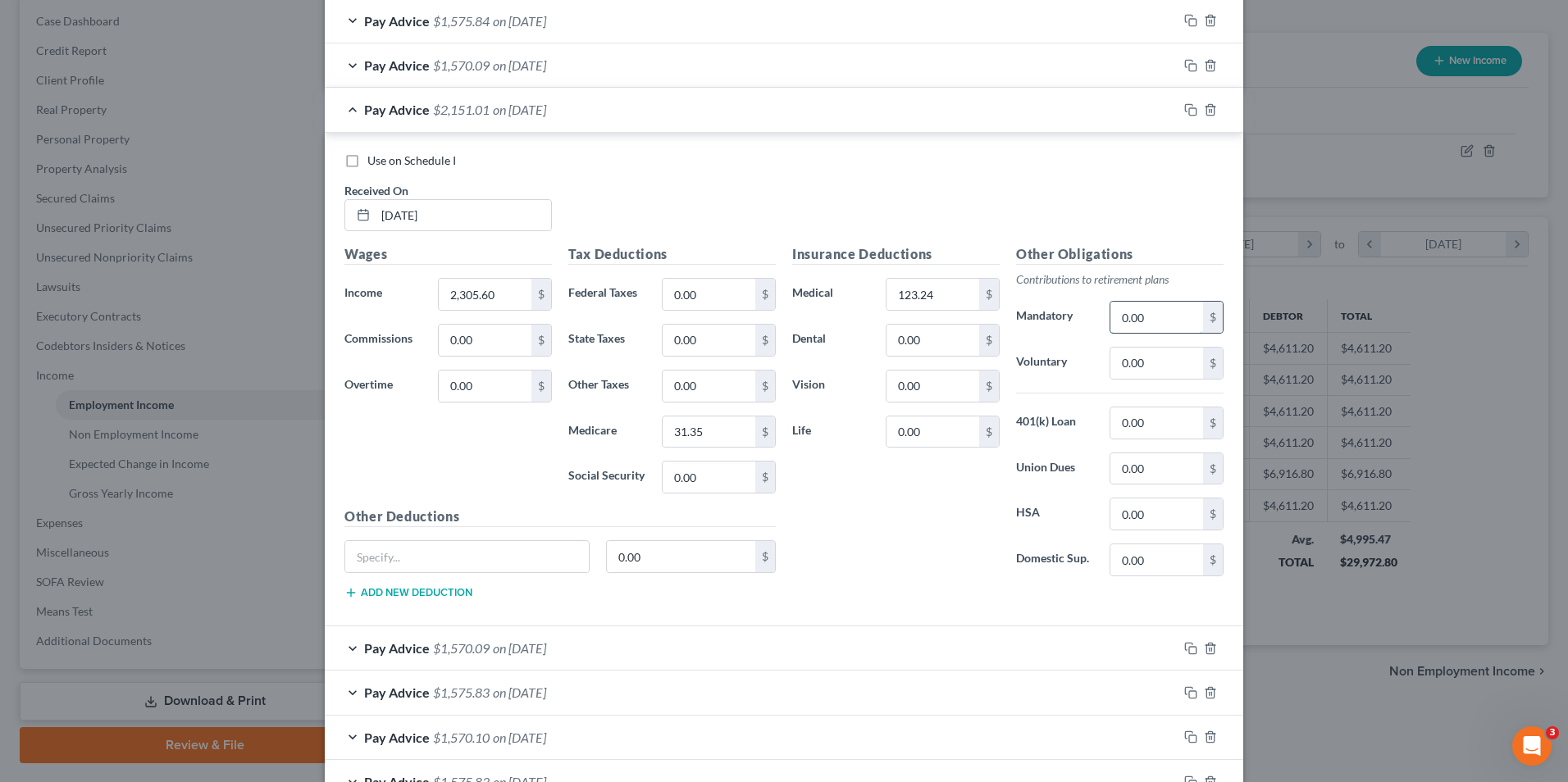
click at [1131, 318] on input "0.00" at bounding box center [1157, 317] width 93 height 31
type input "101.45"
click at [921, 350] on input "0.00" at bounding box center [933, 340] width 93 height 31
type input "27.14"
click at [700, 481] on input "0.00" at bounding box center [709, 478] width 93 height 31
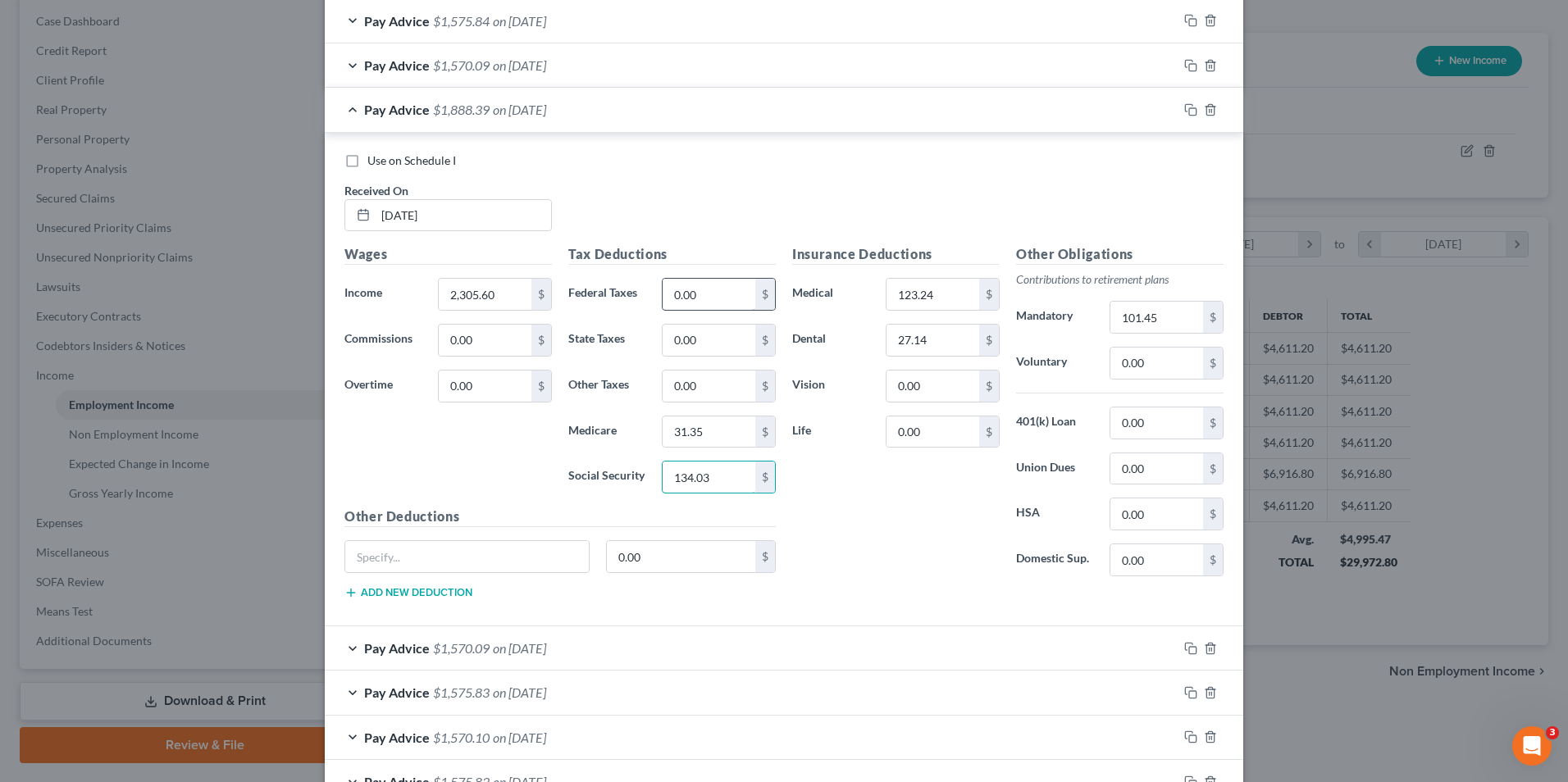
type input "134.03"
click at [704, 287] on input "0.00" at bounding box center [709, 294] width 93 height 31
type input "175.00"
click at [708, 342] on input "0.00" at bounding box center [709, 340] width 93 height 31
type input "84.00"
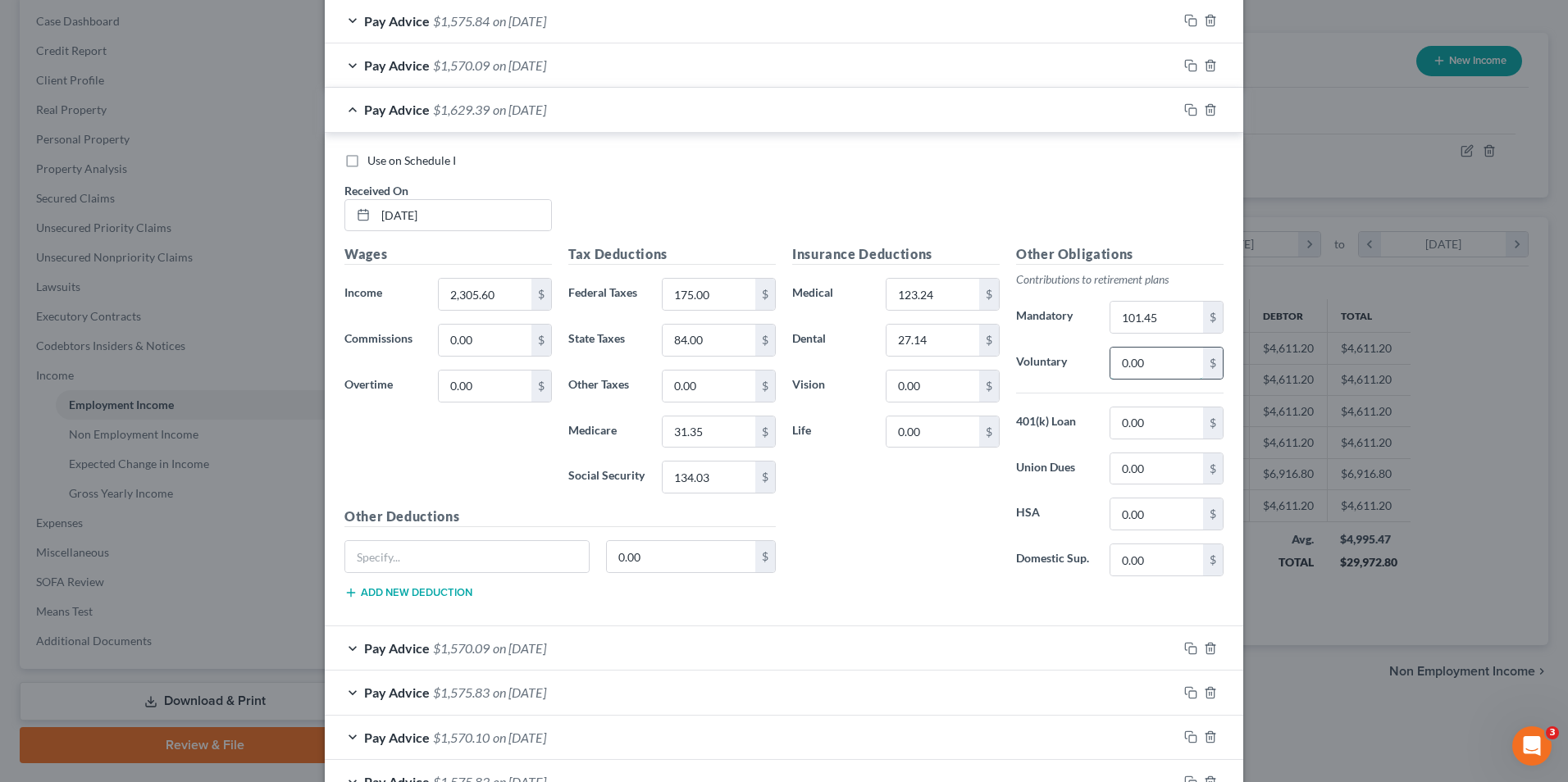
click at [1123, 370] on input "0.00" at bounding box center [1157, 363] width 93 height 31
type input "50.00"
click at [905, 381] on input "0.00" at bounding box center [933, 386] width 93 height 31
type input "3.56"
click at [638, 119] on div "Pay Advice $1,575.83 on [DATE]" at bounding box center [751, 109] width 853 height 43
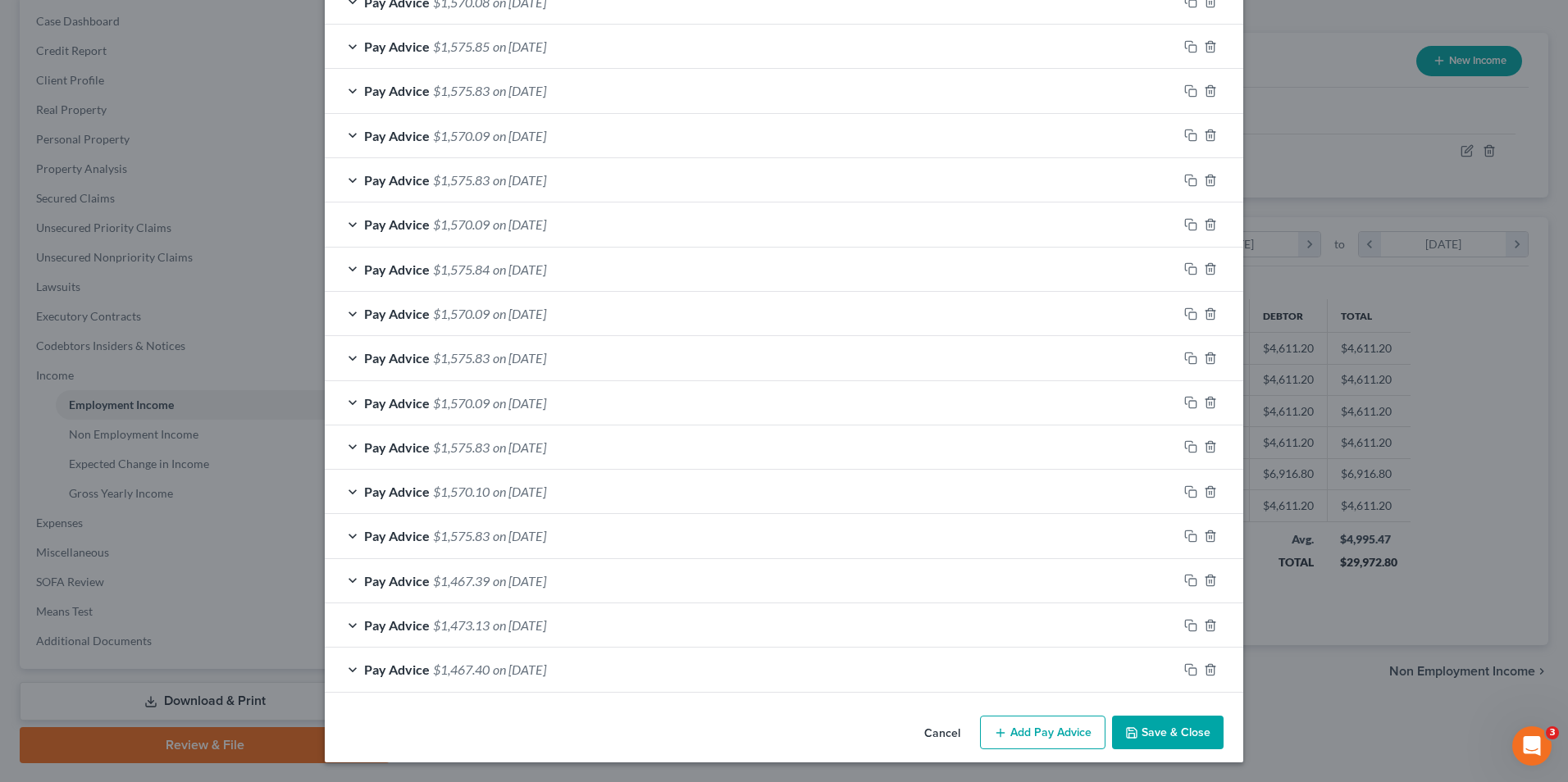
scroll to position [623, 0]
click at [546, 405] on span "on [DATE]" at bounding box center [519, 403] width 53 height 15
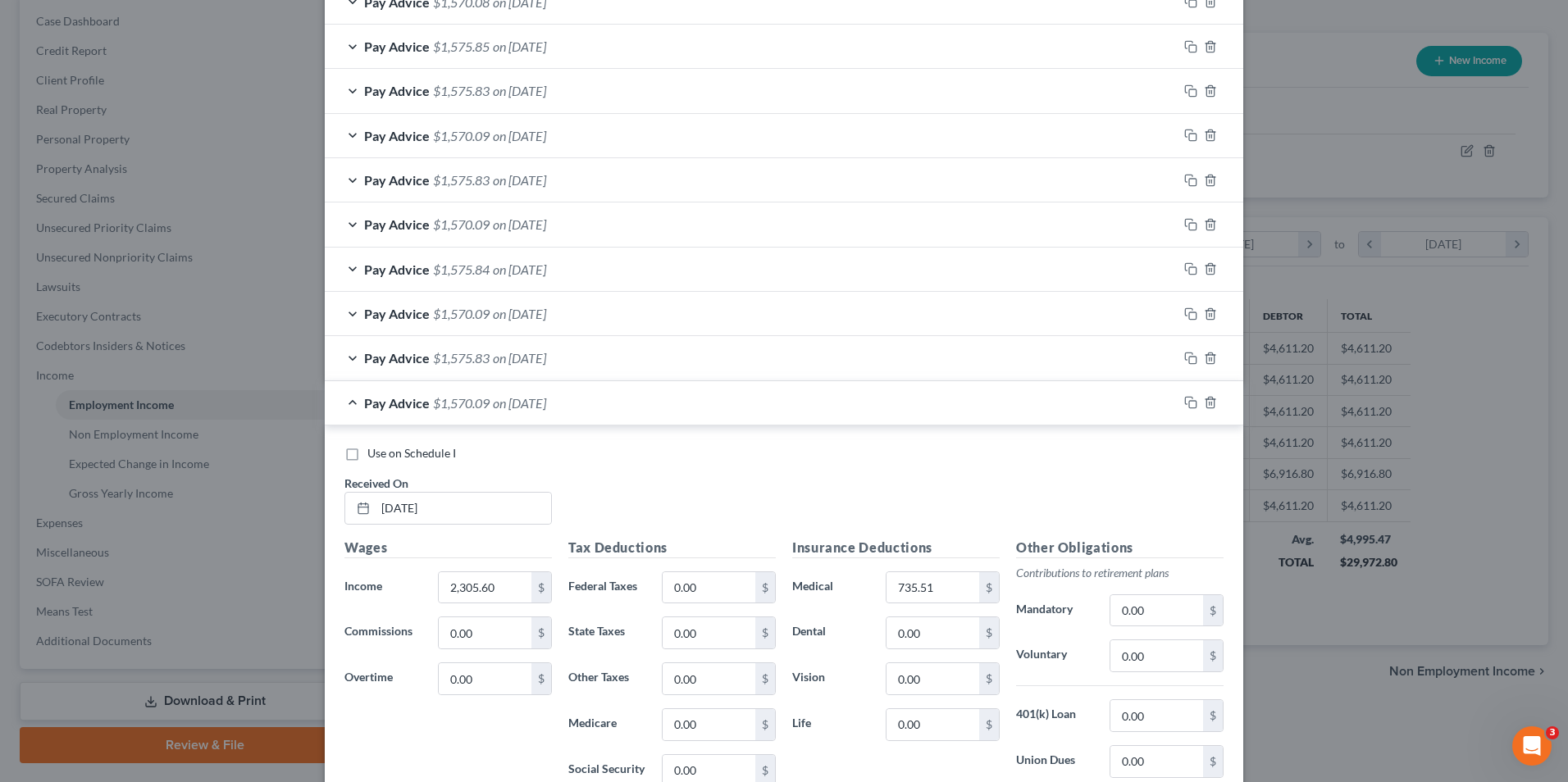
scroll to position [871, 0]
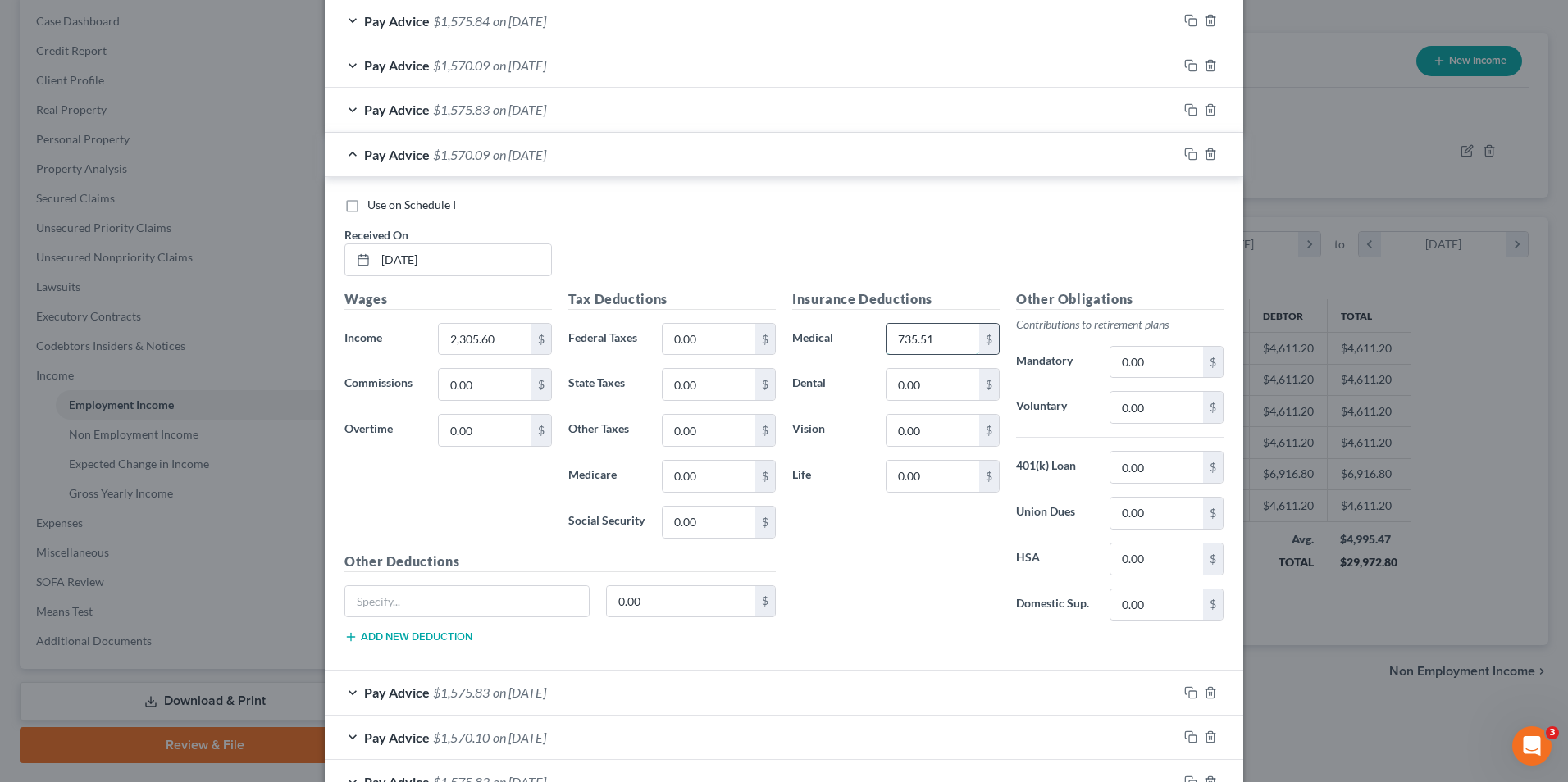
click at [921, 343] on input "735.51" at bounding box center [933, 339] width 93 height 31
type input "123.24"
click at [673, 326] on input "0.00" at bounding box center [709, 339] width 93 height 31
drag, startPoint x: 673, startPoint y: 326, endPoint x: 645, endPoint y: 310, distance: 32.2
click at [645, 310] on div "Tax Deductions Federal Taxes 0.00 $ State Taxes 0.00 $ Other Taxes 0.00 $ Medic…" at bounding box center [672, 420] width 224 height 262
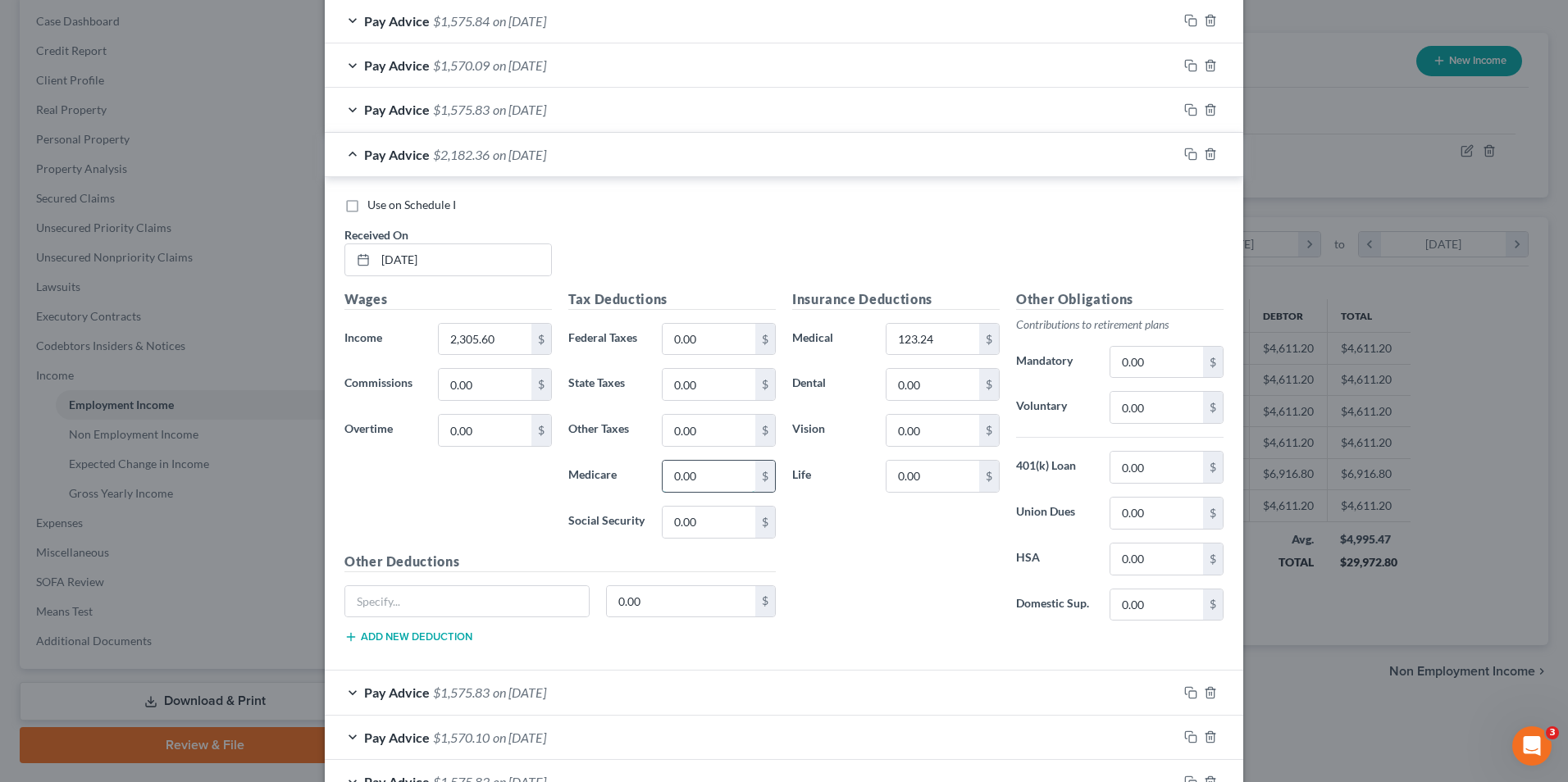
click at [662, 478] on input "0.00" at bounding box center [709, 477] width 93 height 31
type input "31.34"
click at [1156, 361] on input "0.00" at bounding box center [1157, 362] width 93 height 31
type input "101.45"
click at [705, 420] on input "0.00" at bounding box center [709, 430] width 93 height 31
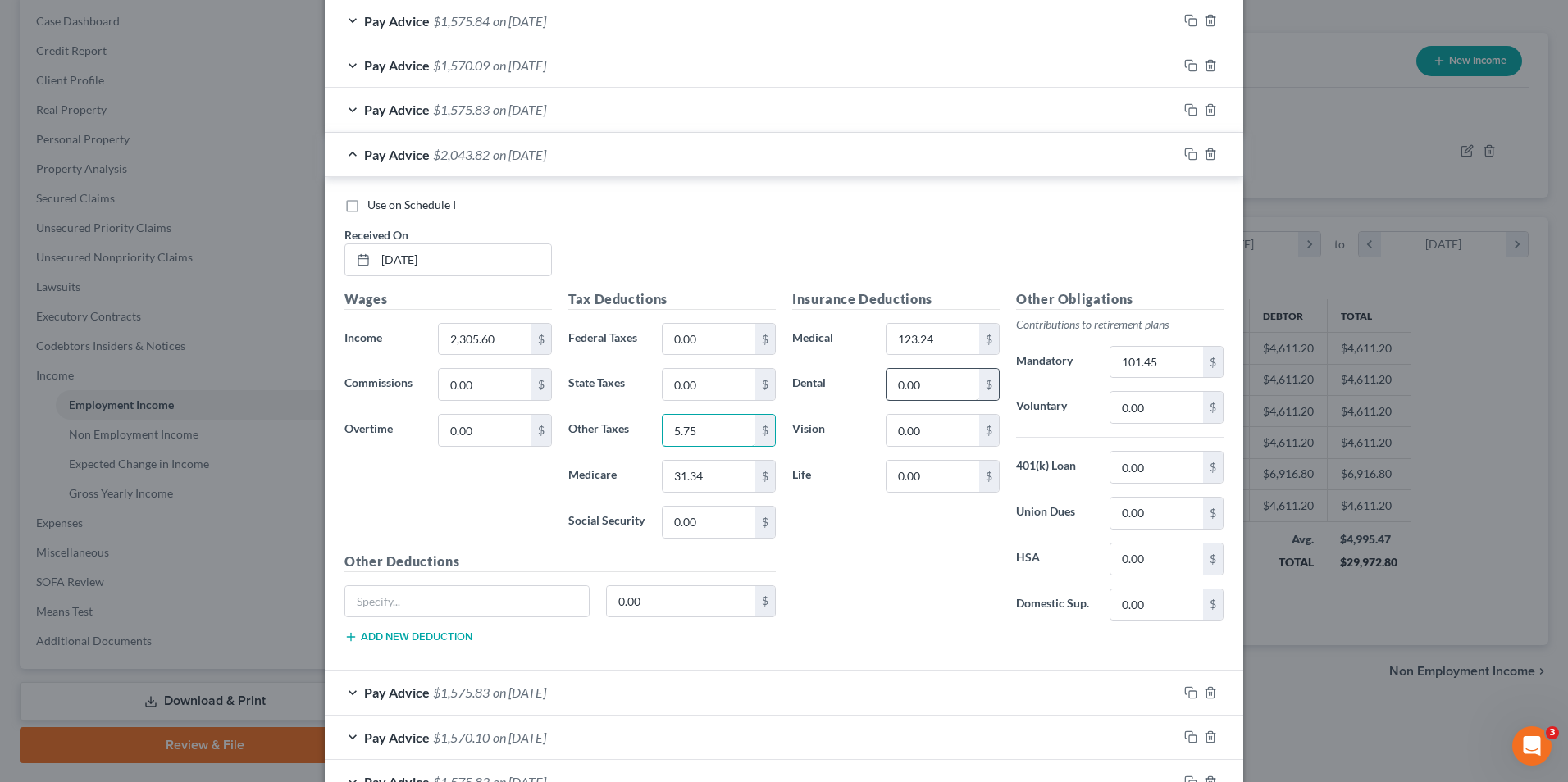
type input "5.75"
click at [906, 378] on input "0.00" at bounding box center [933, 385] width 93 height 31
type input "27.14"
click at [694, 417] on input "5.75" at bounding box center [709, 430] width 93 height 31
click at [710, 520] on input "0.00" at bounding box center [709, 522] width 93 height 31
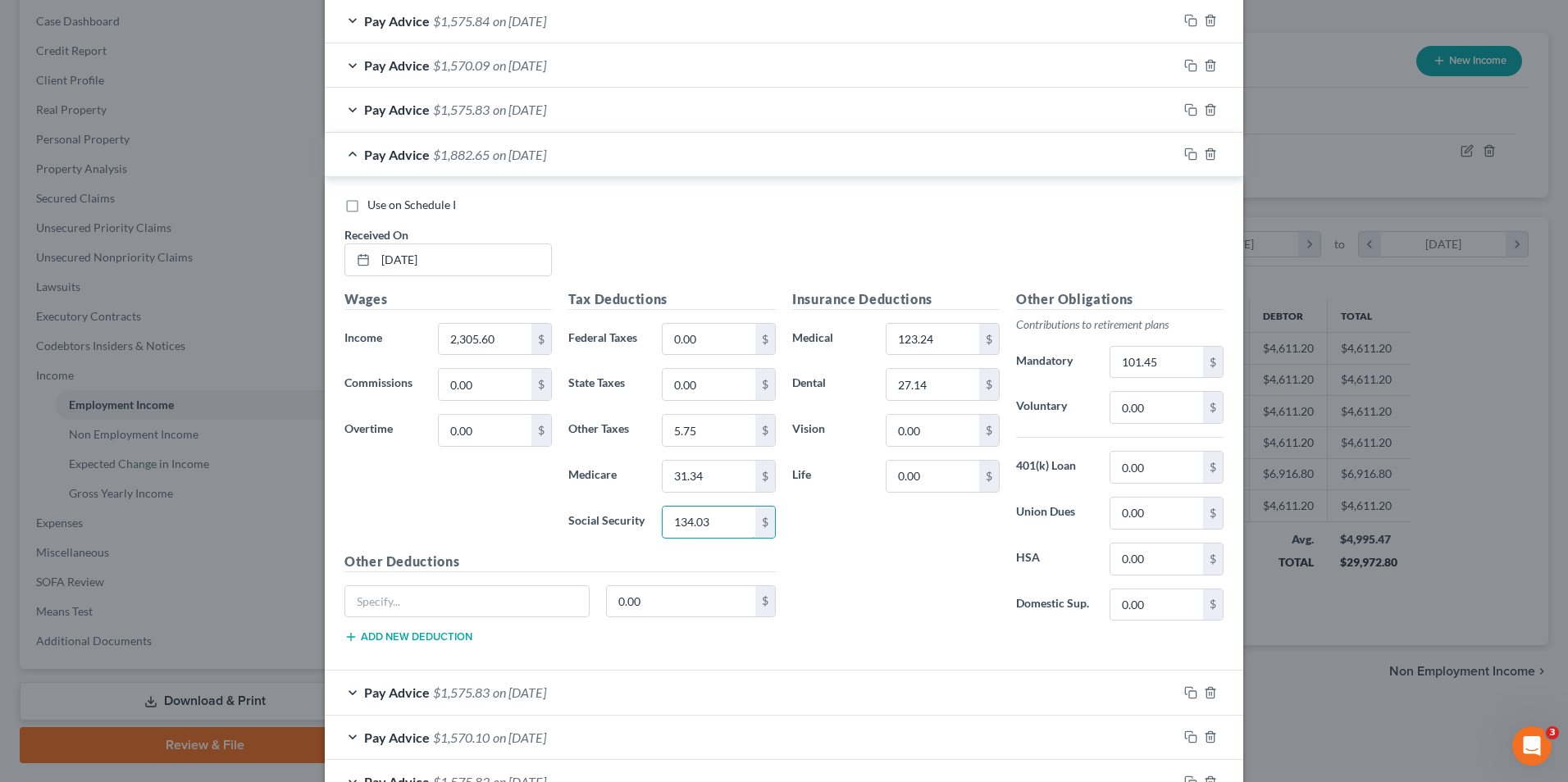
type input "134.03"
click at [714, 356] on div "Tax Deductions Federal Taxes 0.00 $ State Taxes 0.00 $ Other Taxes 5.75 $ Medic…" at bounding box center [672, 420] width 224 height 262
click at [714, 329] on input "0.00" at bounding box center [709, 339] width 93 height 31
type input "175.00"
click at [713, 388] on input "0.00" at bounding box center [709, 385] width 93 height 31
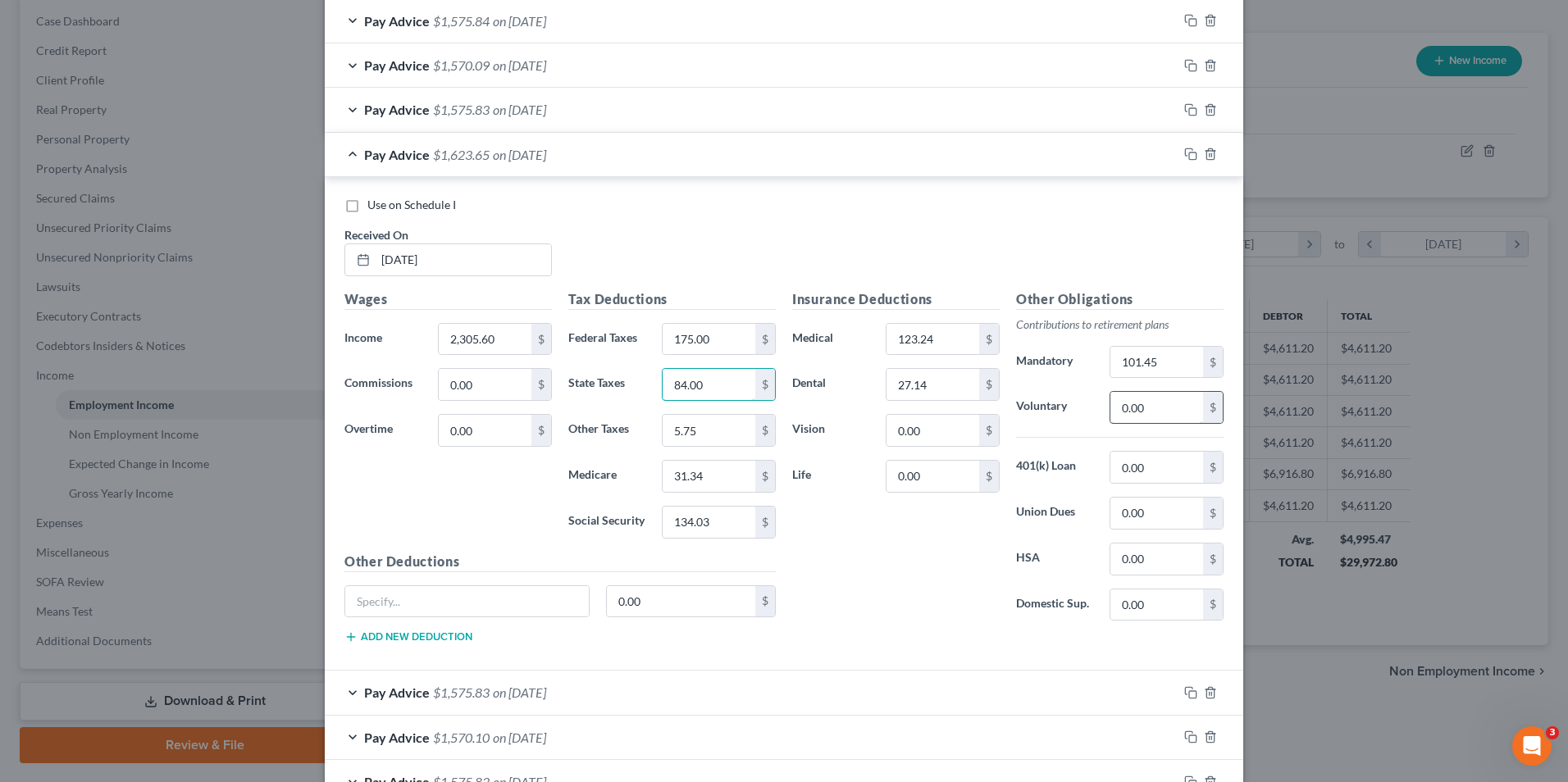
type input "84.00"
click at [1167, 402] on input "0.00" at bounding box center [1157, 407] width 93 height 31
type input "50.00"
click at [912, 427] on input "0.00" at bounding box center [933, 430] width 93 height 31
type input "3.56"
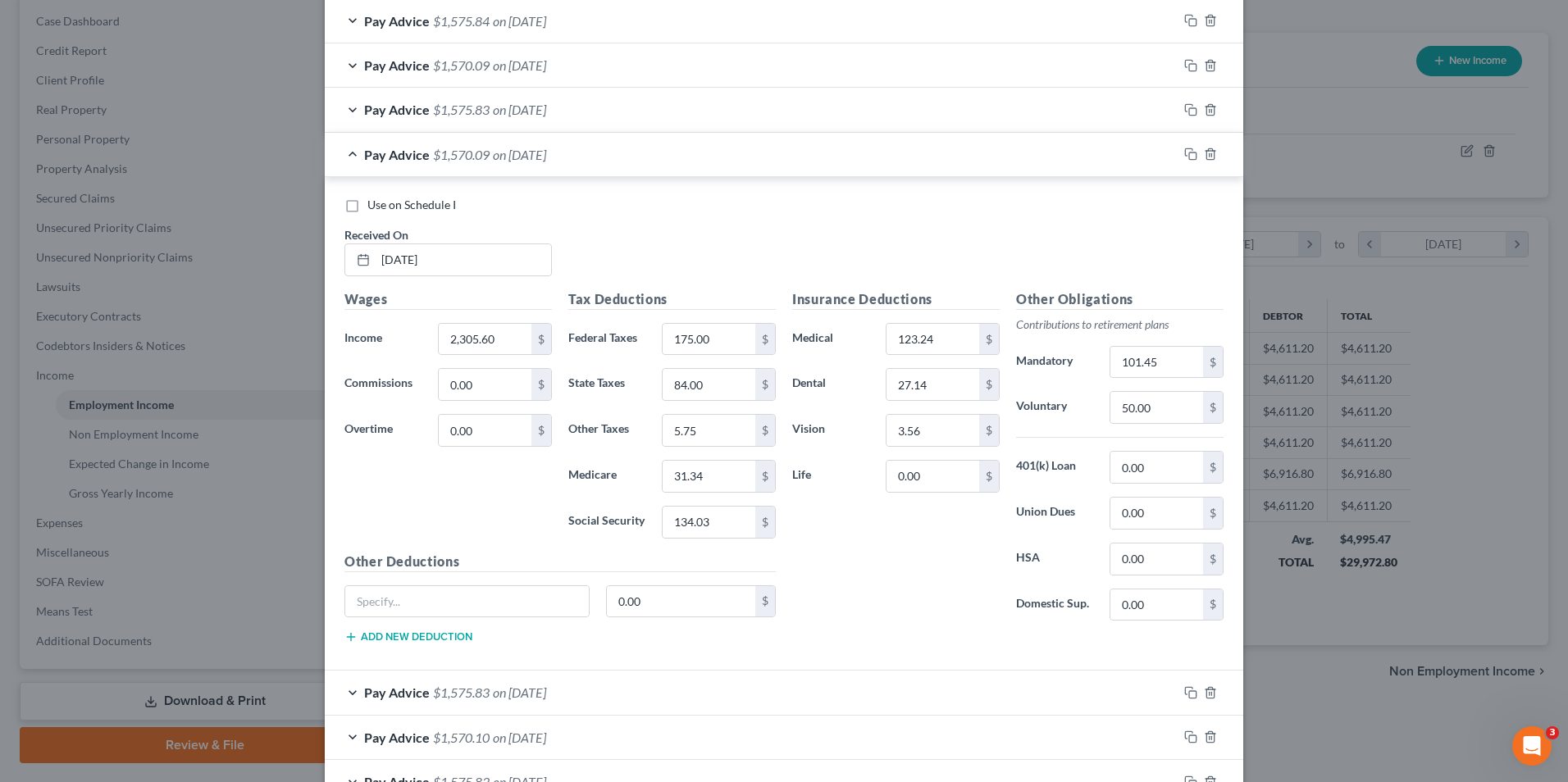
click at [646, 160] on div "Pay Advice $1,570.09 on [DATE]" at bounding box center [751, 154] width 853 height 43
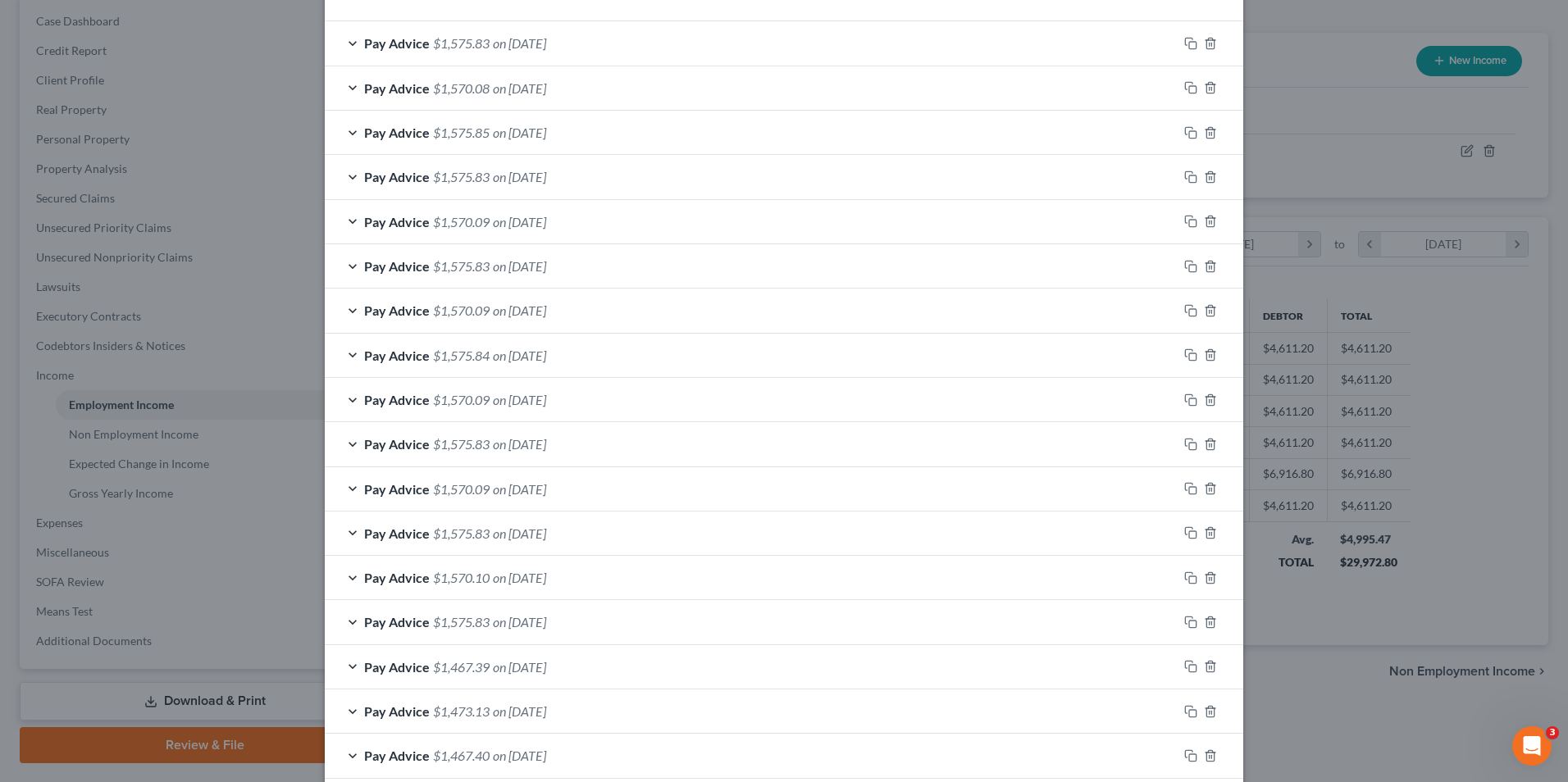
scroll to position [540, 0]
click at [546, 528] on span "on [DATE]" at bounding box center [519, 529] width 53 height 15
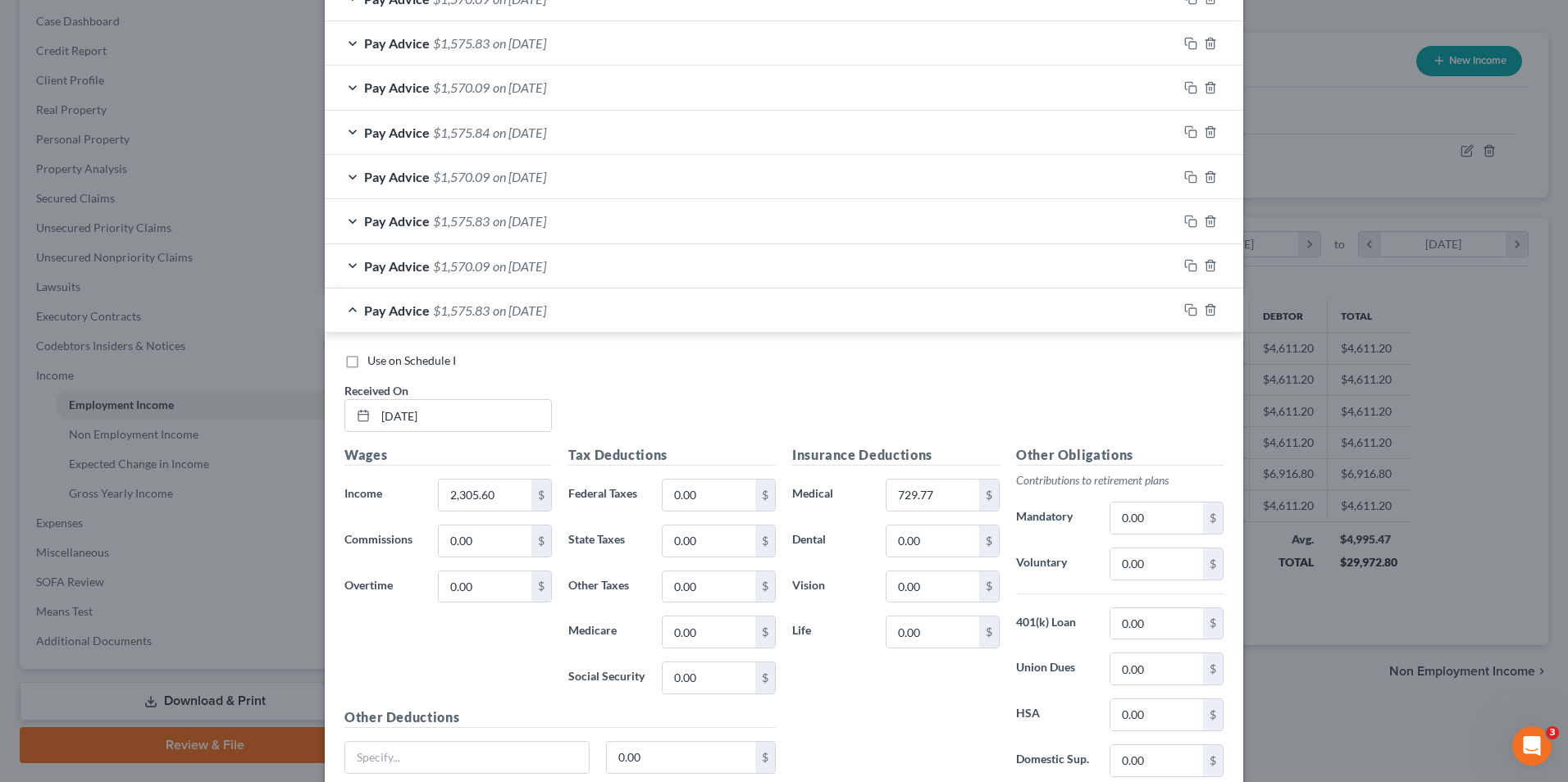
scroll to position [786, 0]
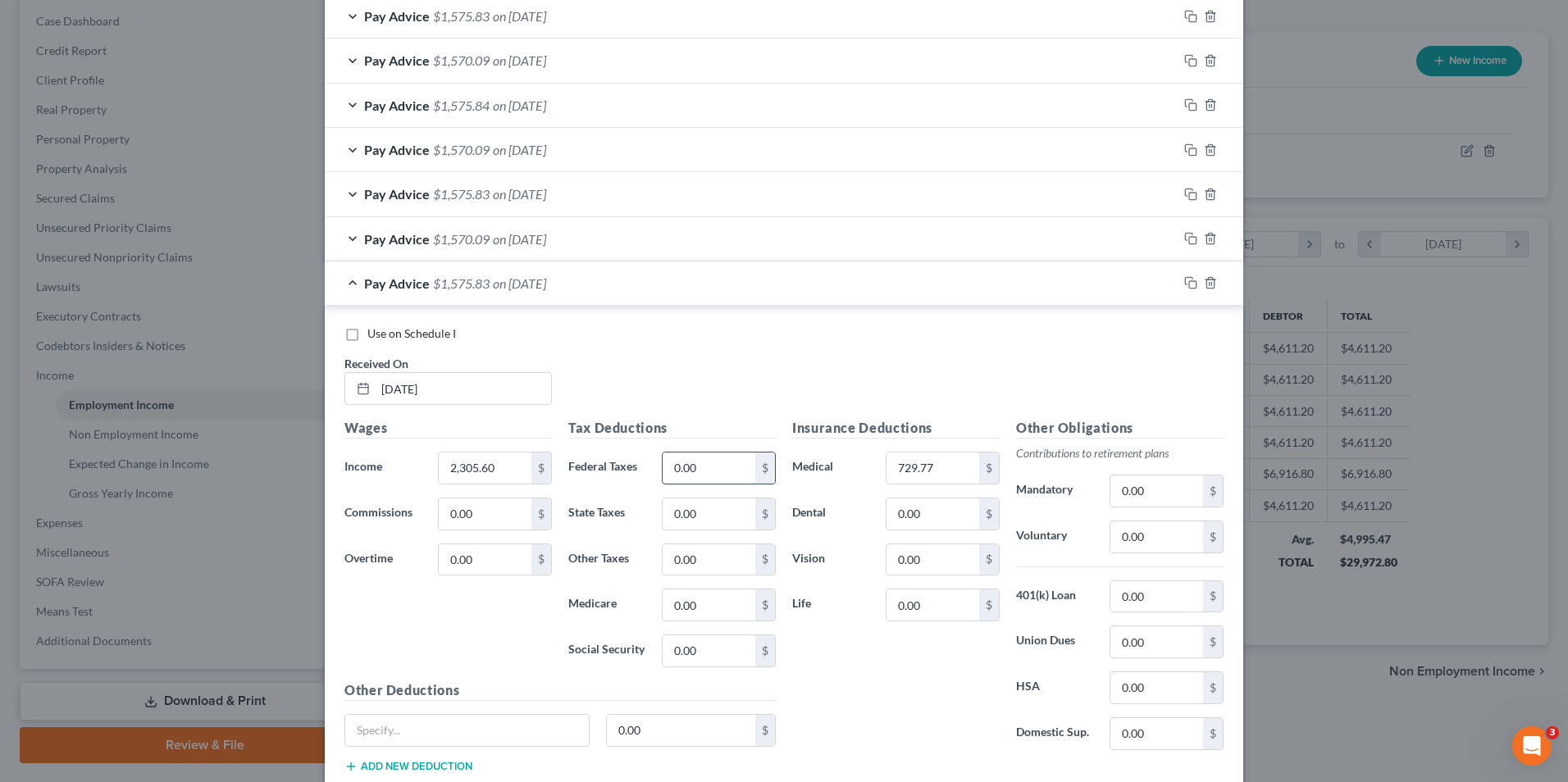
click at [701, 472] on input "0.00" at bounding box center [709, 468] width 93 height 31
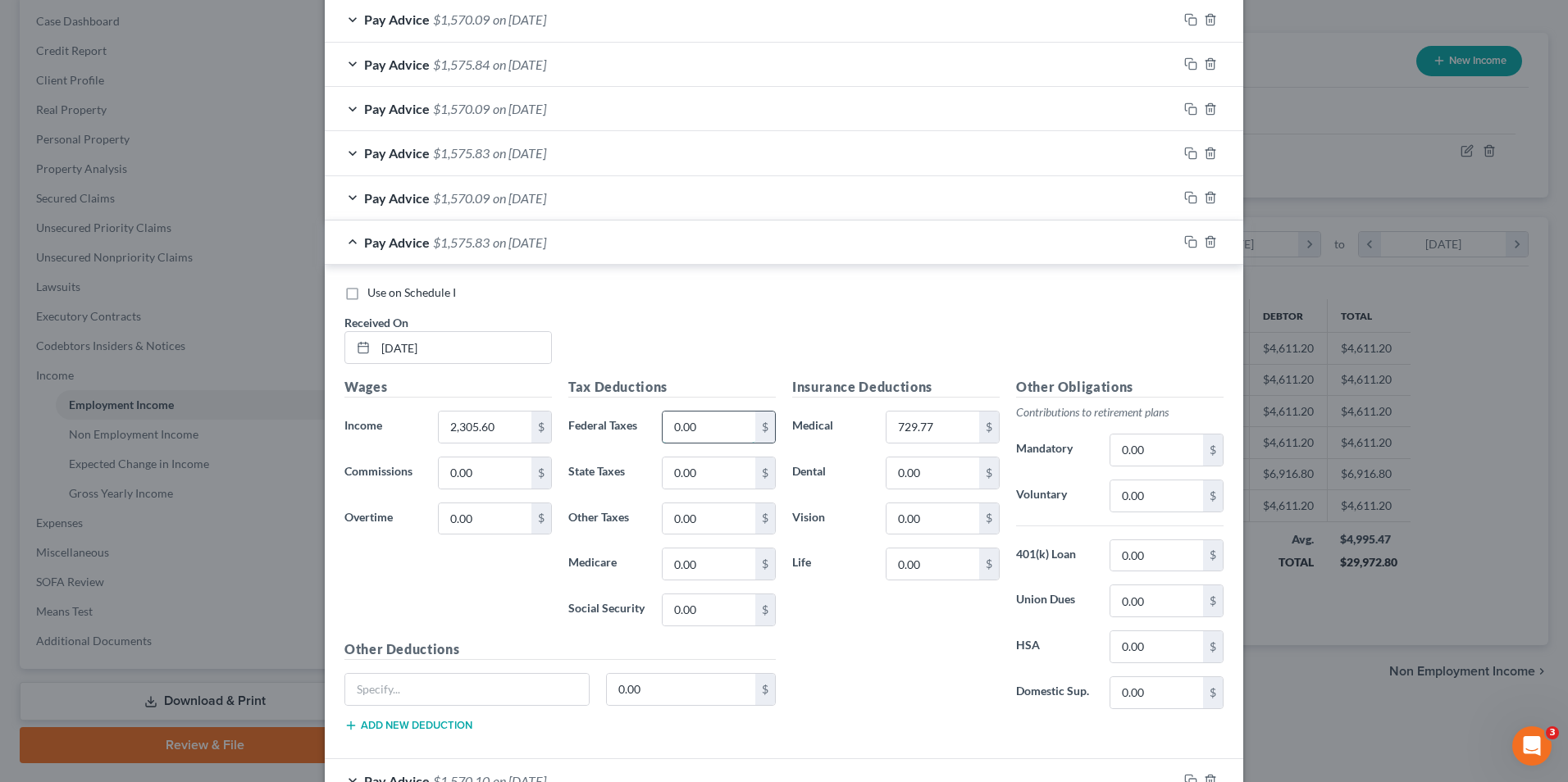
scroll to position [868, 0]
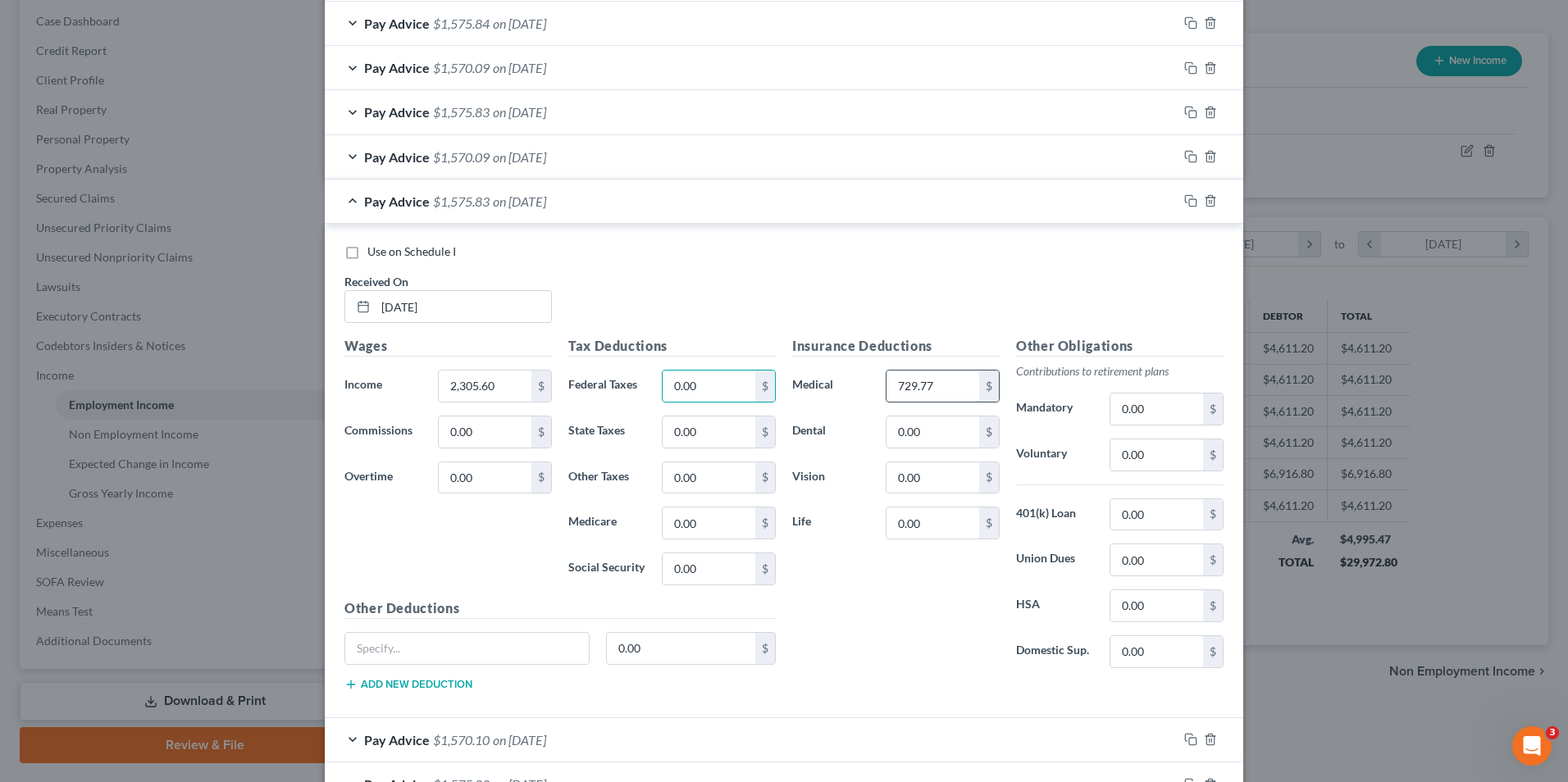
click at [966, 381] on input "729.77" at bounding box center [933, 386] width 93 height 31
type input "123.24"
click at [716, 386] on input "0.00" at bounding box center [709, 386] width 93 height 31
click at [670, 529] on input "0.00" at bounding box center [709, 523] width 93 height 31
type input "31.35"
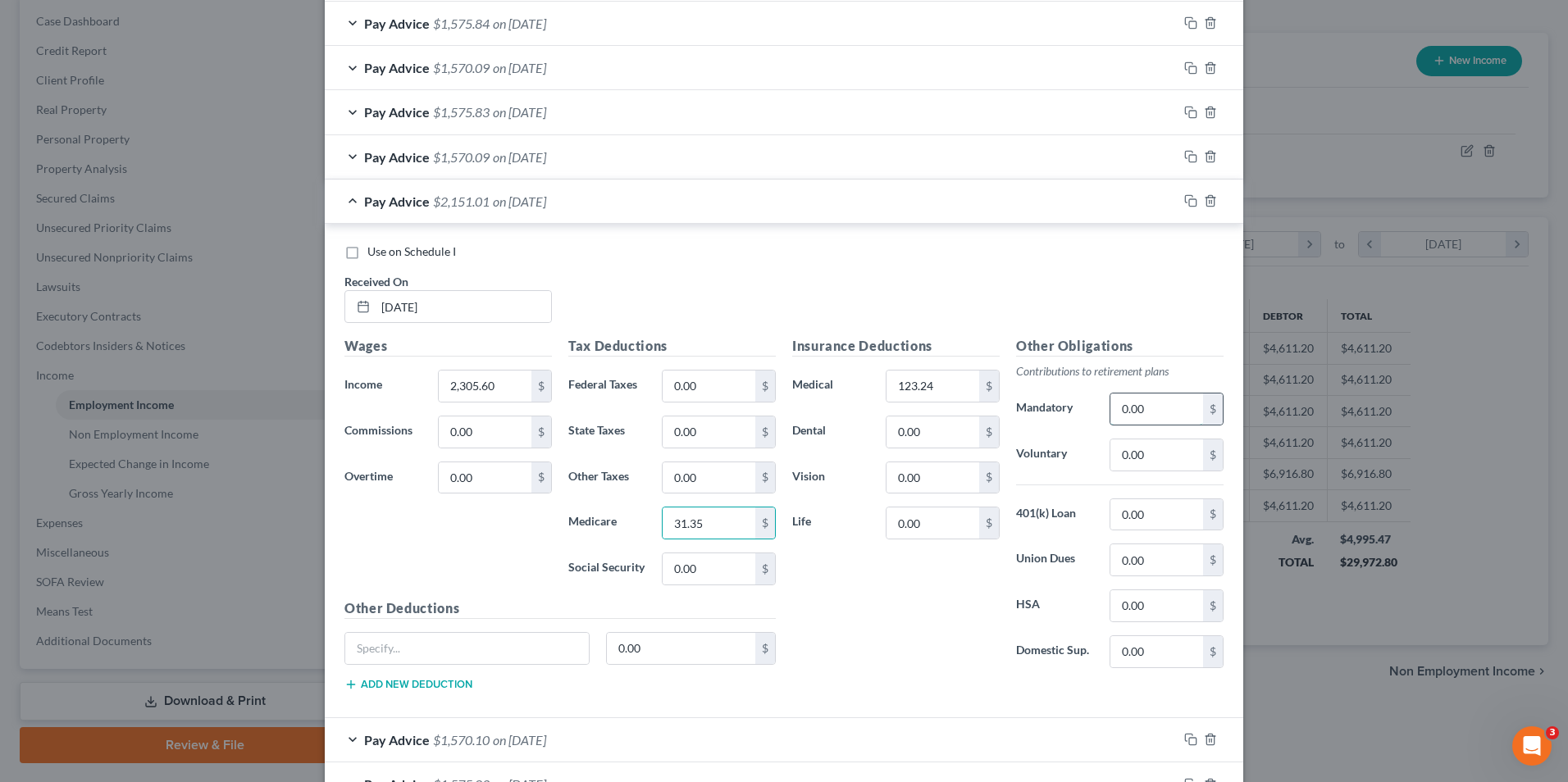
click at [1153, 412] on input "0.00" at bounding box center [1157, 409] width 93 height 31
type input "101.45"
click at [927, 420] on input "0.00" at bounding box center [933, 432] width 93 height 31
type input "27.14"
click at [700, 478] on input "0.00" at bounding box center [709, 478] width 93 height 31
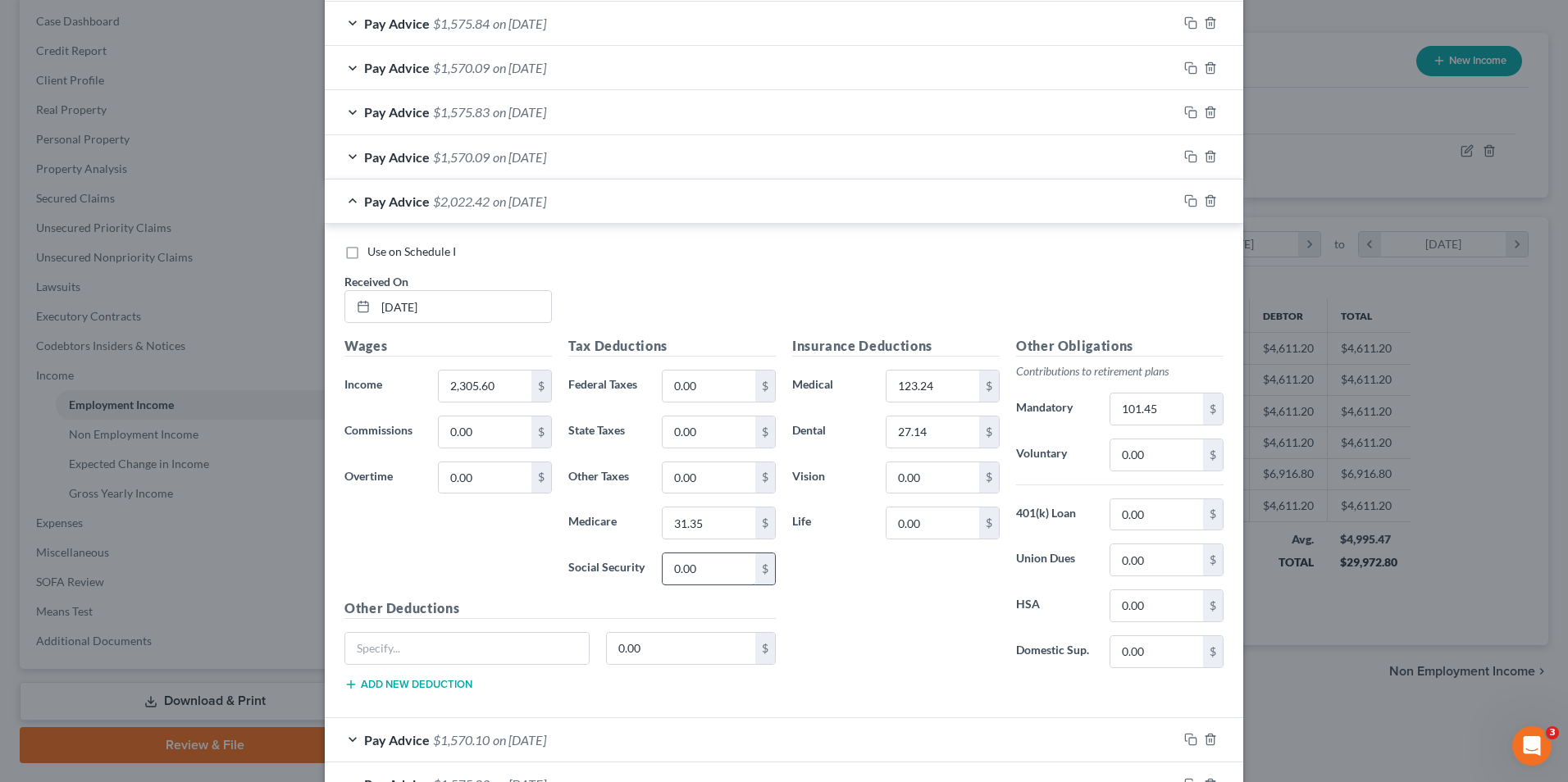
click at [708, 574] on input "0.00" at bounding box center [709, 569] width 93 height 31
type input "134.03"
click at [678, 386] on input "0.00" at bounding box center [709, 386] width 93 height 31
type input "175.00"
click at [694, 424] on input "0.00" at bounding box center [709, 432] width 93 height 31
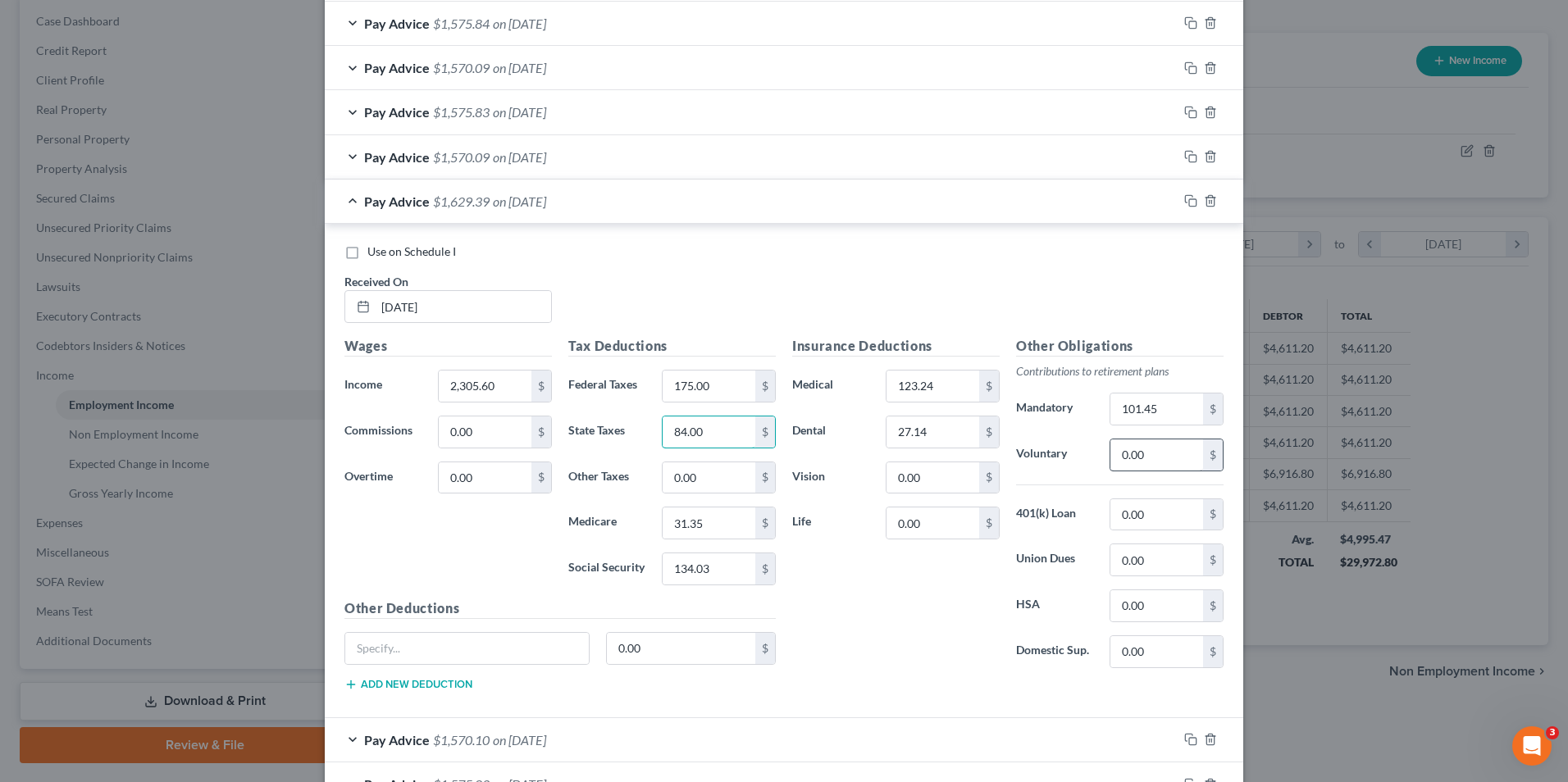
type input "84.00"
click at [1132, 463] on input "0.00" at bounding box center [1157, 455] width 93 height 31
type input "50.00"
click at [916, 489] on input "0.00" at bounding box center [933, 478] width 93 height 31
type input "3.56"
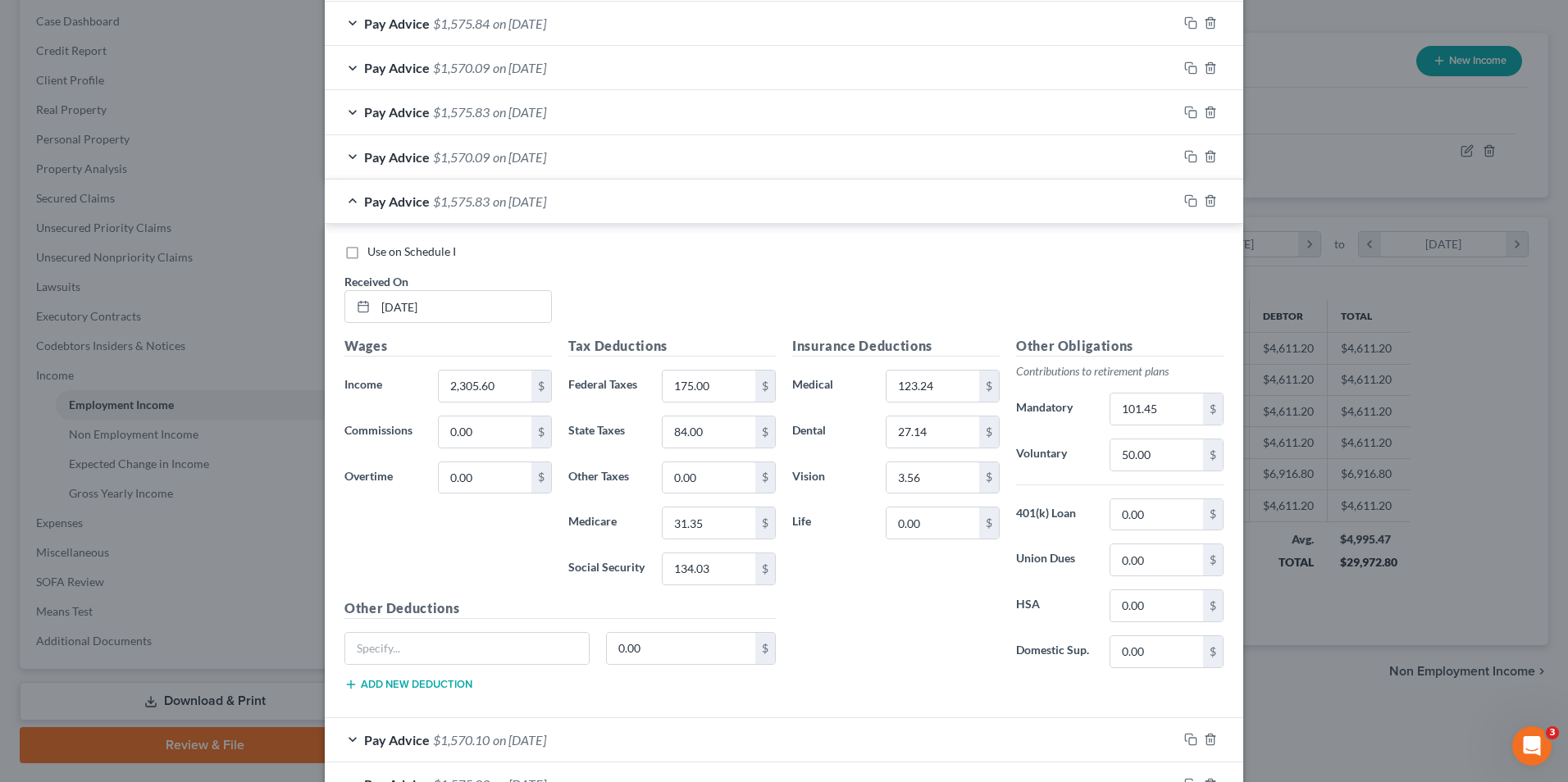
click at [546, 199] on span "on [DATE]" at bounding box center [519, 201] width 53 height 15
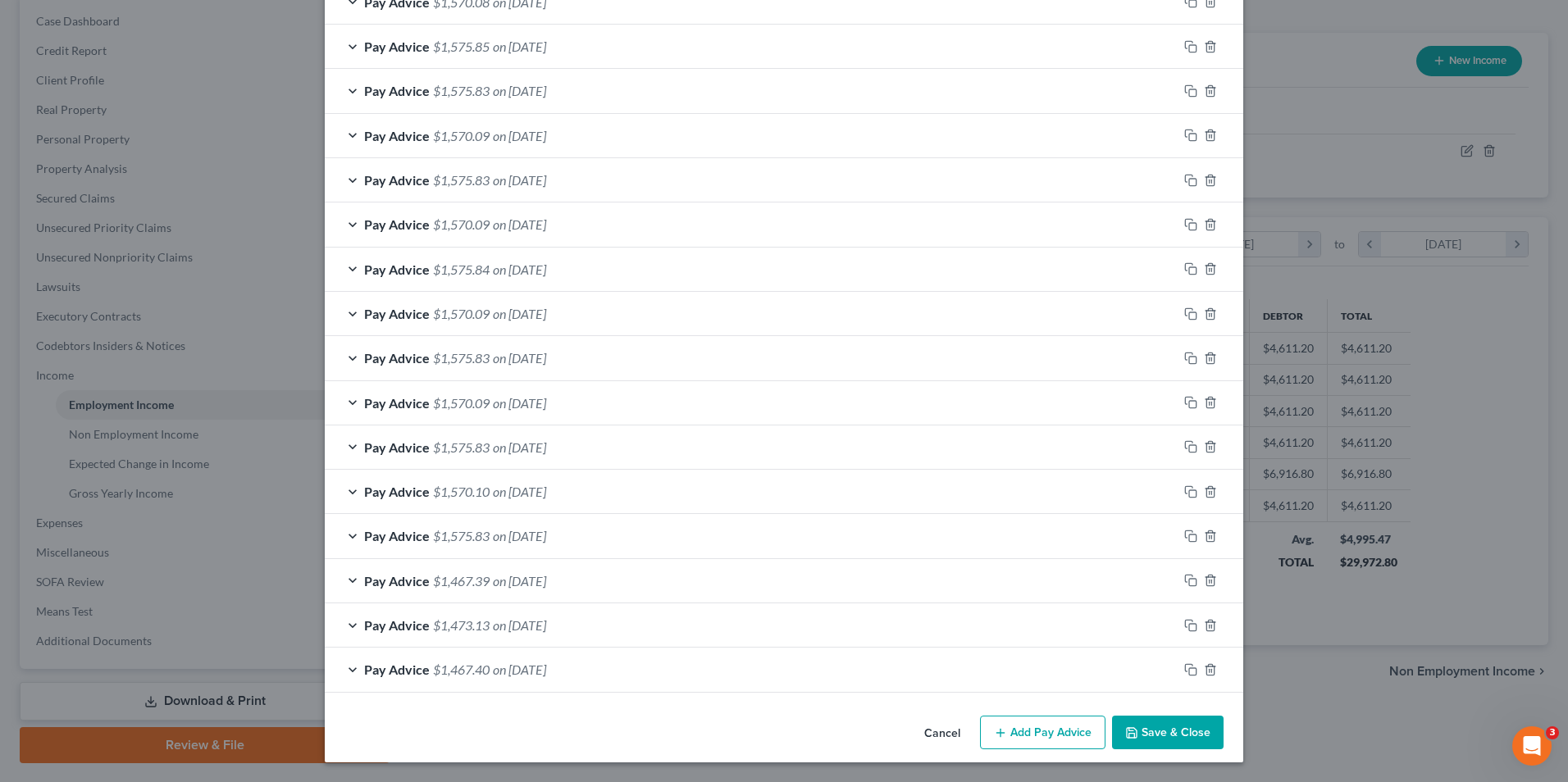
scroll to position [623, 0]
click at [578, 494] on div "Pay Advice $1,570.10 on [DATE]" at bounding box center [751, 491] width 853 height 43
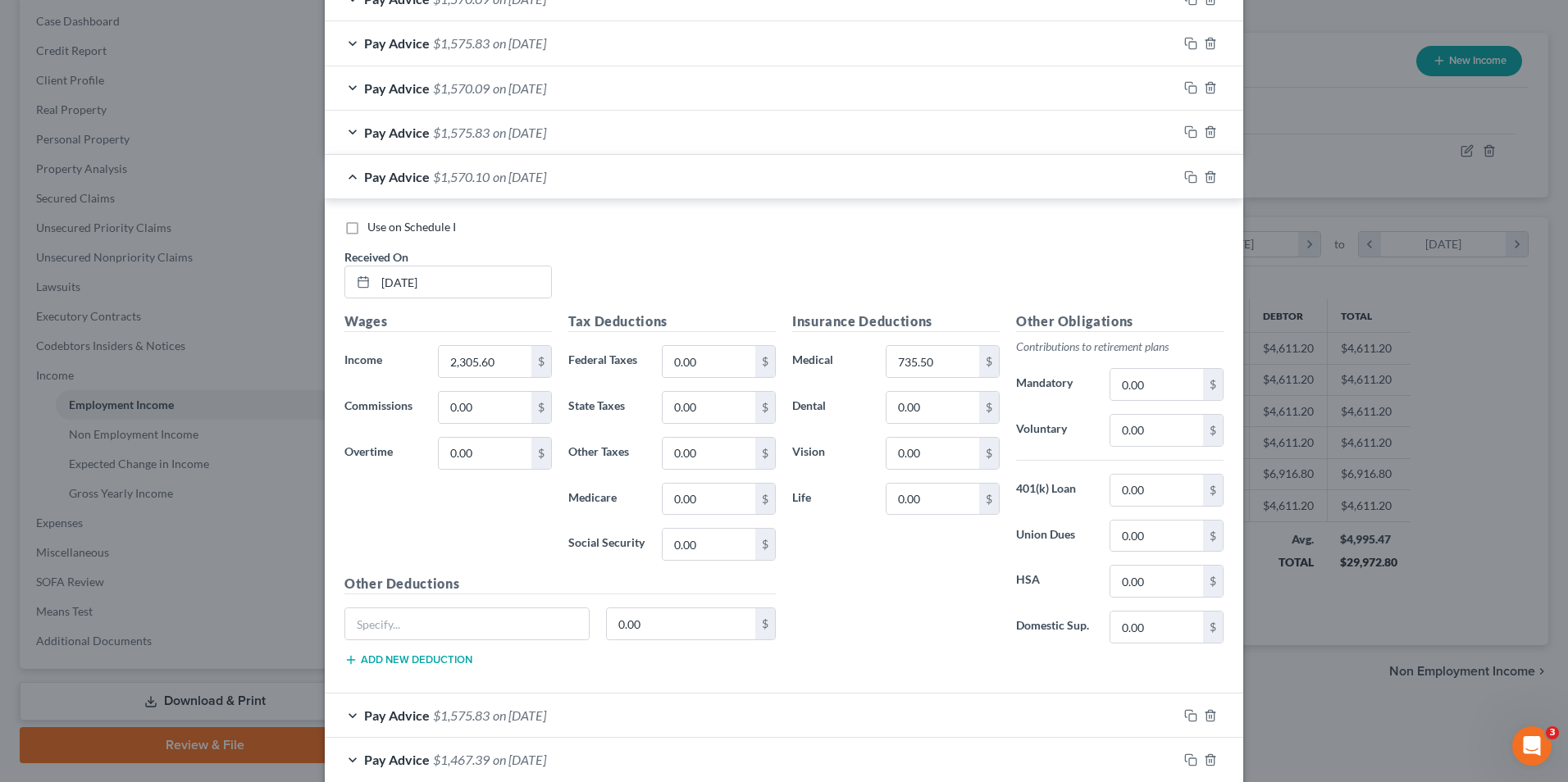
scroll to position [1032, 0]
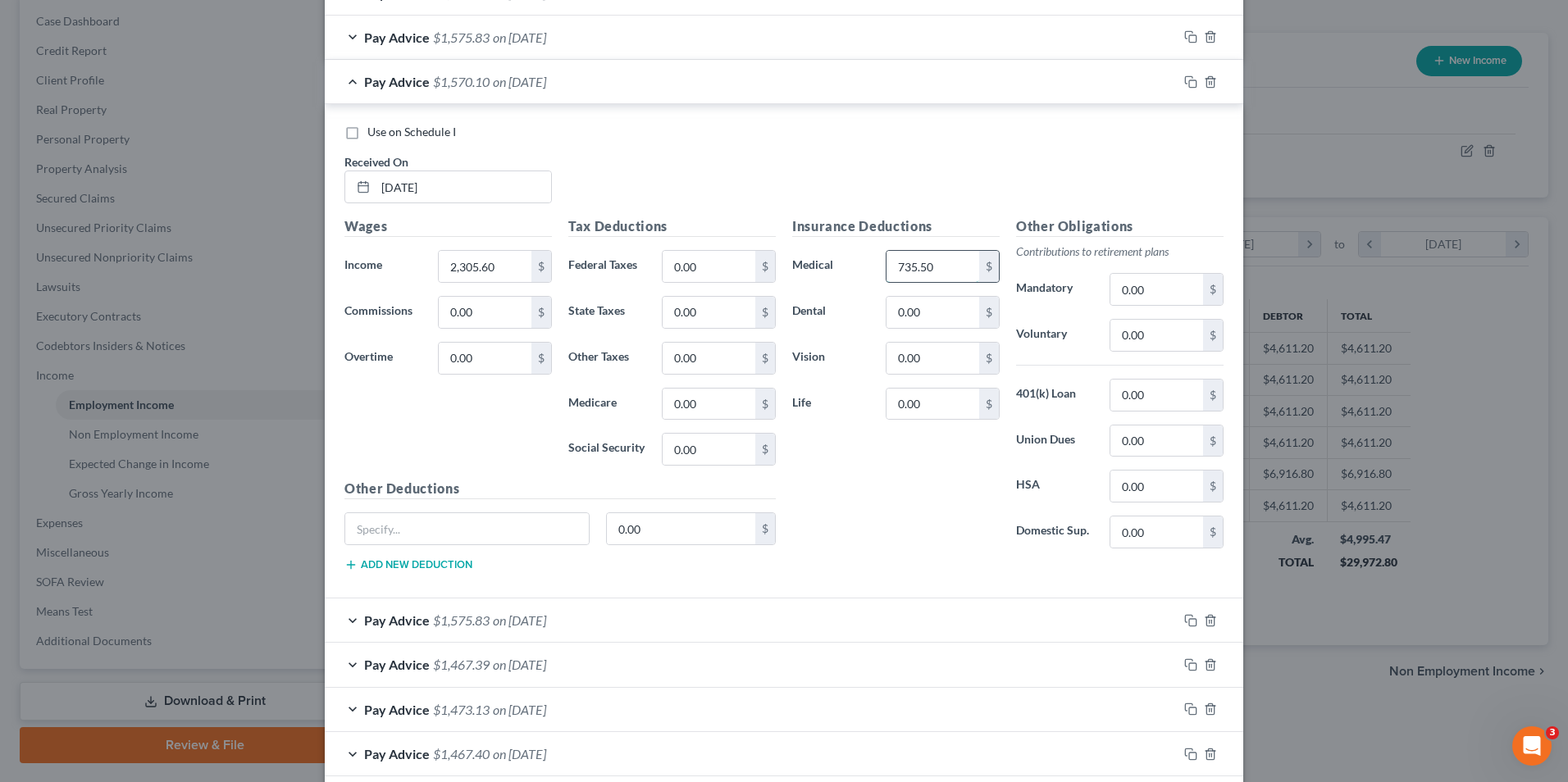
click at [921, 267] on input "735.50" at bounding box center [933, 267] width 93 height 31
type input "123.24"
click at [711, 276] on input "0.00" at bounding box center [709, 267] width 93 height 31
click at [703, 401] on input "0.00" at bounding box center [709, 404] width 93 height 31
type input "31.34"
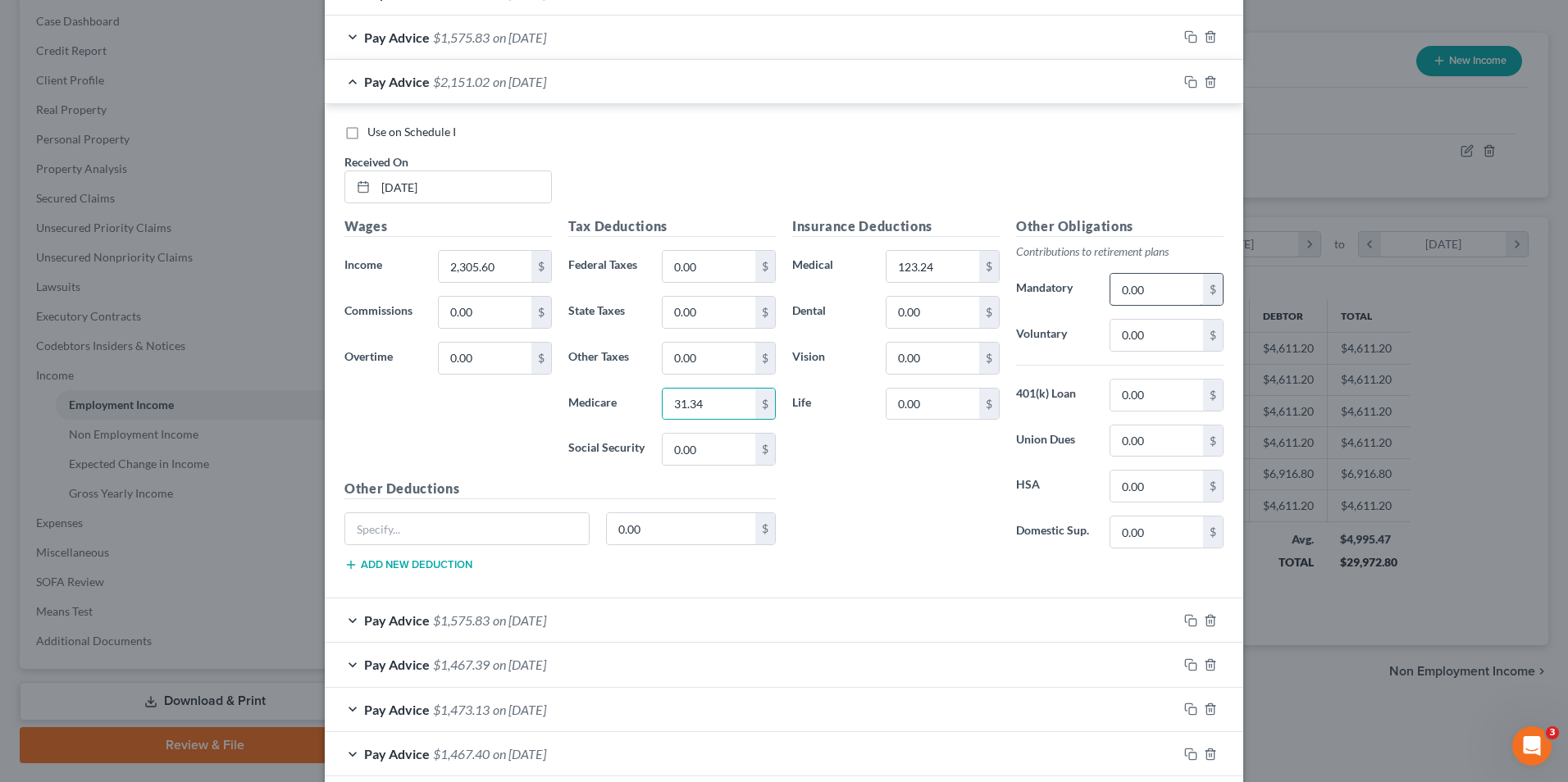
click at [1154, 278] on input "0.00" at bounding box center [1157, 289] width 93 height 31
type input "101.45"
click at [671, 366] on input "0.00" at bounding box center [709, 359] width 93 height 31
type input "5.75"
click at [917, 319] on input "0.00" at bounding box center [933, 312] width 93 height 31
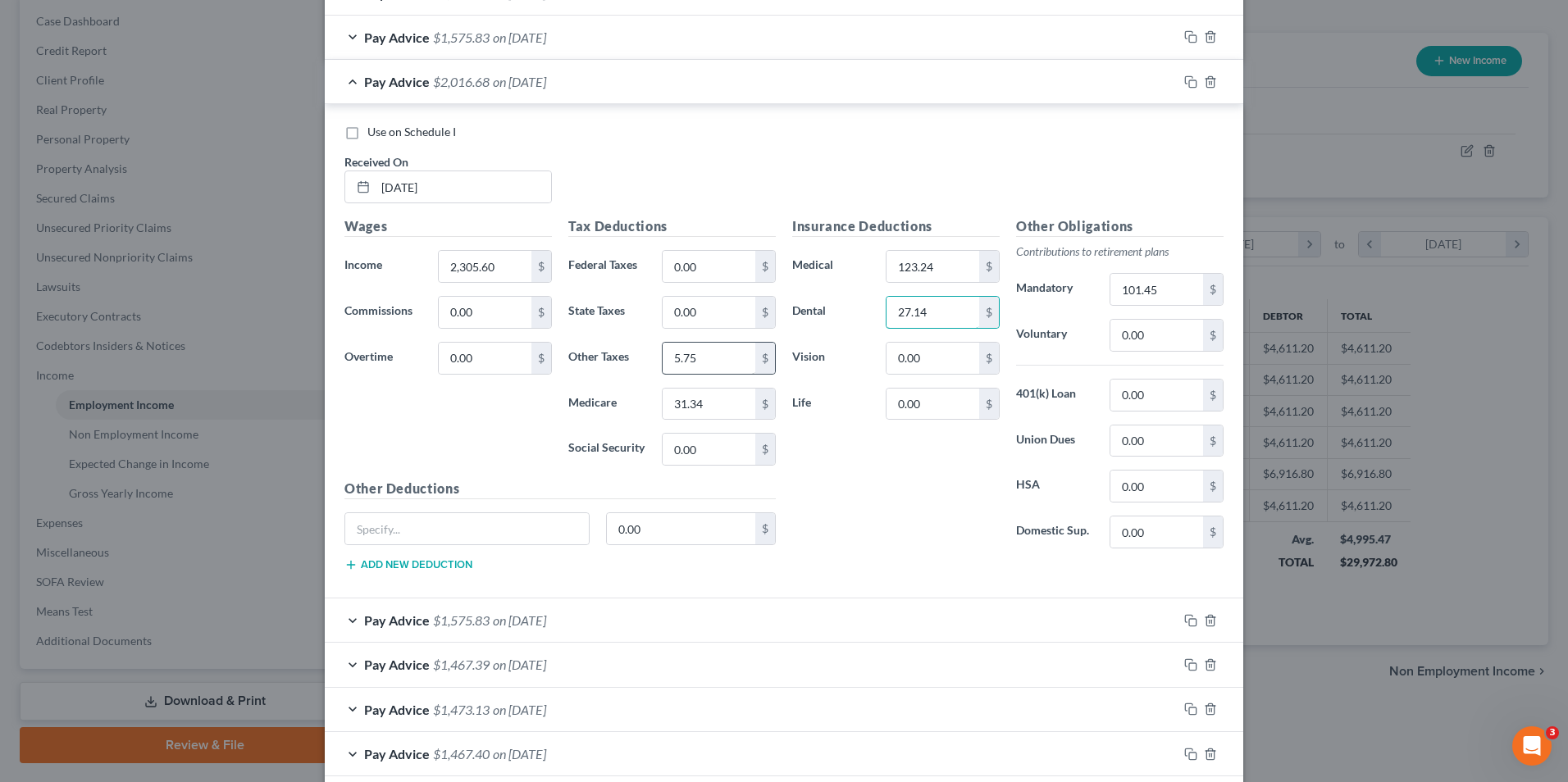
type input "27.14"
click at [704, 360] on input "5.75" at bounding box center [709, 359] width 93 height 31
click at [698, 453] on input "0.00" at bounding box center [709, 449] width 93 height 31
type input "134.02"
click at [692, 266] on input "0.00" at bounding box center [709, 267] width 93 height 31
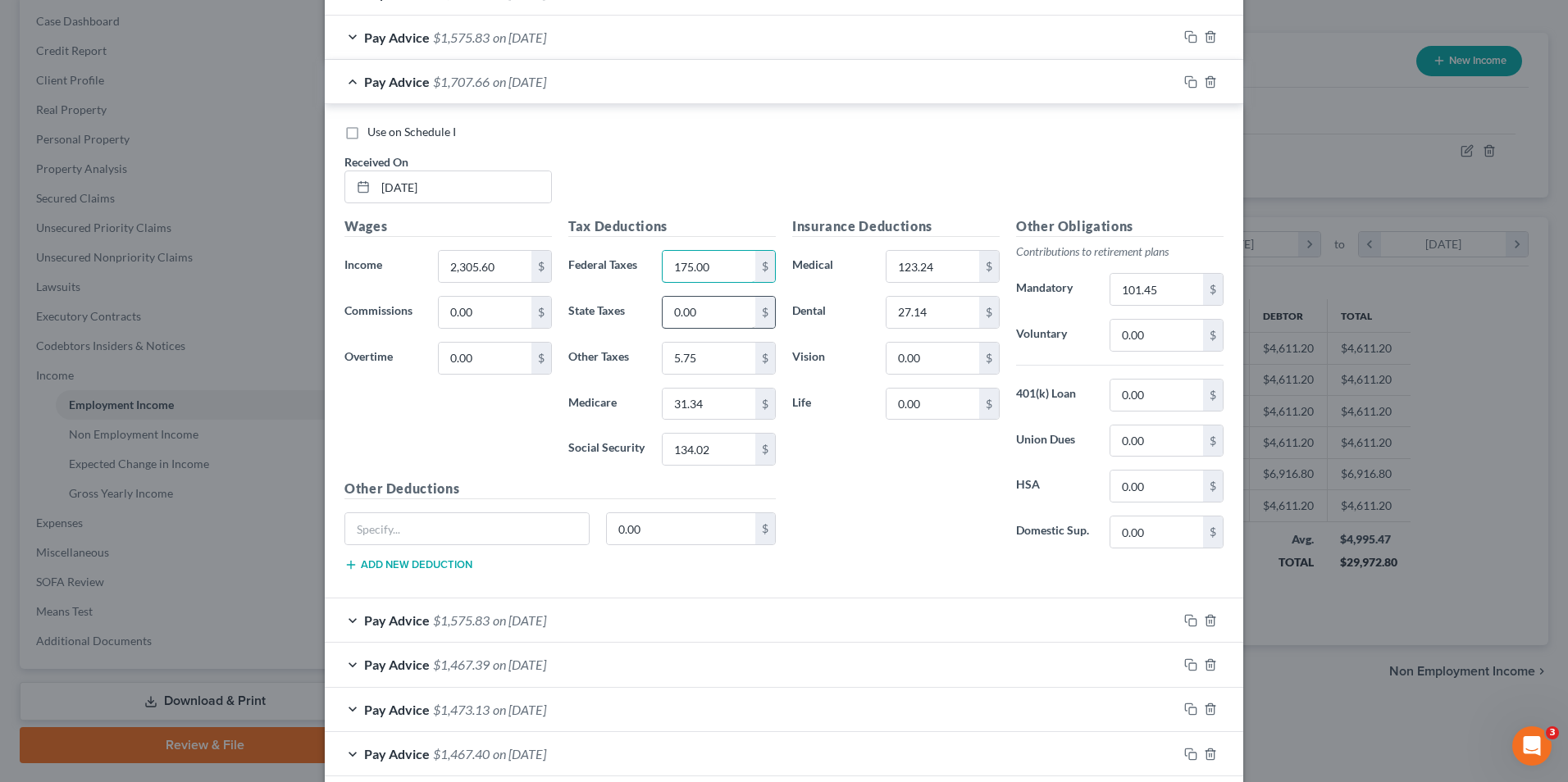
type input "175.00"
click at [691, 308] on input "0.00" at bounding box center [709, 312] width 93 height 31
type input "84.00"
click at [1169, 342] on input "0.00" at bounding box center [1157, 335] width 93 height 31
type input "50.00"
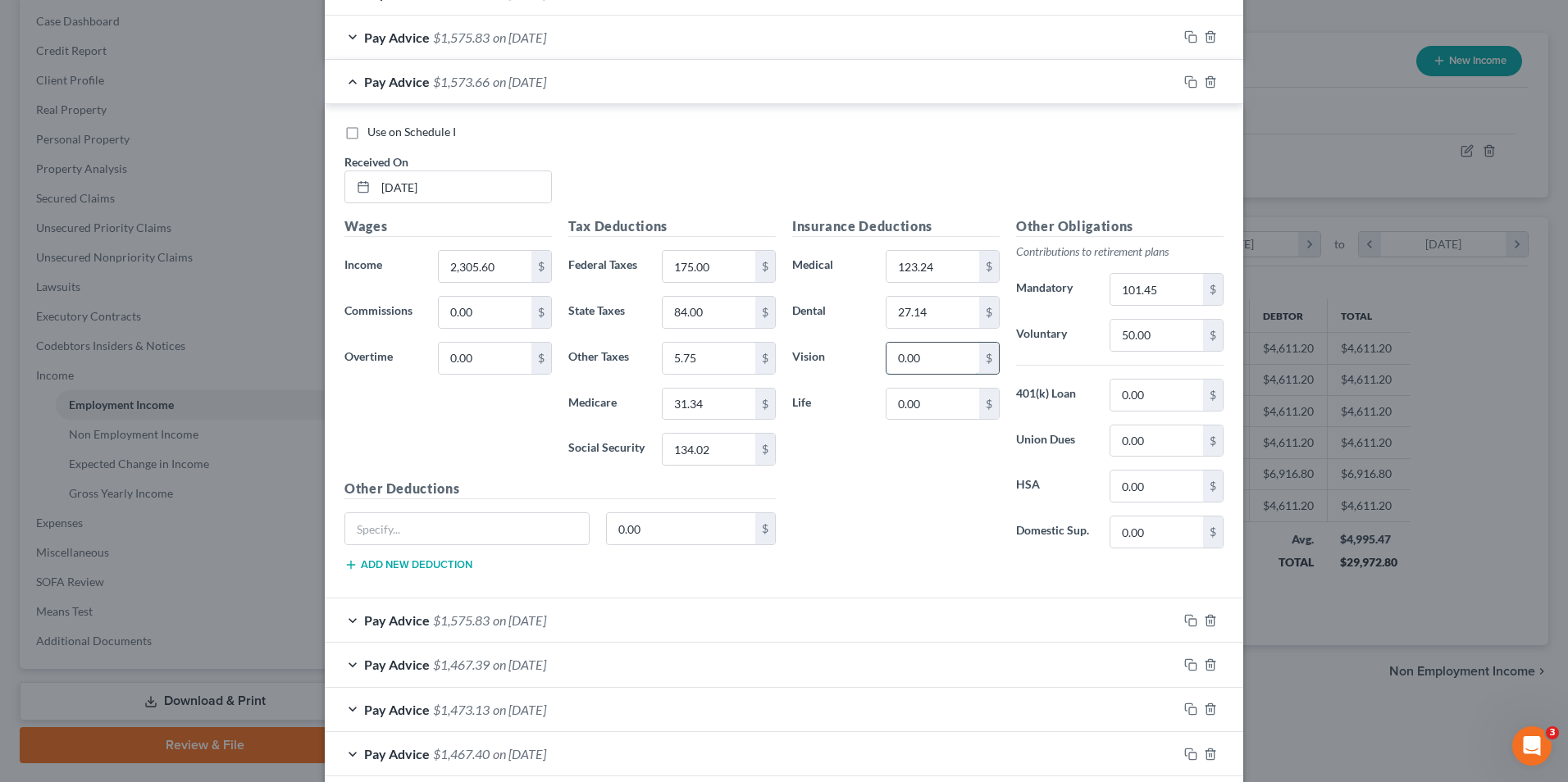
click at [905, 346] on input "0.00" at bounding box center [933, 359] width 93 height 31
type input "3.56"
click at [595, 74] on div "Pay Advice $1,570.10 on [DATE]" at bounding box center [751, 81] width 853 height 43
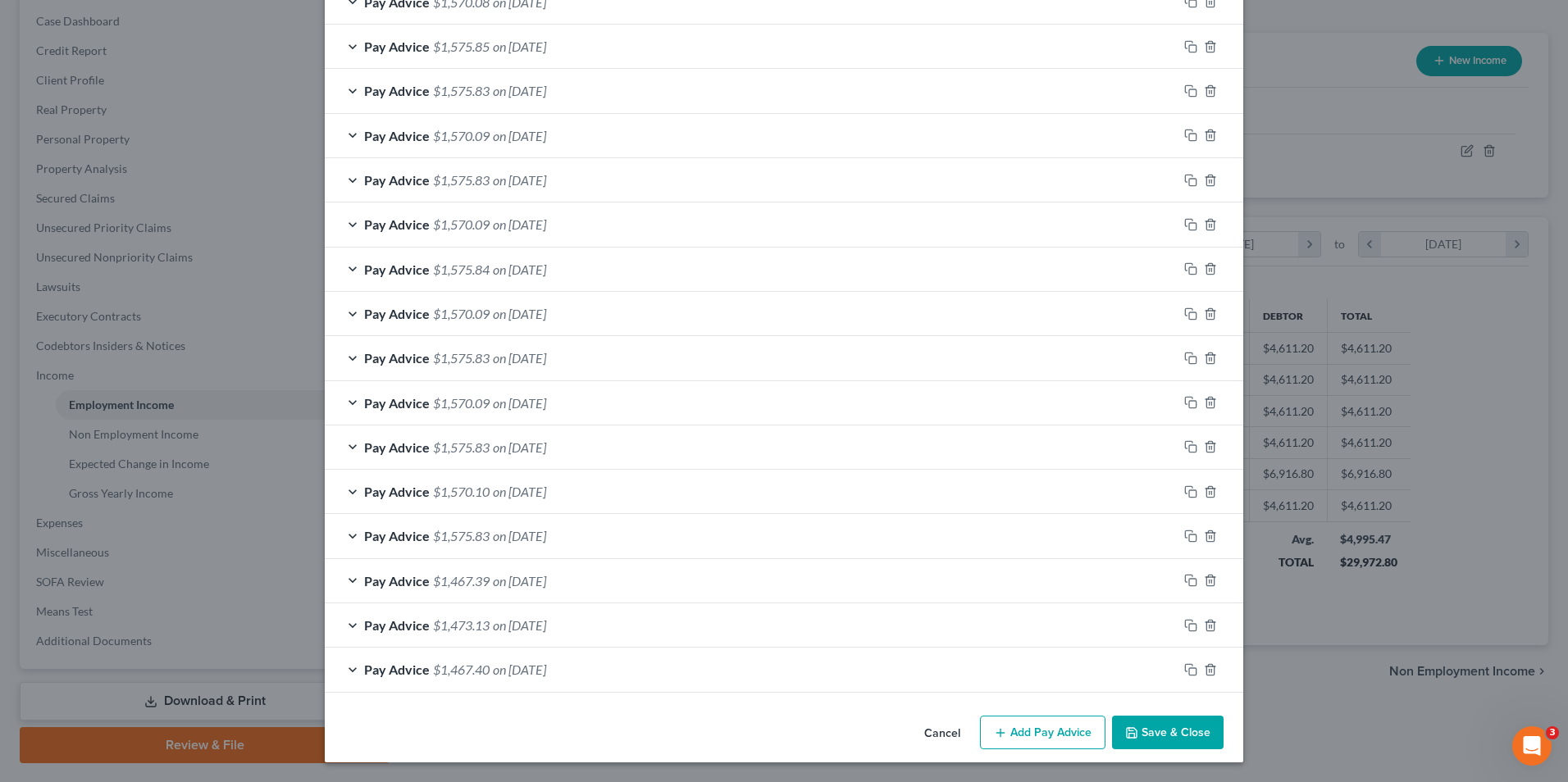
scroll to position [623, 0]
click at [550, 547] on div "Pay Advice $1,575.83 on [DATE]" at bounding box center [751, 536] width 853 height 43
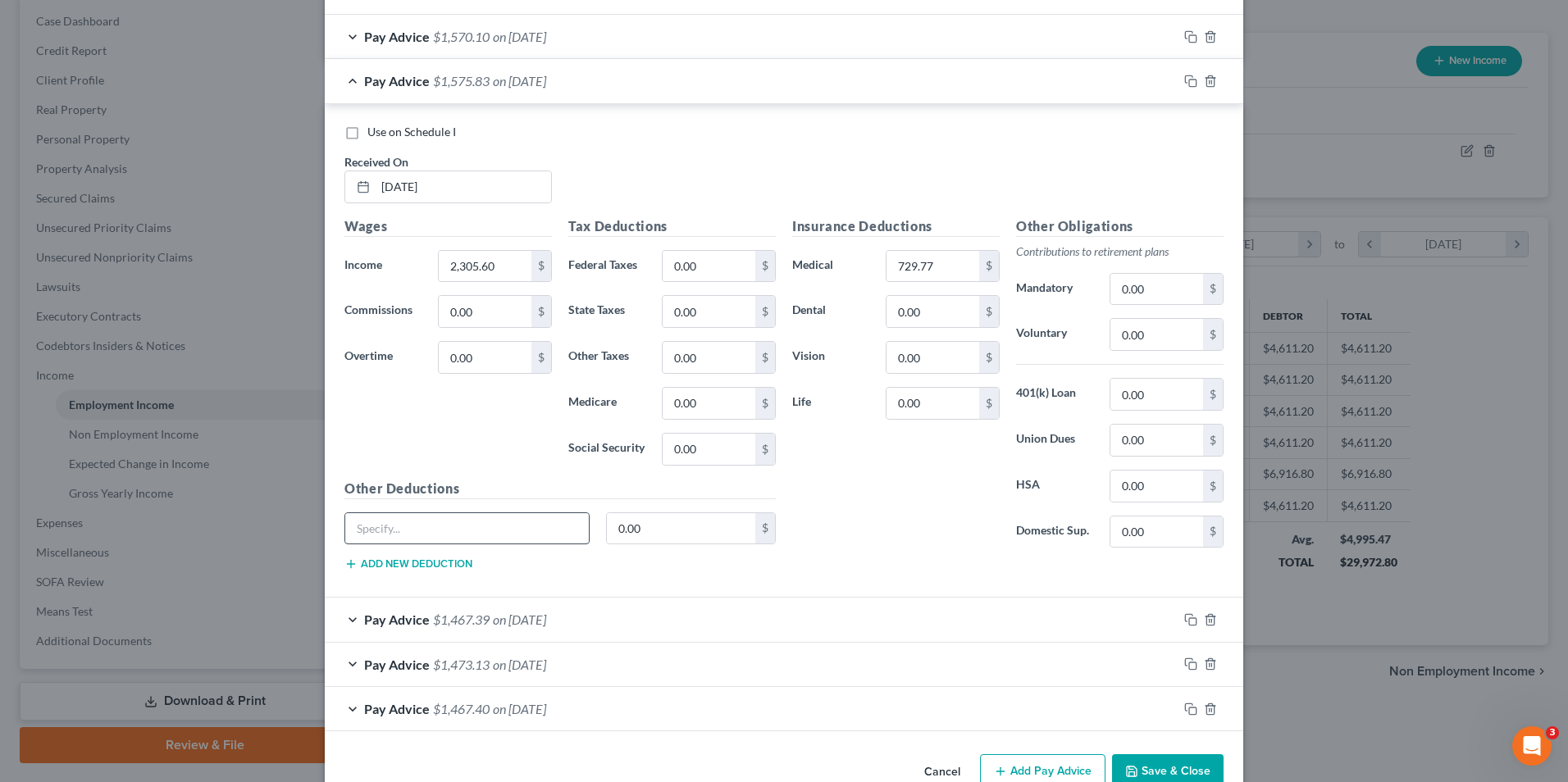
scroll to position [1115, 0]
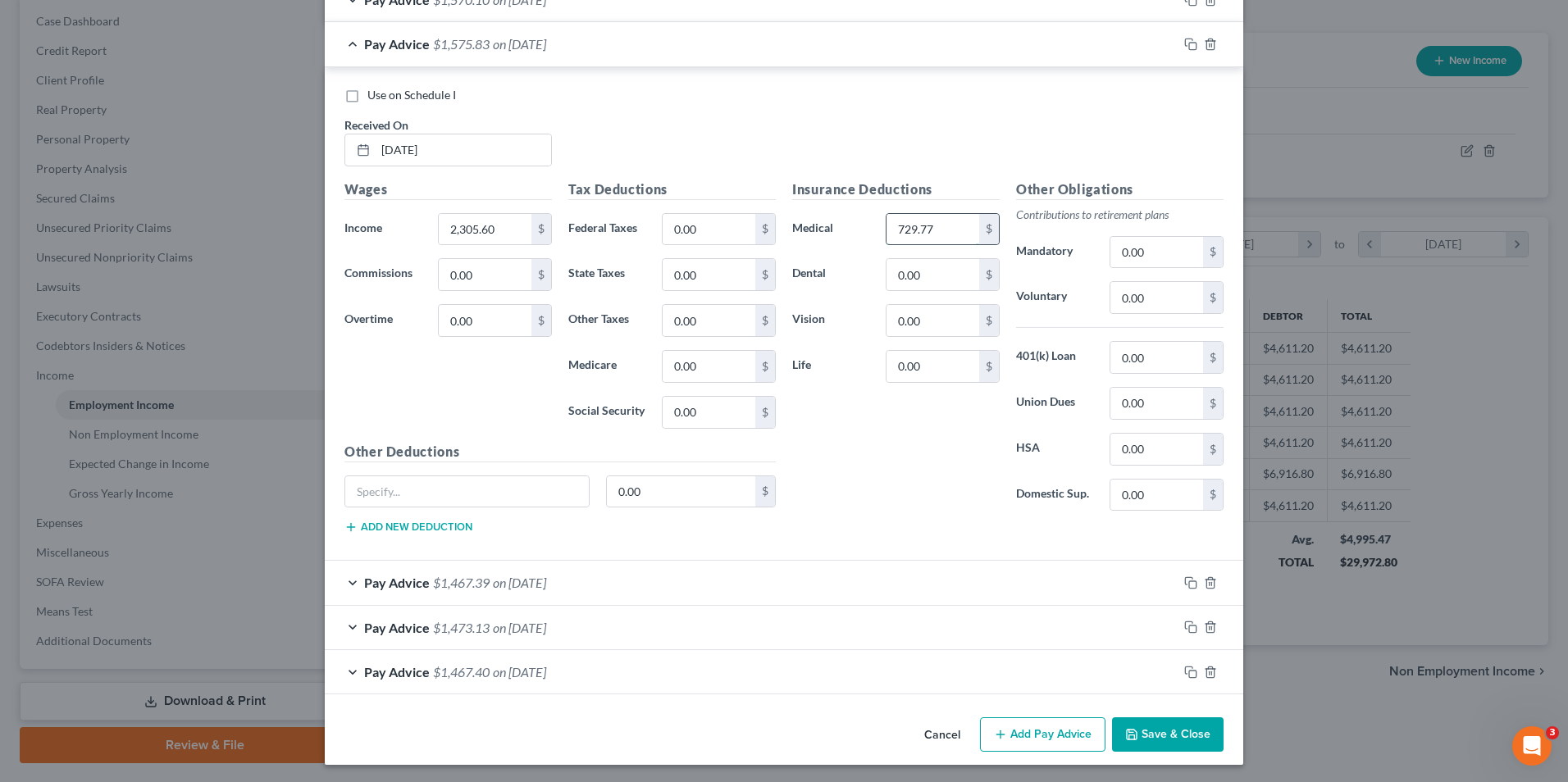
click at [905, 237] on input "729.77" at bounding box center [933, 229] width 93 height 31
type input "123.24"
click at [714, 235] on input "0.00" at bounding box center [709, 229] width 93 height 31
click at [1111, 256] on input "0.00" at bounding box center [1157, 252] width 93 height 31
click at [679, 361] on input "0.00" at bounding box center [709, 366] width 93 height 31
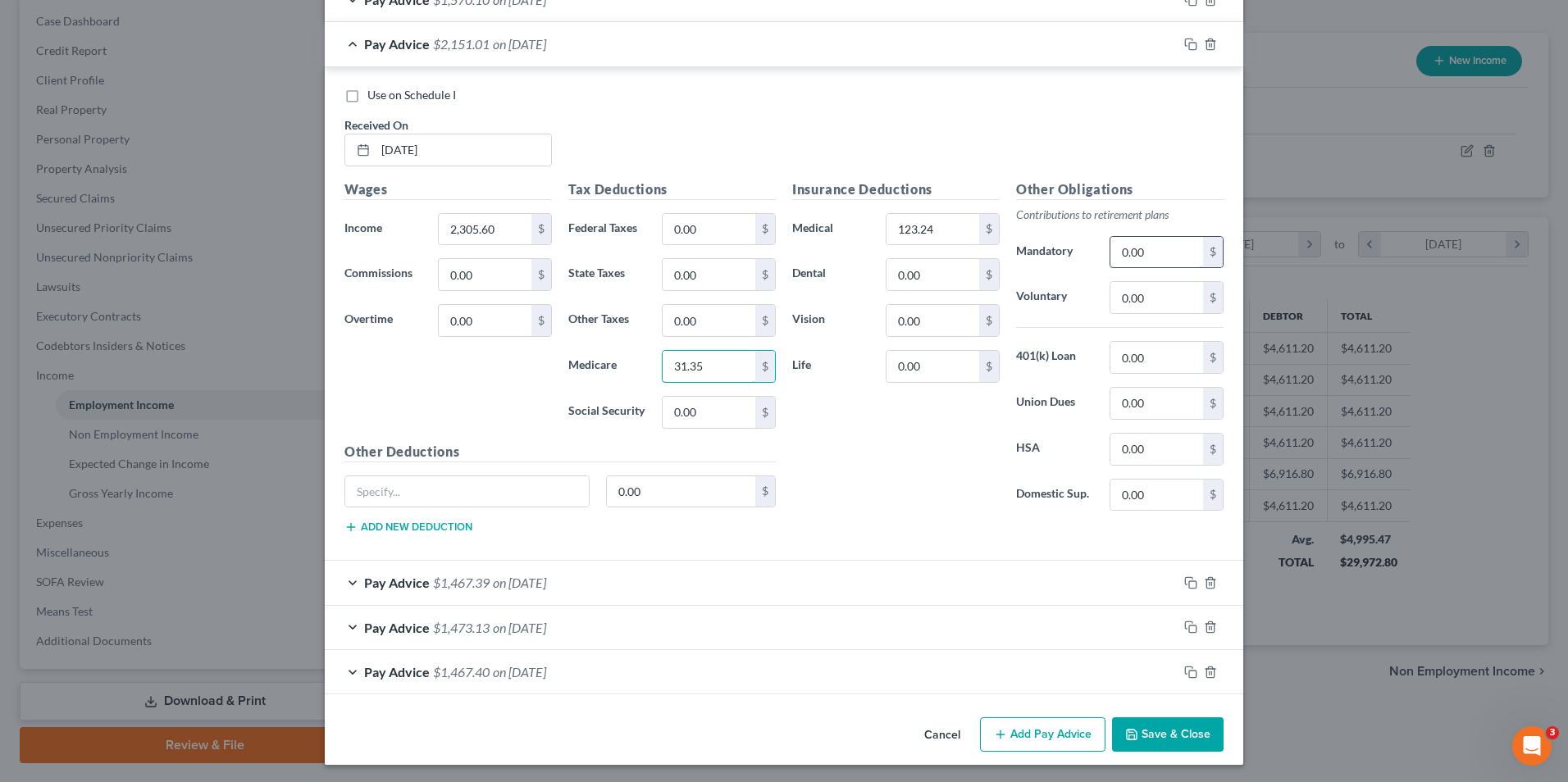
type input "31.35"
click at [1151, 267] on input "0.00" at bounding box center [1157, 252] width 93 height 31
type input "101.45"
click at [919, 273] on input "0.00" at bounding box center [933, 275] width 93 height 31
type input "27.14"
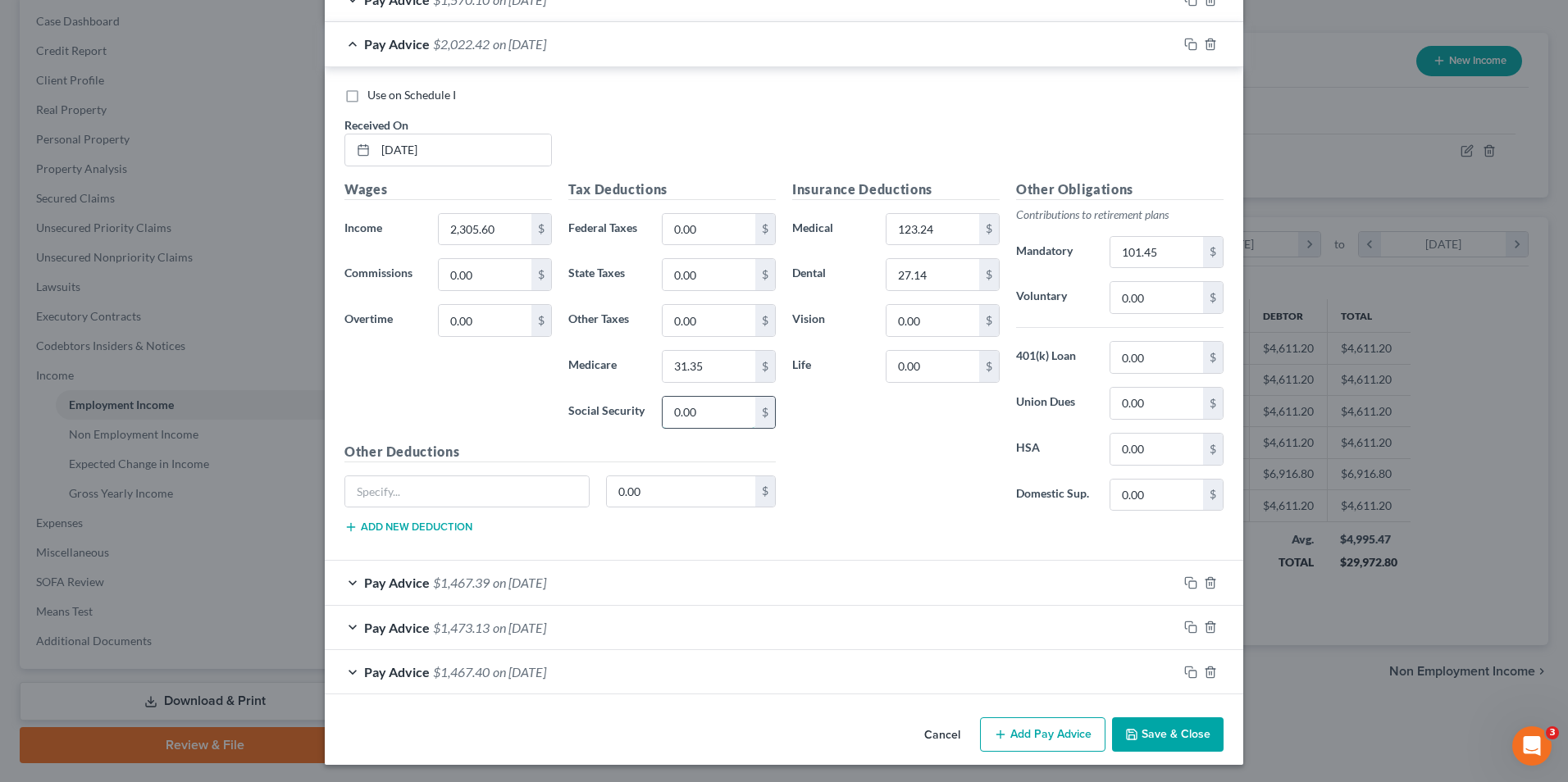
click at [696, 414] on input "0.00" at bounding box center [709, 413] width 93 height 31
type input "134.03"
click at [685, 222] on input "0.00" at bounding box center [709, 229] width 93 height 31
type input "175.00"
click at [718, 276] on input "0.00" at bounding box center [709, 275] width 93 height 31
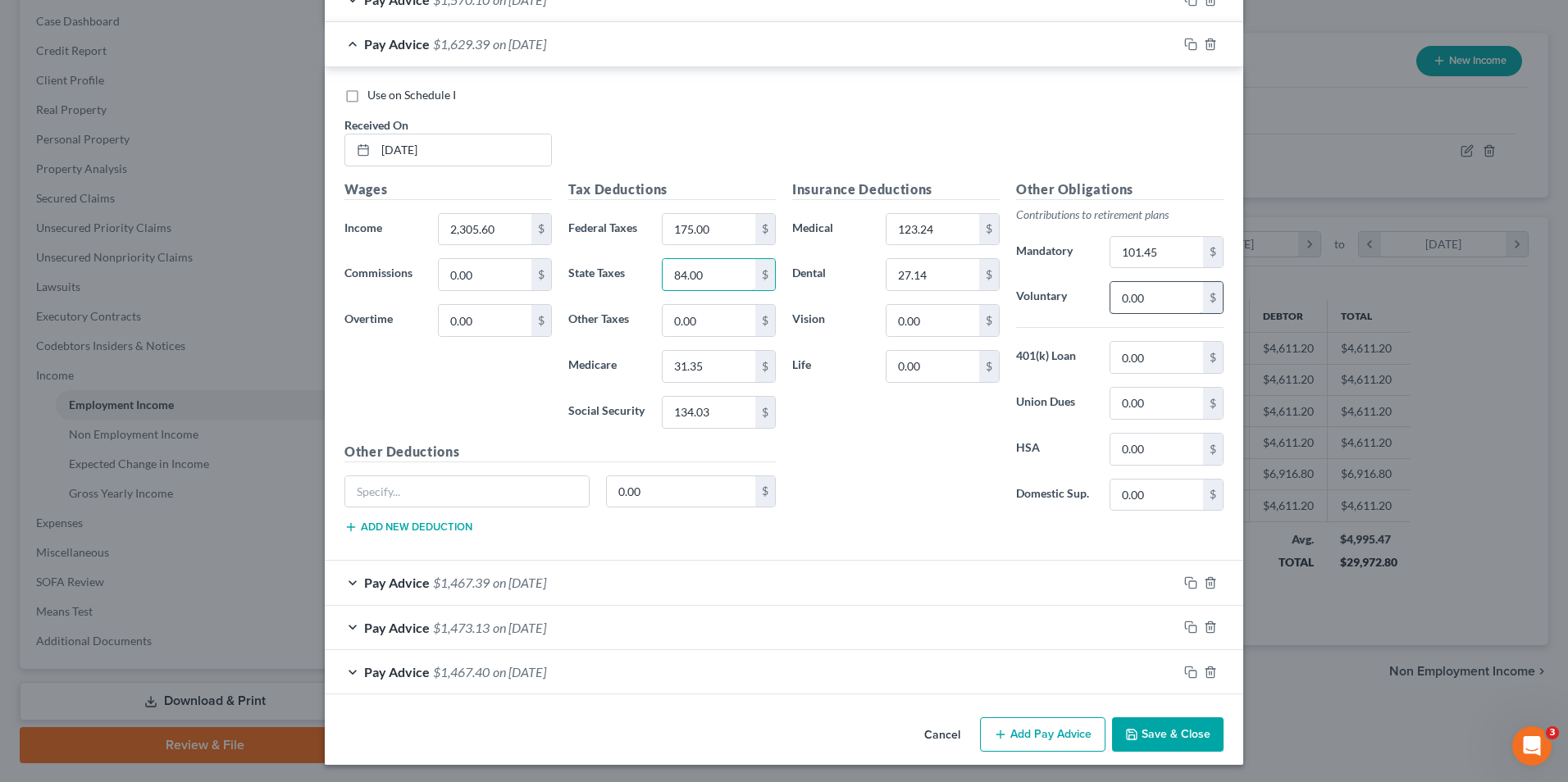
type input "84.00"
click at [1183, 295] on input "0.00" at bounding box center [1157, 298] width 93 height 31
type input "50.00"
click at [894, 319] on input "0.00" at bounding box center [933, 321] width 93 height 31
type input "3.56"
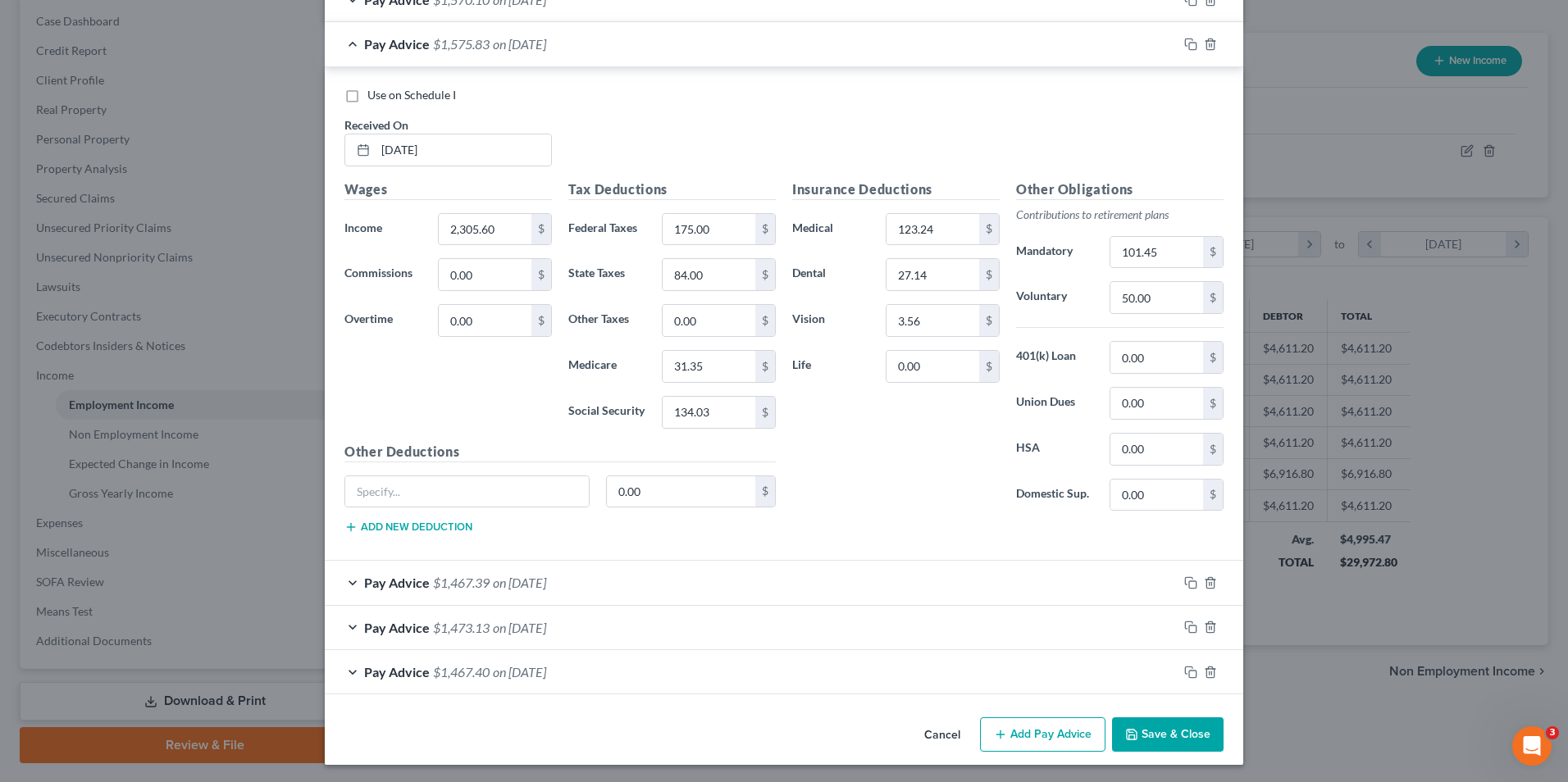
click at [546, 586] on span "on [DATE]" at bounding box center [519, 583] width 53 height 15
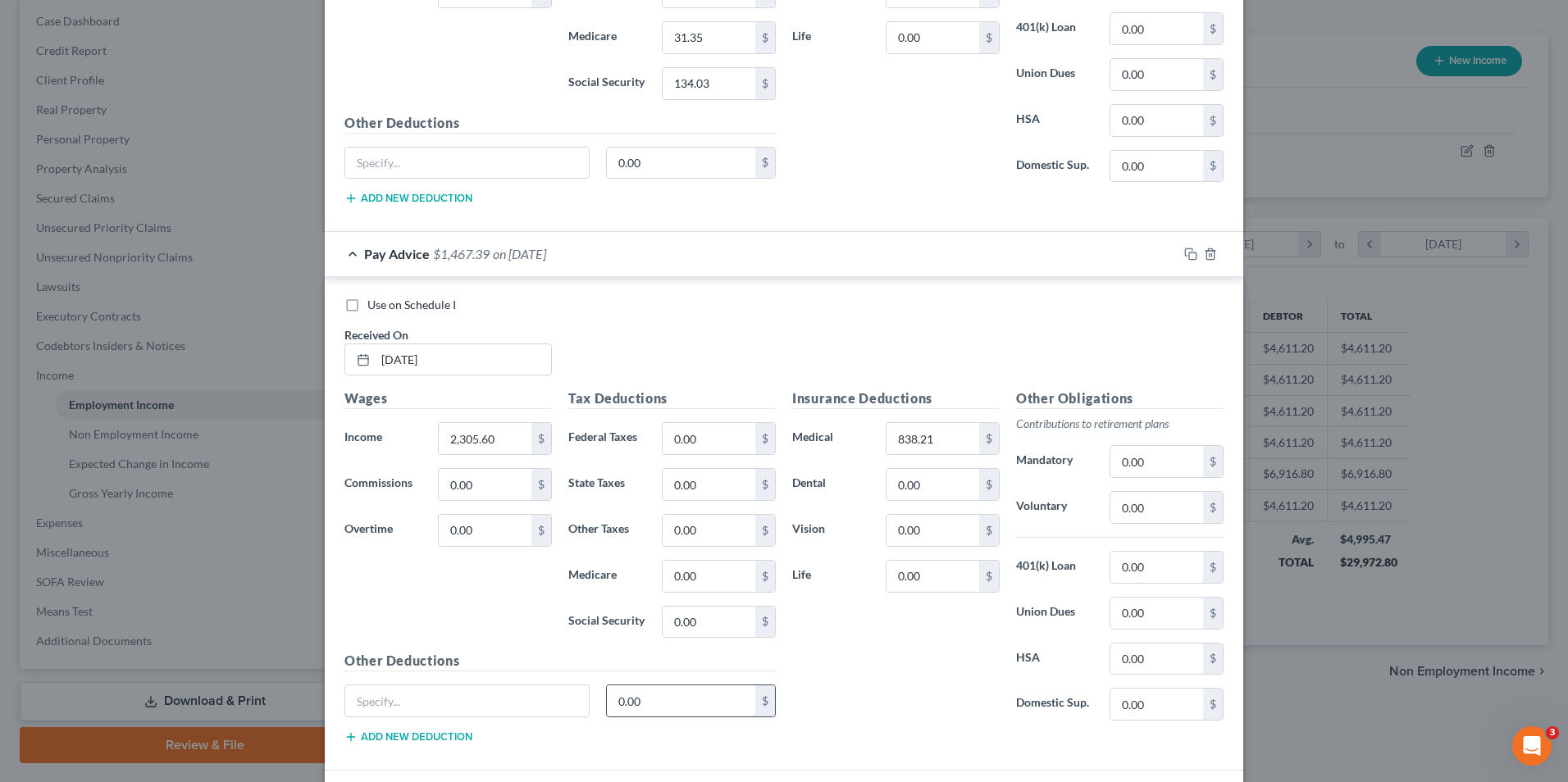
scroll to position [1524, 0]
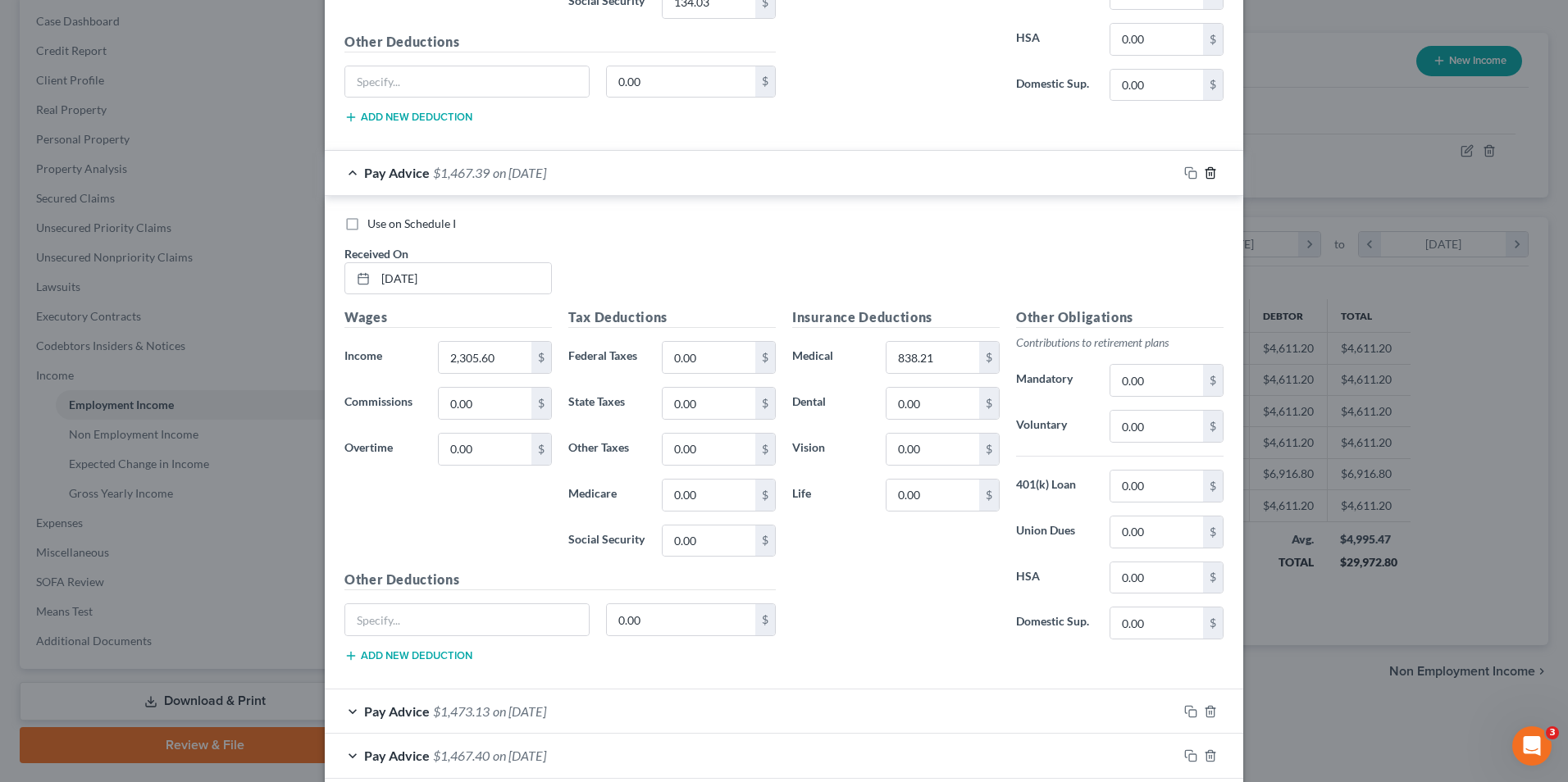
click at [1204, 172] on icon "button" at bounding box center [1210, 173] width 14 height 14
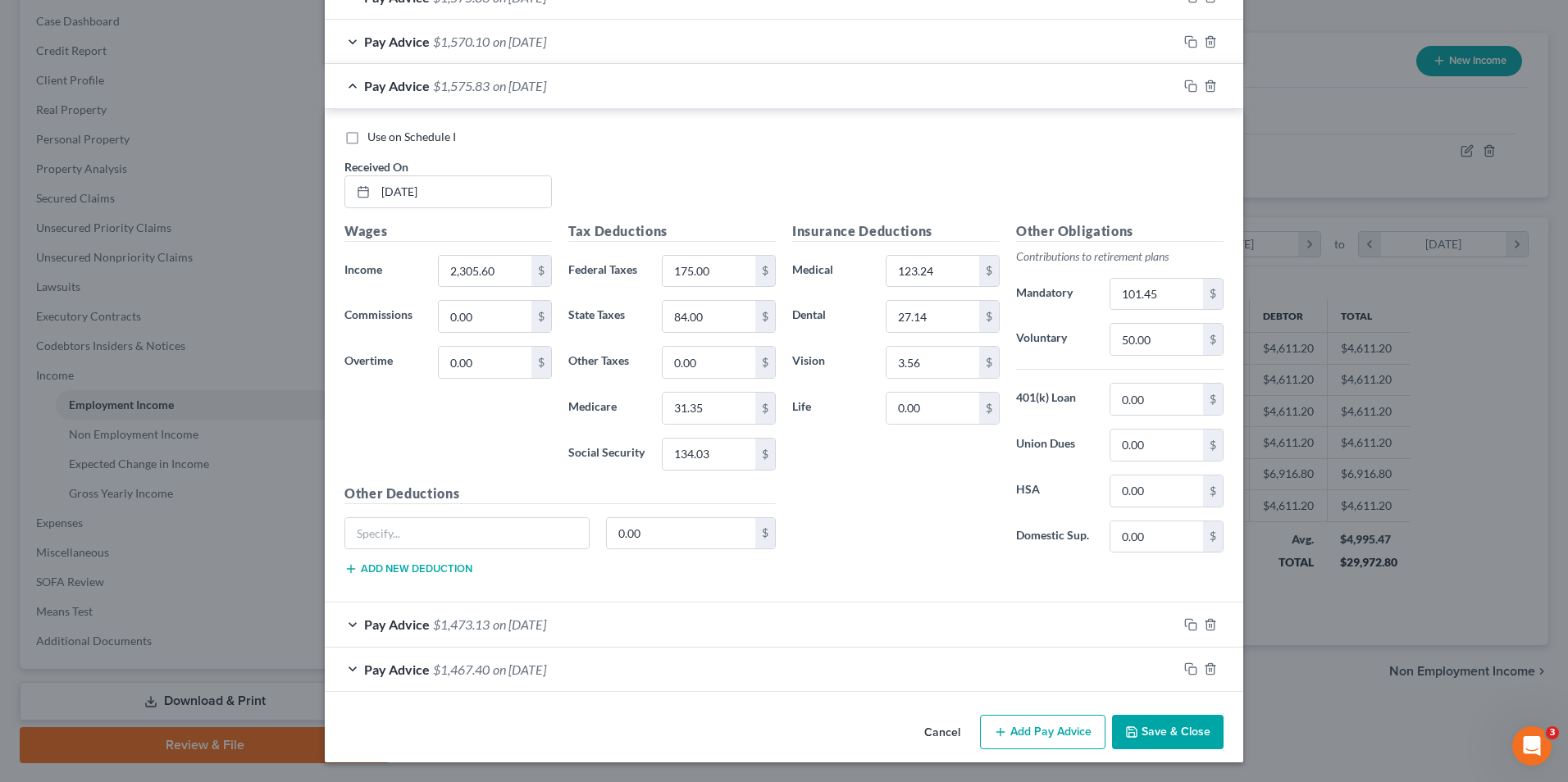
scroll to position [1072, 0]
click at [1205, 85] on icon "button" at bounding box center [1210, 86] width 14 height 14
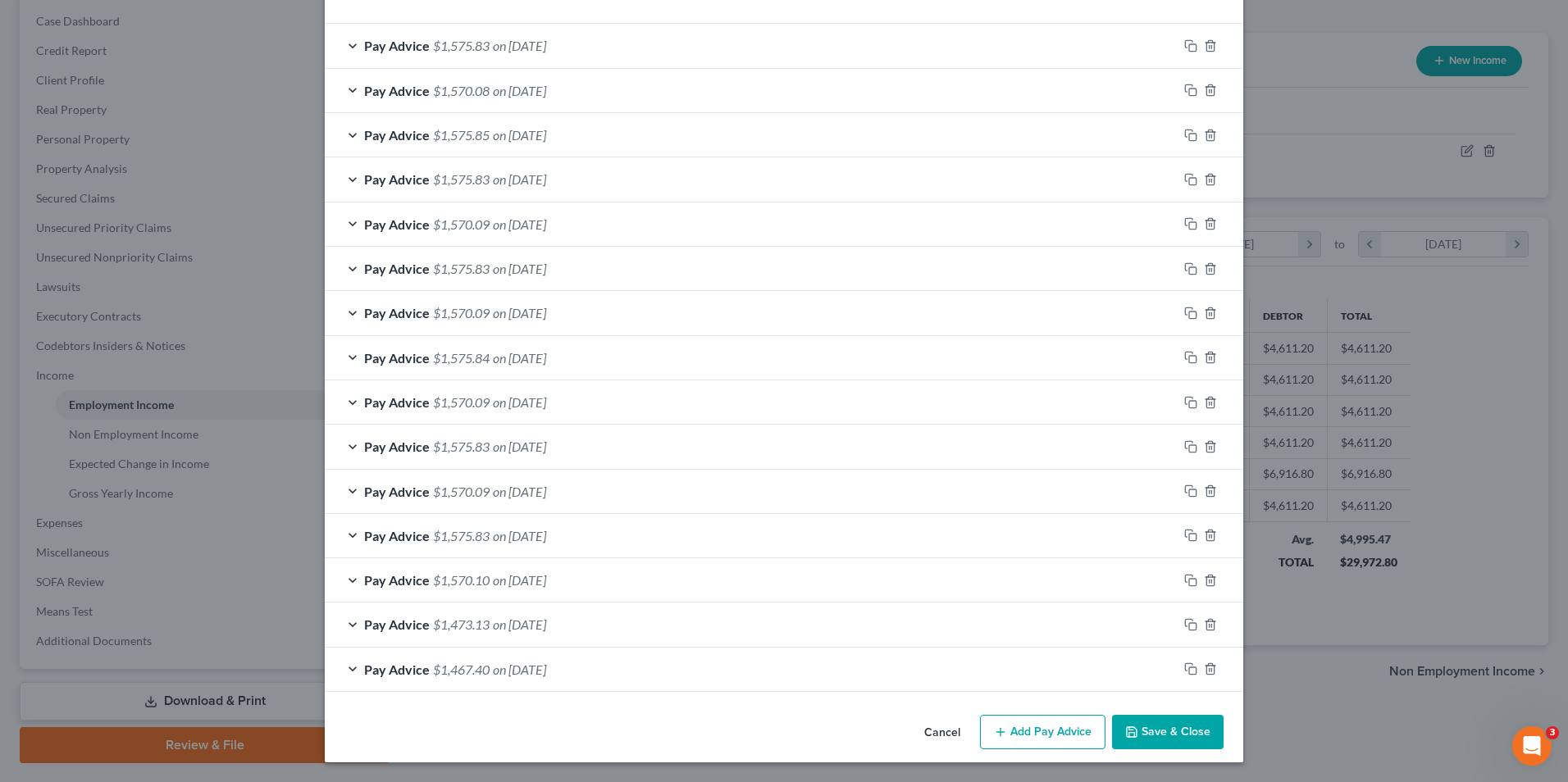
scroll to position [534, 0]
click at [1207, 669] on icon "button" at bounding box center [1210, 669] width 8 height 11
click at [1212, 675] on div at bounding box center [1210, 669] width 66 height 26
click at [1208, 673] on icon "button" at bounding box center [1210, 670] width 14 height 14
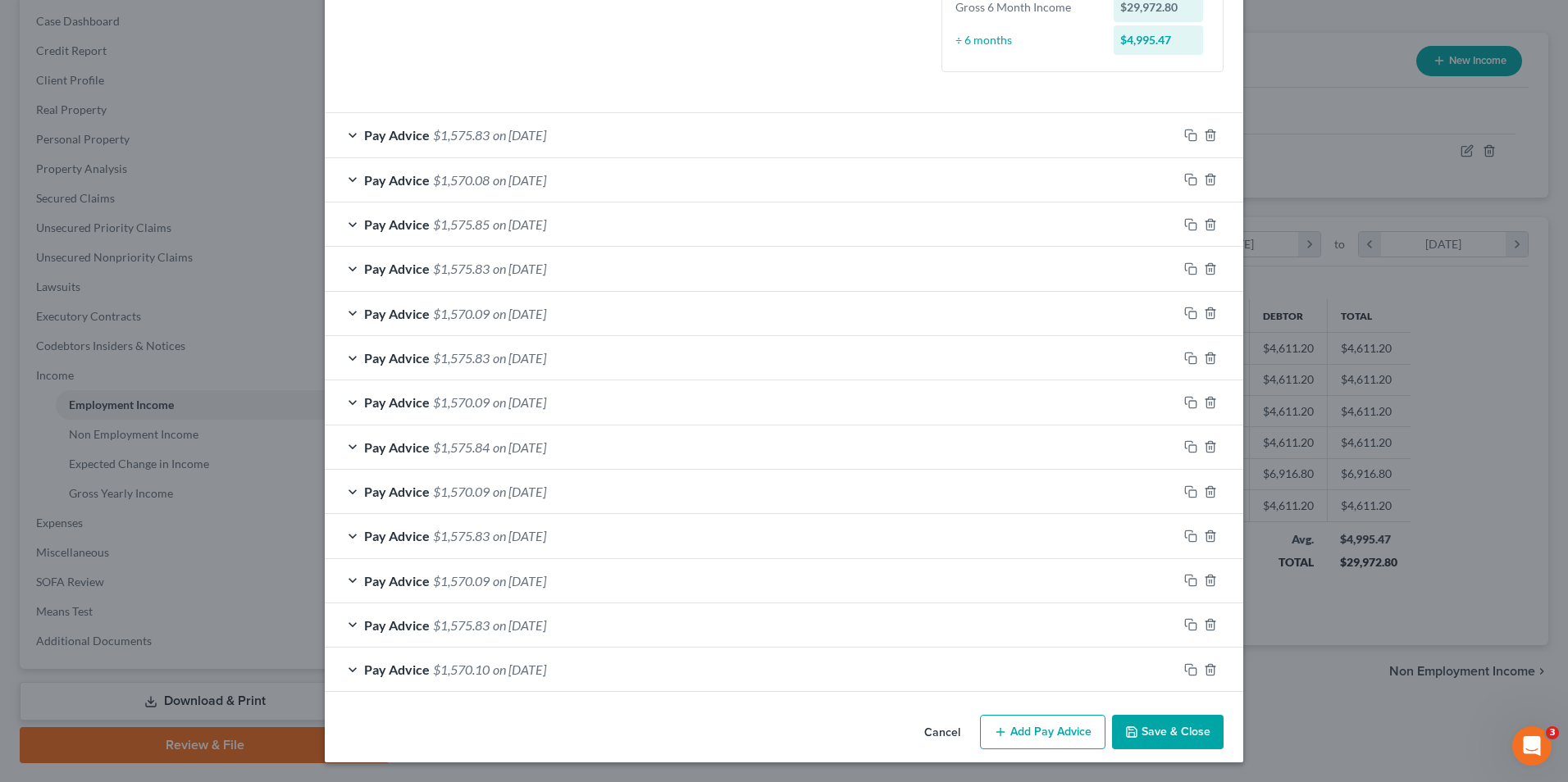
scroll to position [445, 0]
click at [1180, 733] on button "Save & Close" at bounding box center [1167, 733] width 111 height 35
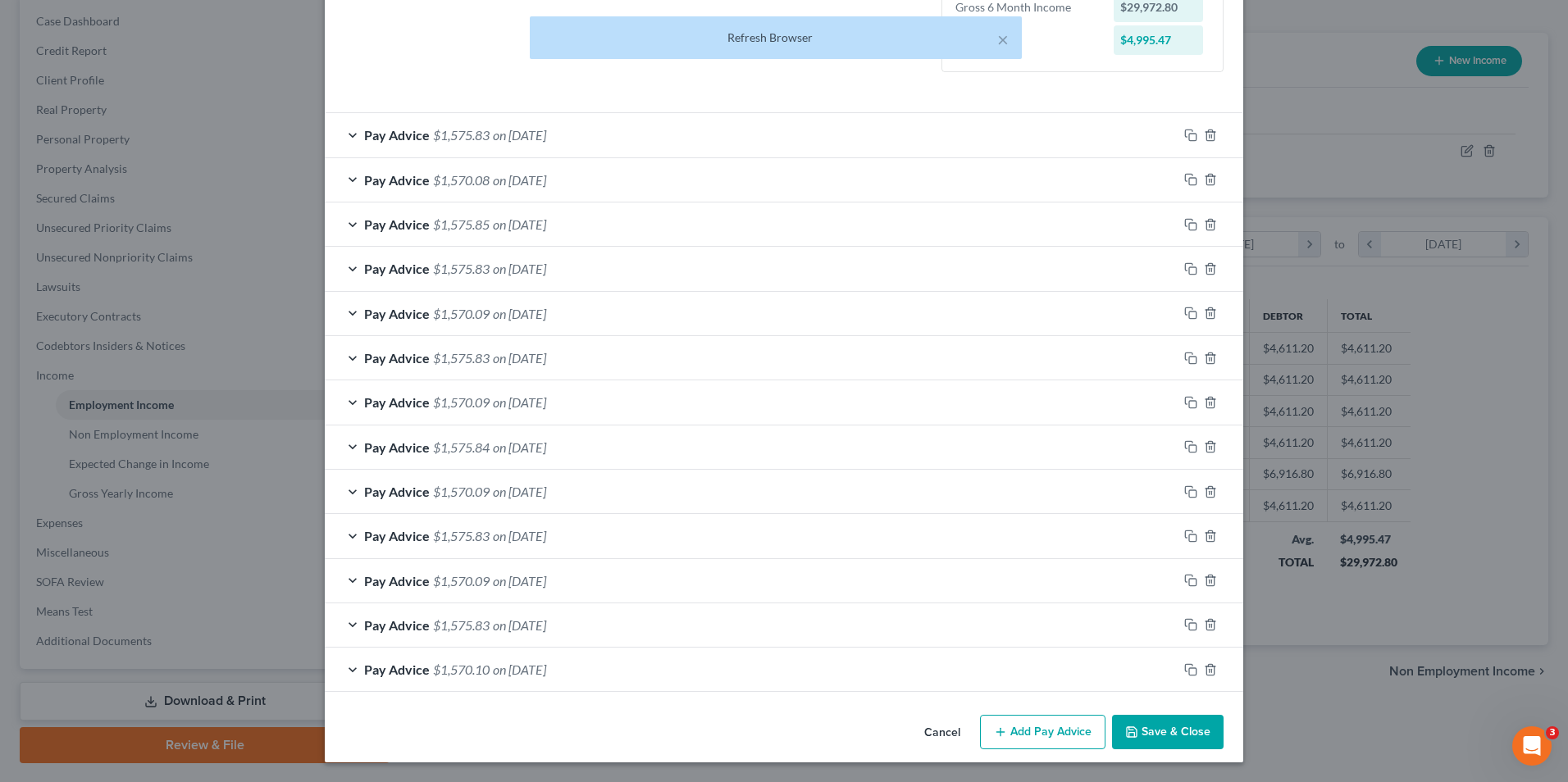
click at [1164, 722] on button "Save & Close" at bounding box center [1167, 733] width 111 height 35
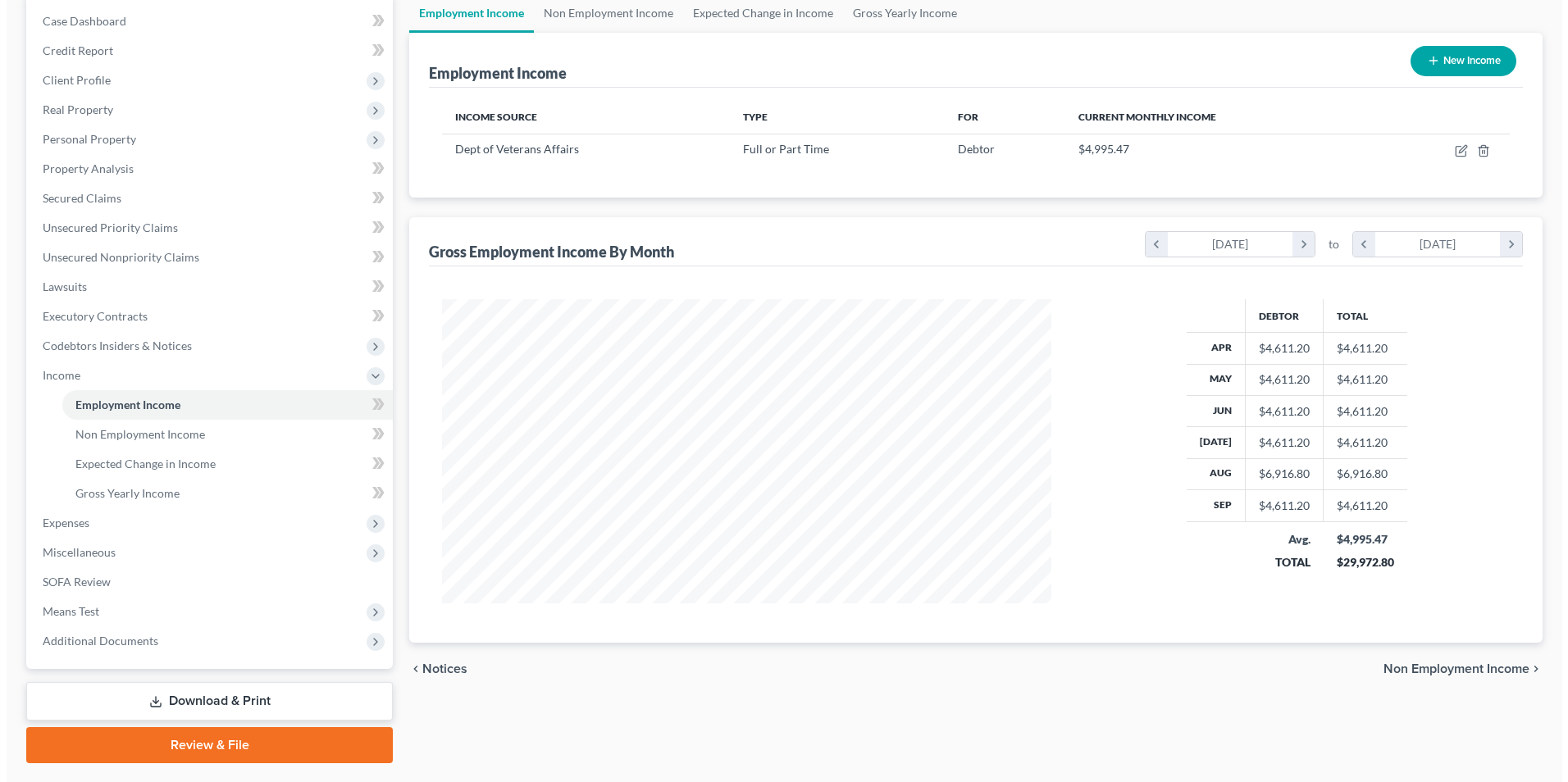
scroll to position [304, 641]
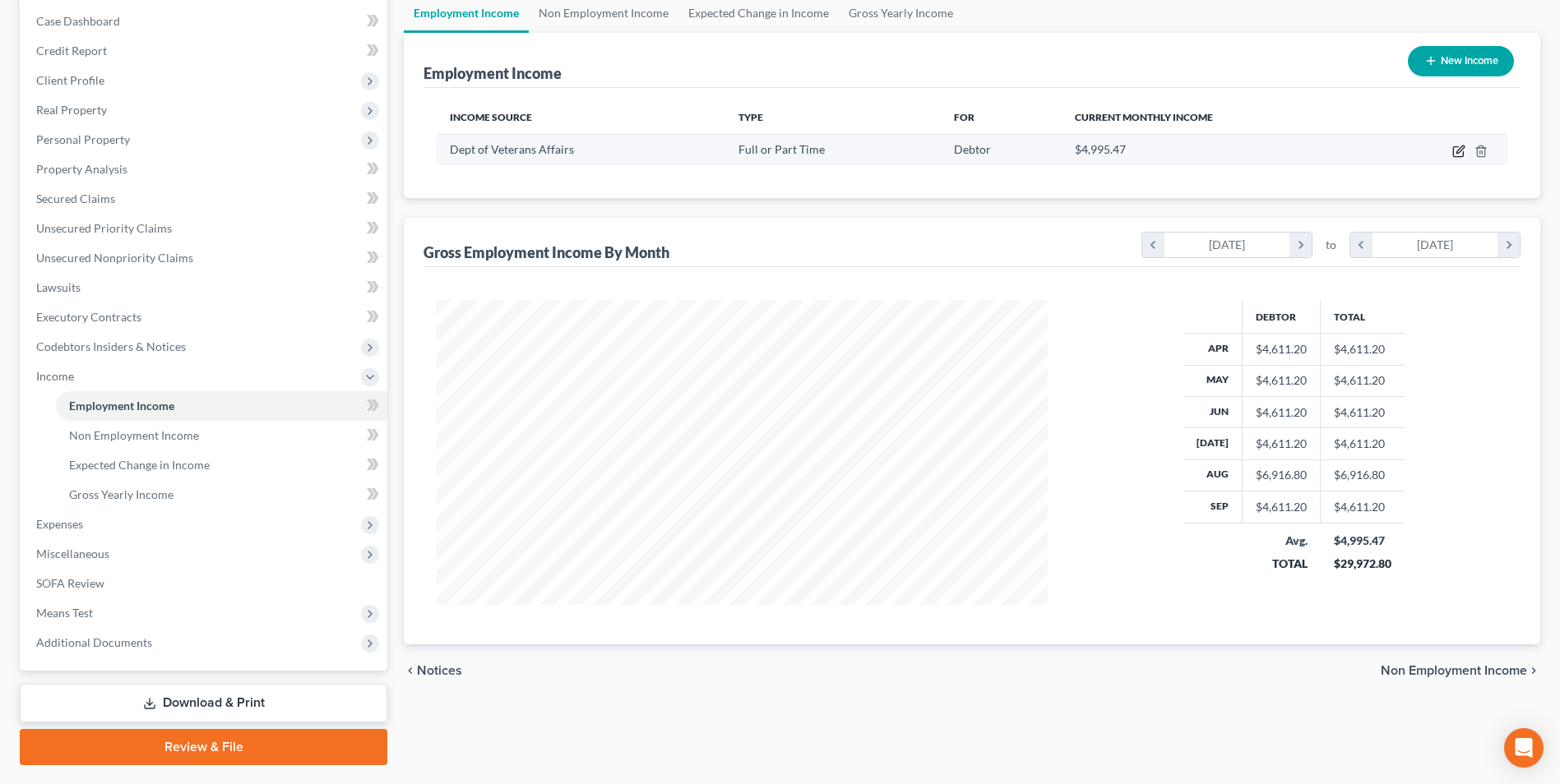
click at [1453, 154] on icon "button" at bounding box center [1458, 152] width 10 height 10
select select "0"
select select "8"
select select "2"
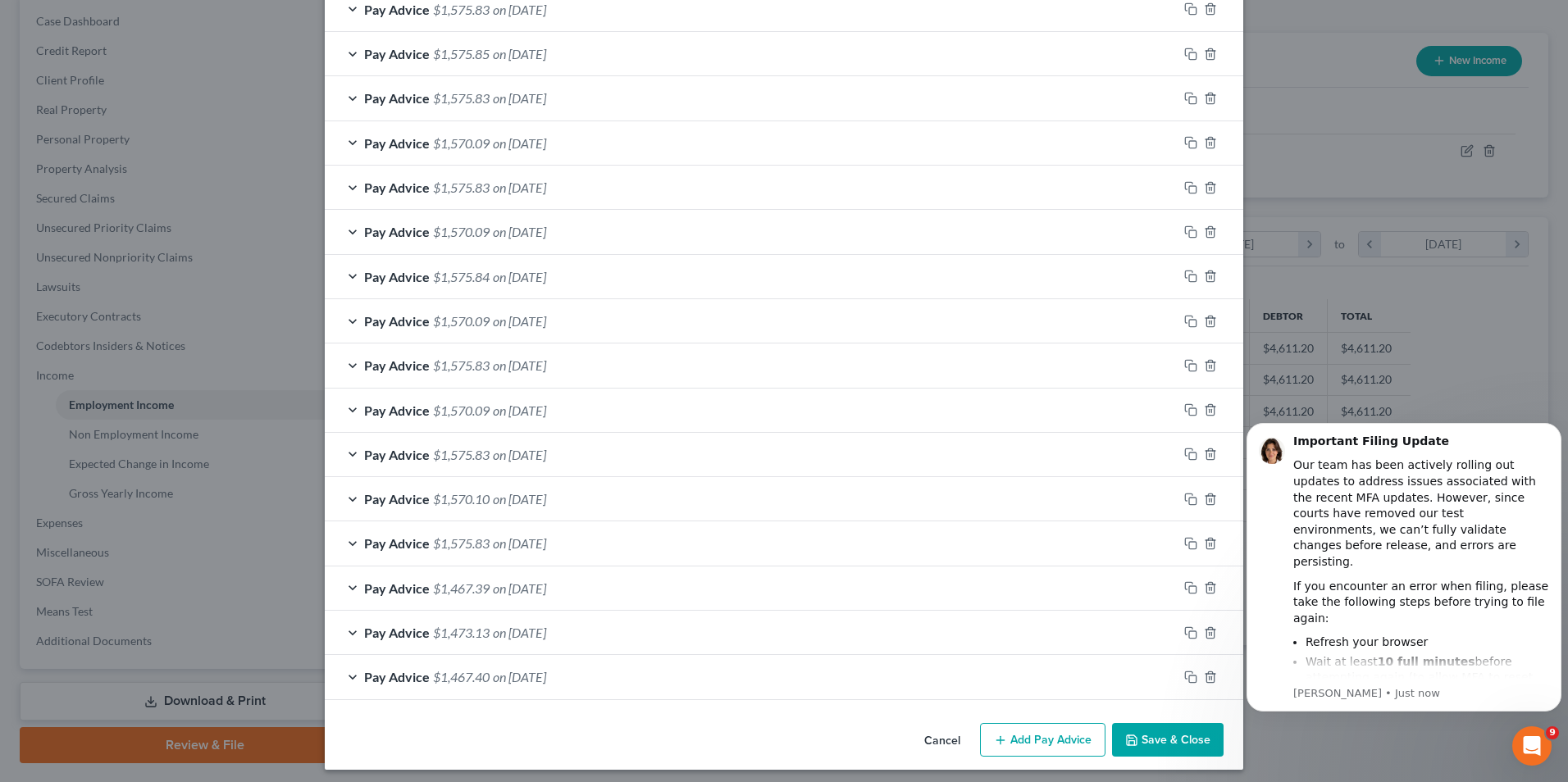
scroll to position [623, 0]
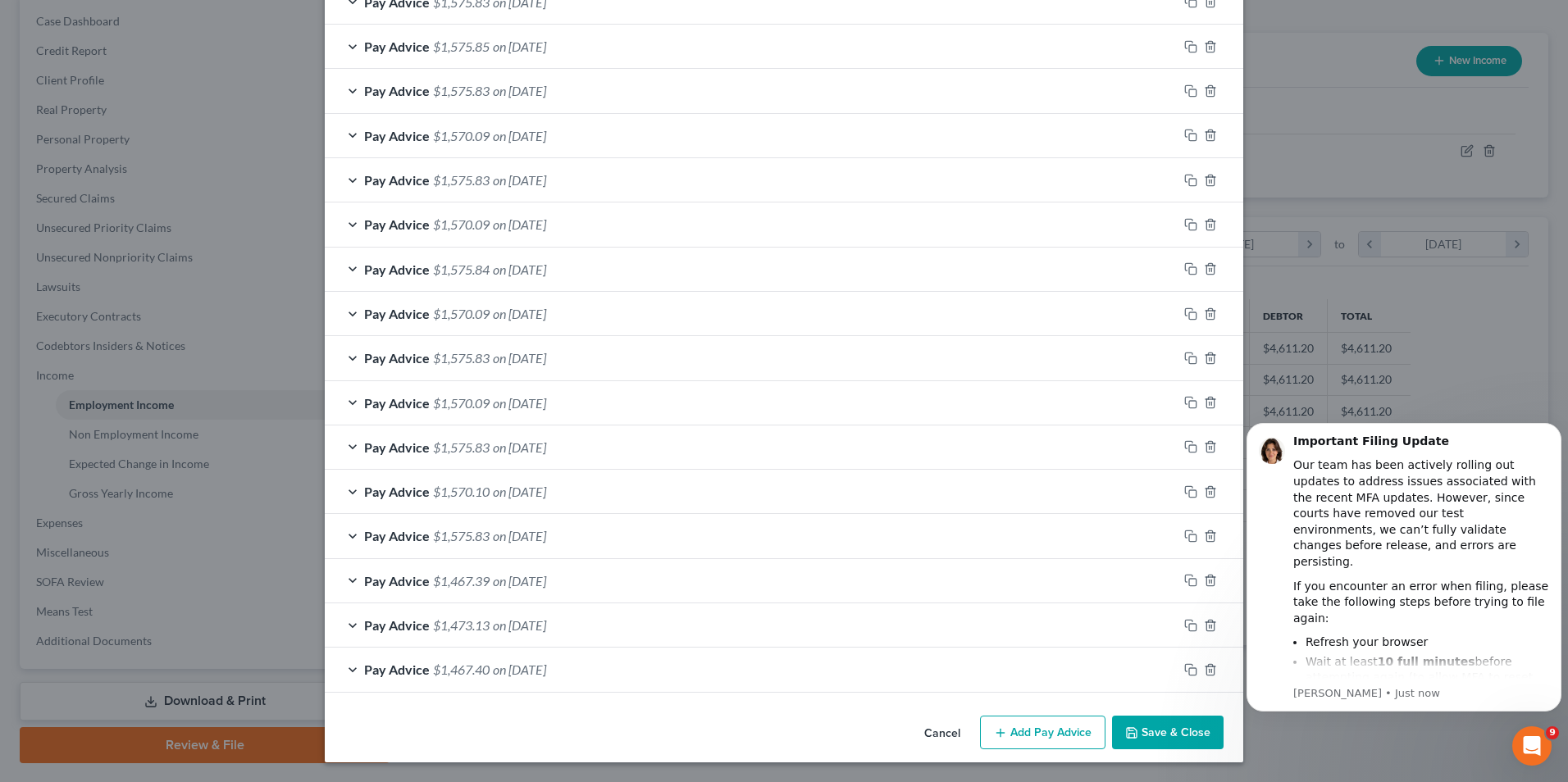
click at [536, 478] on div "Pay Advice $1,570.10 on [DATE]" at bounding box center [751, 491] width 853 height 43
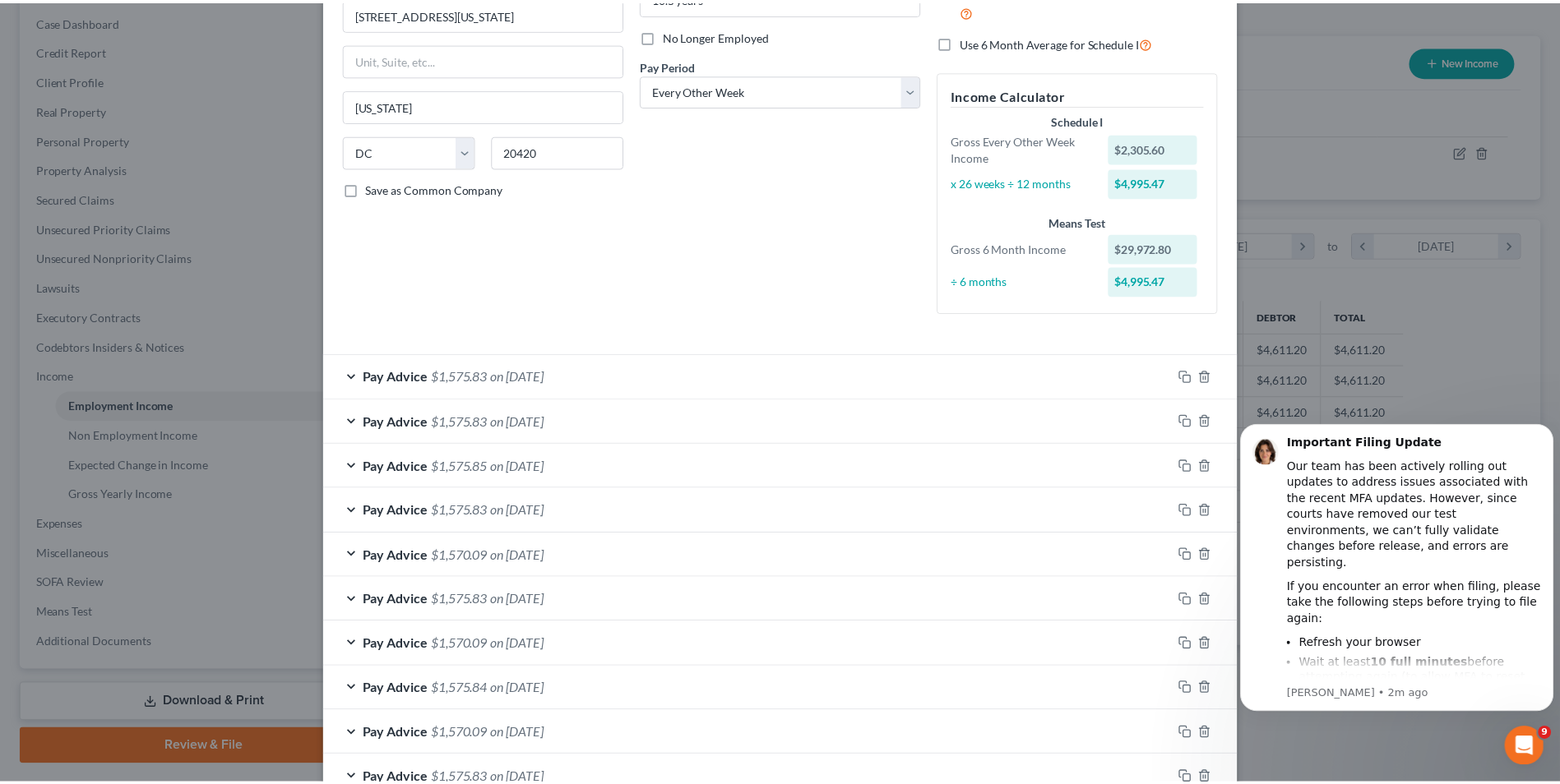
scroll to position [0, 0]
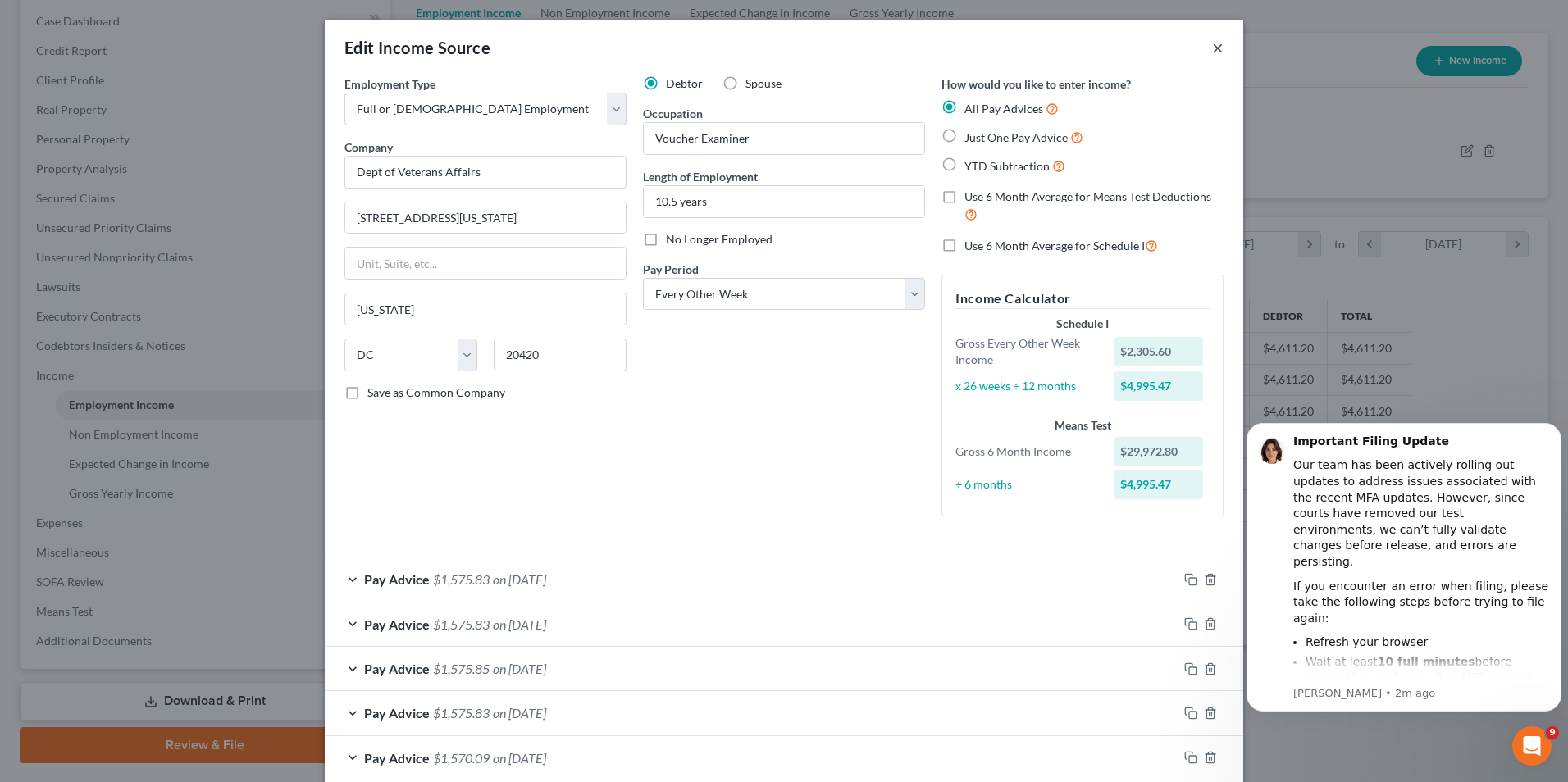
click at [1212, 47] on button "×" at bounding box center [1218, 47] width 12 height 19
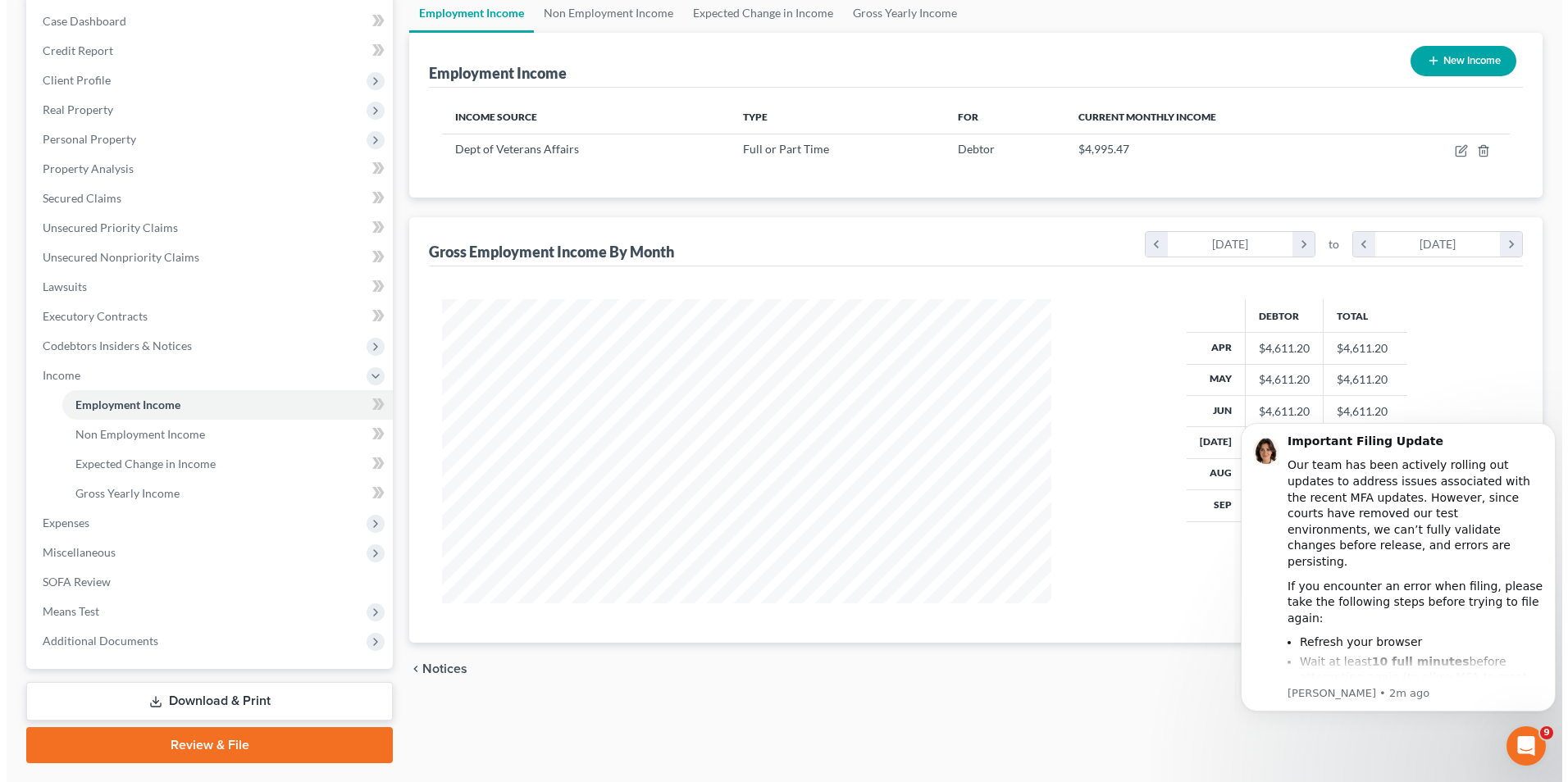
scroll to position [208, 0]
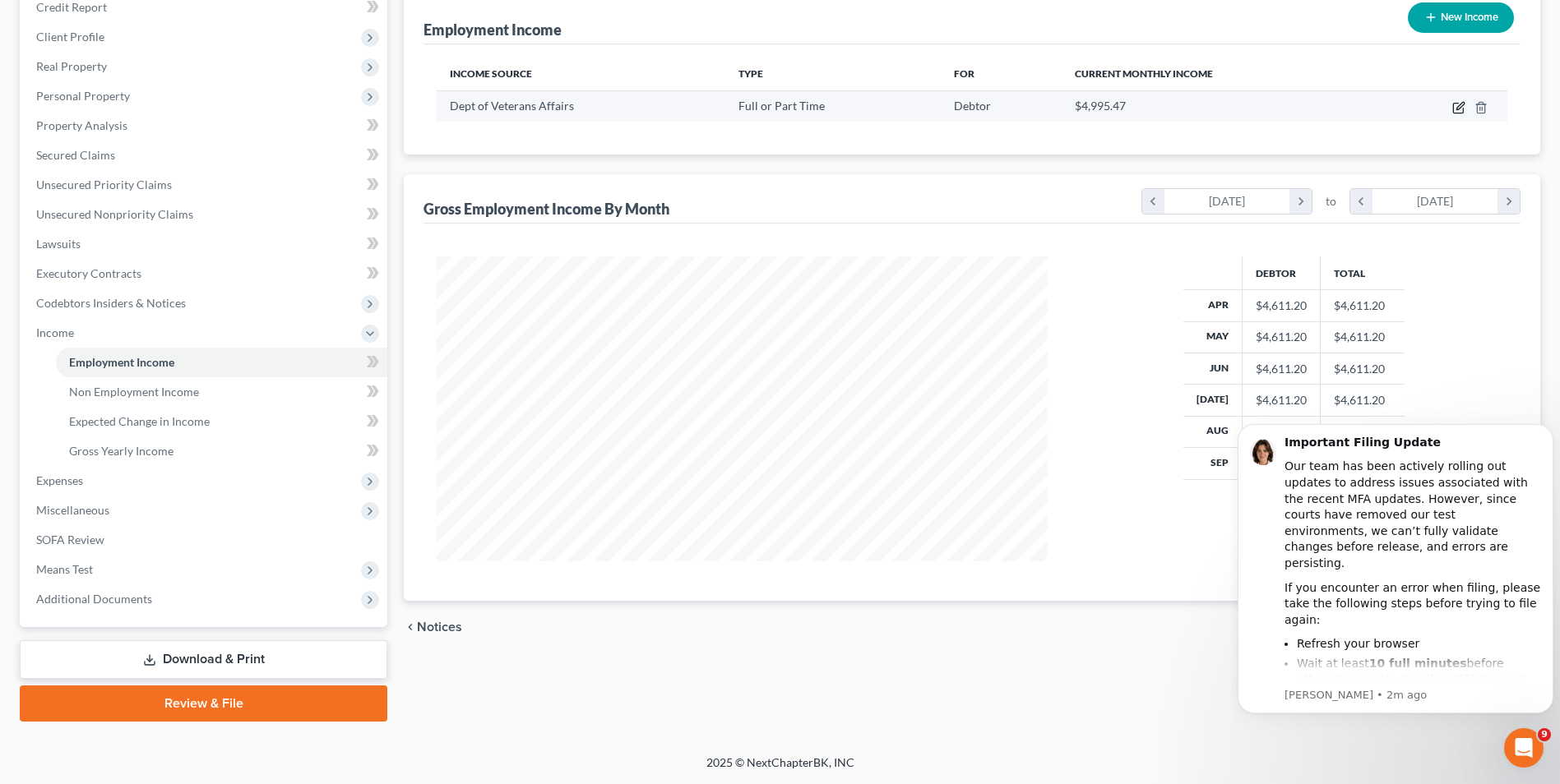
click at [1460, 106] on icon "button" at bounding box center [1460, 106] width 8 height 8
select select "0"
select select "8"
select select "2"
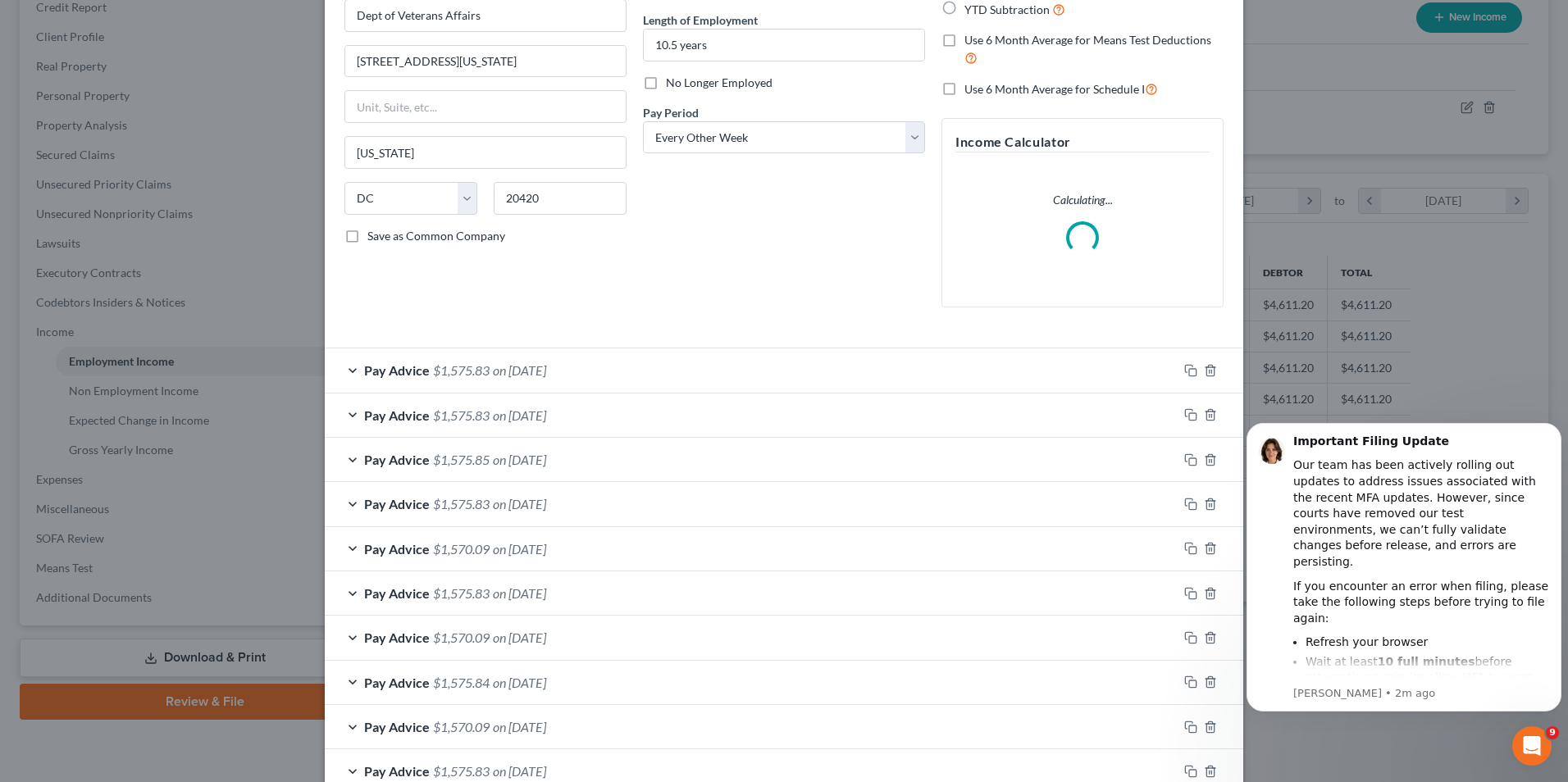
scroll to position [492, 0]
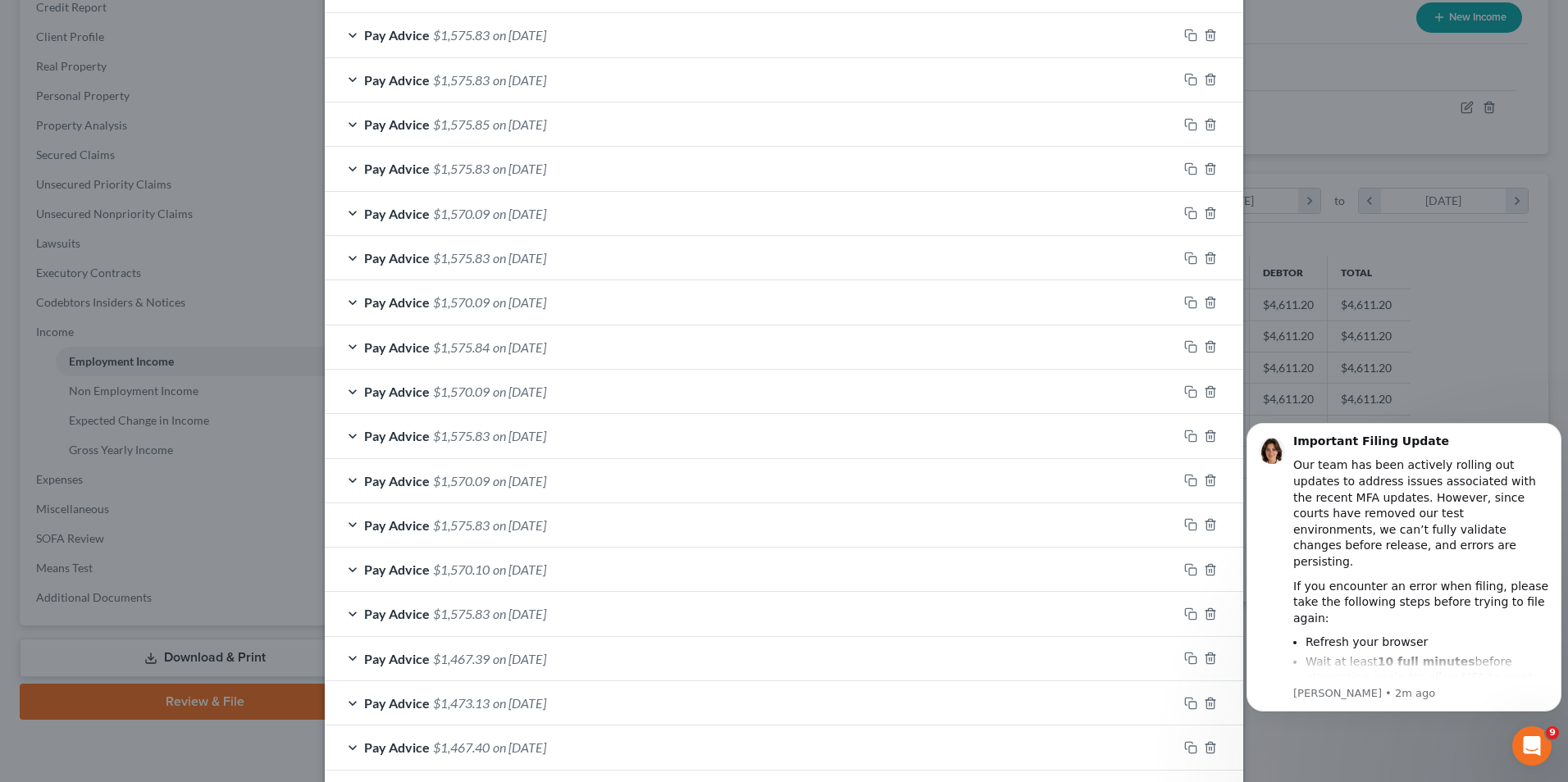
click at [626, 559] on div "Pay Advice $1,570.10 on [DATE]" at bounding box center [751, 569] width 853 height 43
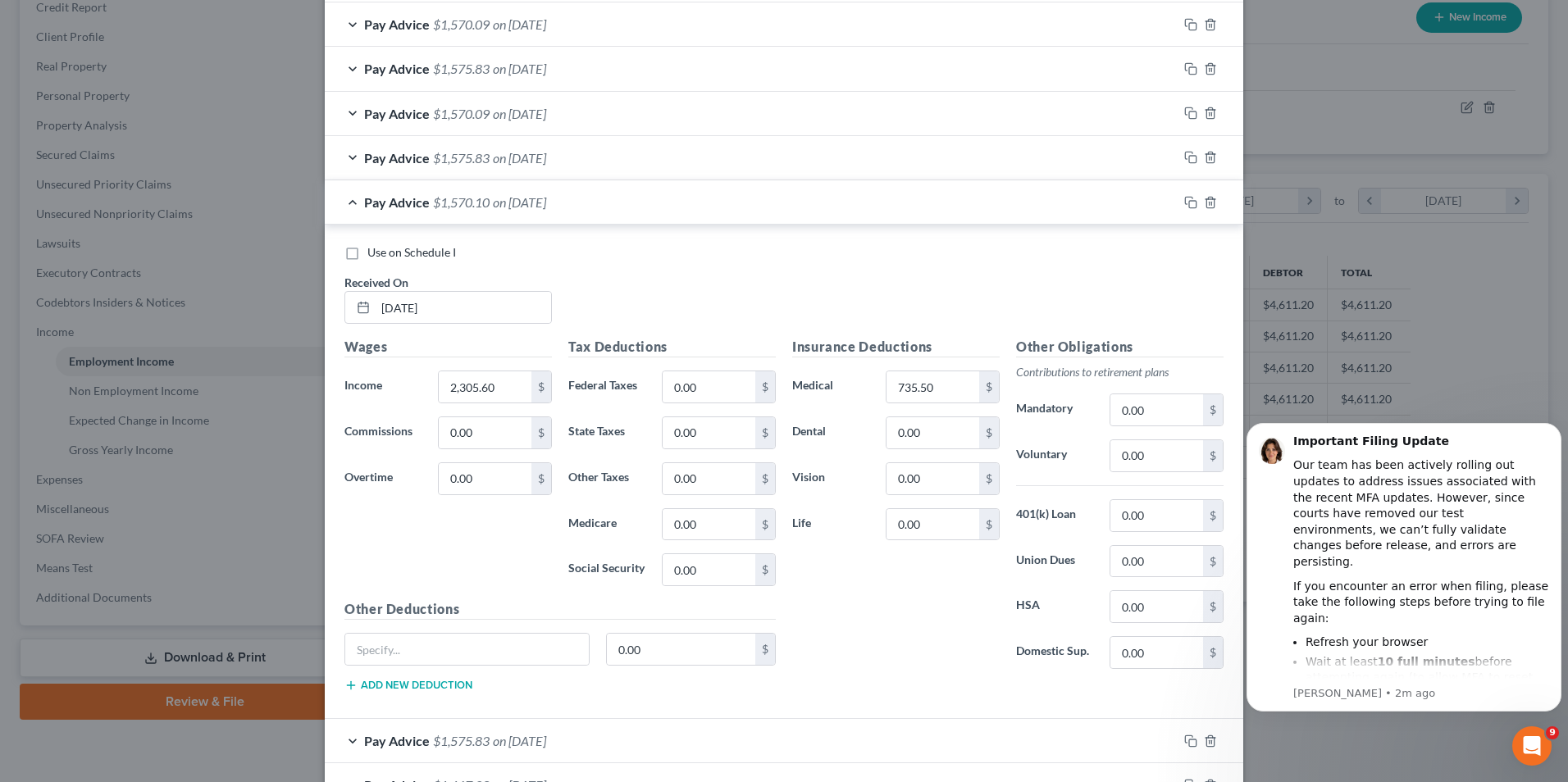
scroll to position [902, 0]
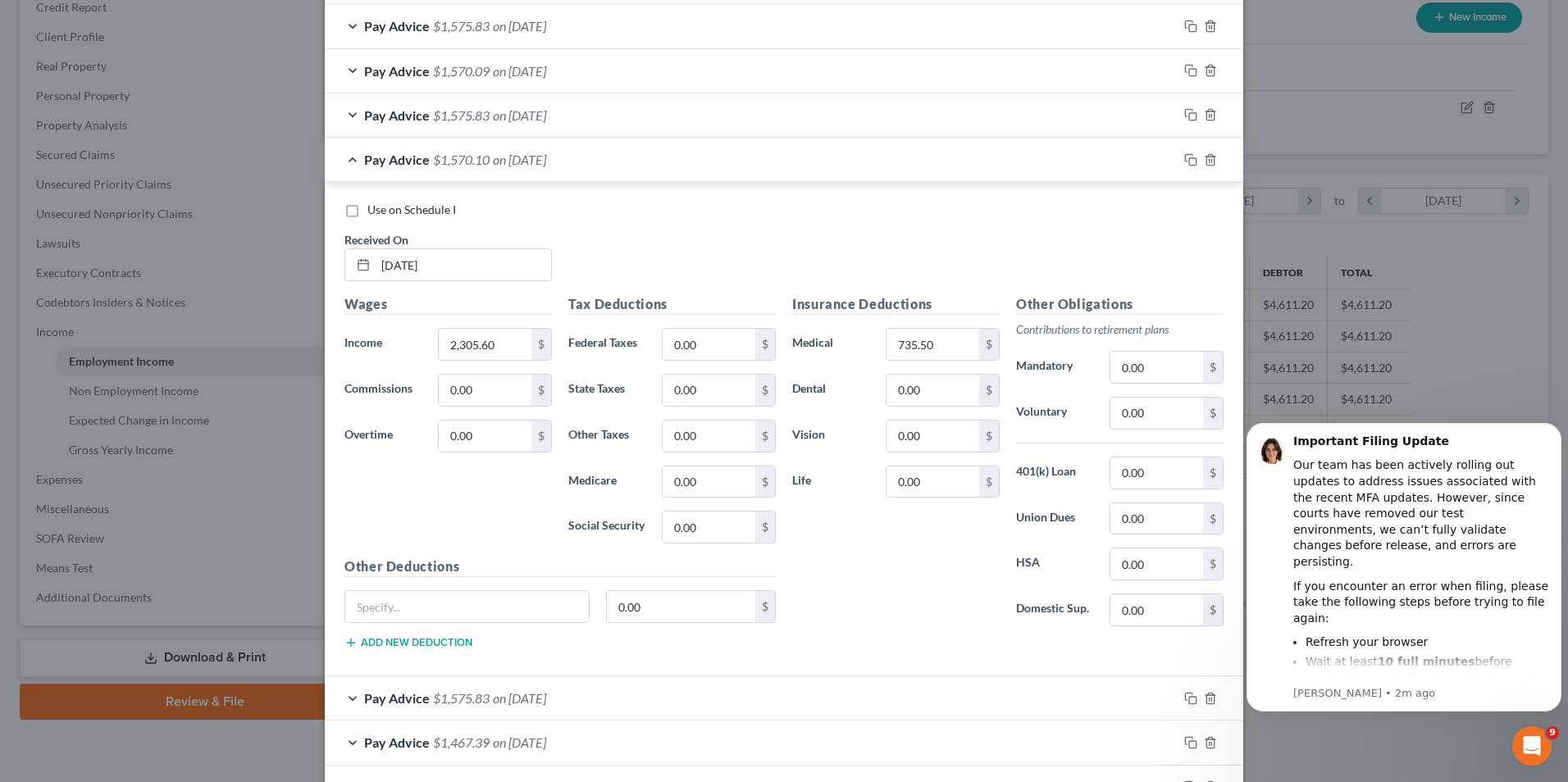
click at [1368, 188] on div "Edit Income Source × Employment Type * Select Full or Part Time Employment Self…" at bounding box center [784, 391] width 1568 height 782
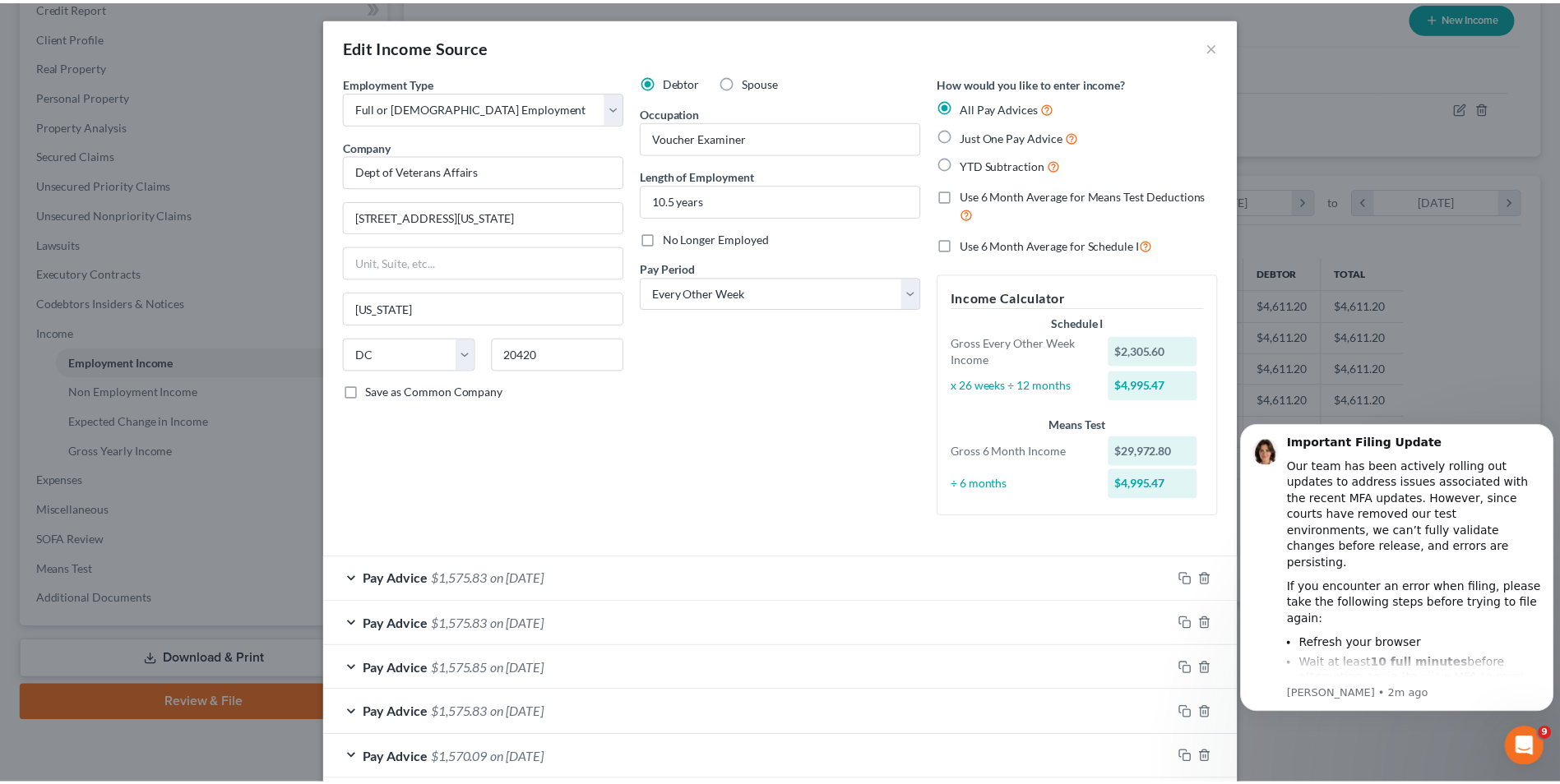
scroll to position [0, 0]
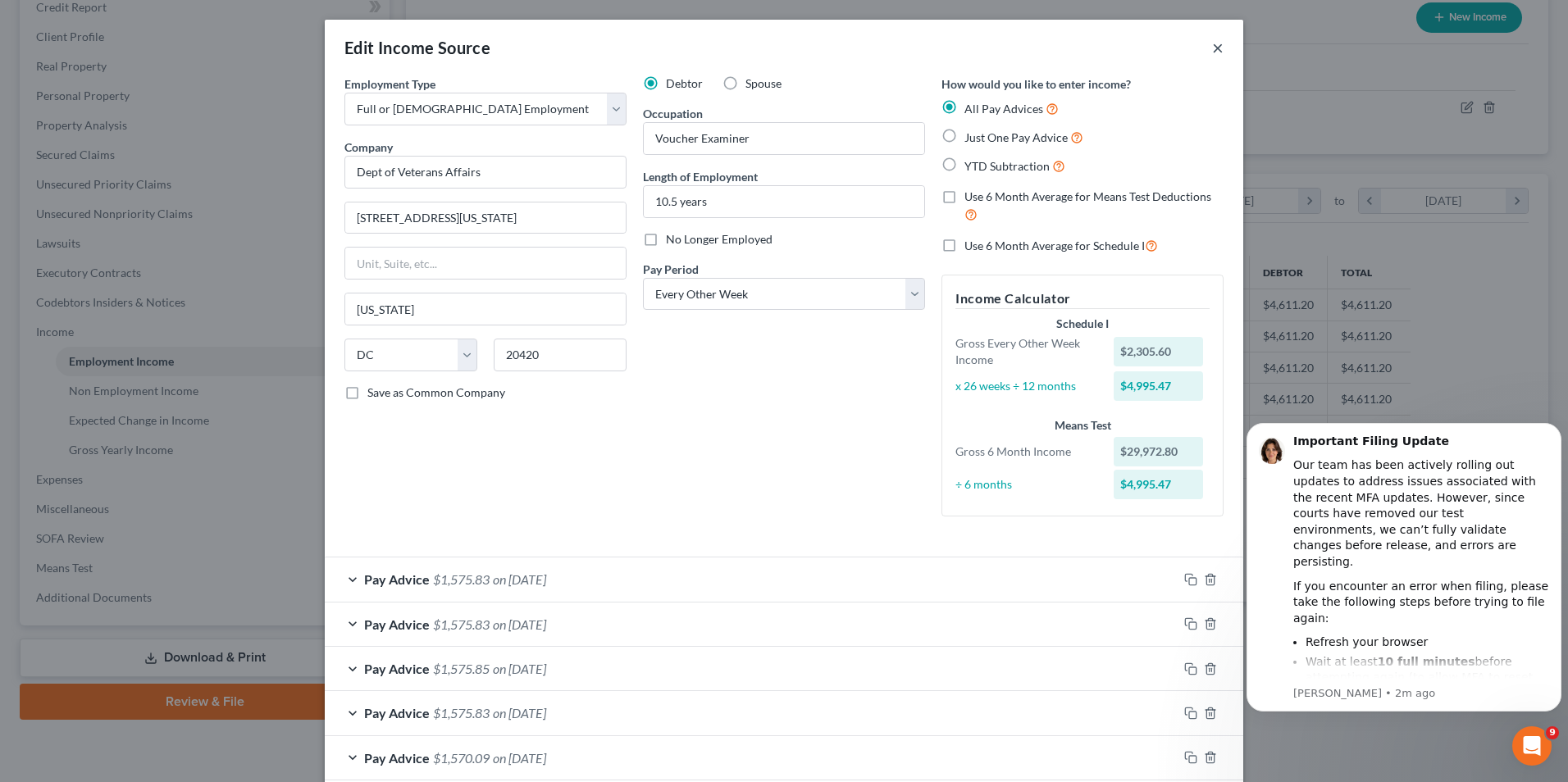
click at [1214, 45] on button "×" at bounding box center [1218, 47] width 12 height 19
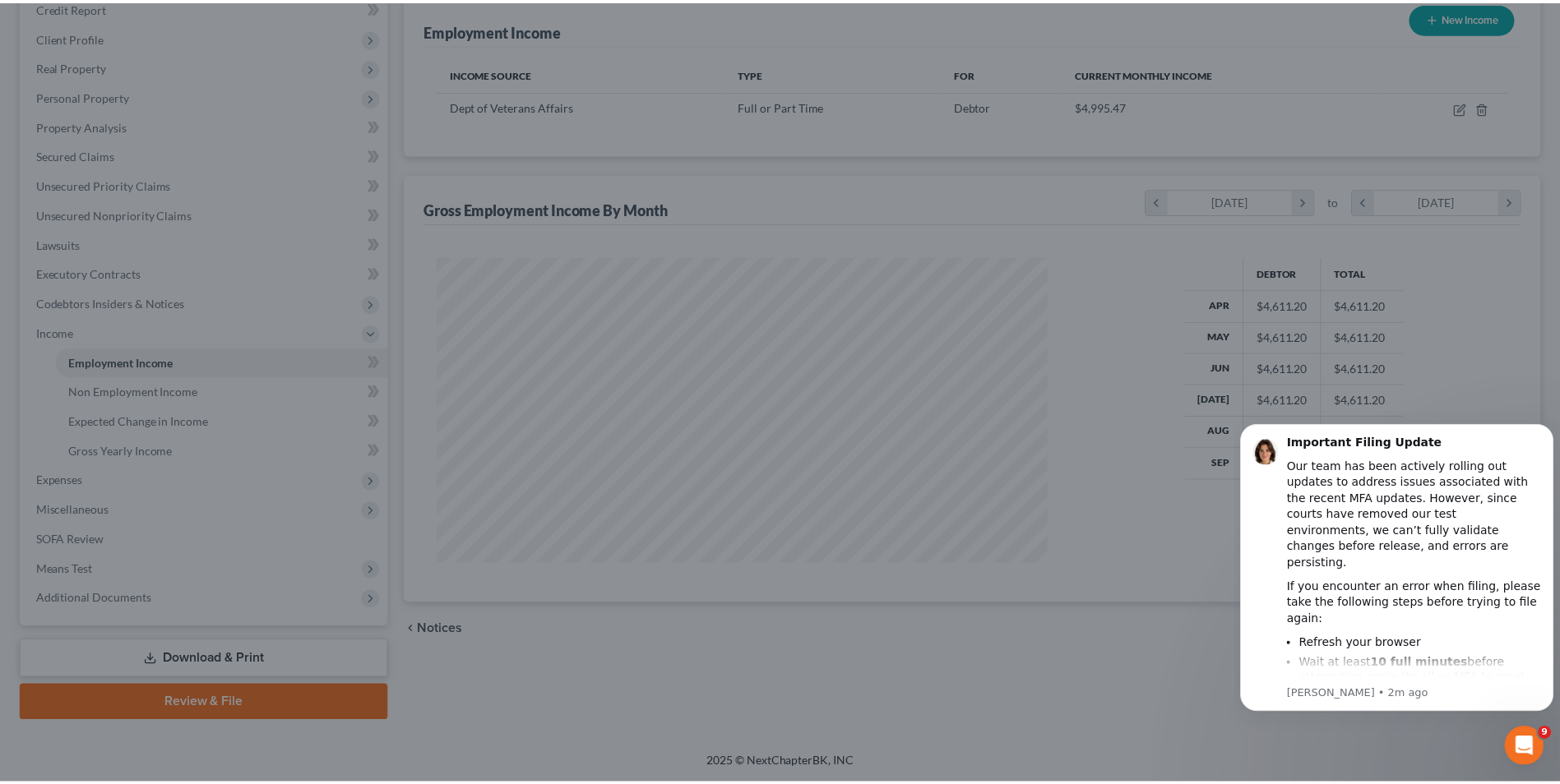
scroll to position [821714, 821756]
